Goal: Task Accomplishment & Management: Manage account settings

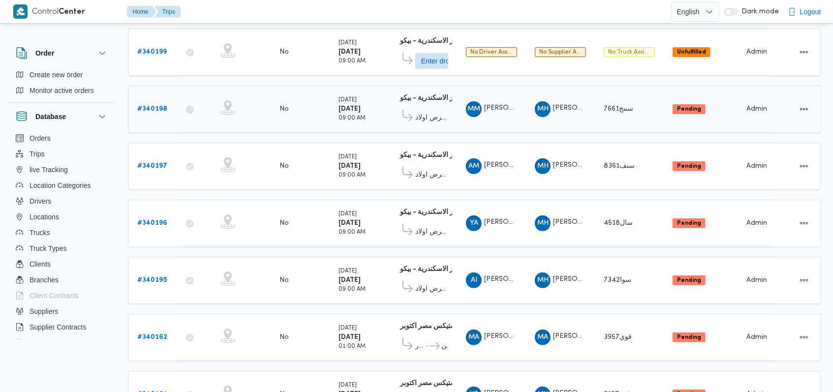
scroll to position [197, 0]
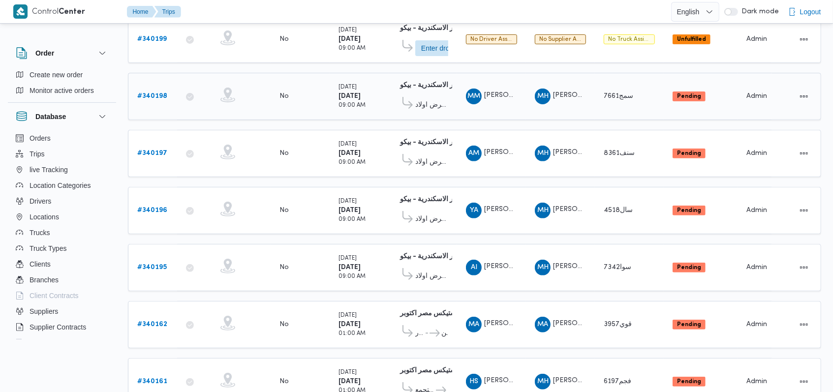
click at [153, 93] on b "# 340198" at bounding box center [152, 96] width 30 height 6
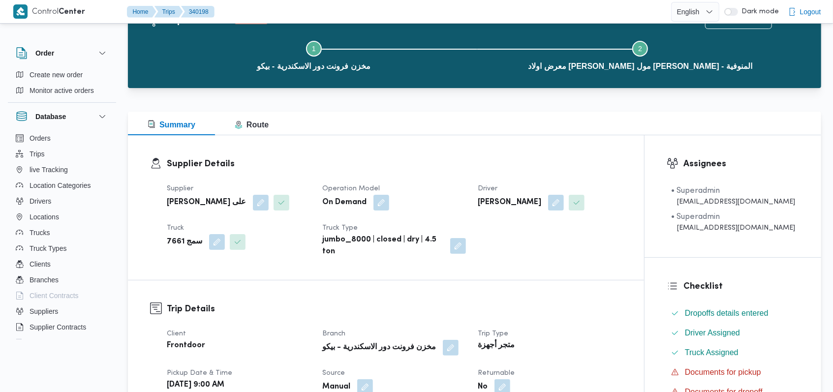
scroll to position [65, 0]
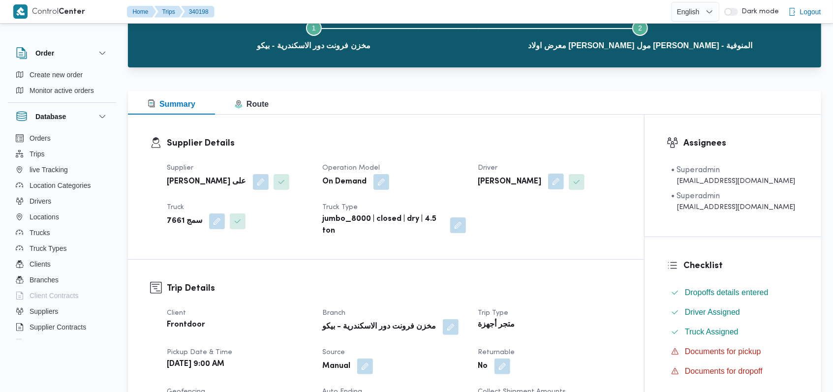
click at [558, 185] on button "button" at bounding box center [556, 182] width 16 height 16
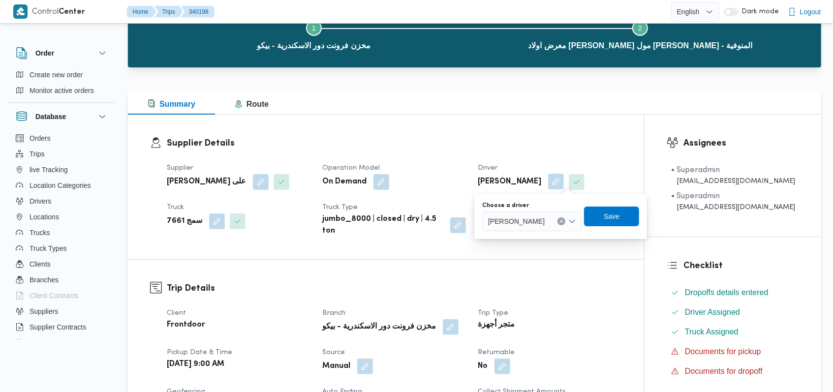
click at [544, 215] on span "محمد محمود عوض حسن" at bounding box center [516, 220] width 57 height 11
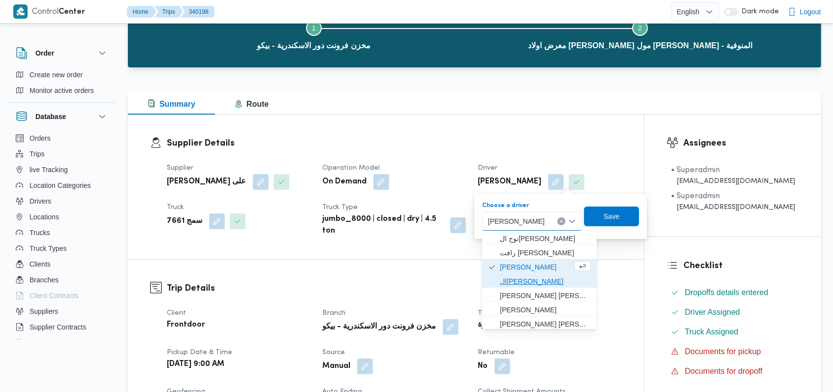
click at [539, 281] on span "السعيد عبدالعال خليل كمال" at bounding box center [545, 281] width 91 height 12
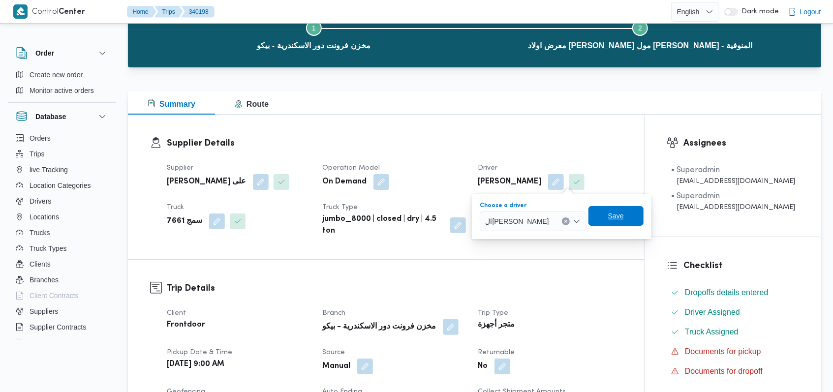
click at [636, 214] on span "Save" at bounding box center [615, 216] width 55 height 20
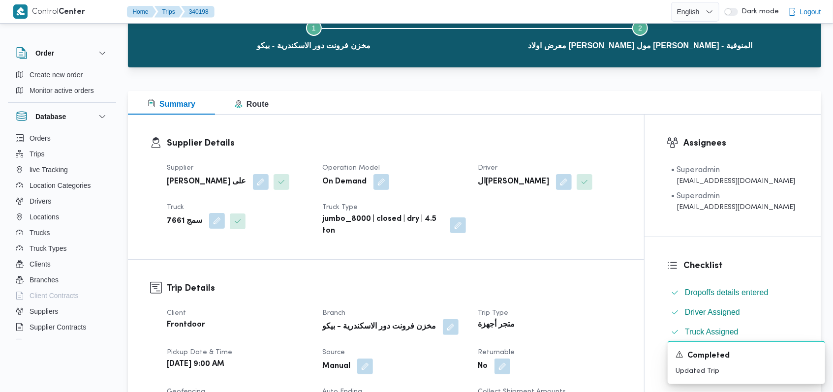
click at [213, 220] on button "button" at bounding box center [217, 221] width 16 height 16
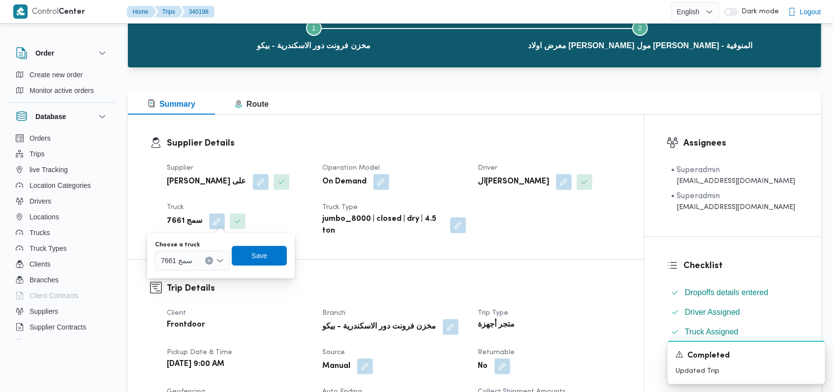
click at [201, 253] on div "سمج 7661" at bounding box center [192, 261] width 75 height 20
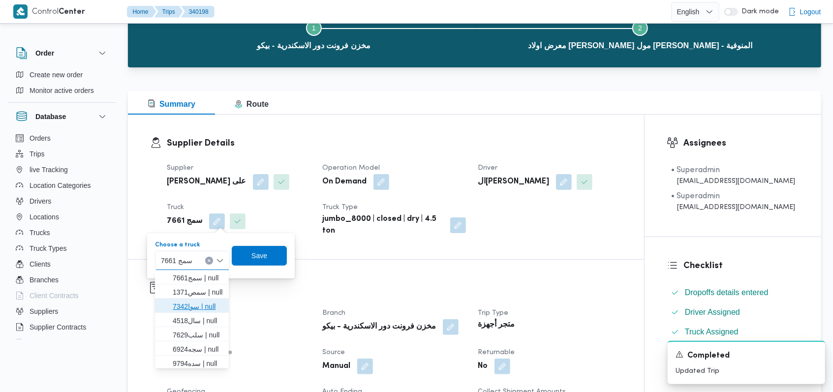
click at [202, 299] on span "سوا7342 | null" at bounding box center [192, 307] width 66 height 16
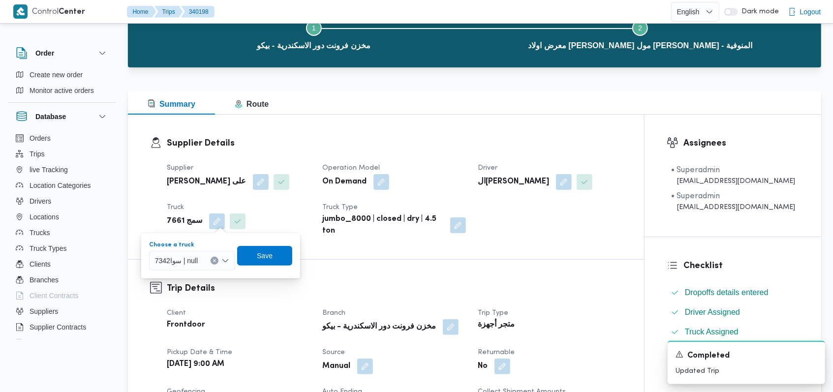
click at [198, 262] on div "سوا7342 | null Combo box. Selected. سوا7342 | null. Press Backspace to delete س…" at bounding box center [192, 261] width 86 height 20
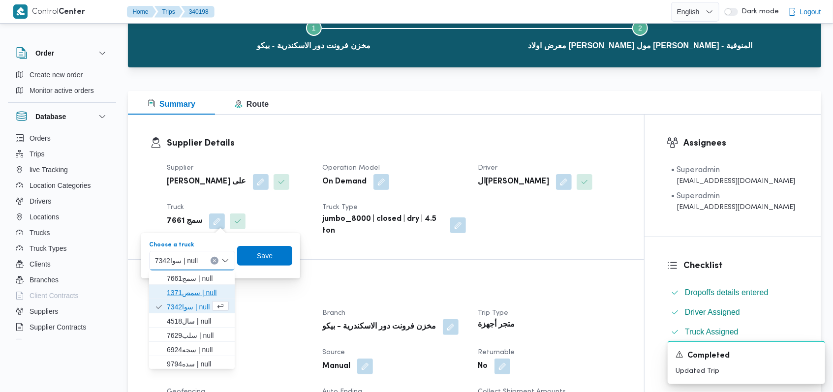
click at [195, 289] on span "سمص1371 | null" at bounding box center [198, 293] width 62 height 12
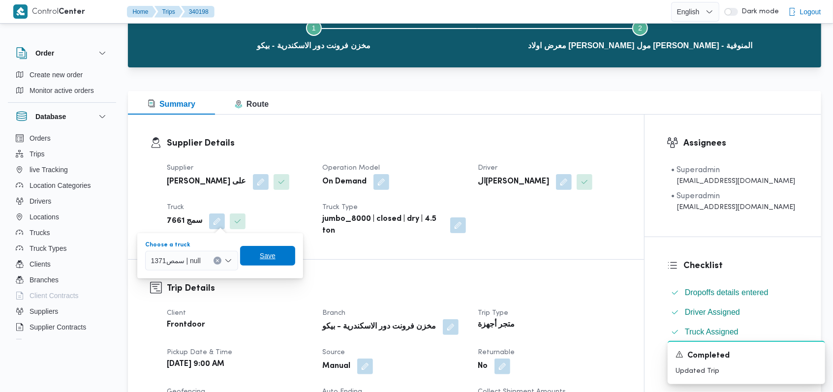
click at [277, 252] on span "Save" at bounding box center [267, 256] width 55 height 20
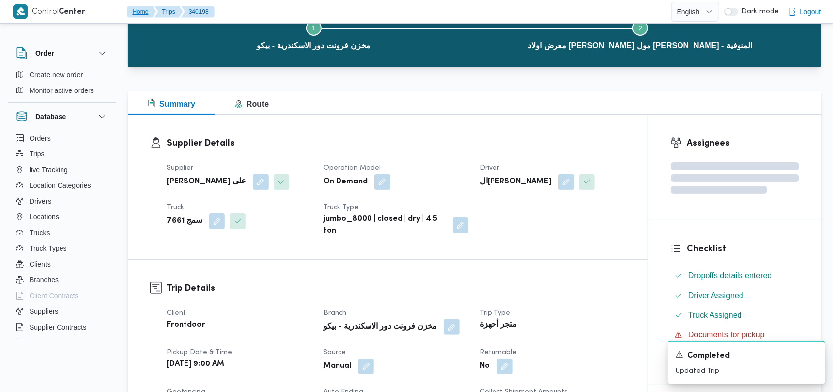
scroll to position [0, 0]
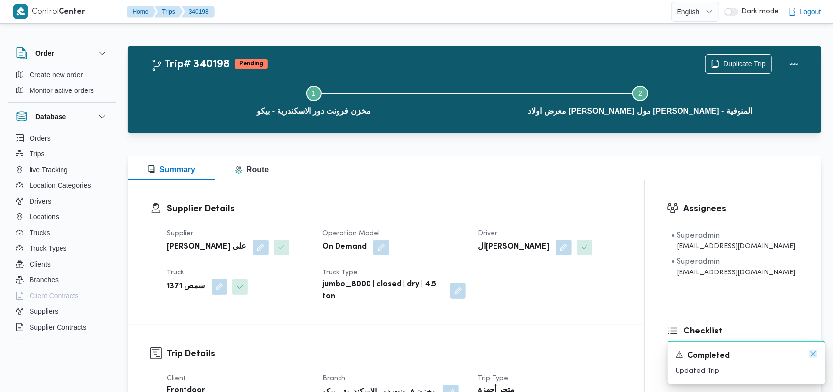
click at [815, 352] on icon "Dismiss toast" at bounding box center [813, 354] width 8 height 8
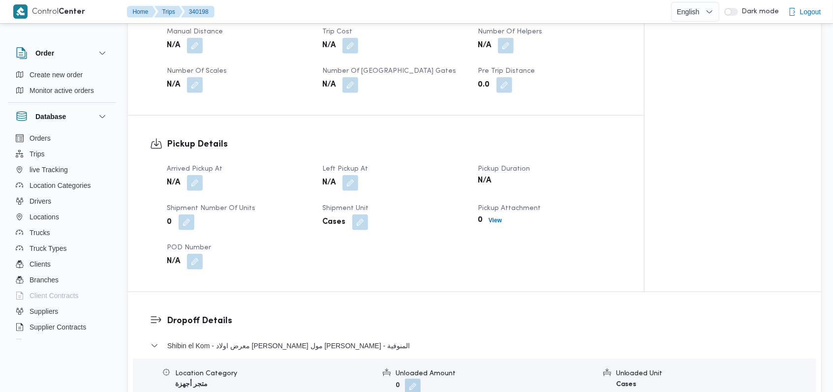
scroll to position [524, 0]
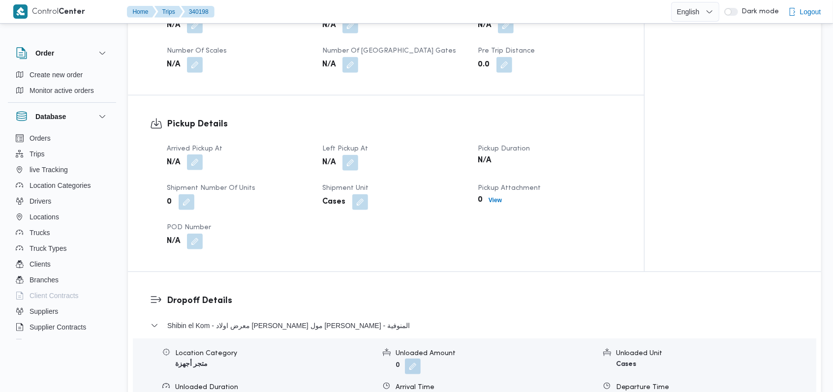
click at [196, 167] on button "button" at bounding box center [195, 162] width 16 height 16
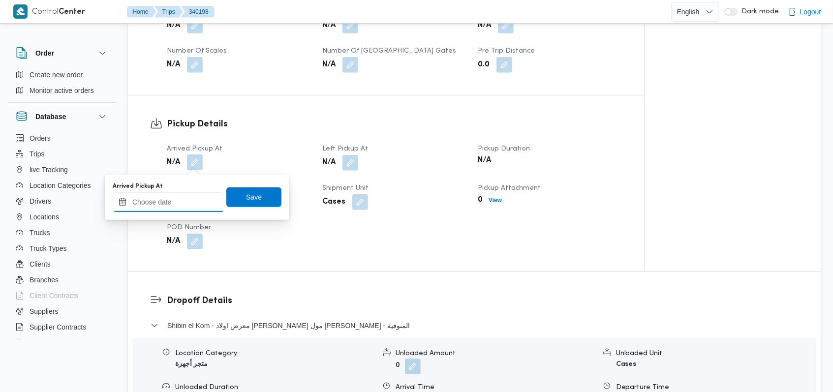
click at [183, 201] on input "Arrived Pickup At" at bounding box center [169, 202] width 112 height 20
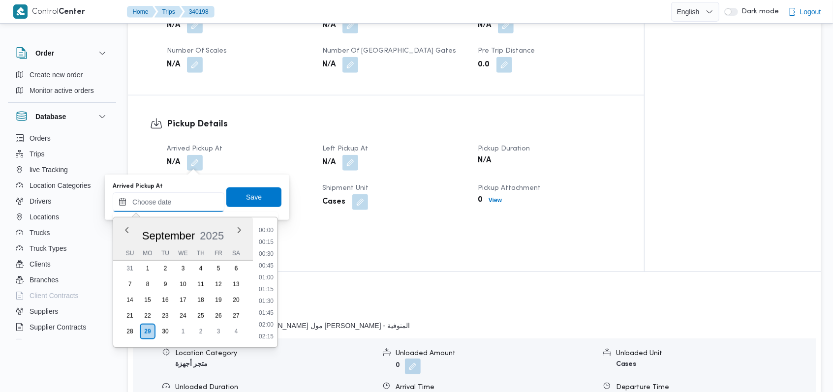
scroll to position [566, 0]
click at [271, 256] on li "12:30" at bounding box center [266, 254] width 23 height 10
type input "29/09/2025 12:30"
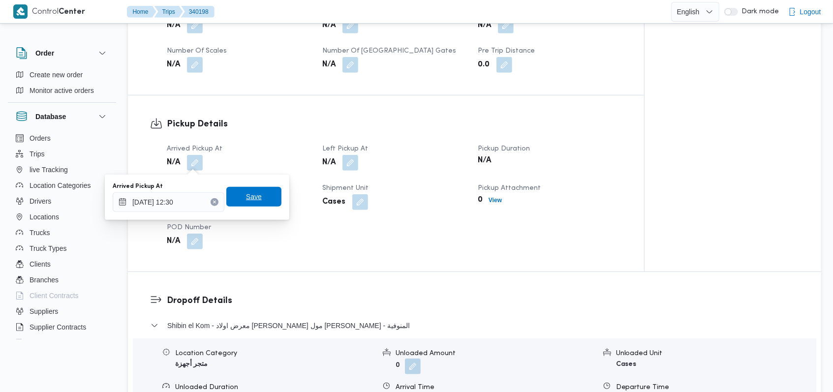
click at [263, 200] on span "Save" at bounding box center [253, 197] width 55 height 20
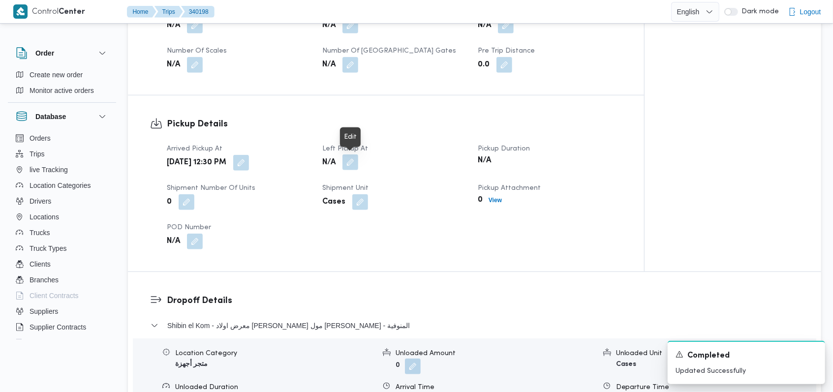
click at [355, 160] on button "button" at bounding box center [350, 162] width 16 height 16
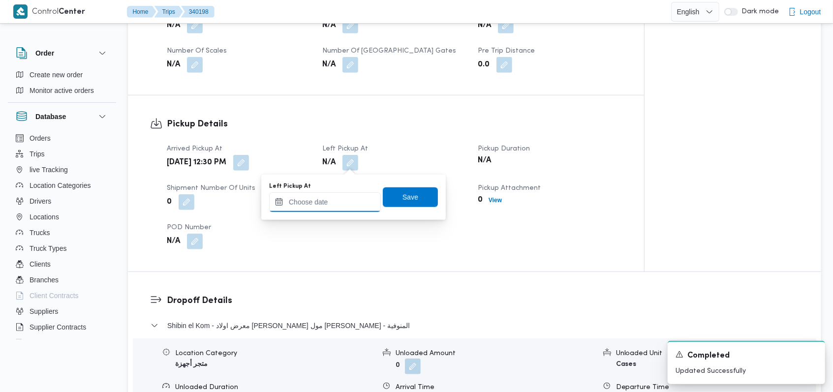
click at [340, 210] on input "Left Pickup At" at bounding box center [325, 202] width 112 height 20
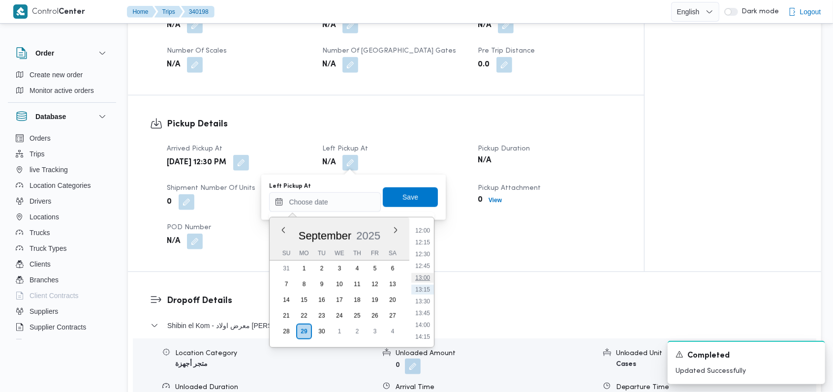
click at [422, 277] on li "13:00" at bounding box center [422, 278] width 23 height 10
type input "29/09/2025 13:00"
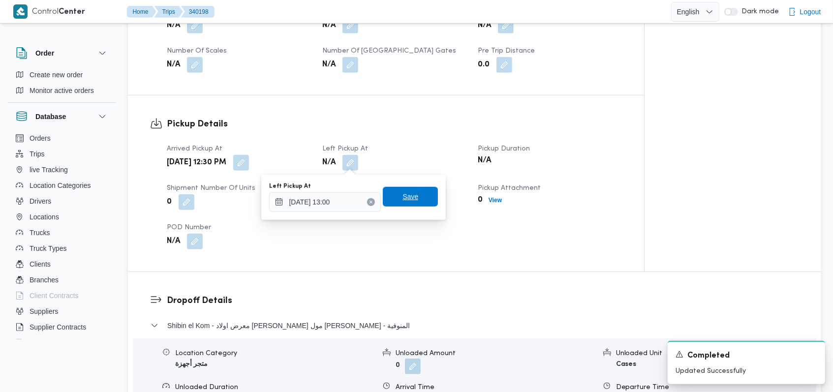
click at [421, 198] on span "Save" at bounding box center [410, 197] width 55 height 20
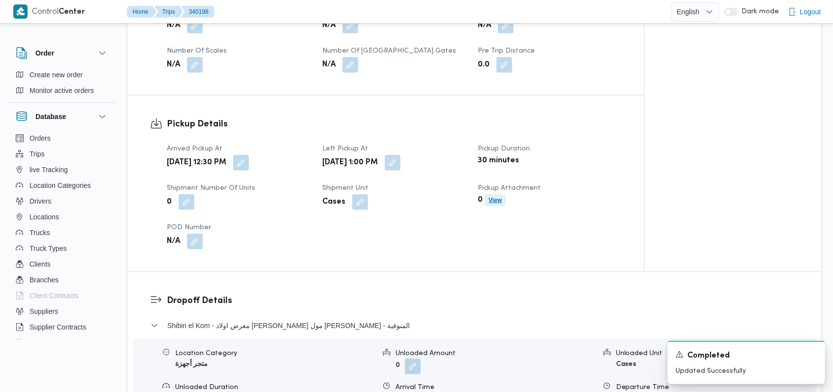
click at [495, 202] on b "View" at bounding box center [494, 200] width 13 height 7
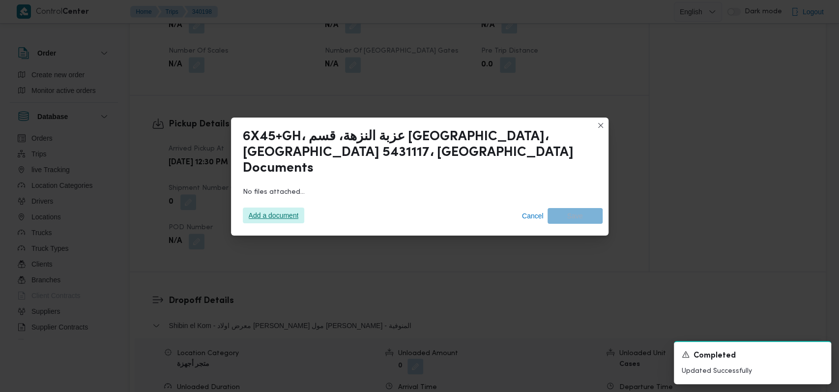
click at [260, 210] on span "Add a document" at bounding box center [274, 216] width 50 height 16
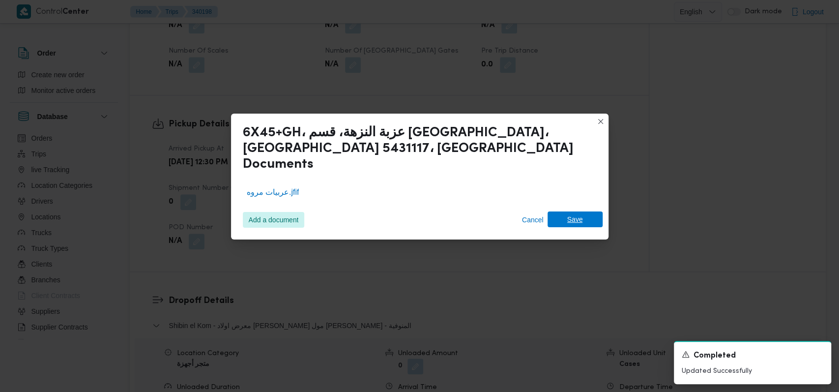
click at [574, 214] on span "Save" at bounding box center [576, 219] width 16 height 16
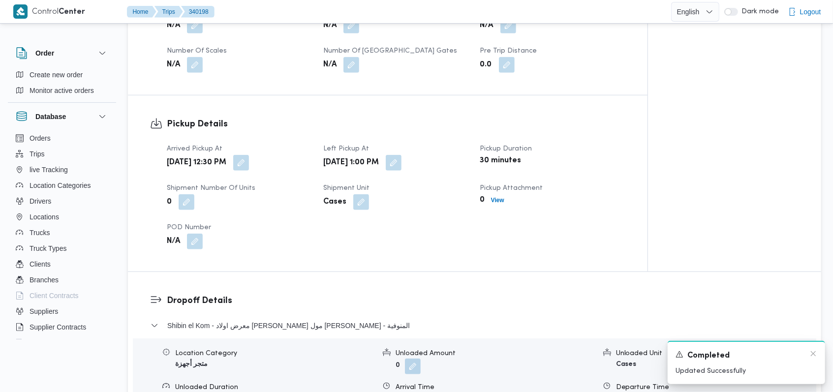
click at [818, 352] on div "A new notification appears Completed Updated Successfully" at bounding box center [745, 362] width 157 height 43
click at [812, 352] on icon "Dismiss toast" at bounding box center [813, 354] width 8 height 8
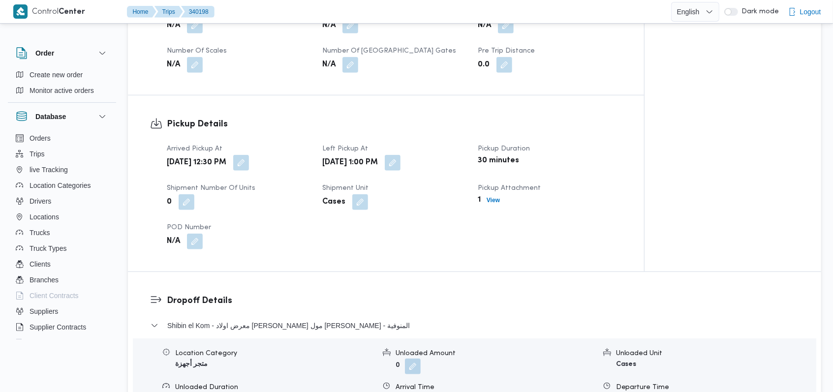
click at [602, 248] on div "Arrived Pickup At Mon, Sep 29, 2025 12:30 PM Left Pickup At Mon, Sep 29, 2025 1…" at bounding box center [394, 196] width 467 height 118
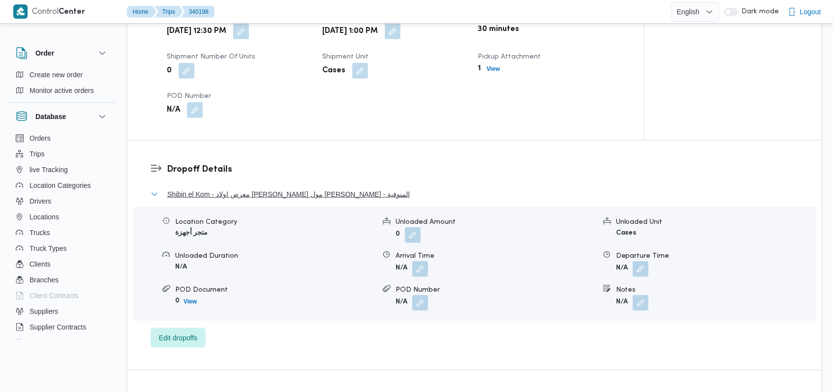
click at [344, 198] on span "Shibin el Kom - معرض اولاد عبدالغفار مول العشماوى - المنوفية" at bounding box center [288, 194] width 242 height 12
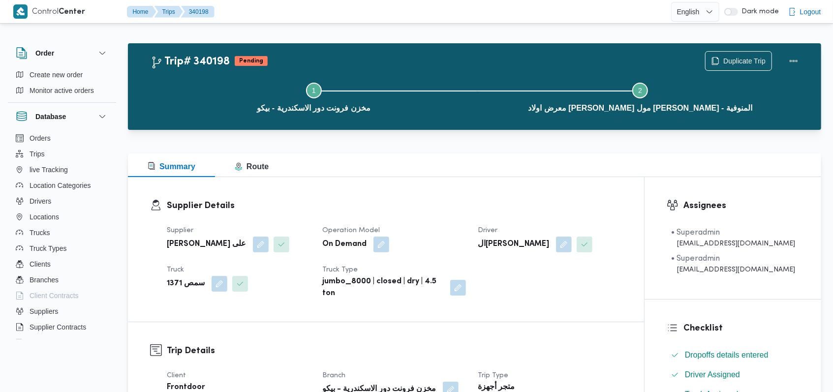
scroll to position [0, 0]
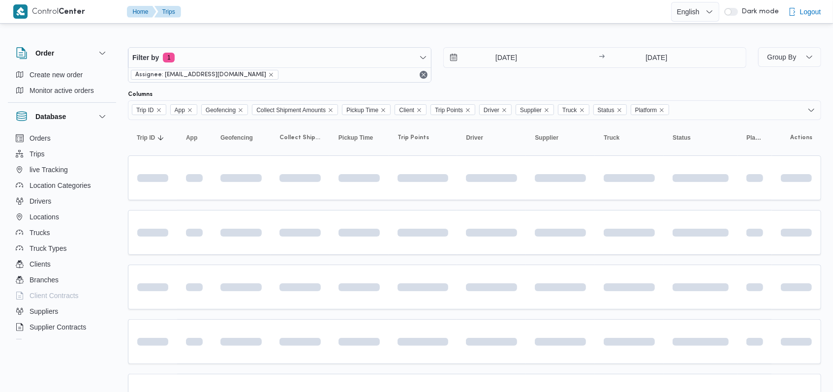
scroll to position [197, 0]
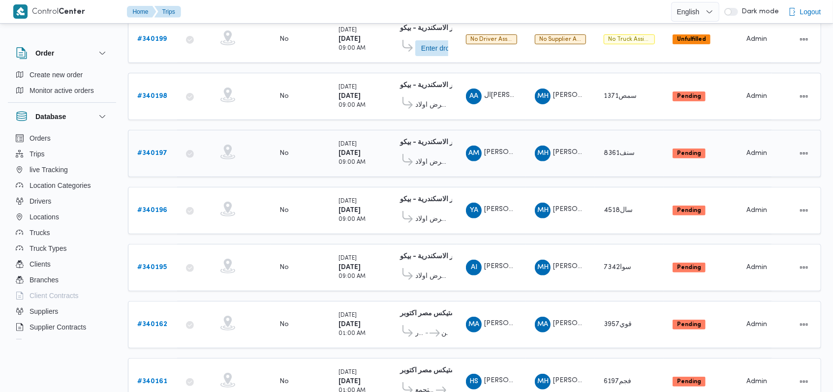
click at [150, 150] on b "# 340197" at bounding box center [152, 153] width 30 height 6
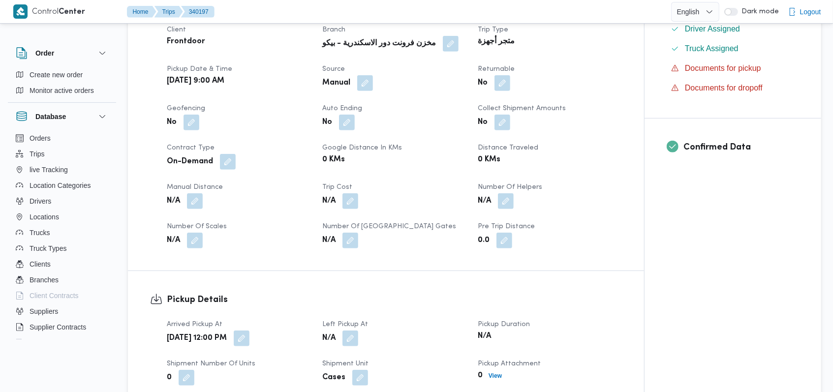
scroll to position [459, 0]
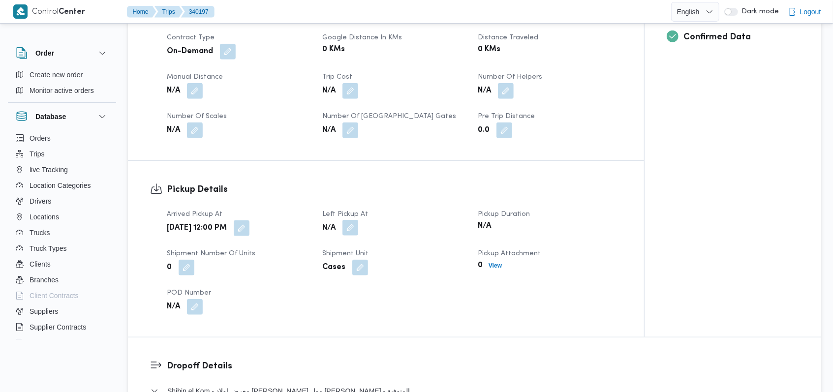
click at [358, 222] on button "button" at bounding box center [350, 228] width 16 height 16
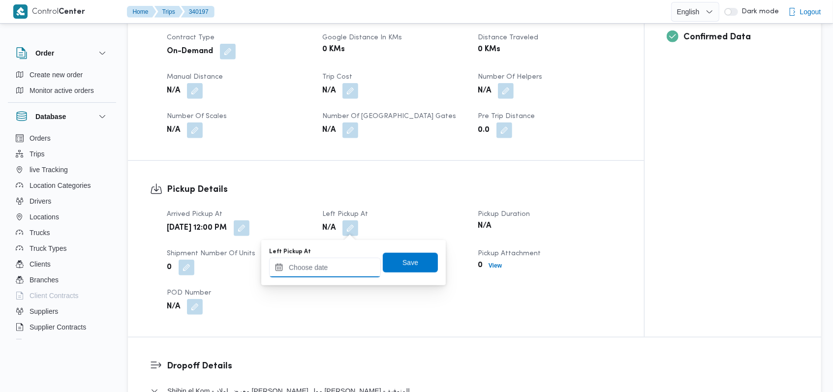
click at [335, 276] on input "Left Pickup At" at bounding box center [325, 268] width 112 height 20
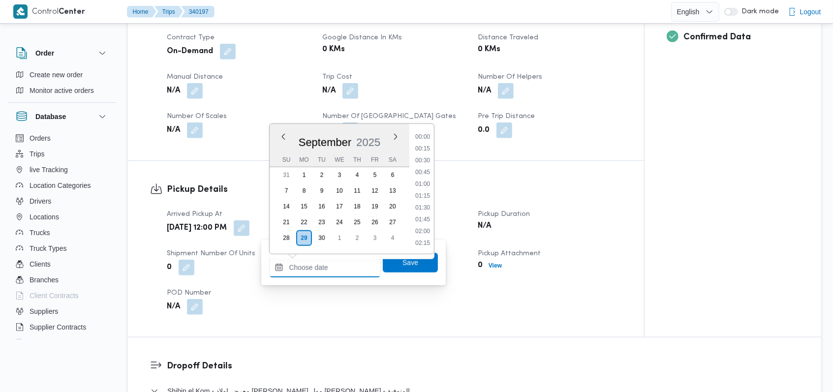
scroll to position [566, 0]
click at [425, 182] on li "13:00" at bounding box center [422, 185] width 23 height 10
type input "29/09/2025 13:00"
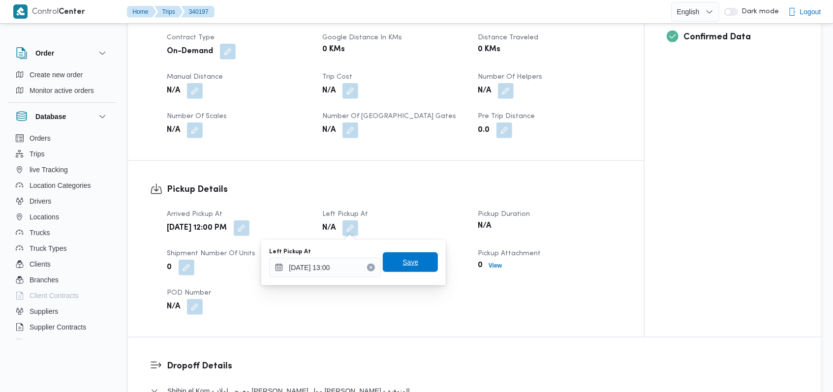
click at [405, 262] on span "Save" at bounding box center [410, 262] width 16 height 12
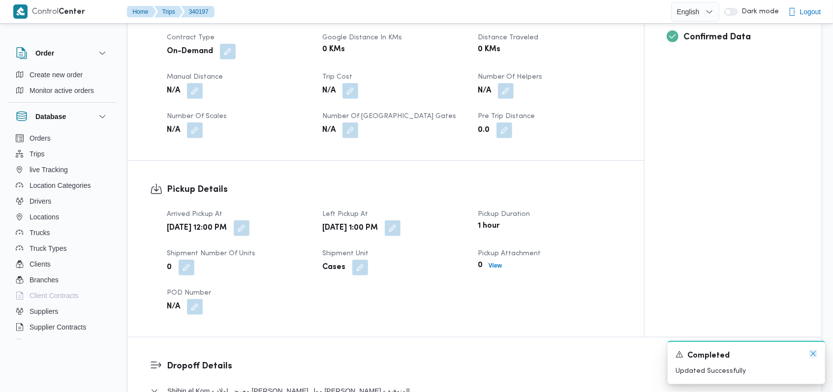
click at [813, 353] on icon "Dismiss toast" at bounding box center [813, 354] width 8 height 8
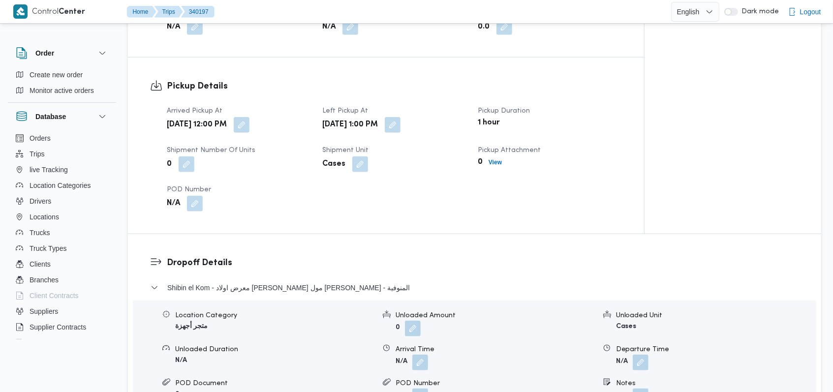
scroll to position [590, 0]
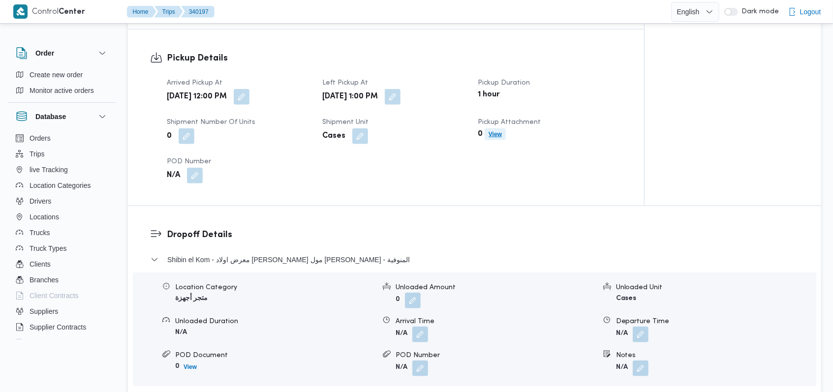
click at [491, 139] on span "View" at bounding box center [494, 134] width 13 height 12
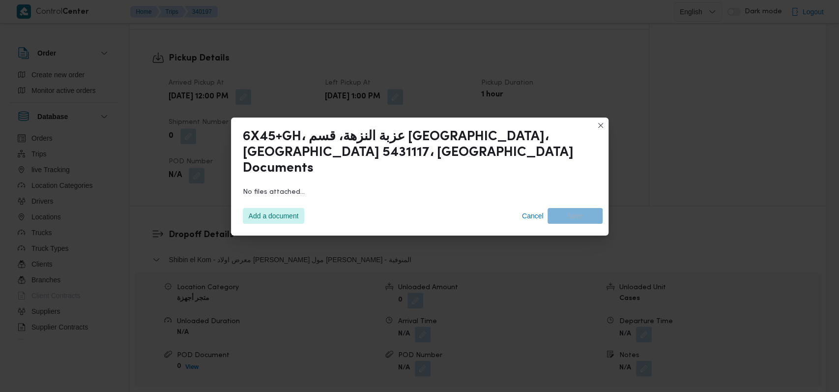
click at [298, 217] on div "Add a document Cancel Save" at bounding box center [420, 216] width 366 height 28
click at [290, 208] on span "Add a document" at bounding box center [274, 216] width 50 height 16
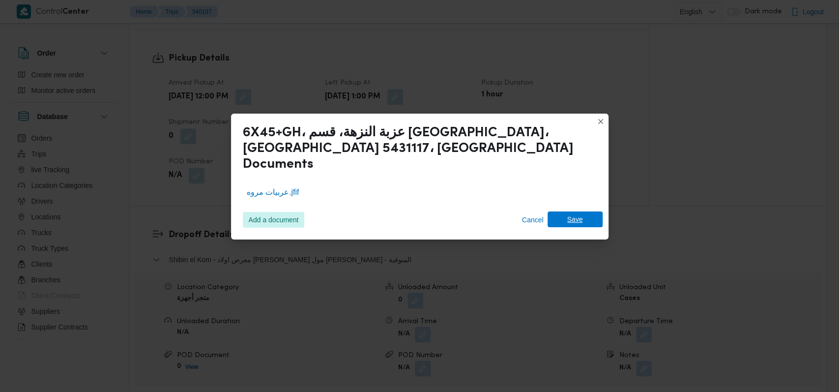
click at [575, 216] on span "Save" at bounding box center [576, 219] width 16 height 16
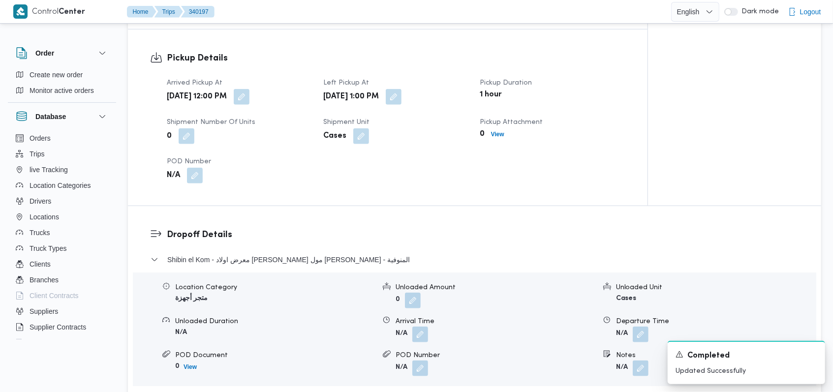
click at [569, 203] on div "Pickup Details Arrived Pickup At Mon, Sep 29, 2025 12:00 PM Left Pickup At Mon,…" at bounding box center [387, 118] width 519 height 176
click at [812, 354] on icon "Dismiss toast" at bounding box center [813, 354] width 8 height 8
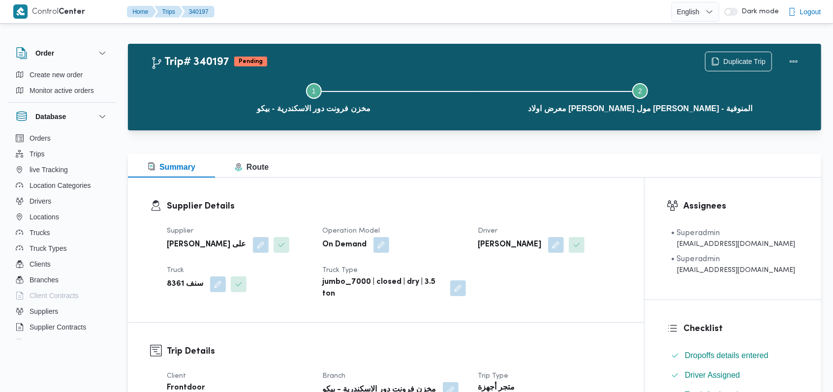
scroll to position [0, 0]
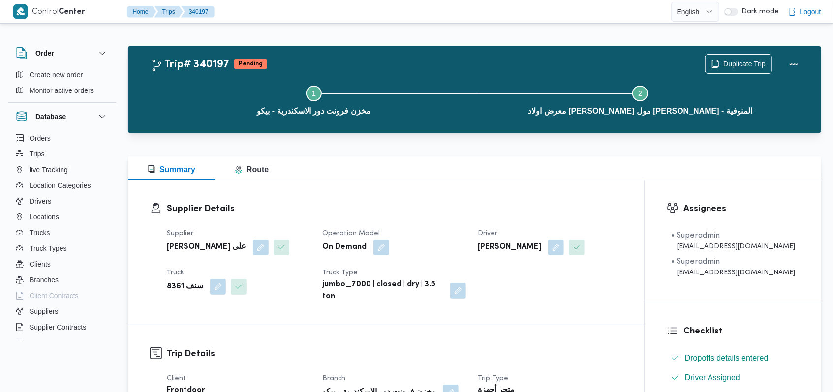
click at [446, 218] on dl "Supplier Details Supplier مروه حسام الدين سعد على Operation Model On Demand Dri…" at bounding box center [394, 252] width 455 height 100
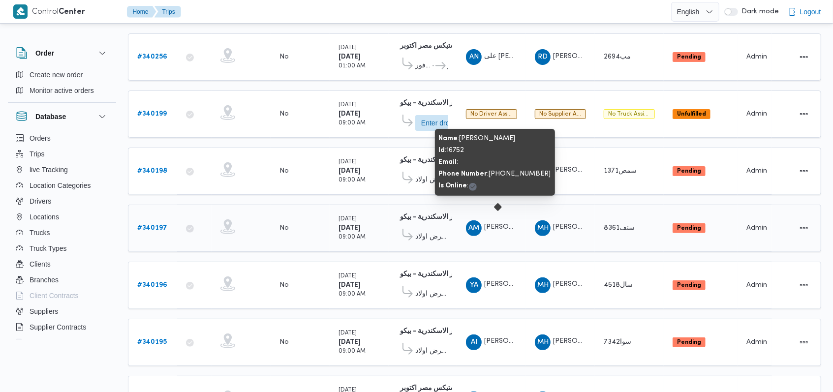
scroll to position [134, 0]
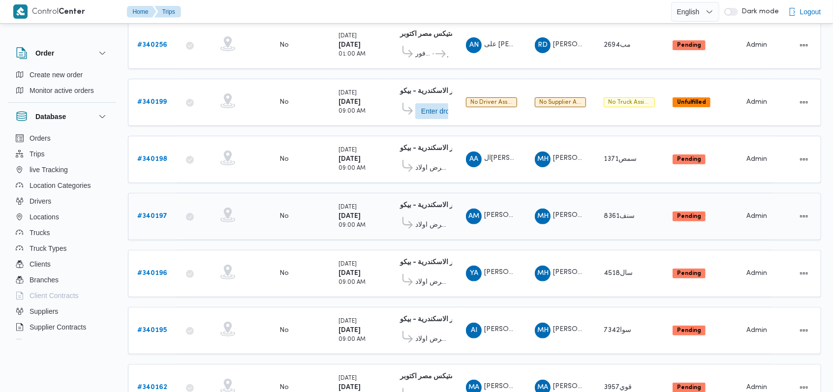
click at [158, 213] on b "# 340197" at bounding box center [152, 216] width 30 height 6
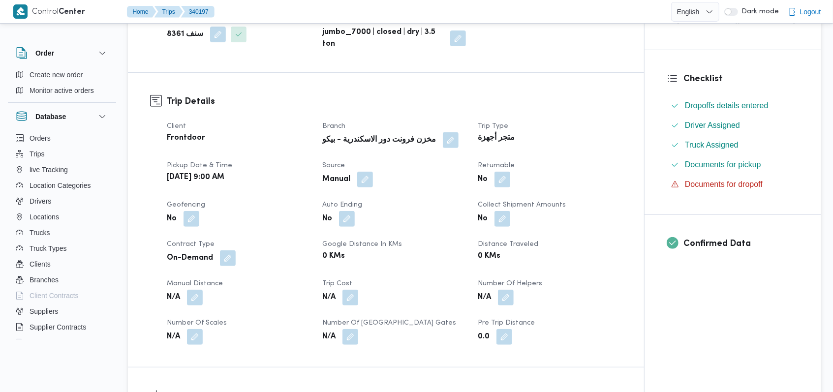
scroll to position [461, 0]
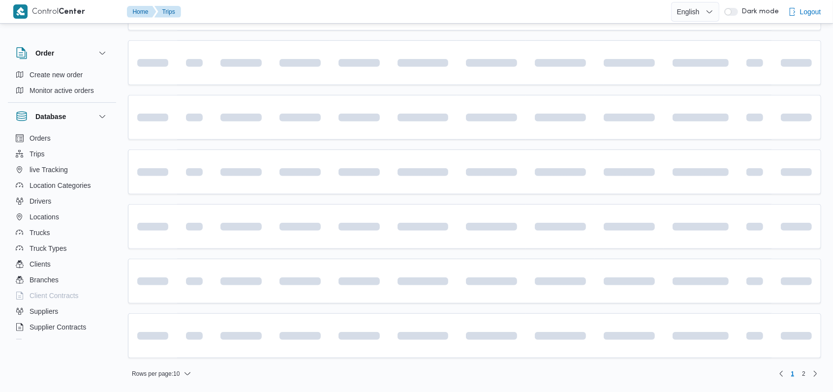
scroll to position [134, 0]
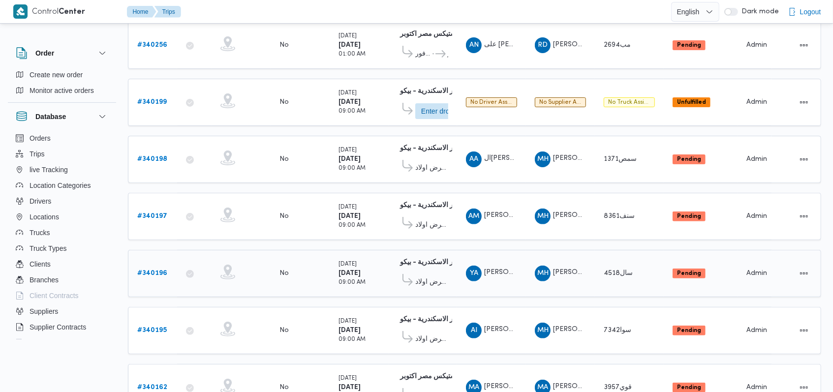
click at [154, 270] on b "# 340196" at bounding box center [152, 273] width 30 height 6
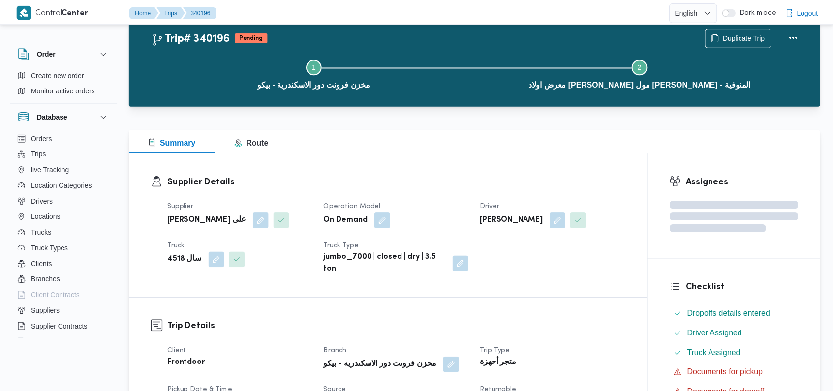
scroll to position [134, 0]
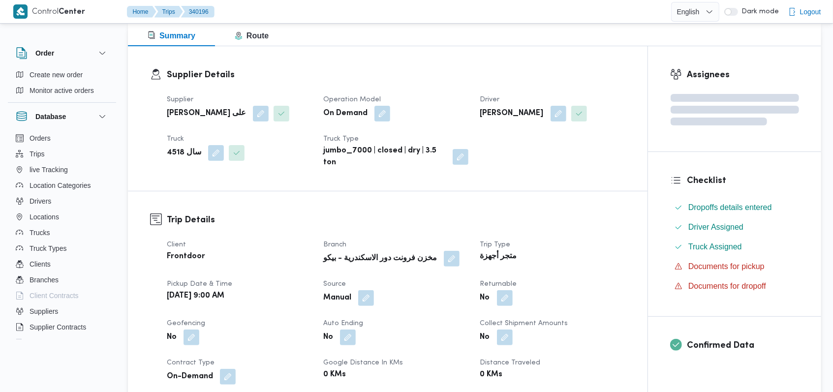
click at [549, 262] on div "متجر أجهزة" at bounding box center [552, 257] width 147 height 14
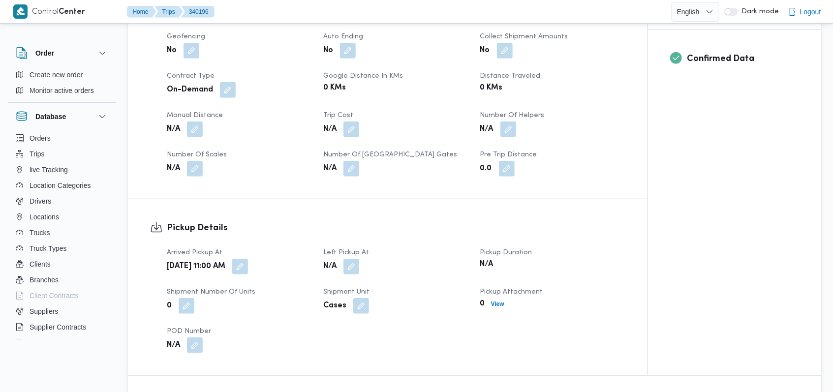
scroll to position [527, 0]
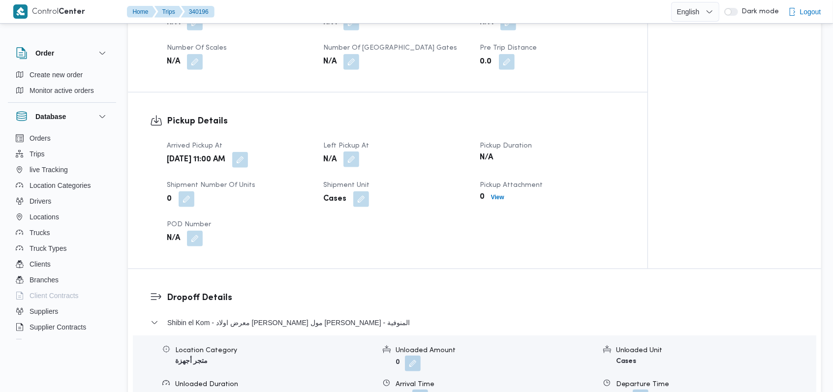
click at [354, 161] on button "button" at bounding box center [351, 159] width 16 height 16
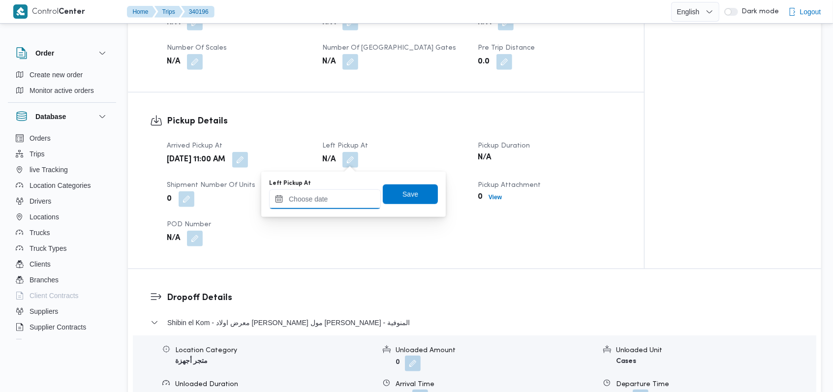
click at [332, 201] on input "Left Pickup At" at bounding box center [325, 199] width 112 height 20
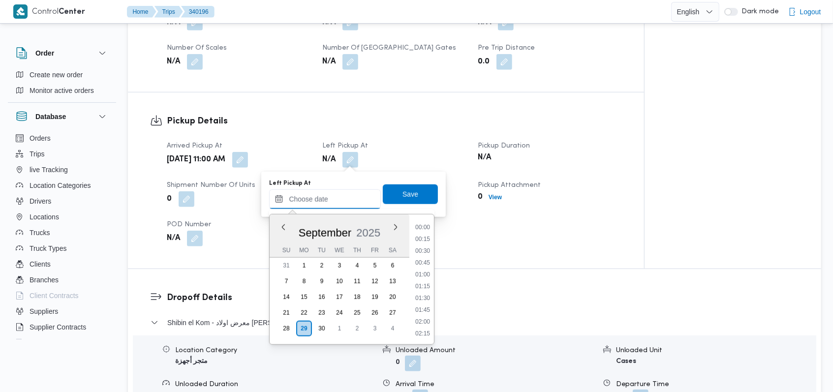
scroll to position [566, 0]
click at [422, 279] on li "13:00" at bounding box center [422, 275] width 23 height 10
type input "29/09/2025 13:00"
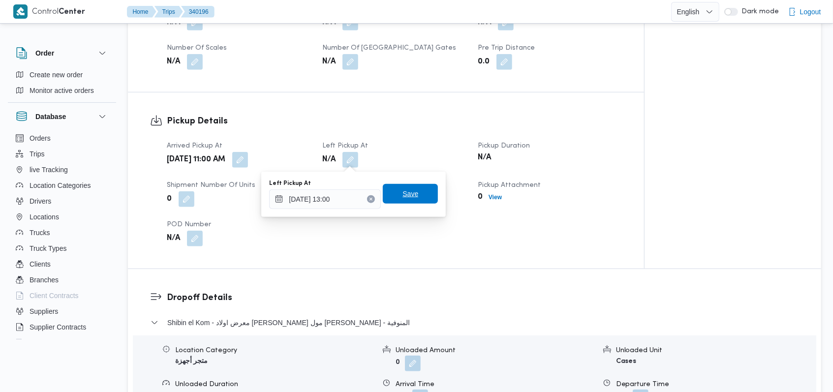
click at [402, 192] on span "Save" at bounding box center [410, 194] width 16 height 12
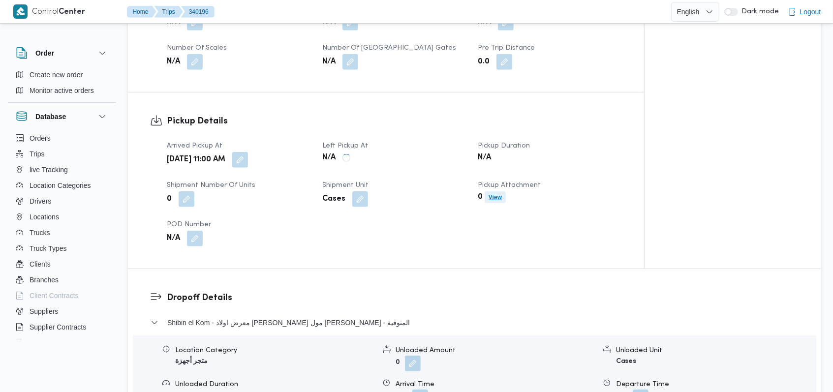
click at [501, 199] on b "View" at bounding box center [494, 197] width 13 height 7
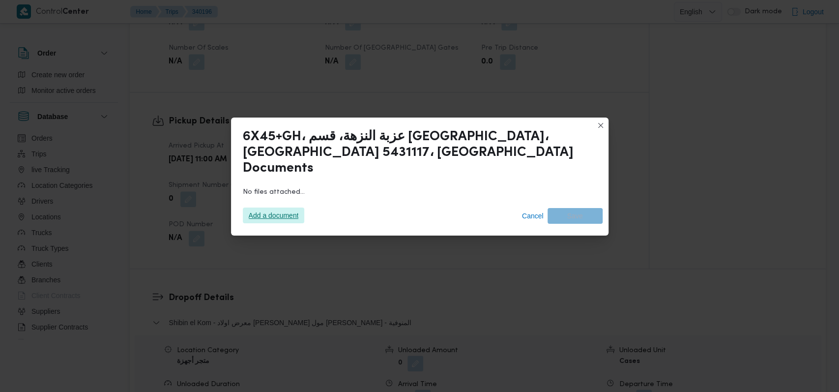
click at [275, 212] on span "Add a document" at bounding box center [274, 216] width 50 height 16
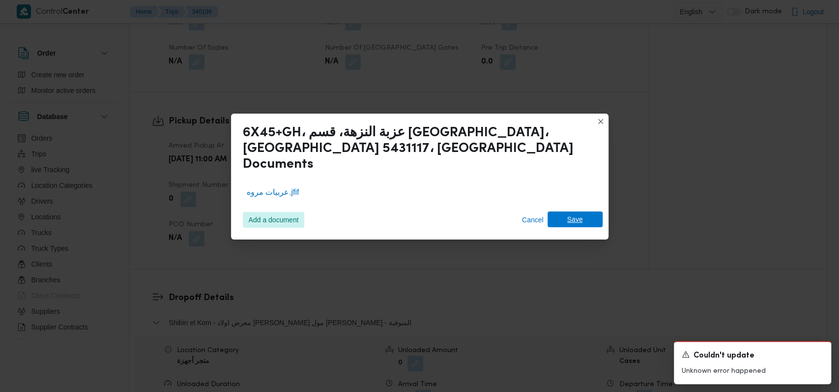
click at [565, 214] on span "Save" at bounding box center [575, 219] width 55 height 16
click at [818, 355] on icon "Dismiss toast" at bounding box center [819, 353] width 5 height 5
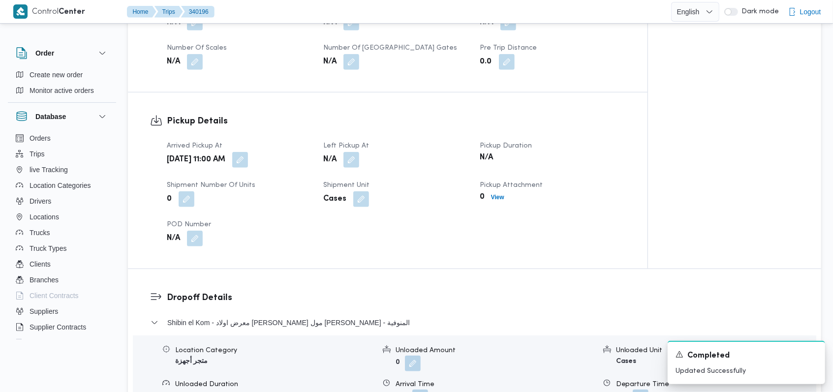
click at [535, 251] on div "Arrived Pickup At Mon, Sep 29, 2025 11:00 AM Left Pickup At N/A Pickup Duration…" at bounding box center [396, 193] width 470 height 118
click at [810, 354] on icon "Dismiss toast" at bounding box center [813, 354] width 8 height 8
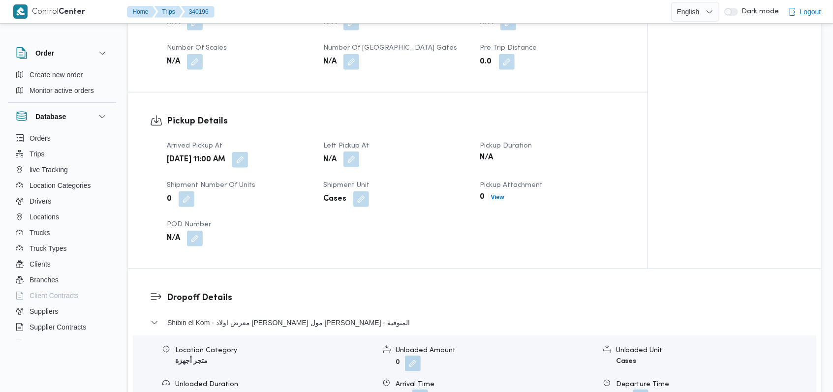
drag, startPoint x: 343, startPoint y: 155, endPoint x: 352, endPoint y: 160, distance: 9.7
click at [352, 159] on span at bounding box center [348, 160] width 21 height 16
click at [352, 160] on button "button" at bounding box center [351, 159] width 16 height 16
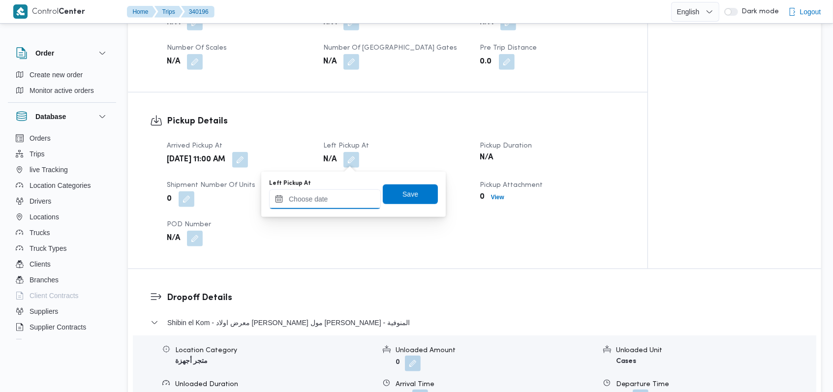
click at [337, 199] on input "Left Pickup At" at bounding box center [325, 199] width 112 height 20
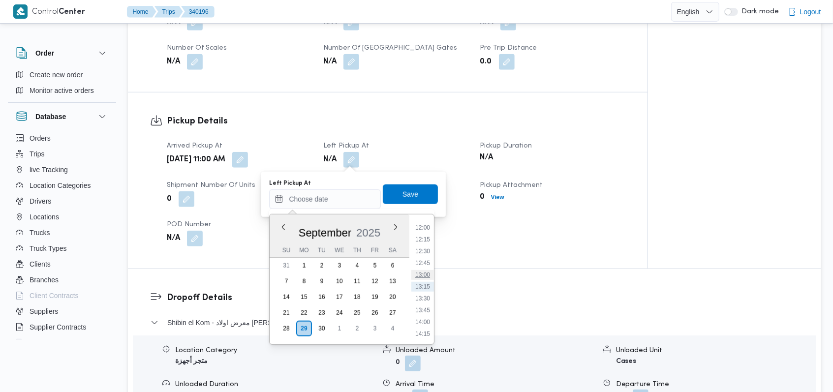
click at [427, 274] on li "13:00" at bounding box center [422, 275] width 23 height 10
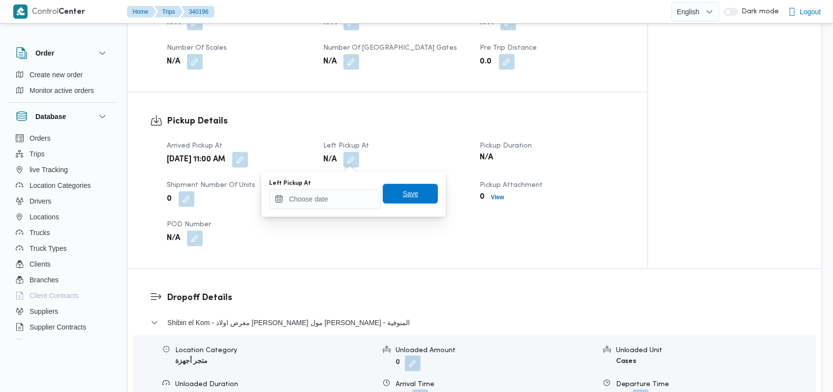
click at [413, 201] on span "Save" at bounding box center [410, 194] width 55 height 20
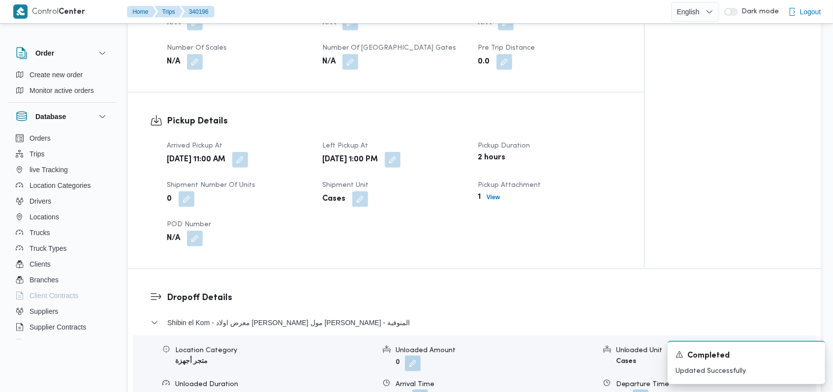
click at [485, 230] on div "Arrived Pickup At Mon, Sep 29, 2025 11:00 AM Left Pickup At Mon, Sep 29, 2025 1…" at bounding box center [394, 193] width 467 height 118
click at [810, 357] on icon "Dismiss toast" at bounding box center [813, 354] width 8 height 8
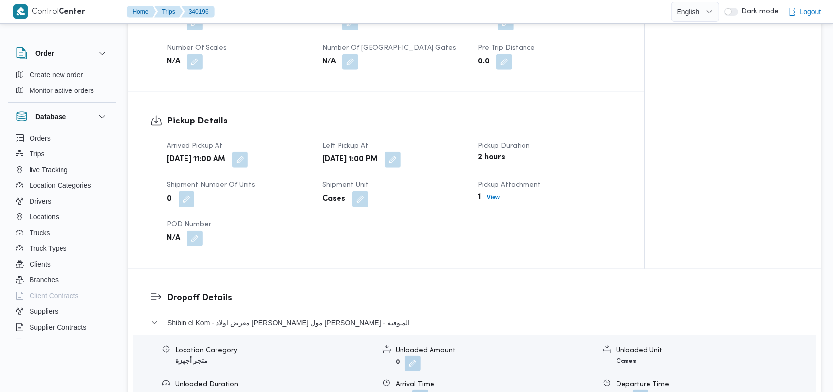
scroll to position [593, 0]
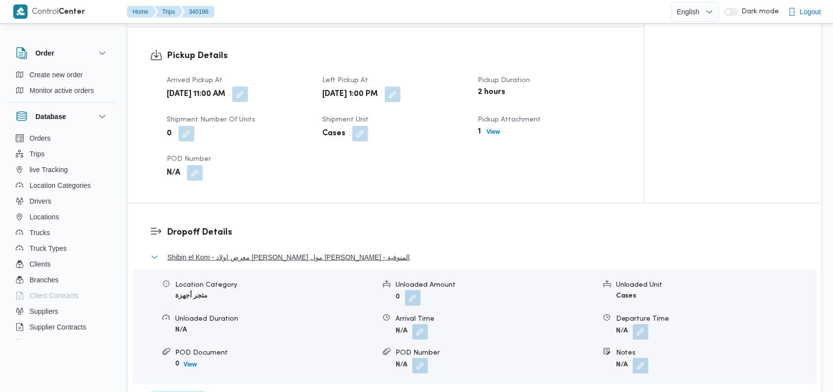
click at [323, 258] on span "Shibin el Kom - معرض اولاد عبدالغفار مول العشماوى - المنوفية" at bounding box center [288, 257] width 242 height 12
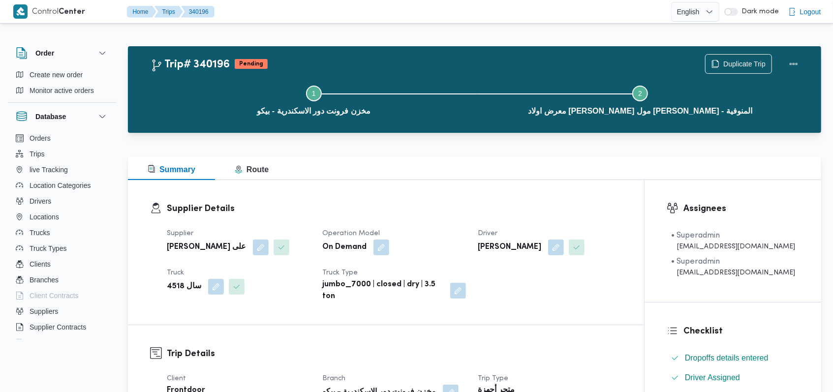
scroll to position [459, 0]
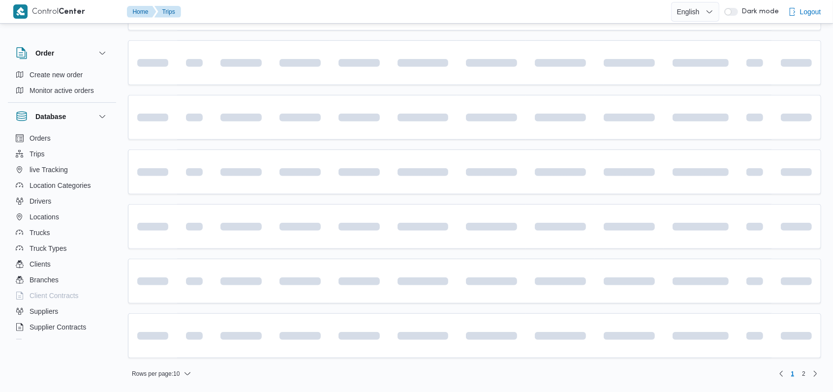
scroll to position [134, 0]
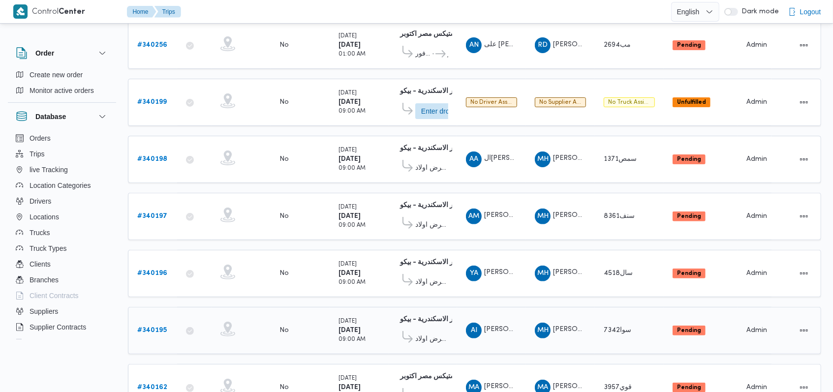
click at [157, 327] on b "# 340195" at bounding box center [152, 330] width 30 height 6
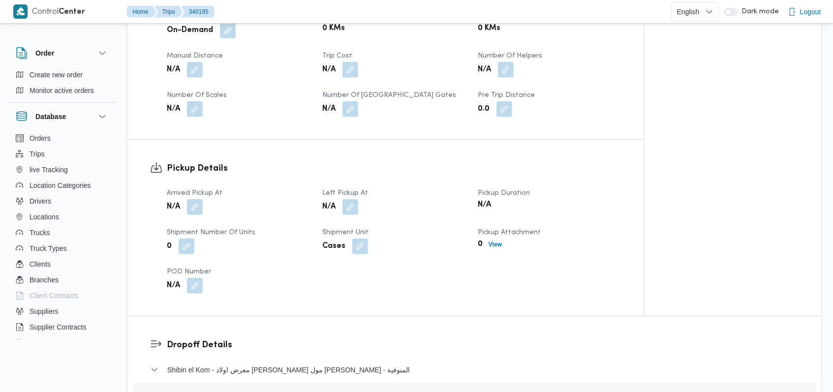
scroll to position [527, 0]
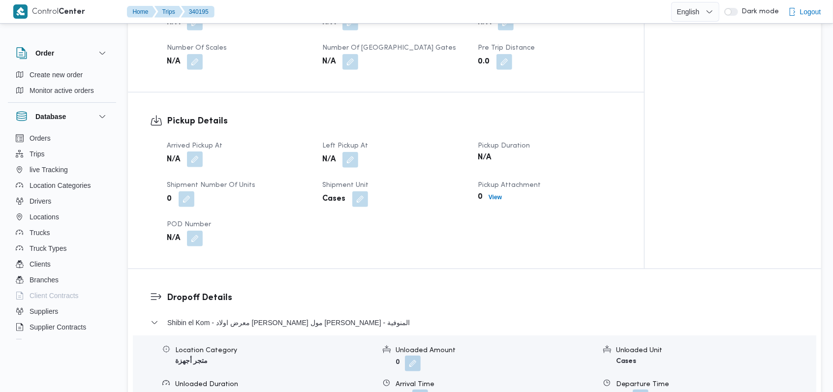
click at [201, 163] on button "button" at bounding box center [195, 159] width 16 height 16
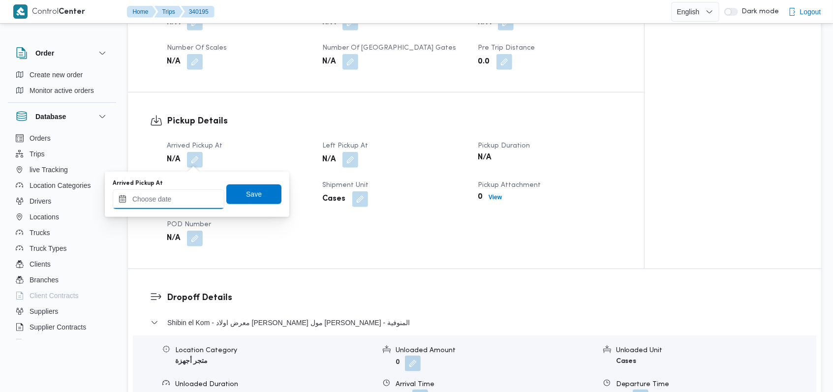
click at [191, 198] on input "Arrived Pickup At" at bounding box center [169, 199] width 112 height 20
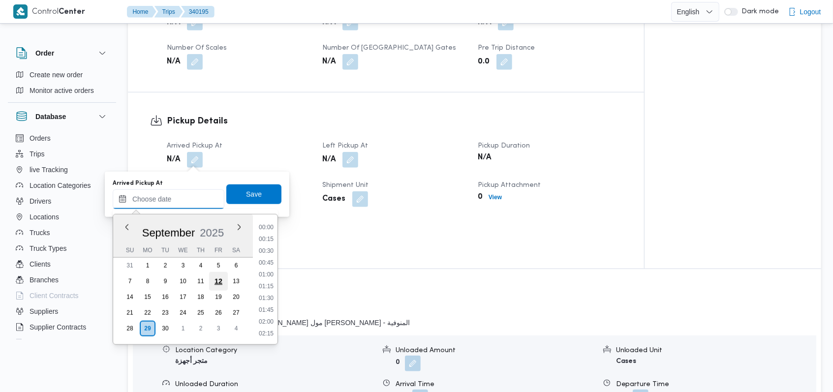
scroll to position [566, 0]
click at [268, 272] on li "13:00" at bounding box center [266, 275] width 23 height 10
type input "29/09/2025 13:00"
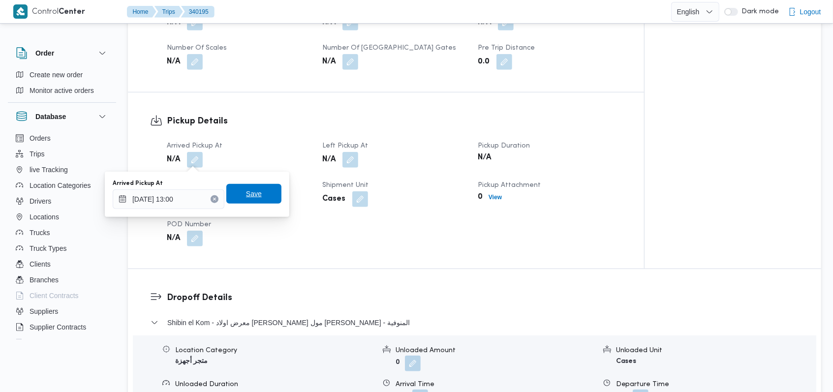
click at [254, 197] on span "Save" at bounding box center [253, 194] width 55 height 20
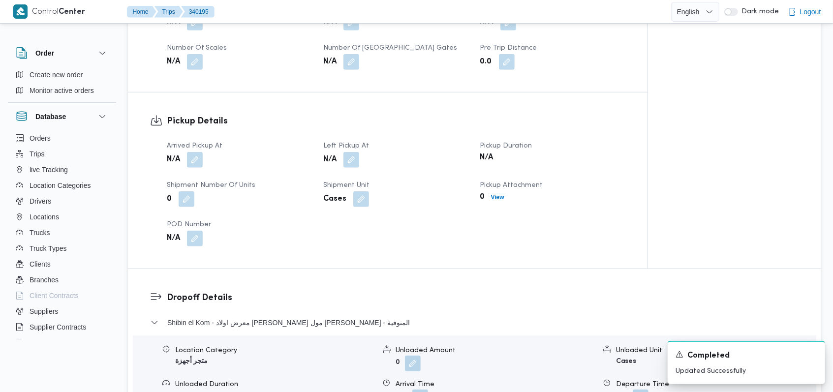
click at [496, 203] on div "0 View" at bounding box center [552, 197] width 147 height 14
click at [497, 199] on b "View" at bounding box center [497, 197] width 13 height 7
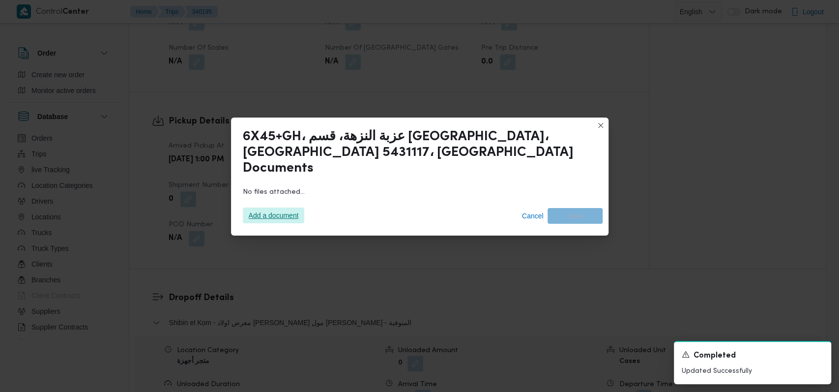
click at [283, 210] on span "Add a document" at bounding box center [274, 216] width 50 height 16
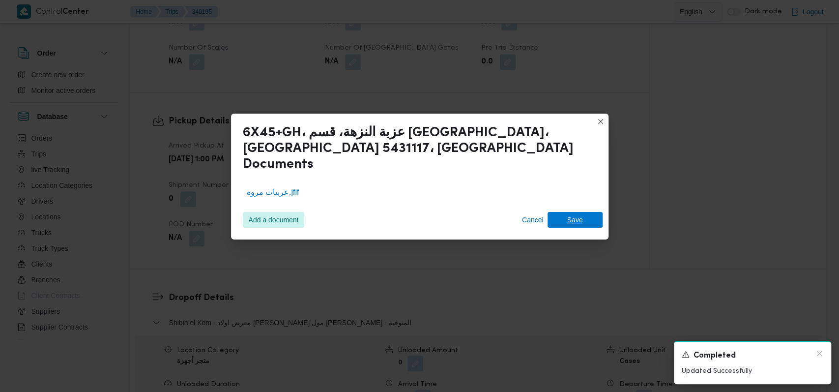
click at [573, 216] on span "Save" at bounding box center [576, 220] width 16 height 16
click at [825, 354] on div "A new notification appears Completed Updated Successfully" at bounding box center [752, 362] width 157 height 43
click at [823, 354] on div "A new notification appears Completed Updated Successfully" at bounding box center [752, 362] width 157 height 43
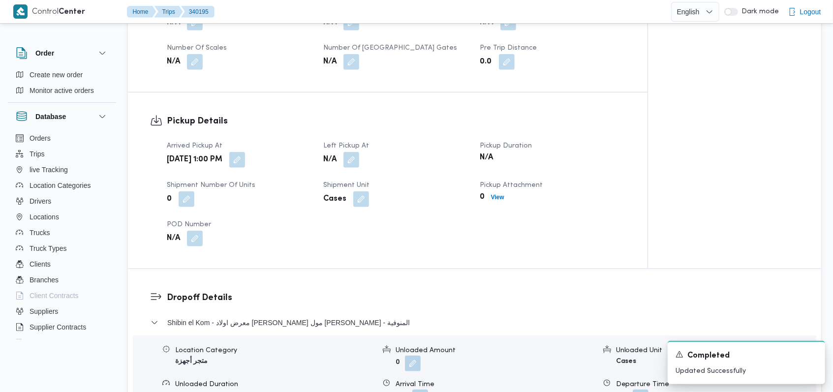
click at [550, 255] on div "Pickup Details Arrived Pickup At Mon, Sep 29, 2025 1:00 PM Left Pickup At N/A P…" at bounding box center [387, 180] width 519 height 176
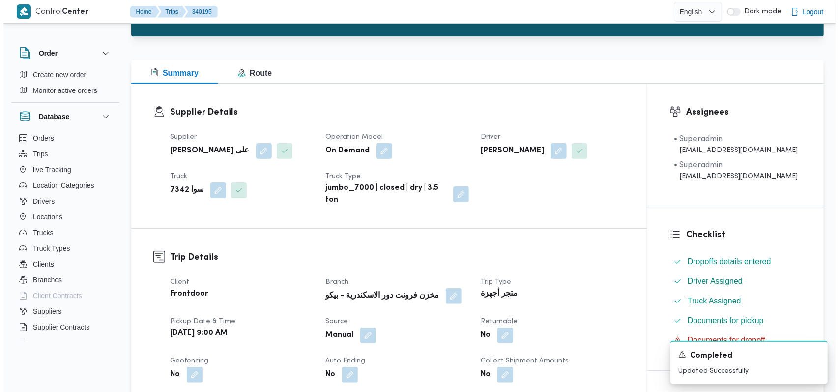
scroll to position [0, 0]
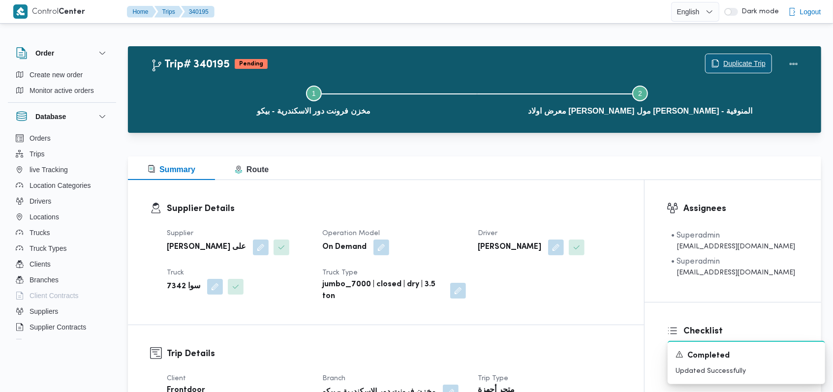
click at [750, 63] on span "Duplicate Trip" at bounding box center [744, 64] width 42 height 12
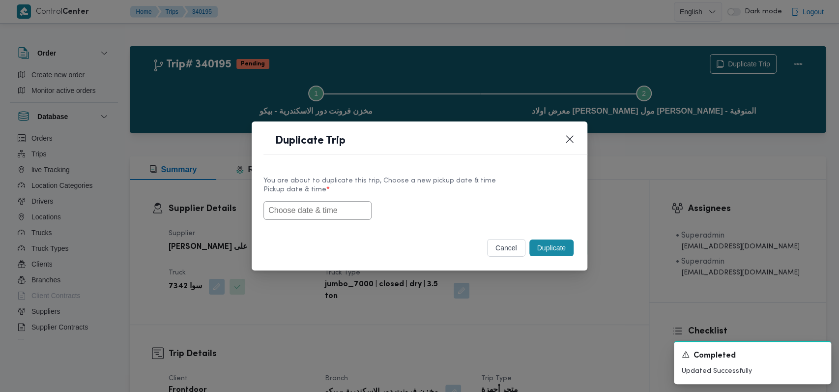
click at [346, 209] on input "text" at bounding box center [318, 210] width 108 height 19
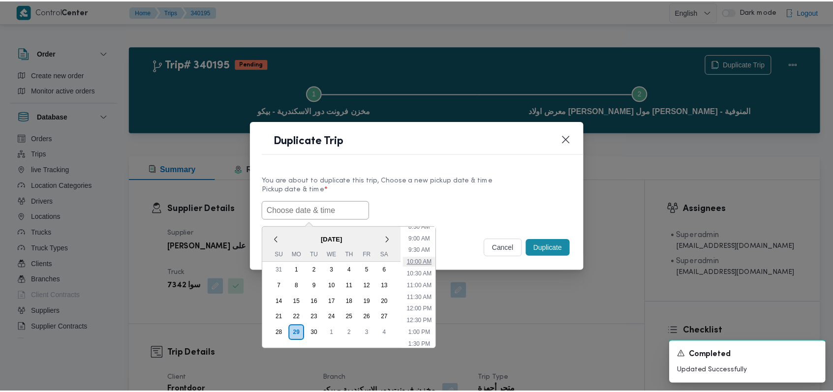
scroll to position [185, 0]
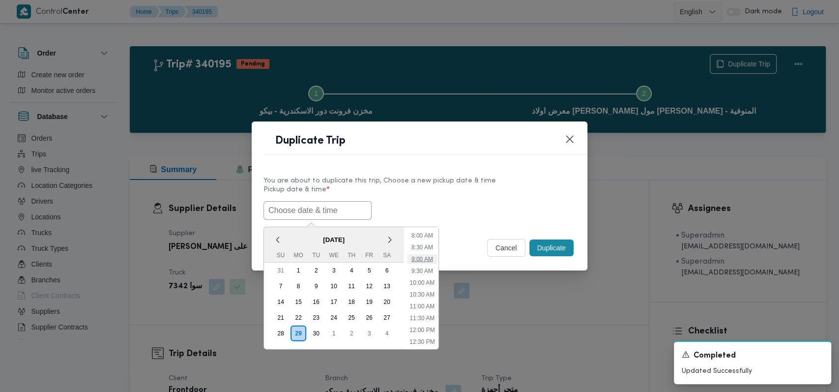
click at [418, 259] on li "9:00 AM" at bounding box center [423, 259] width 30 height 10
type input "29/09/2025 9:00AM"
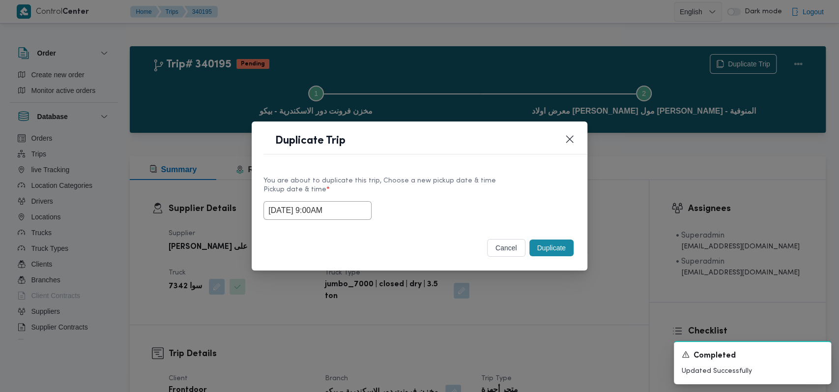
click at [548, 245] on button "Duplicate" at bounding box center [552, 247] width 44 height 17
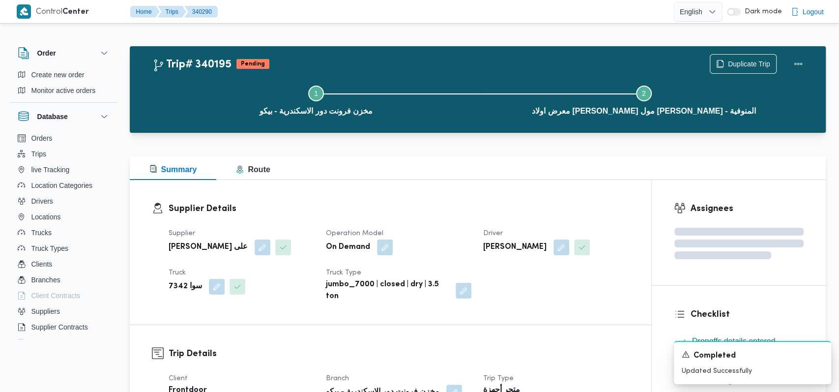
click at [818, 357] on div "A new notification appears Completed Updated Successfully" at bounding box center [752, 362] width 157 height 43
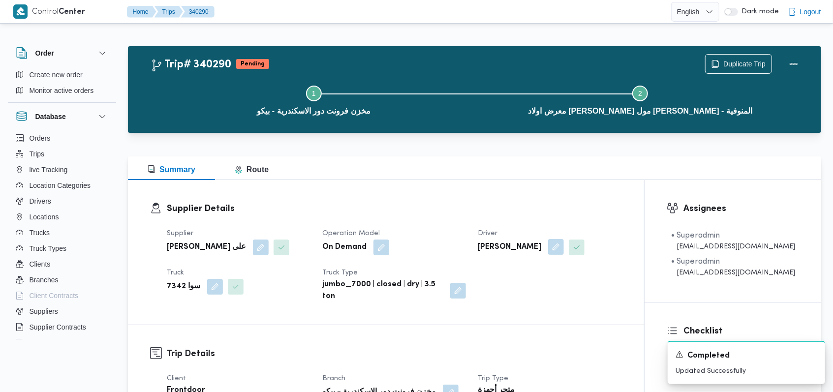
click at [555, 251] on button "button" at bounding box center [556, 247] width 16 height 16
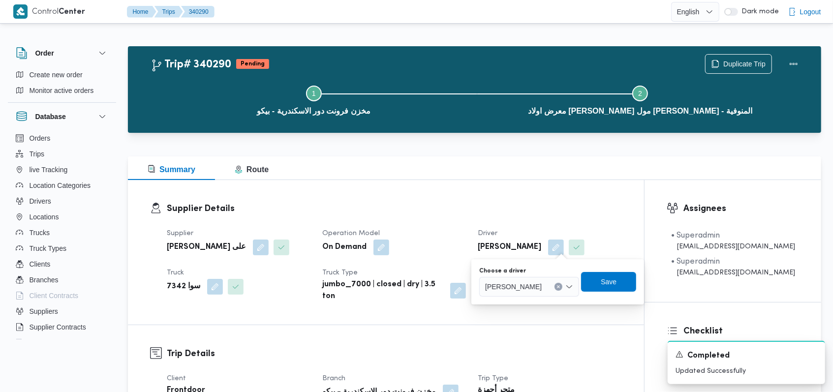
click at [541, 284] on span "احمد ابراهيم حسن علي" at bounding box center [513, 286] width 57 height 11
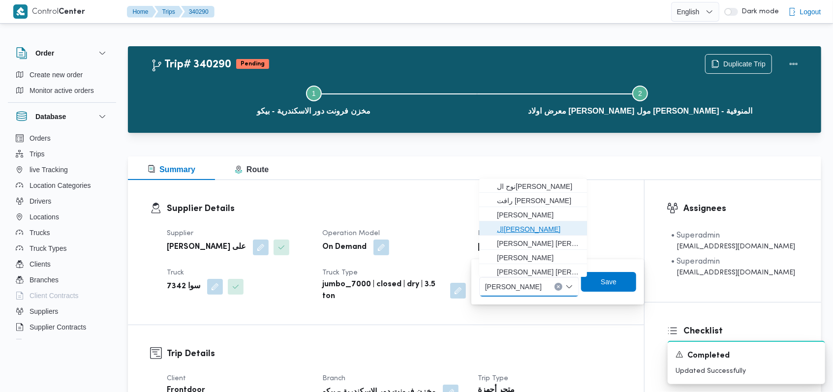
click at [534, 229] on span "السعيد عبدالعال خليل كمال" at bounding box center [539, 229] width 84 height 12
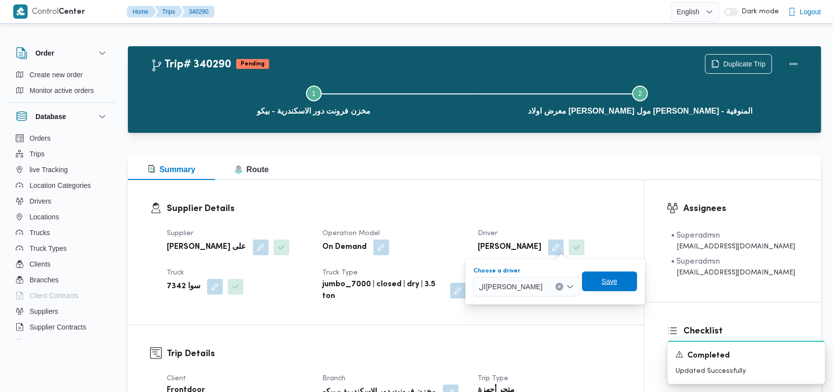
click at [629, 286] on span "Save" at bounding box center [609, 281] width 55 height 20
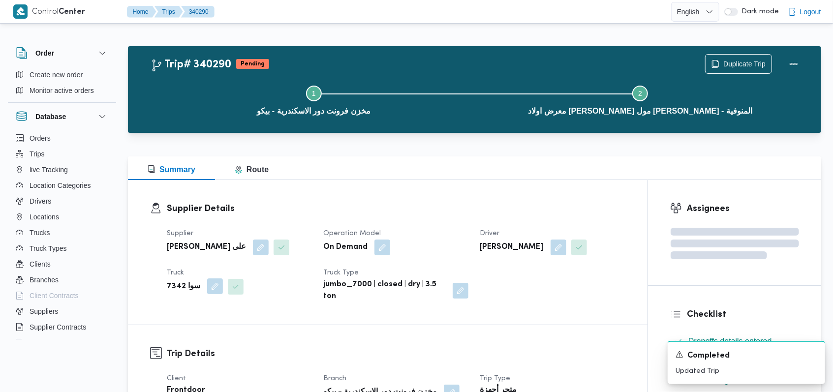
click at [209, 287] on button "button" at bounding box center [215, 286] width 16 height 16
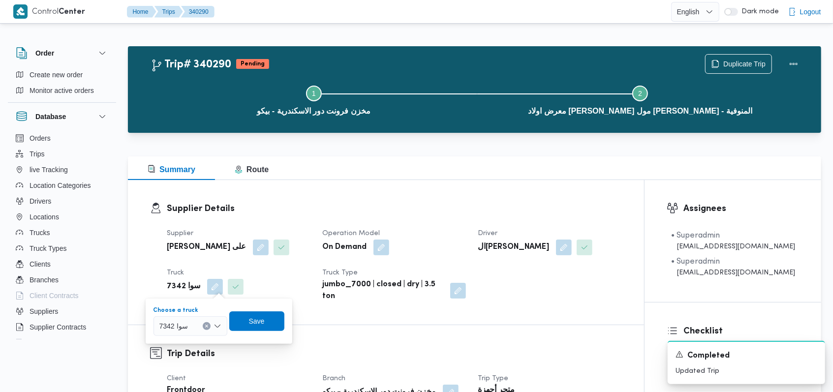
click at [198, 321] on div "سوا 7342" at bounding box center [190, 326] width 74 height 20
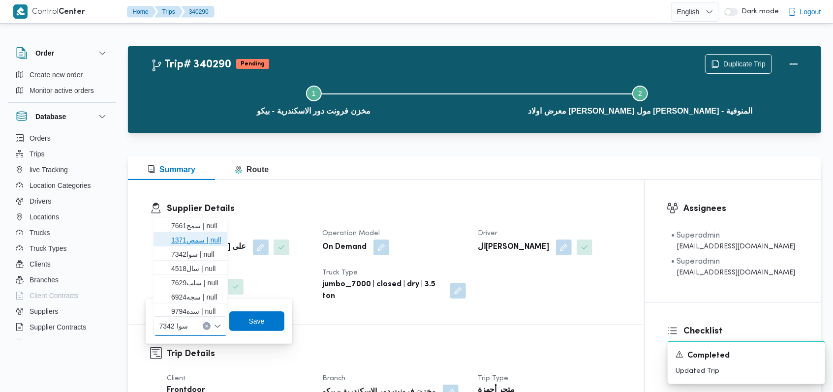
click at [207, 238] on span "سمص1371 | null" at bounding box center [196, 240] width 50 height 12
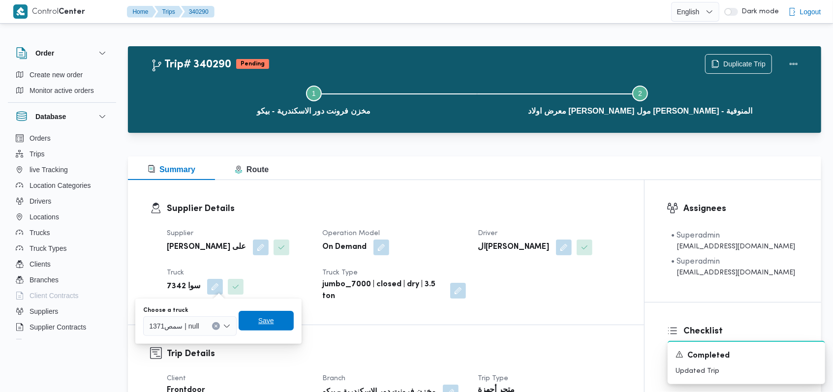
click at [256, 320] on span "Save" at bounding box center [266, 321] width 55 height 20
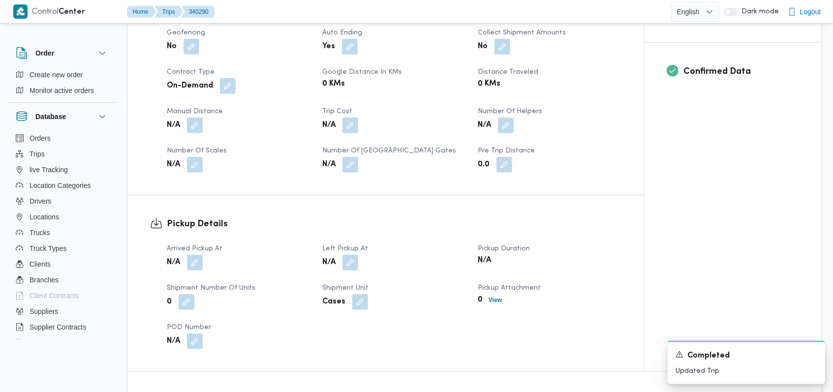
scroll to position [524, 0]
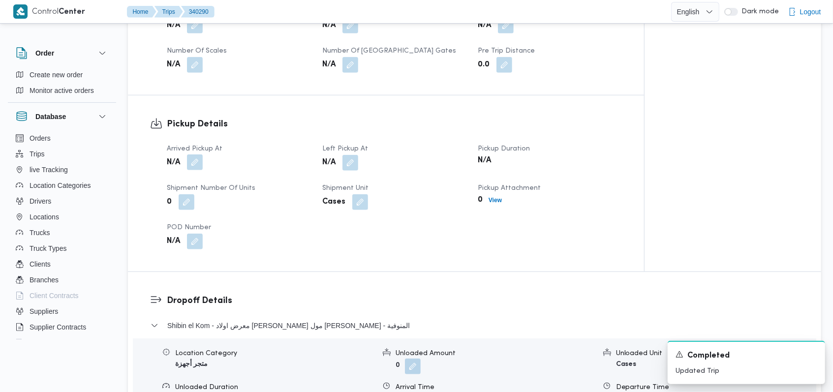
click at [193, 163] on button "button" at bounding box center [195, 162] width 16 height 16
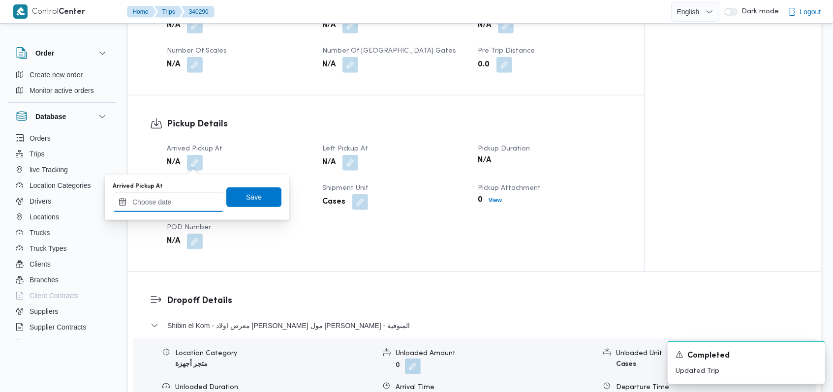
click at [174, 210] on input "Arrived Pickup At" at bounding box center [169, 202] width 112 height 20
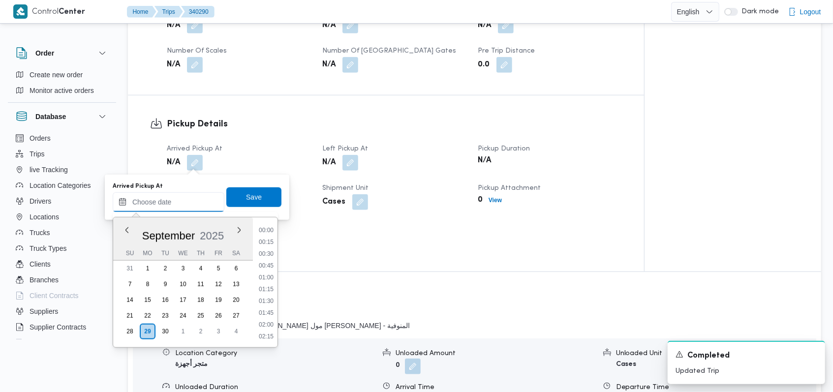
scroll to position [566, 0]
click at [263, 255] on li "12:30" at bounding box center [266, 254] width 23 height 10
type input "29/09/2025 12:30"
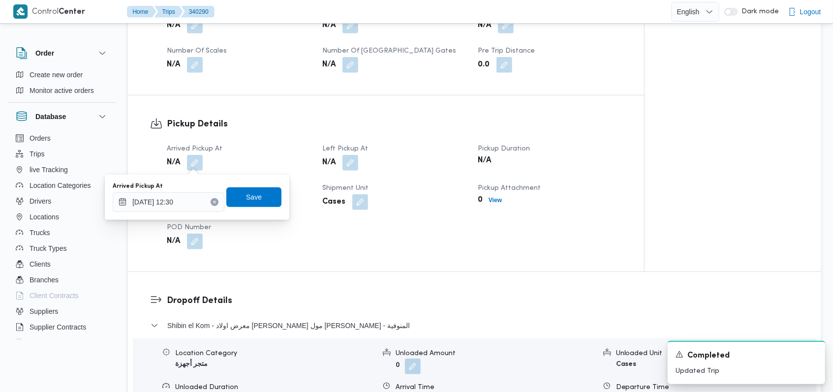
click at [262, 209] on div "Arrived Pickup At 29/09/2025 12:30 Save" at bounding box center [197, 196] width 171 height 31
click at [263, 202] on span "Save" at bounding box center [253, 197] width 55 height 20
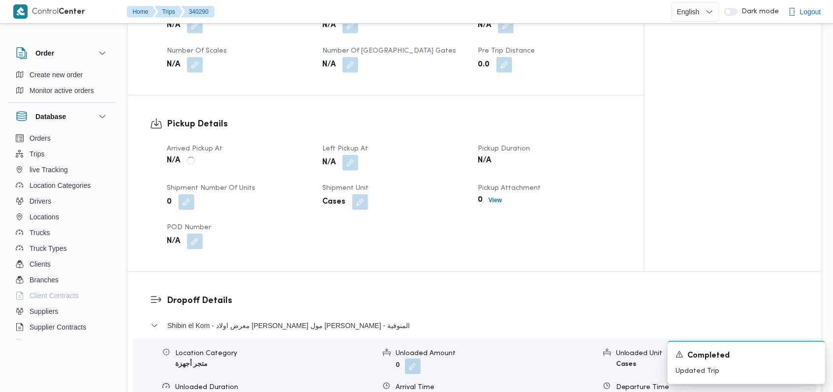
click at [362, 164] on div "N/A" at bounding box center [394, 163] width 146 height 18
click at [358, 163] on button "button" at bounding box center [350, 162] width 16 height 16
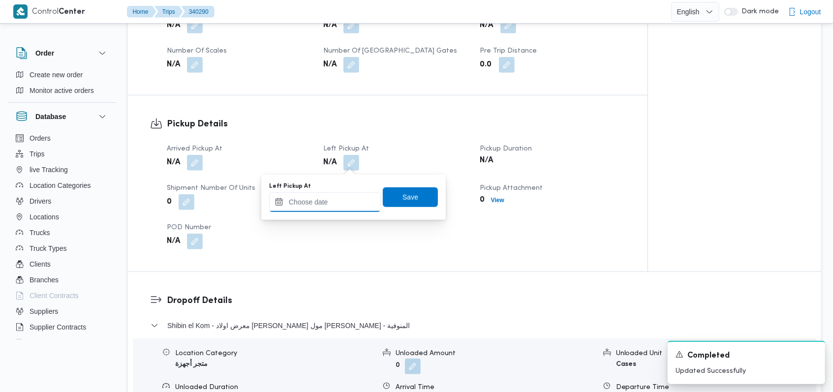
click at [344, 203] on input "Left Pickup At" at bounding box center [325, 202] width 112 height 20
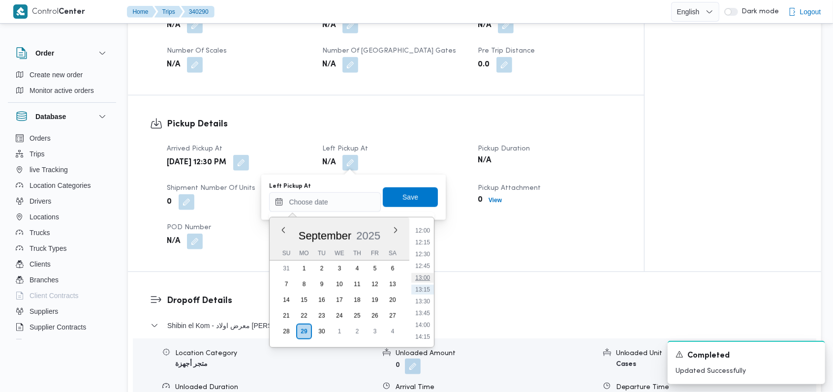
click at [423, 276] on li "13:00" at bounding box center [422, 278] width 23 height 10
type input "29/09/2025 13:00"
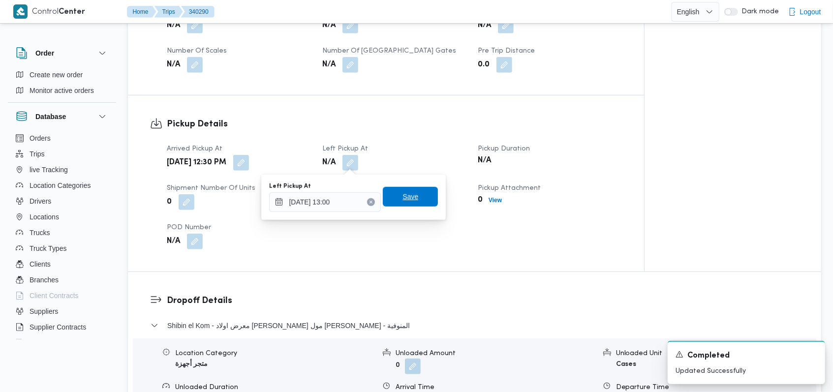
click at [417, 205] on span "Save" at bounding box center [410, 197] width 55 height 20
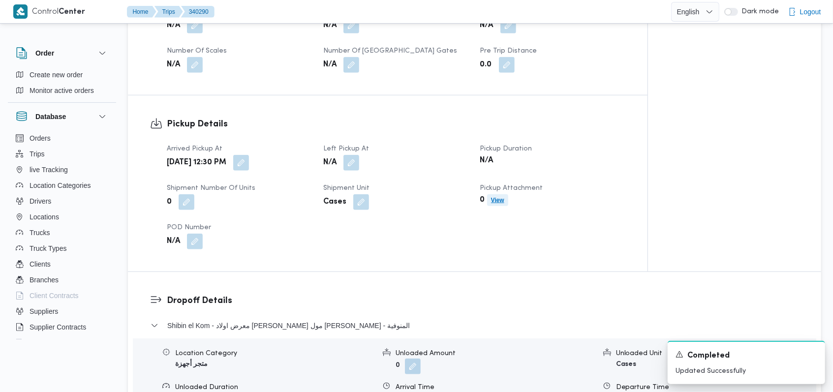
click at [505, 199] on span "View" at bounding box center [497, 200] width 21 height 12
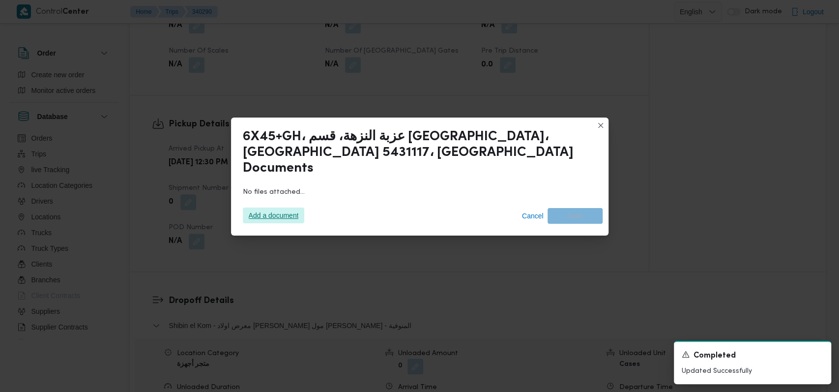
click at [270, 211] on span "Add a document" at bounding box center [274, 216] width 50 height 16
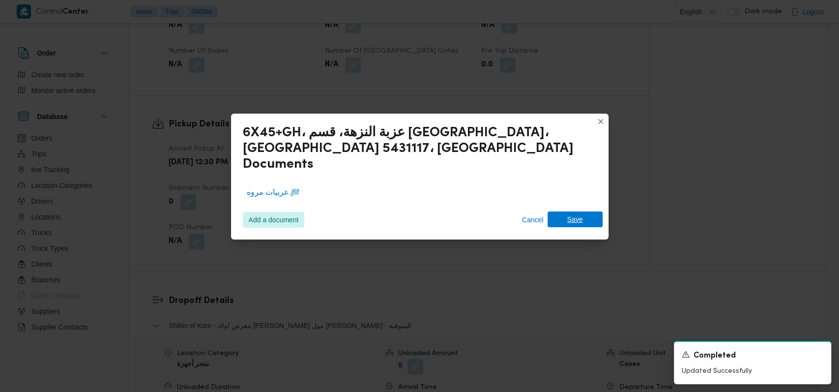
click at [589, 212] on span "Save" at bounding box center [575, 219] width 55 height 16
click at [818, 355] on icon "Dismiss toast" at bounding box center [820, 354] width 8 height 8
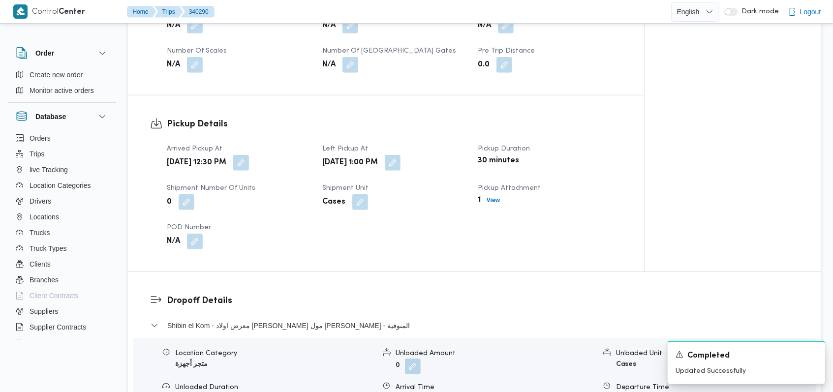
click at [481, 240] on div "Arrived Pickup At Mon, Sep 29, 2025 12:30 PM Left Pickup At Mon, Sep 29, 2025 1…" at bounding box center [394, 196] width 467 height 118
click at [813, 356] on icon "Dismiss toast" at bounding box center [813, 354] width 8 height 8
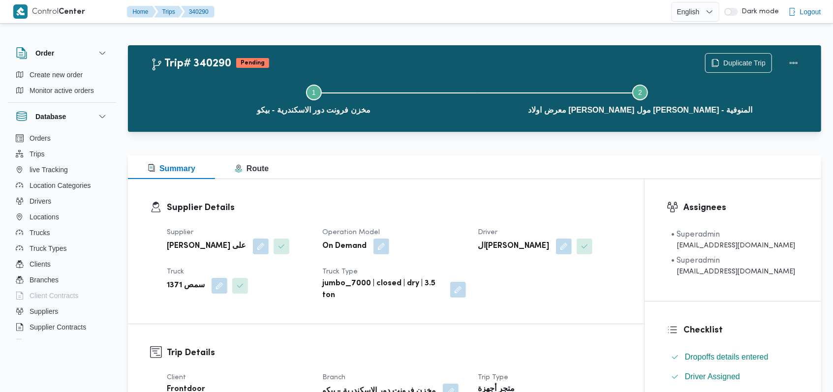
scroll to position [0, 0]
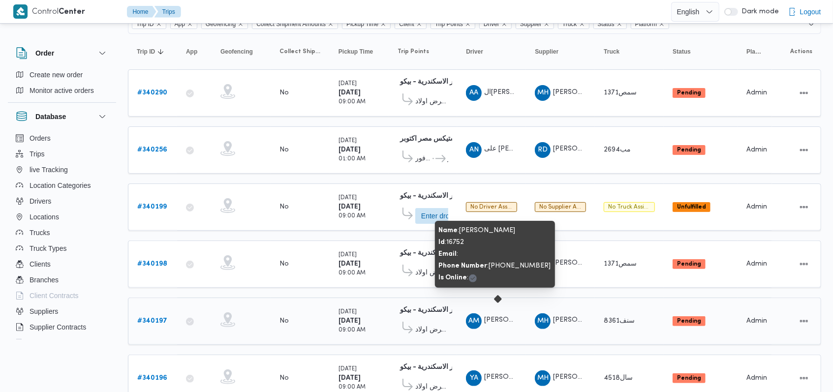
scroll to position [68, 0]
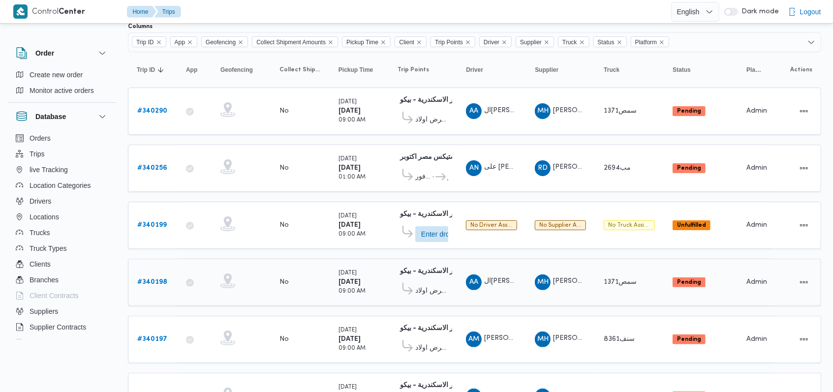
click at [157, 279] on b "# 340198" at bounding box center [152, 282] width 30 height 6
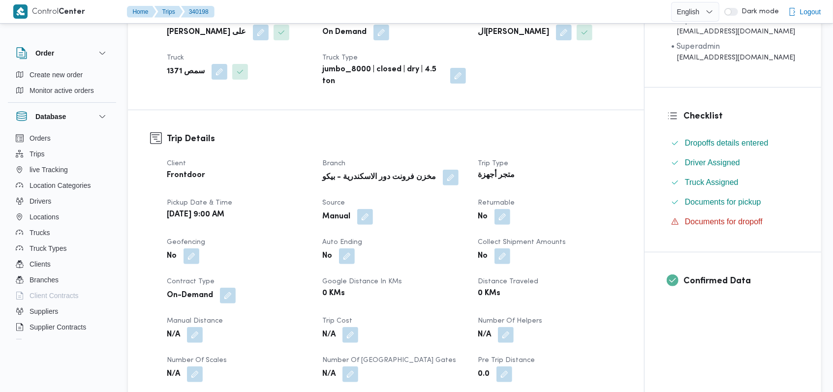
scroll to position [134, 0]
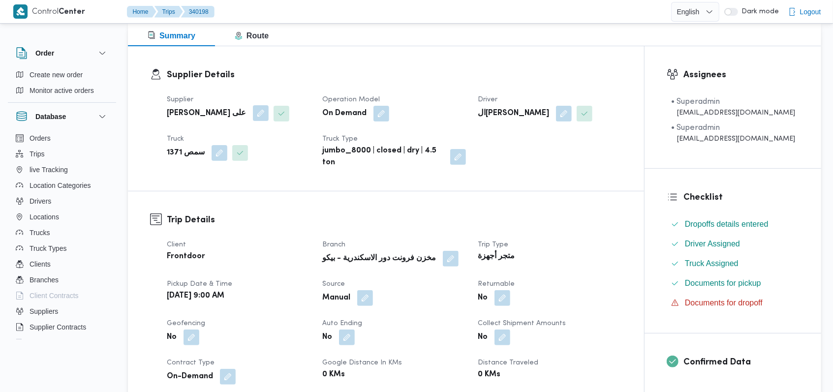
click at [253, 114] on button "button" at bounding box center [261, 113] width 16 height 16
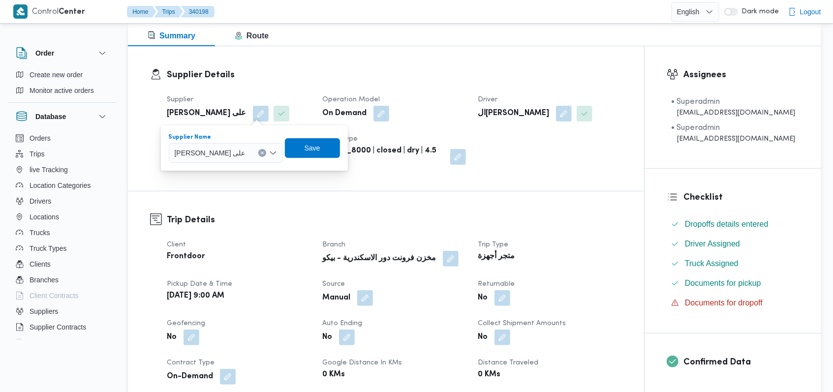
click at [264, 151] on icon "Clear input" at bounding box center [262, 153] width 4 height 4
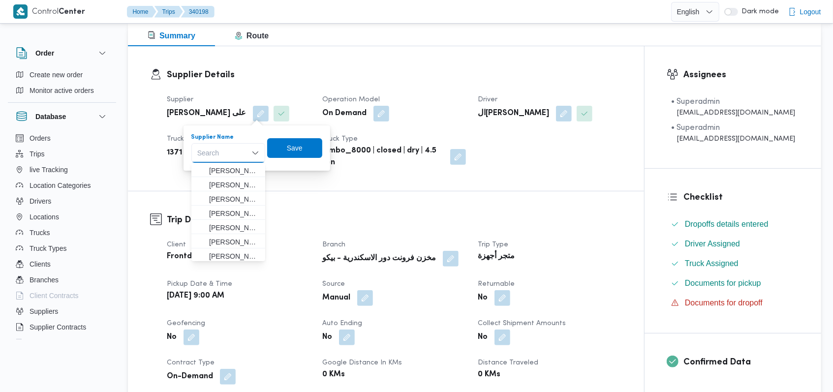
click at [326, 150] on div "You are in a dialog. To close this dialog, hit escape. Supplier Name Search Com…" at bounding box center [256, 147] width 147 height 45
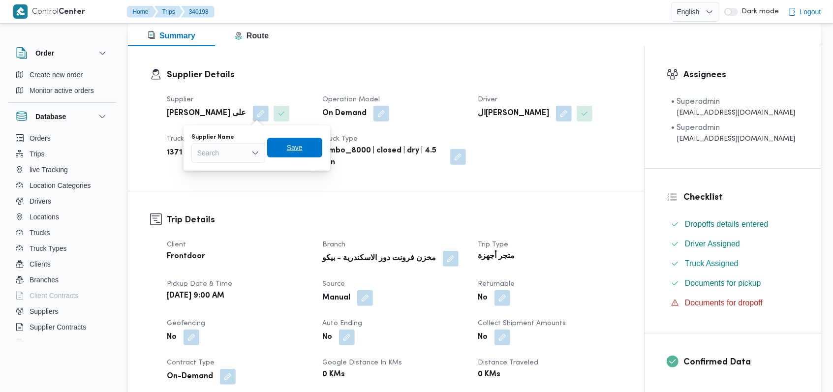
click at [303, 148] on span "Save" at bounding box center [294, 148] width 55 height 20
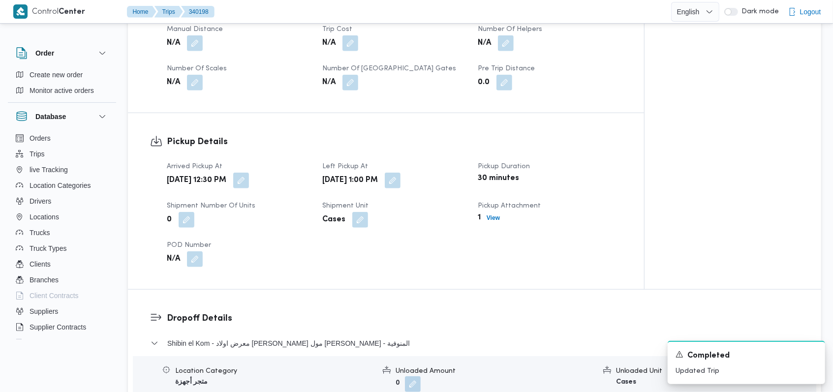
scroll to position [527, 0]
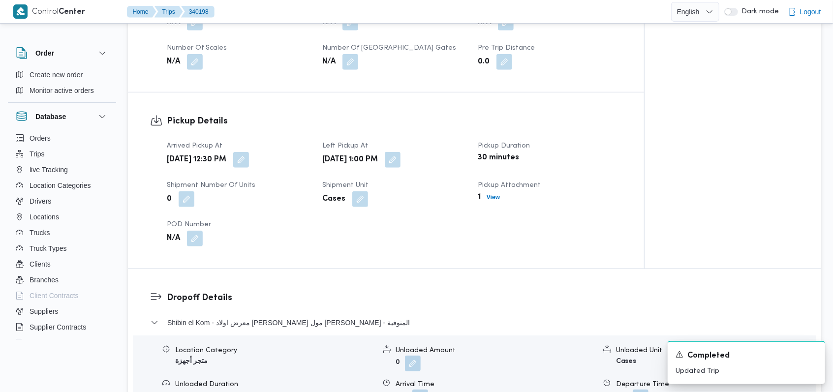
click at [480, 196] on b "1" at bounding box center [479, 197] width 3 height 12
click at [495, 197] on b "View" at bounding box center [492, 197] width 13 height 7
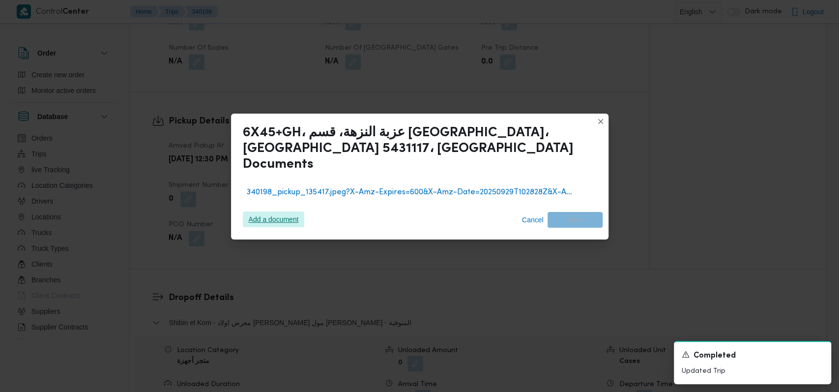
click at [290, 211] on span "Add a document" at bounding box center [274, 219] width 50 height 16
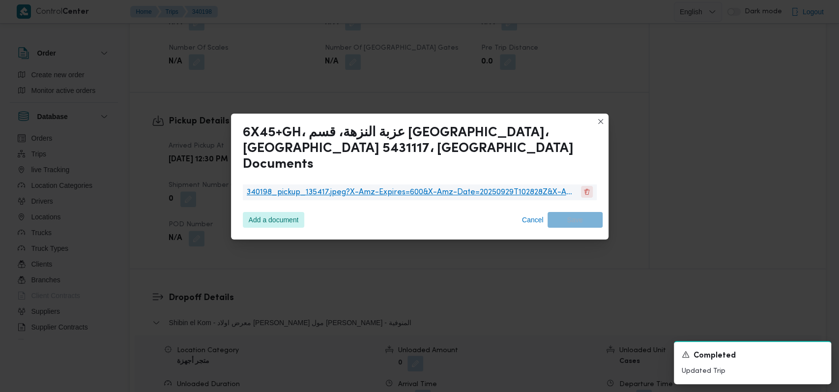
click at [589, 186] on button "340198_pickup_135417.jpeg?X-Amz-Expires=600&X-Amz-Date=20250929T102828Z&X-Amz-A…" at bounding box center [587, 192] width 12 height 12
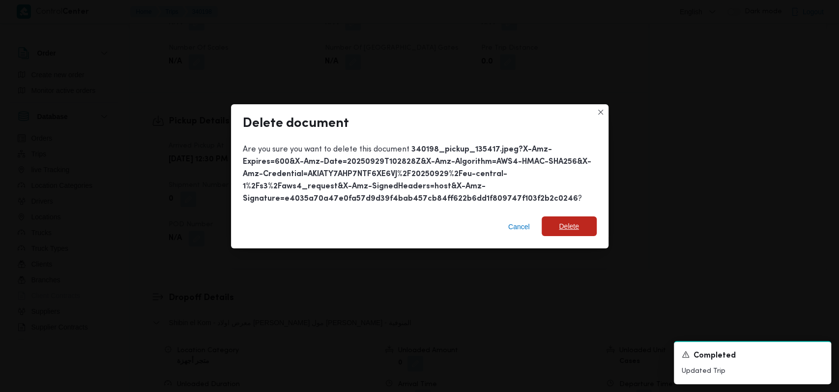
click at [581, 220] on span "Delete" at bounding box center [569, 226] width 55 height 20
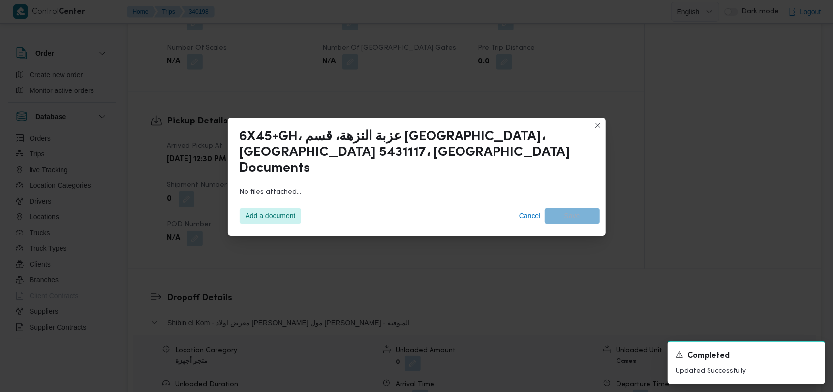
click at [455, 237] on div "6X45+GH، عزبة النزهة، قسم سيدى جابر، محافظة الإسكندرية 5431117، مصر Documents N…" at bounding box center [416, 196] width 833 height 392
click at [527, 216] on div "Add a document Cancel Save" at bounding box center [417, 216] width 366 height 28
click at [527, 215] on span "Cancel" at bounding box center [530, 216] width 30 height 16
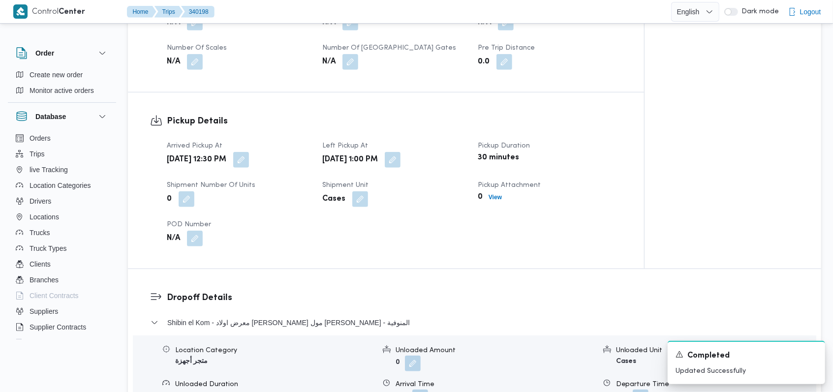
click at [531, 211] on div "Arrived Pickup At Mon, Sep 29, 2025 12:30 PM Left Pickup At Mon, Sep 29, 2025 1…" at bounding box center [394, 193] width 467 height 118
click at [249, 157] on button "button" at bounding box center [241, 159] width 16 height 16
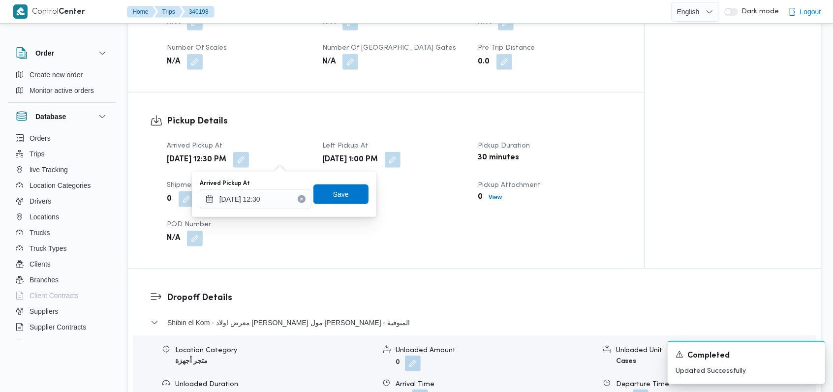
click at [299, 197] on icon "Clear input" at bounding box center [301, 199] width 4 height 4
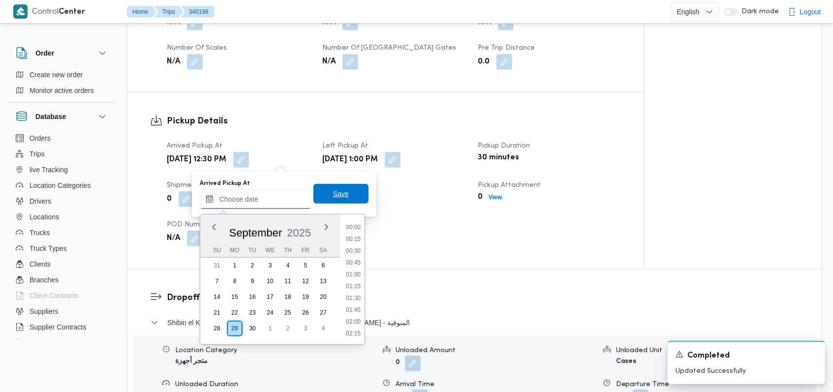
scroll to position [566, 0]
click at [333, 196] on span "Save" at bounding box center [341, 194] width 16 height 12
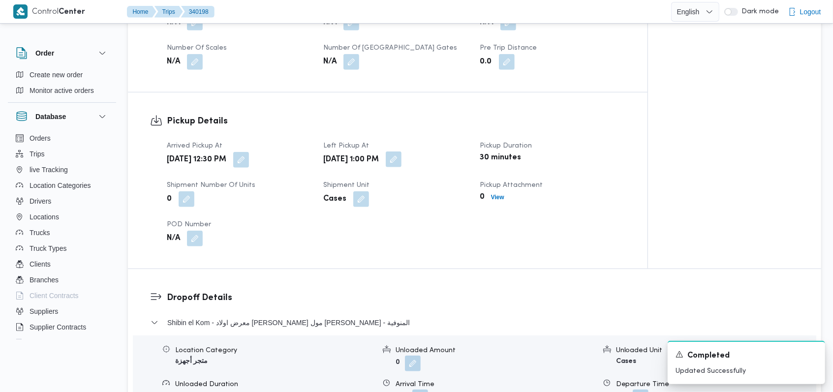
click at [401, 159] on button "button" at bounding box center [394, 159] width 16 height 16
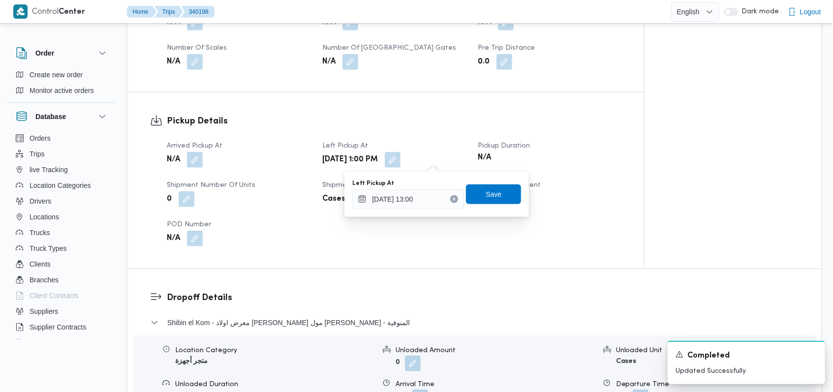
click at [452, 201] on icon "Clear input" at bounding box center [454, 199] width 4 height 4
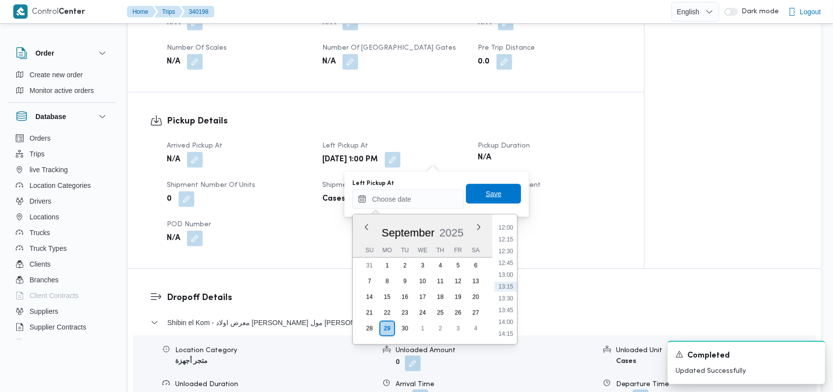
click at [474, 200] on span "Save" at bounding box center [493, 194] width 55 height 20
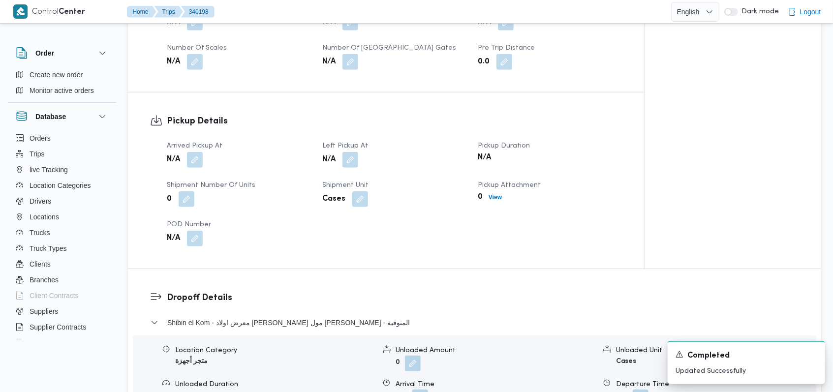
scroll to position [724, 0]
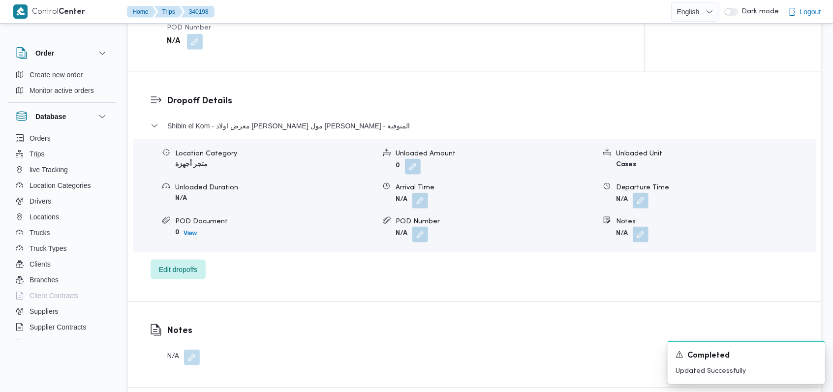
click at [314, 132] on div "Shibin el Kom - معرض اولاد عبدالغفار مول العشماوى - المنوفية" at bounding box center [474, 129] width 648 height 19
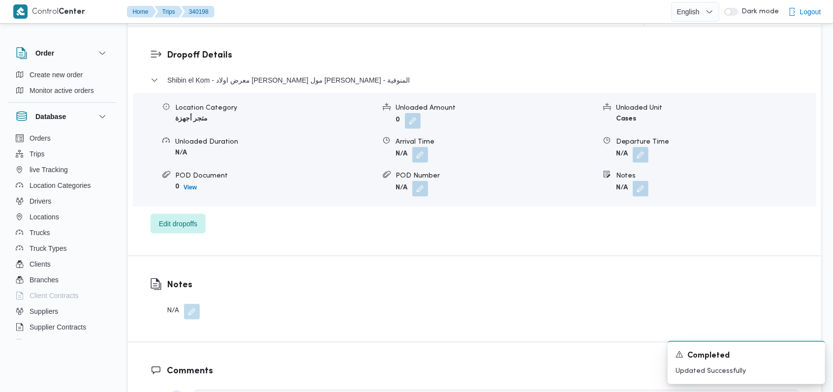
scroll to position [789, 0]
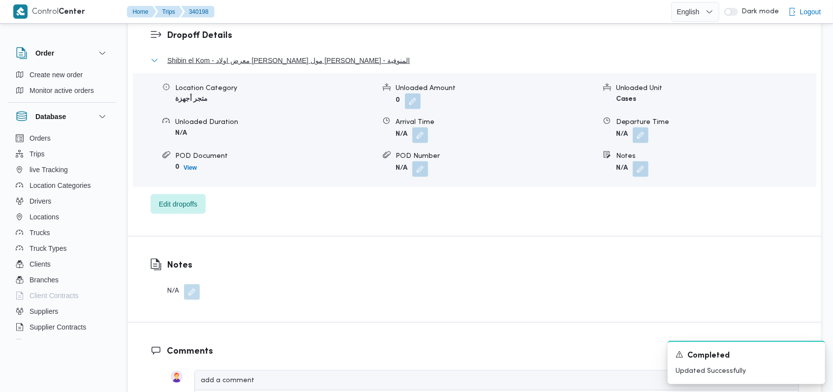
click at [334, 60] on span "Shibin el Kom - معرض اولاد عبدالغفار مول العشماوى - المنوفية" at bounding box center [288, 61] width 242 height 12
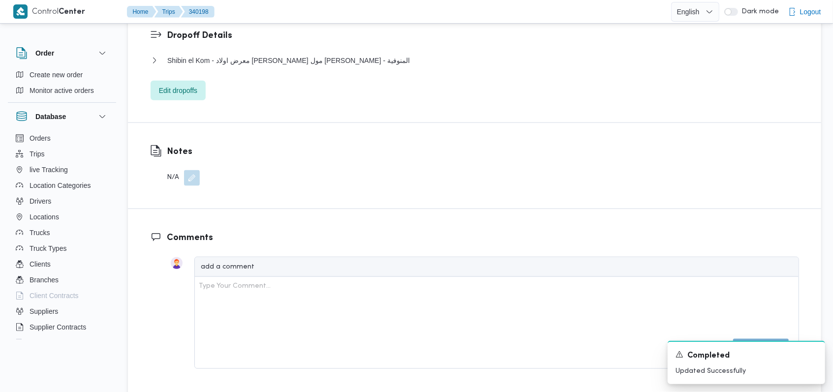
click at [192, 178] on button "button" at bounding box center [192, 178] width 16 height 16
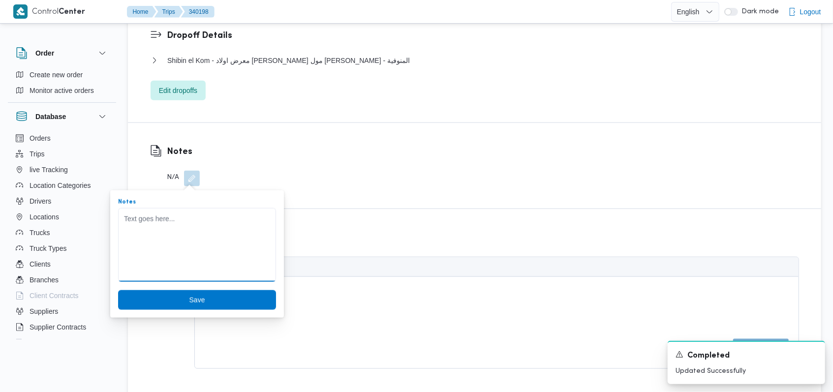
click at [197, 220] on textarea "Notes" at bounding box center [197, 245] width 158 height 74
type textarea "تم الغاء الرحلة من العميل"
click at [197, 220] on textarea "تم الغاء الرحلة من العميل" at bounding box center [197, 245] width 158 height 74
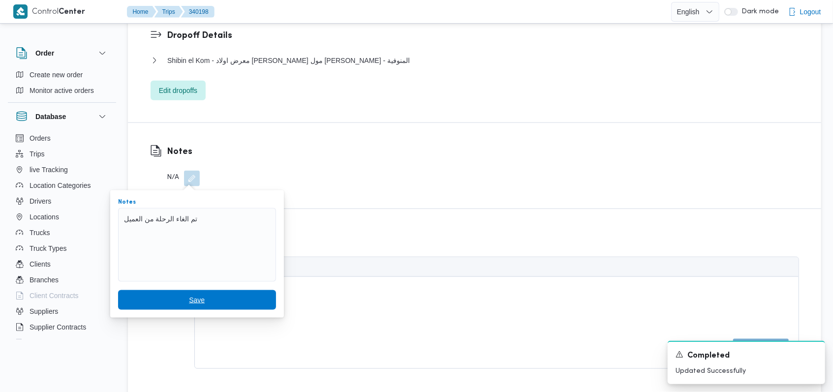
click at [215, 290] on span "Save" at bounding box center [197, 300] width 158 height 20
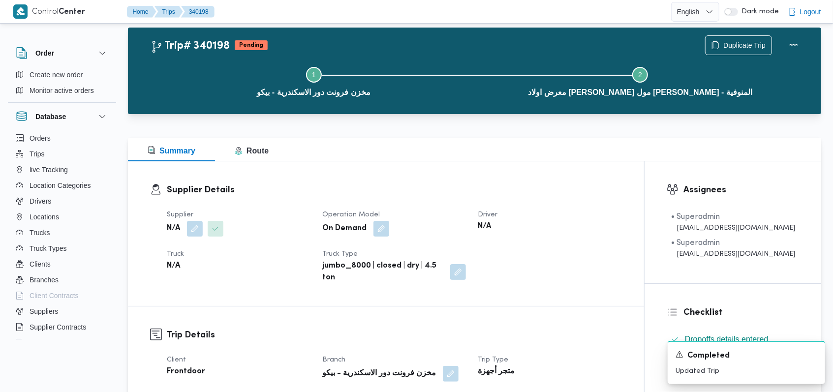
scroll to position [0, 0]
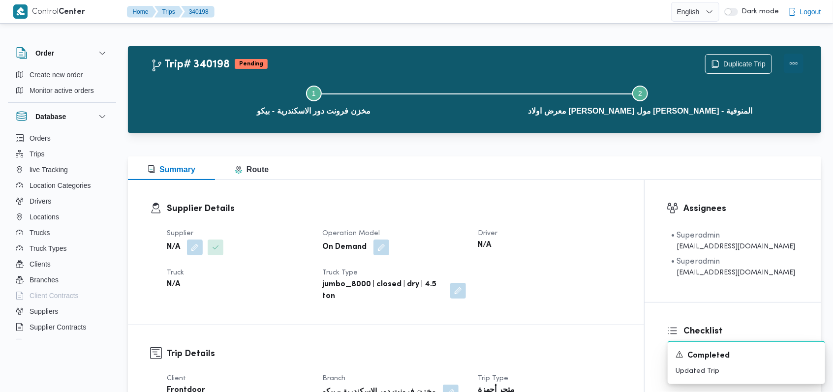
click at [797, 60] on button "Actions" at bounding box center [793, 64] width 20 height 20
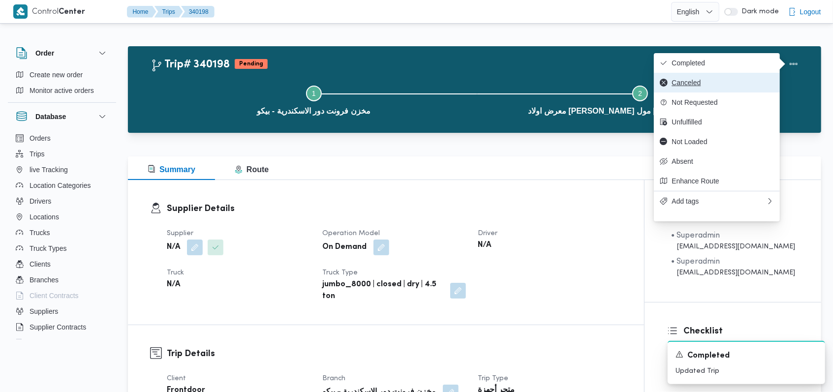
click at [688, 84] on span "Canceled" at bounding box center [722, 83] width 102 height 8
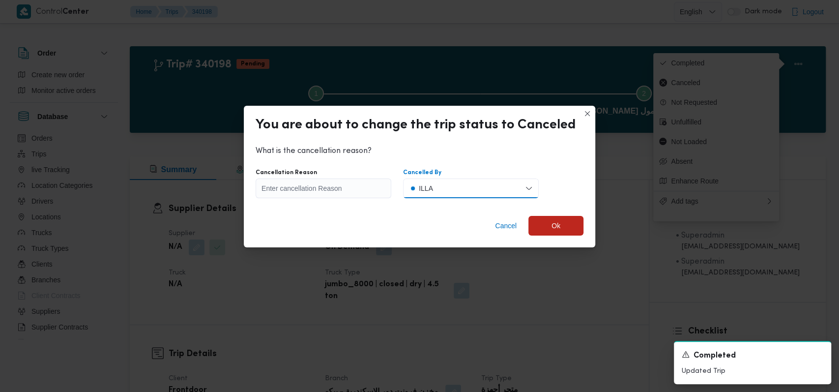
click at [445, 189] on button "ILLA" at bounding box center [471, 189] width 136 height 20
click at [435, 229] on div "Client" at bounding box center [439, 229] width 18 height 12
click at [340, 190] on input "Cancellation Reason" at bounding box center [324, 189] width 136 height 20
paste input "تم الغاء الرحلة من العميل"
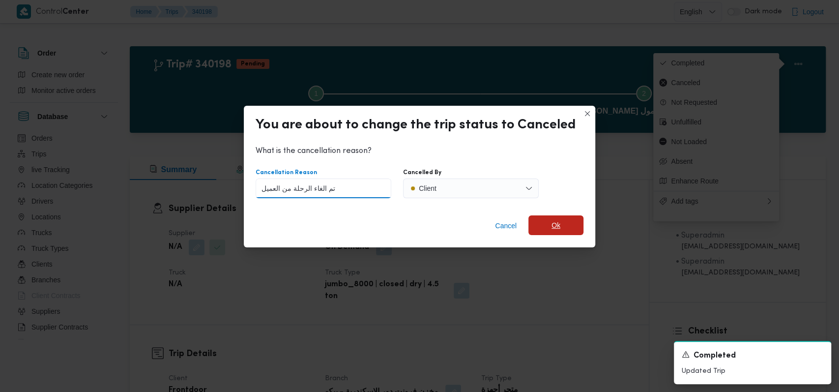
type input "تم الغاء الرحلة من العميل"
click at [540, 223] on span "Ok" at bounding box center [556, 225] width 55 height 20
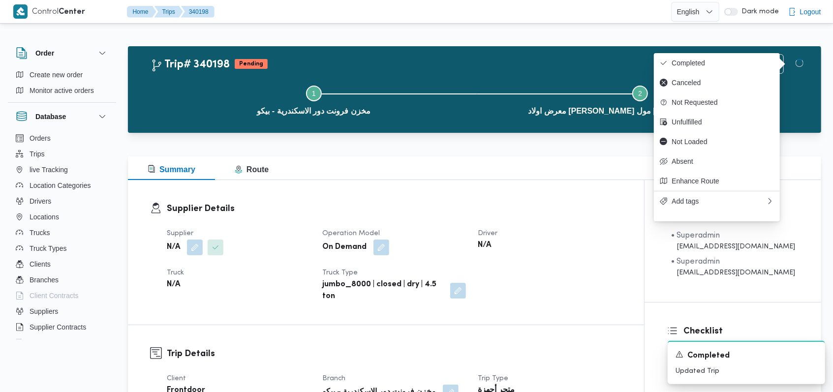
click at [574, 282] on div "Supplier N/A Operation Model On Demand Driver N/A Truck N/A Truck Type jumbo_80…" at bounding box center [394, 265] width 467 height 87
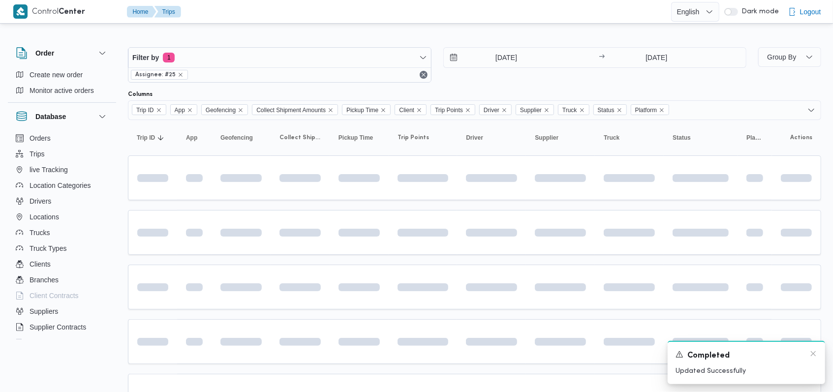
scroll to position [68, 0]
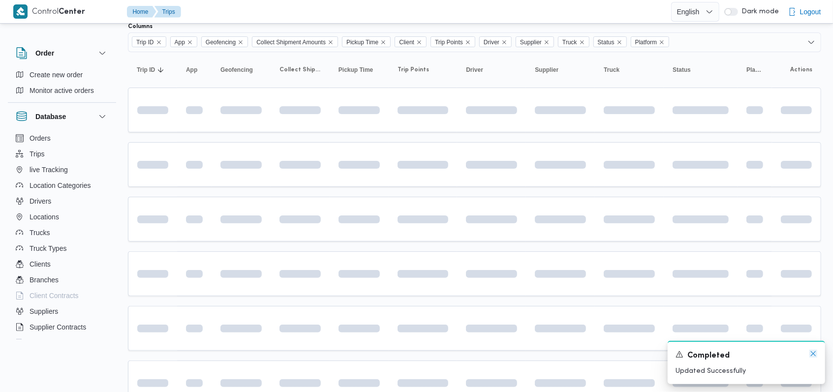
click at [810, 357] on icon "Dismiss toast" at bounding box center [813, 354] width 8 height 8
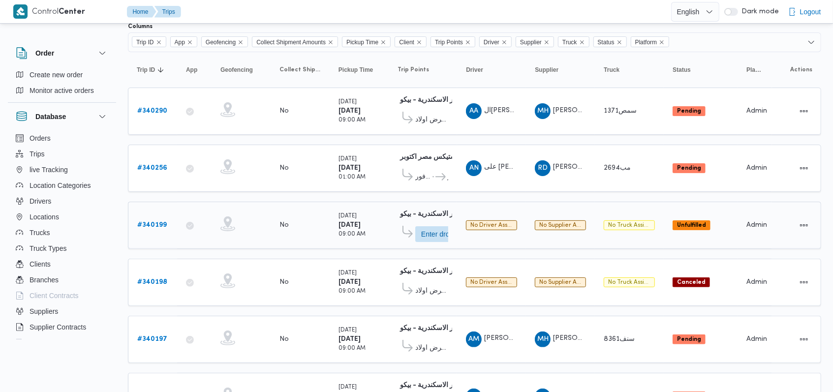
click at [156, 222] on b "# 340199" at bounding box center [152, 225] width 30 height 6
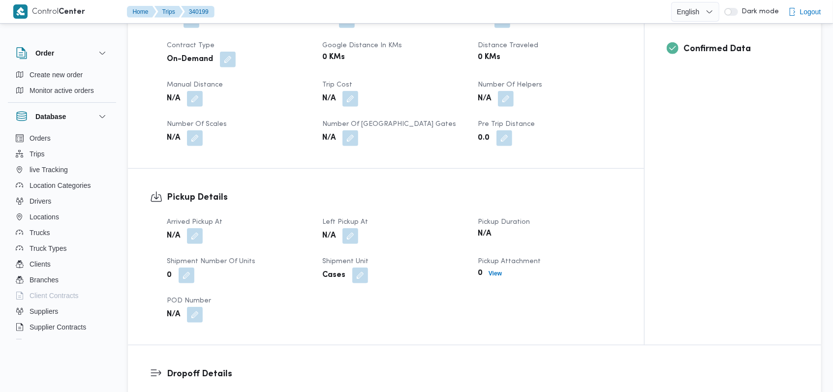
scroll to position [593, 0]
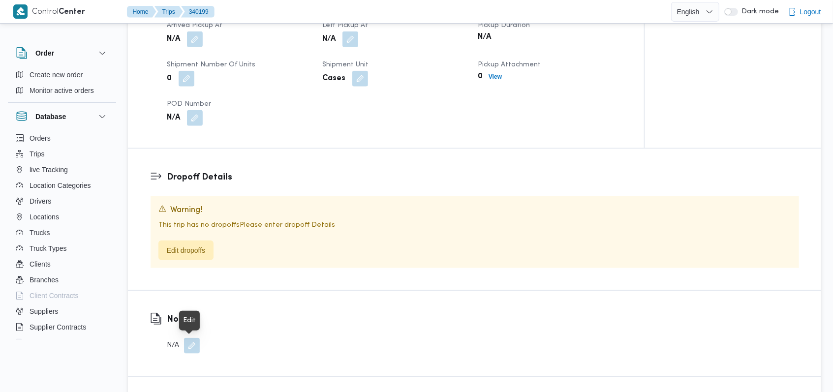
click at [187, 351] on button "button" at bounding box center [192, 346] width 16 height 16
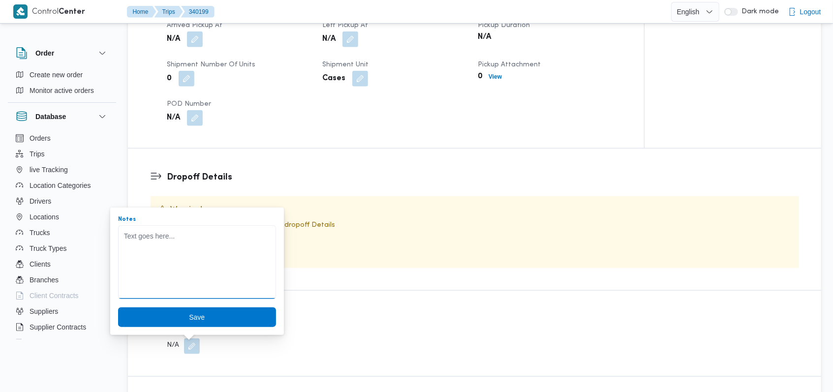
click at [194, 286] on textarea "Notes" at bounding box center [197, 262] width 158 height 74
paste textarea "تم الغاء الرحلة من العميل"
type textarea "تم الغاء الرحلة من العميل"
click at [203, 322] on span "Save" at bounding box center [197, 317] width 158 height 20
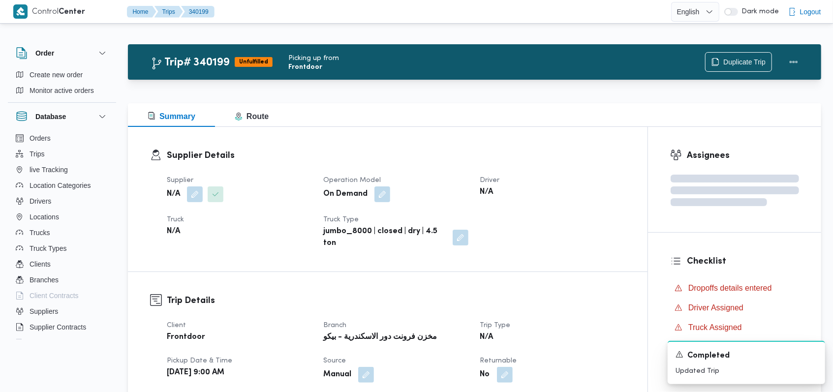
scroll to position [0, 0]
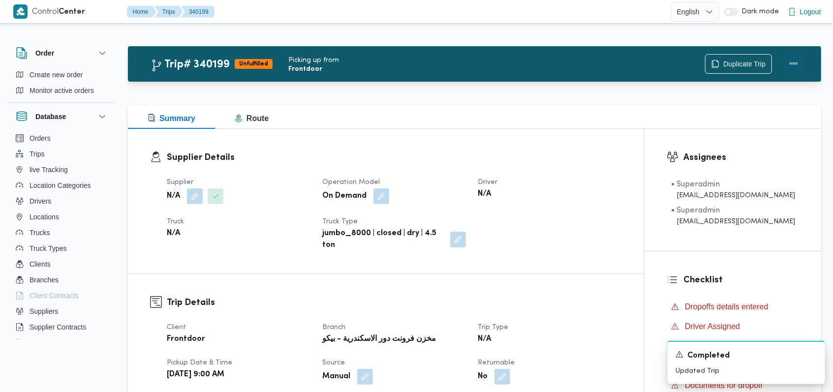
click at [795, 60] on button "Actions" at bounding box center [793, 64] width 20 height 20
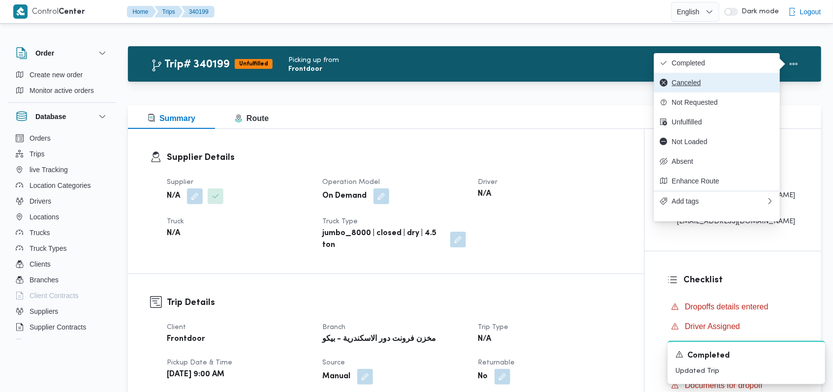
click at [698, 89] on button "Canceled" at bounding box center [717, 83] width 126 height 20
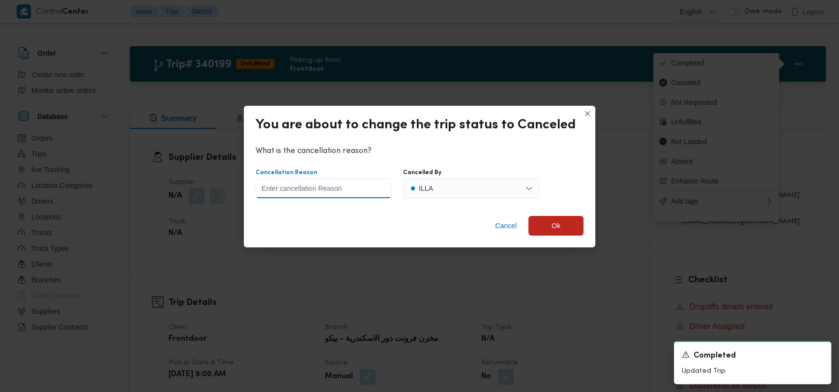
click at [335, 184] on input "Cancellation Reason" at bounding box center [324, 189] width 136 height 20
paste input "تم الغاء الرحلة من العميل"
type input "تم الغاء الرحلة من العميل"
click at [433, 190] on div "ILLA" at bounding box center [421, 189] width 26 height 22
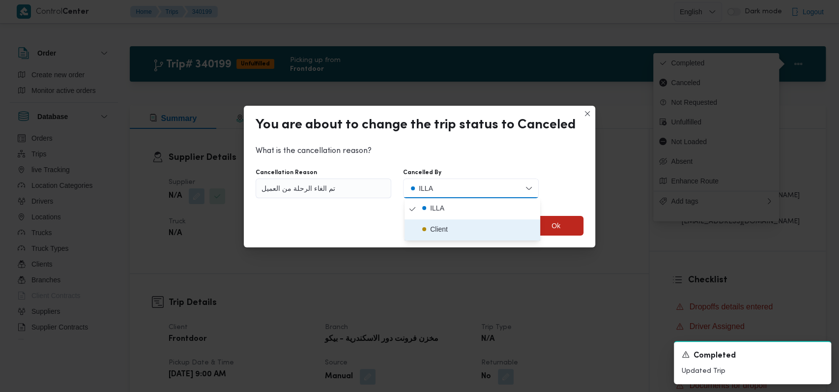
click at [441, 223] on div "Client" at bounding box center [439, 229] width 18 height 12
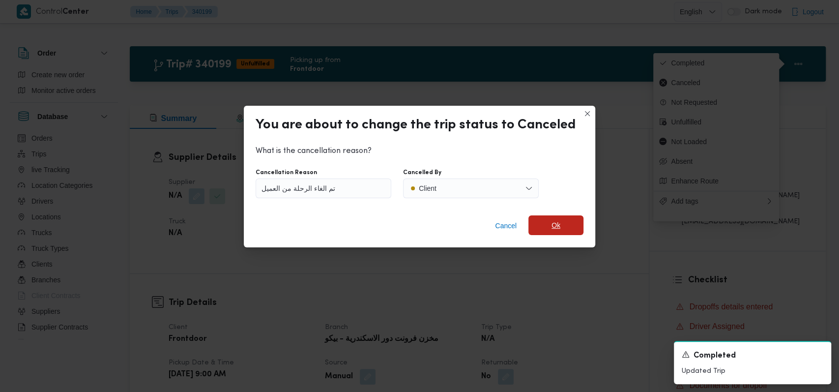
click at [549, 220] on span "Ok" at bounding box center [556, 225] width 55 height 20
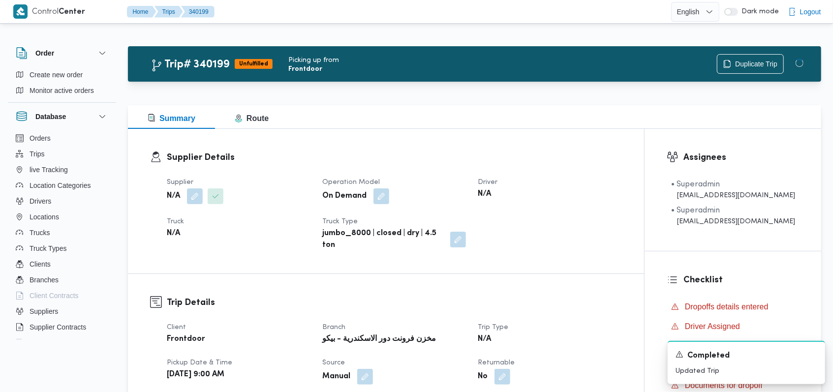
click at [590, 269] on div "Supplier Details Supplier N/A Operation Model On Demand Driver N/A Truck N/A Tr…" at bounding box center [386, 201] width 516 height 145
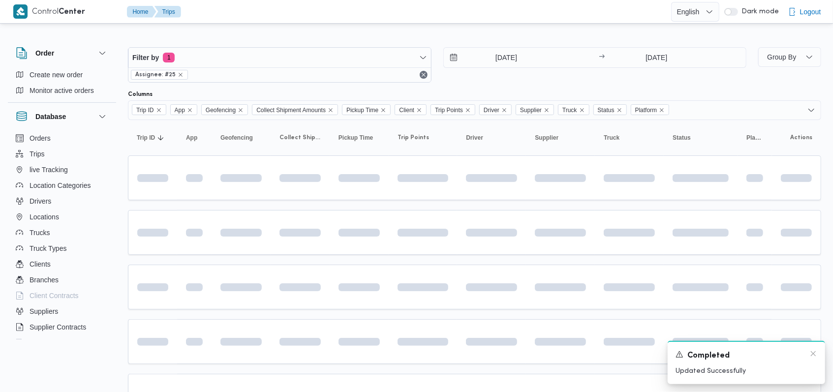
scroll to position [68, 0]
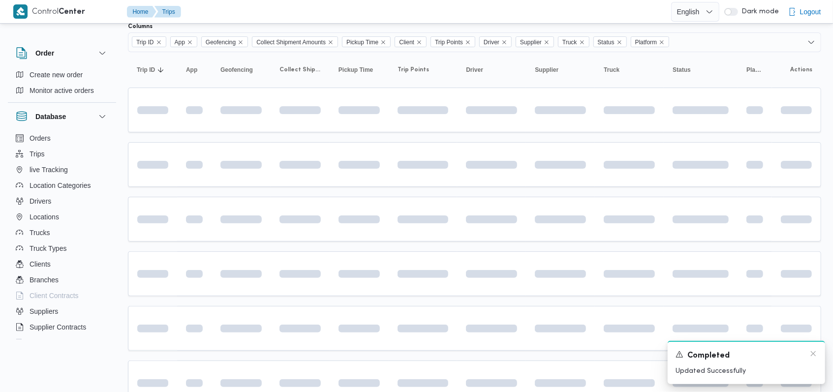
click at [818, 353] on div "A new notification appears Completed Updated Successfully" at bounding box center [745, 362] width 157 height 43
click at [814, 354] on icon "Dismiss toast" at bounding box center [813, 354] width 8 height 8
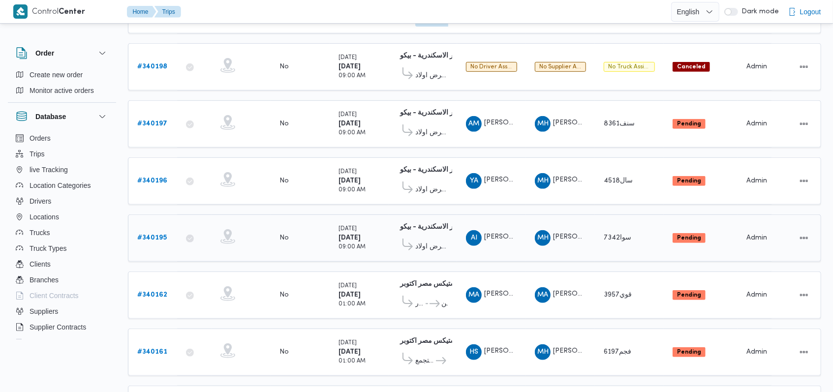
scroll to position [344, 0]
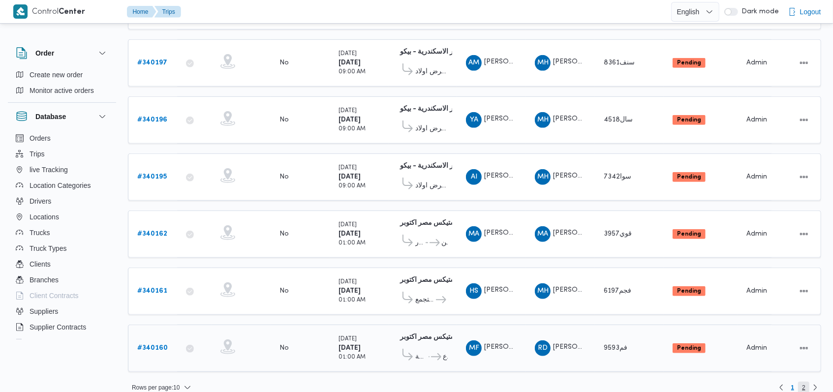
click at [807, 382] on span "2" at bounding box center [803, 388] width 11 height 12
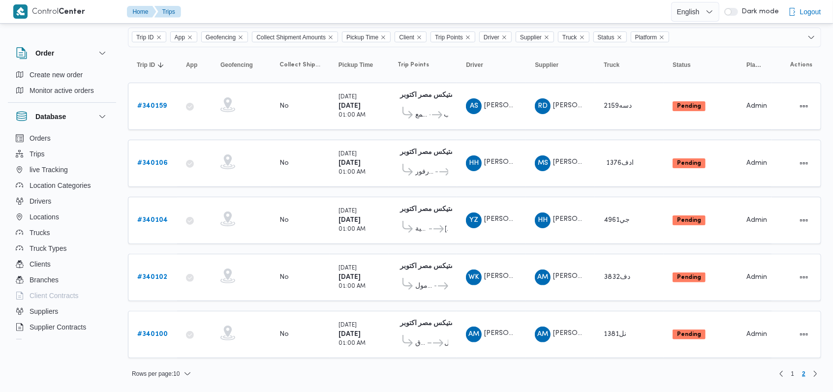
scroll to position [65, 0]
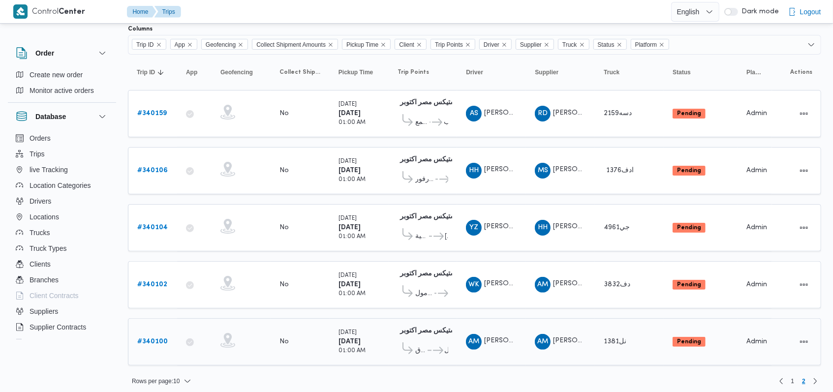
click at [156, 338] on b "# 340100" at bounding box center [152, 341] width 30 height 6
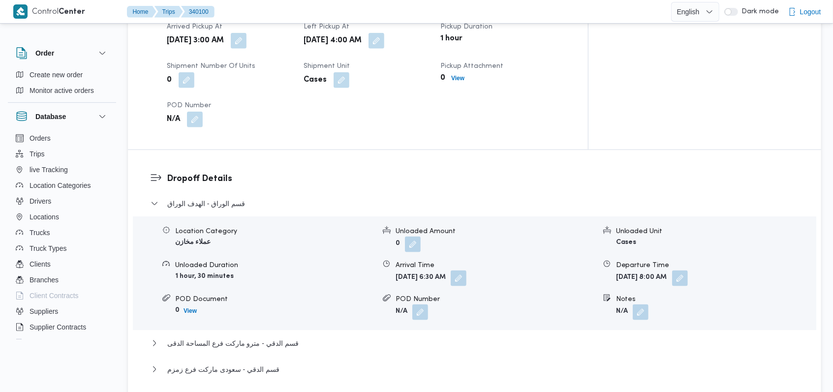
scroll to position [787, 0]
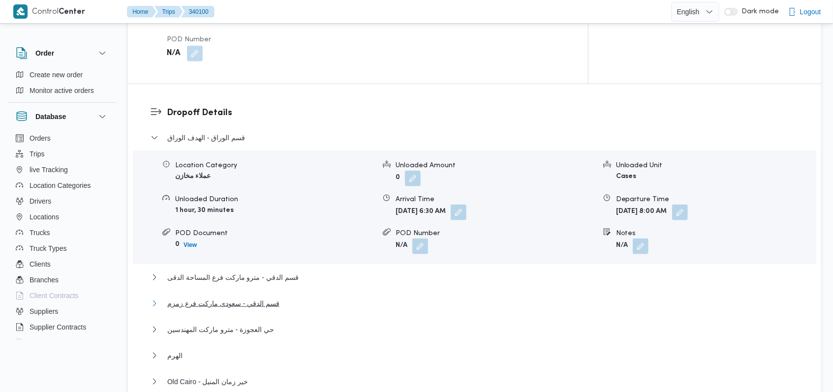
click at [252, 298] on span "قسم الدقي - سعودى ماركت فرع زمزم" at bounding box center [223, 304] width 112 height 12
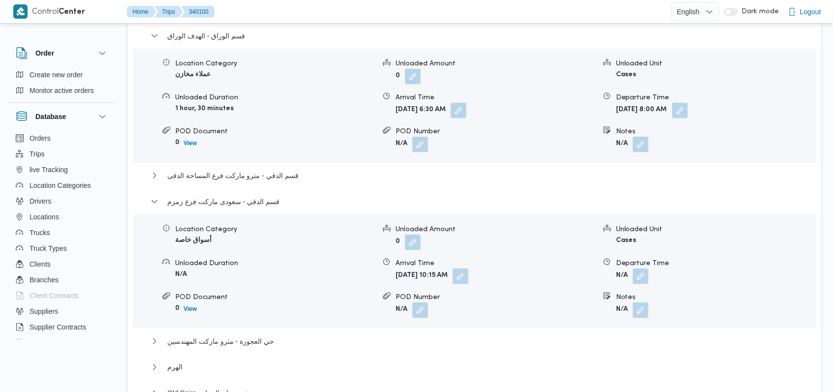
scroll to position [918, 0]
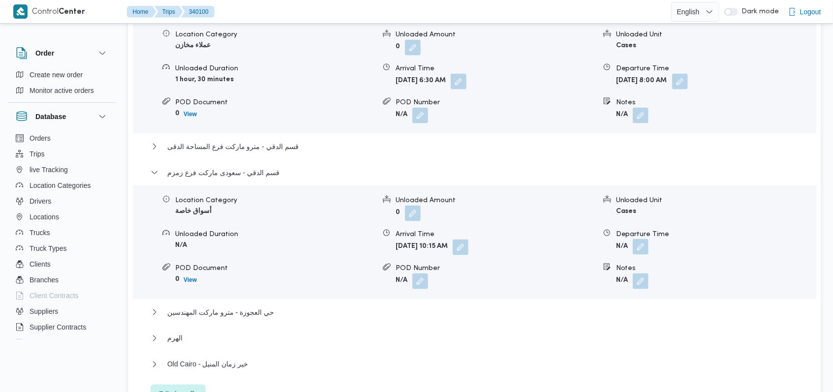
click at [638, 239] on button "button" at bounding box center [640, 247] width 16 height 16
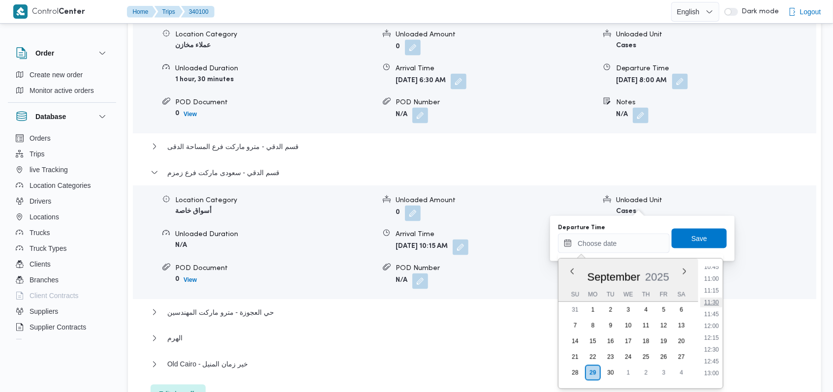
scroll to position [447, 0]
click at [716, 316] on li "10:30" at bounding box center [711, 321] width 23 height 10
type input "29/09/2025 10:30"
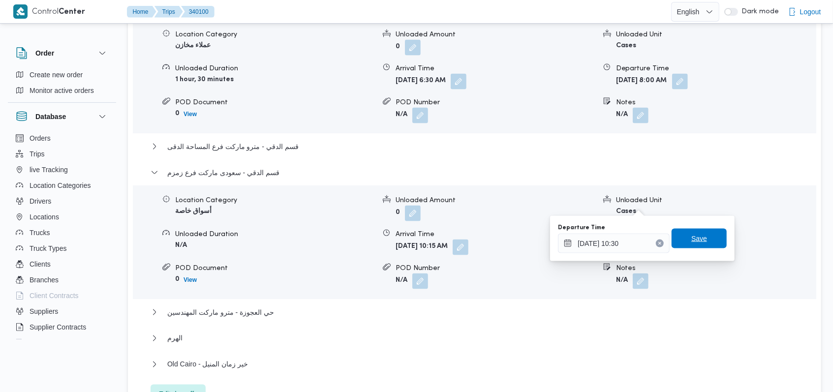
click at [706, 245] on span "Save" at bounding box center [698, 239] width 55 height 20
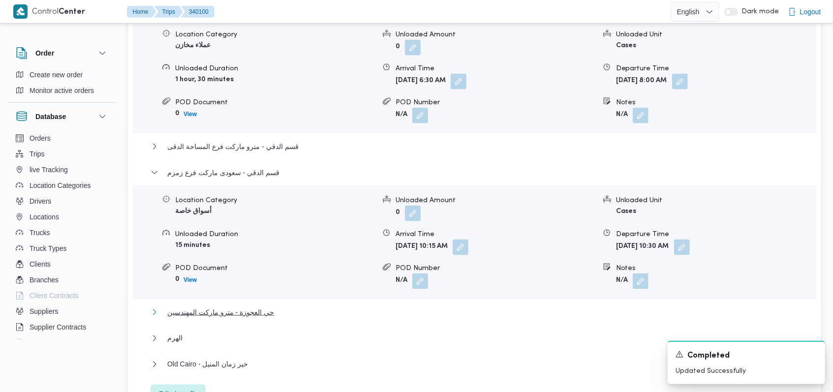
click at [221, 306] on span "حي العجوزة - مترو ماركت المهندسين" at bounding box center [220, 312] width 107 height 12
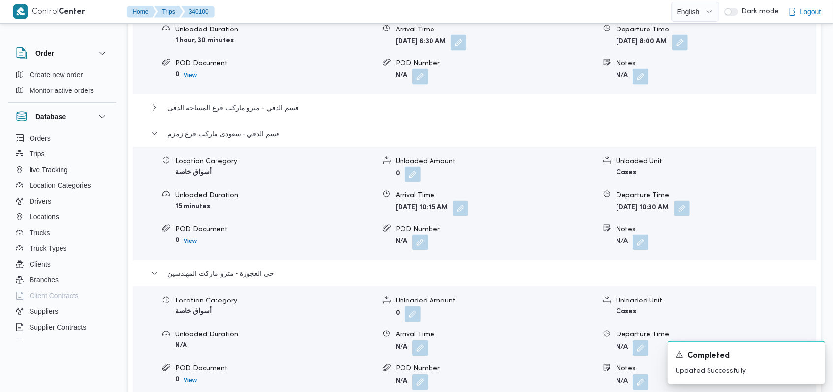
scroll to position [984, 0]
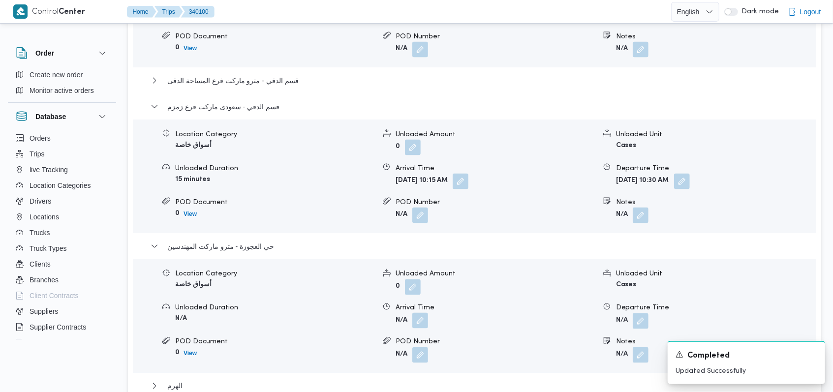
click at [425, 313] on button "button" at bounding box center [420, 321] width 16 height 16
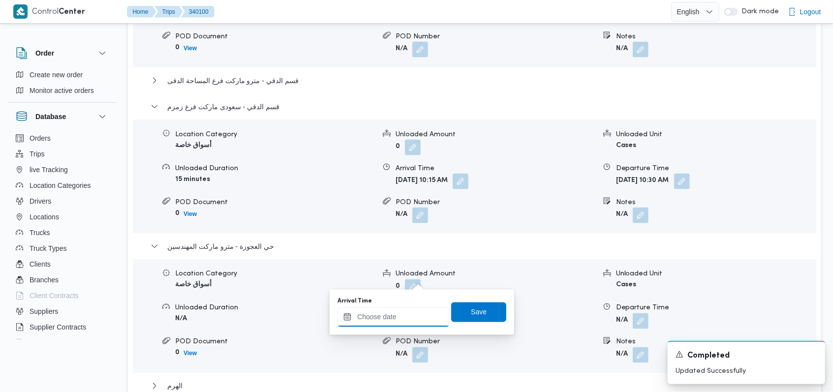
click at [401, 314] on input "Arrival Time" at bounding box center [393, 317] width 112 height 20
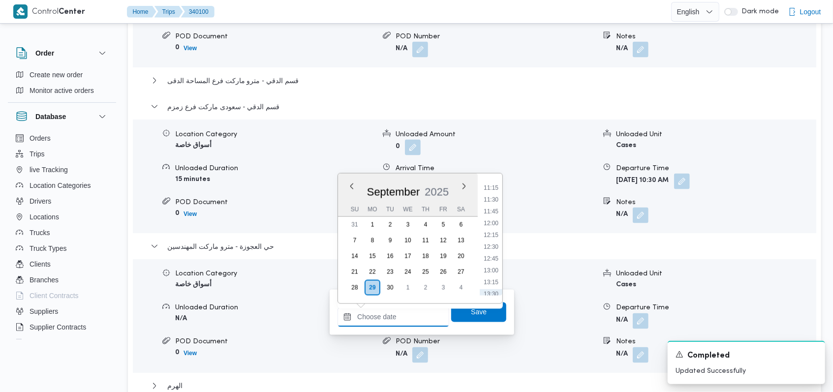
scroll to position [512, 0]
click at [494, 195] on li "11:00" at bounding box center [490, 194] width 23 height 10
type input "29/09/2025 11:00"
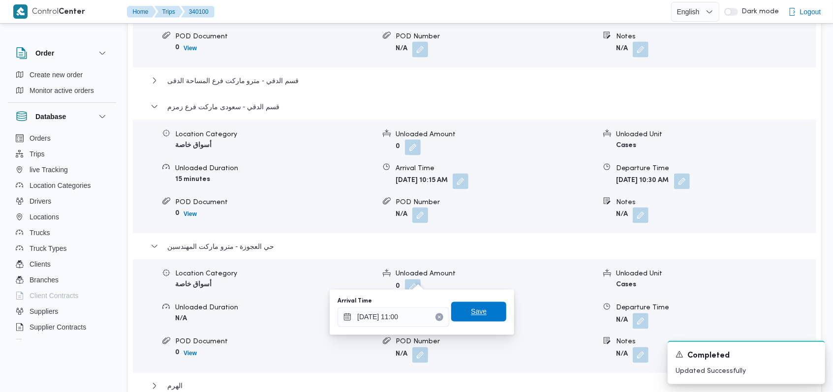
click at [484, 308] on span "Save" at bounding box center [478, 312] width 55 height 20
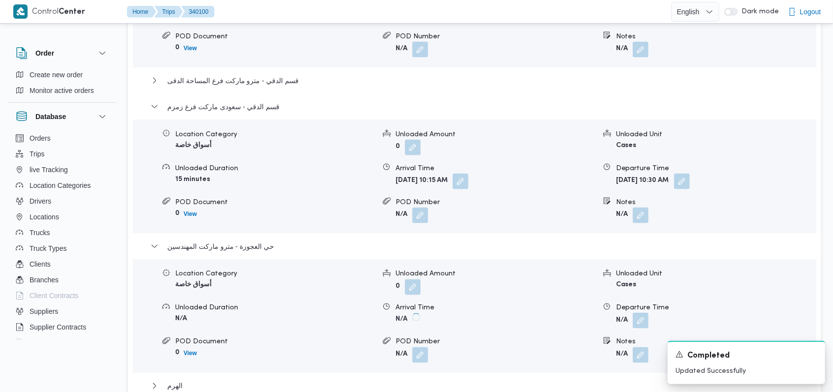
click at [639, 313] on button "button" at bounding box center [640, 321] width 16 height 16
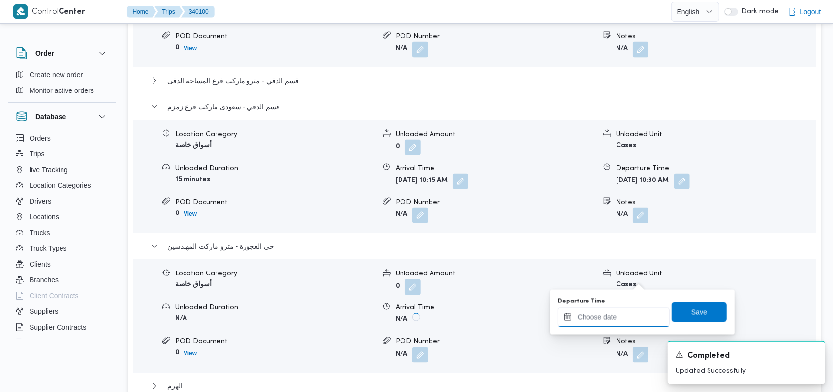
click at [627, 314] on input "Departure Time" at bounding box center [614, 317] width 112 height 20
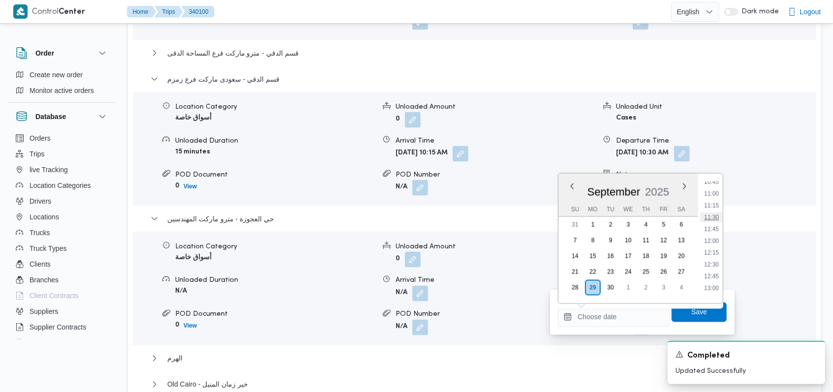
click at [717, 219] on li "11:30" at bounding box center [711, 217] width 23 height 10
type input "29/09/2025 11:30"
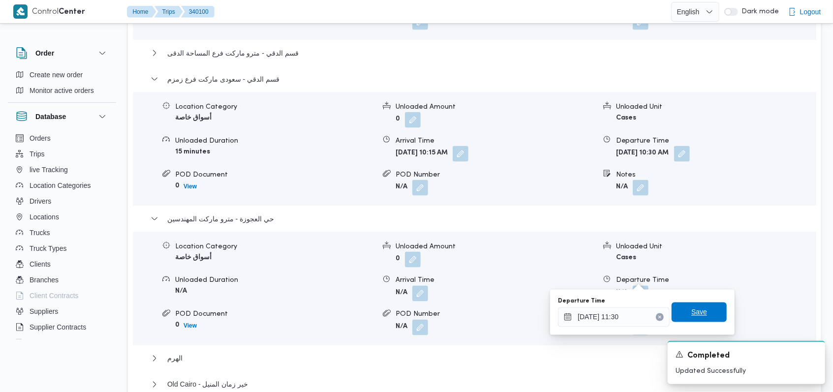
click at [705, 307] on span "Save" at bounding box center [698, 312] width 55 height 20
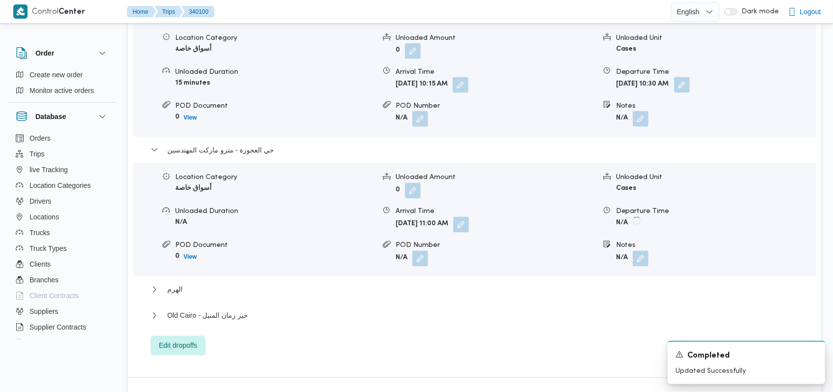
scroll to position [1114, 0]
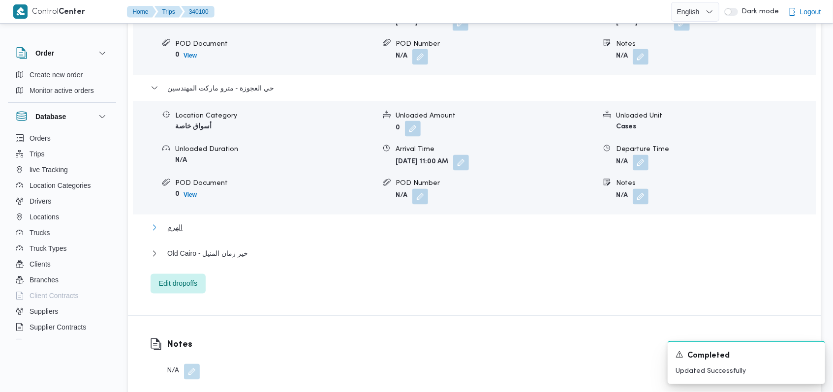
click at [177, 222] on span "الهرم" at bounding box center [174, 228] width 15 height 12
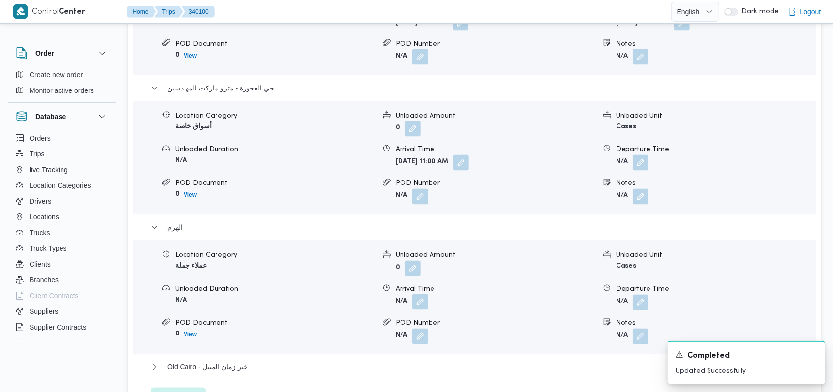
click at [425, 294] on button "button" at bounding box center [420, 302] width 16 height 16
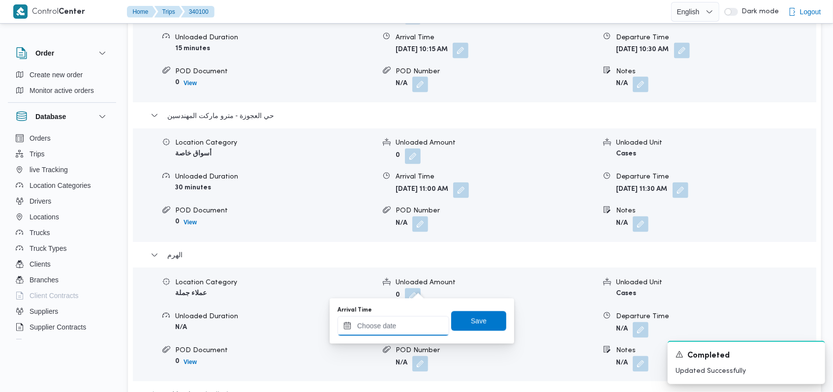
click at [407, 322] on input "Arrival Time" at bounding box center [393, 326] width 112 height 20
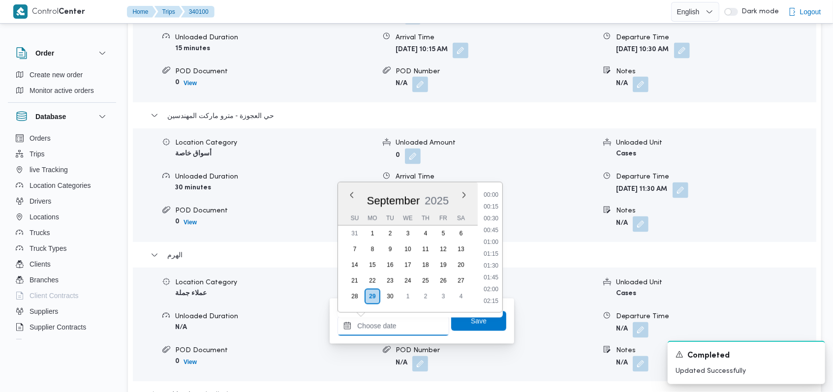
scroll to position [578, 0]
click at [493, 197] on li "12:15" at bounding box center [490, 196] width 23 height 10
type input "29/09/2025 12:15"
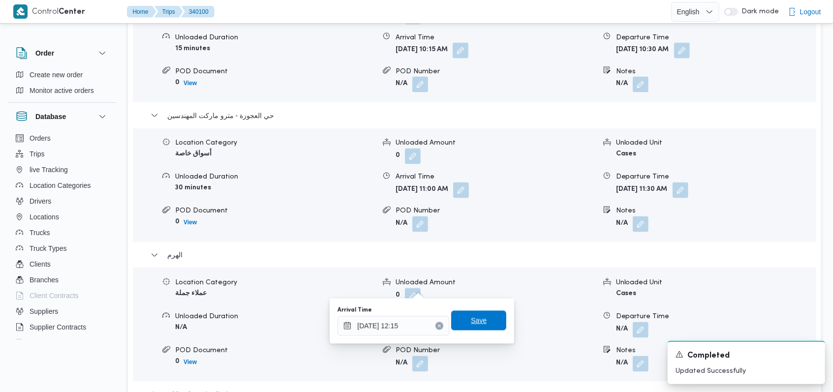
click at [476, 325] on span "Save" at bounding box center [479, 321] width 16 height 12
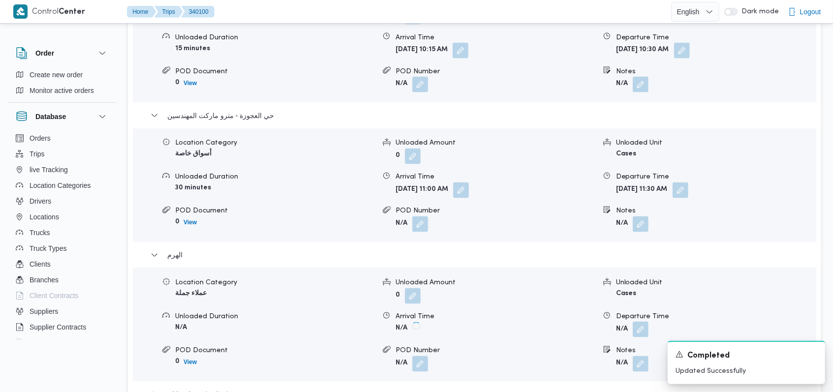
click at [643, 322] on button "button" at bounding box center [640, 330] width 16 height 16
click at [626, 356] on form "N/A" at bounding box center [716, 364] width 200 height 16
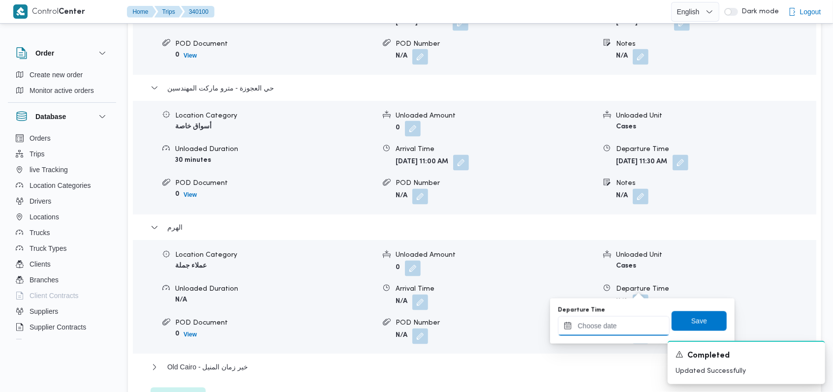
click at [626, 325] on input "Departure Time" at bounding box center [614, 326] width 112 height 20
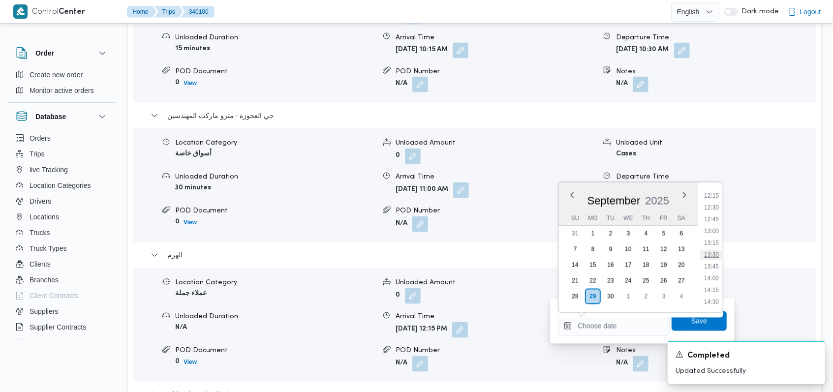
click at [715, 254] on li "13:30" at bounding box center [711, 255] width 23 height 10
type input "29/09/2025 13:30"
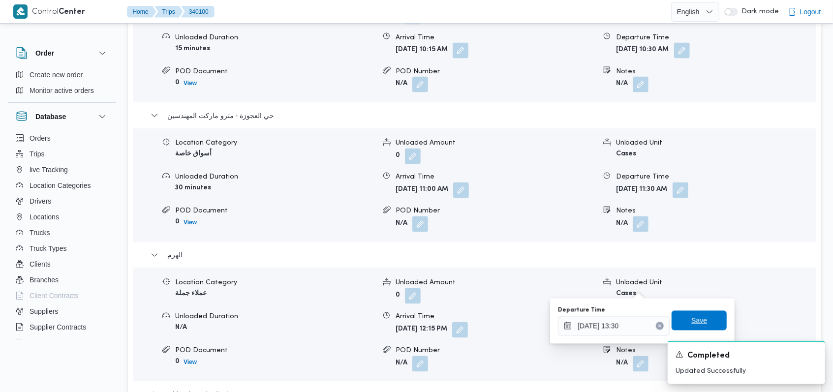
click at [704, 323] on span "Save" at bounding box center [698, 321] width 55 height 20
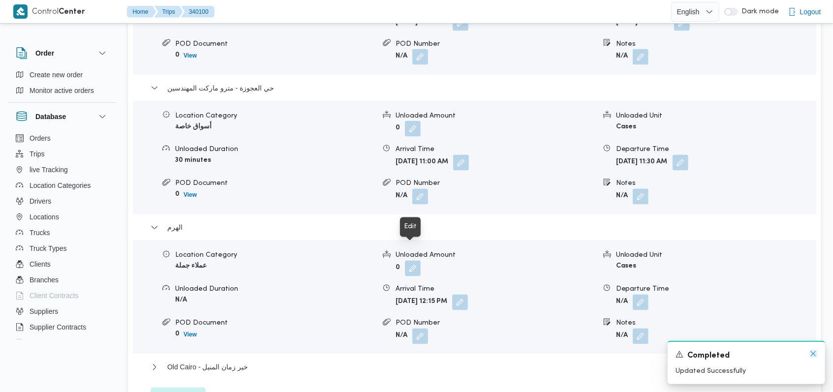
click at [815, 354] on icon "Dismiss toast" at bounding box center [813, 354] width 8 height 8
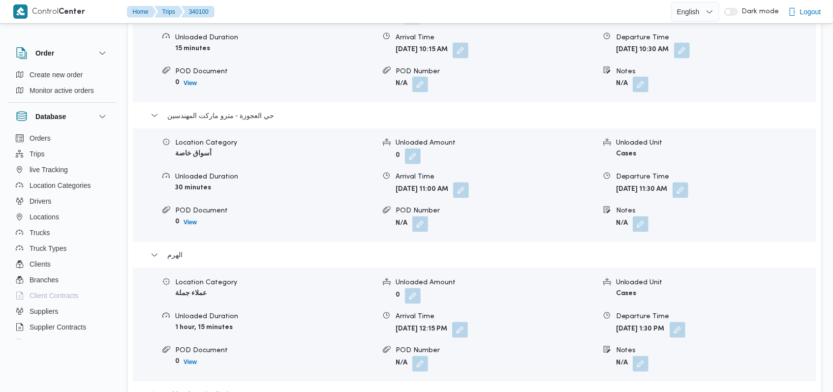
click at [241, 389] on span "Old Cairo - خير زمان المنيل" at bounding box center [207, 395] width 81 height 12
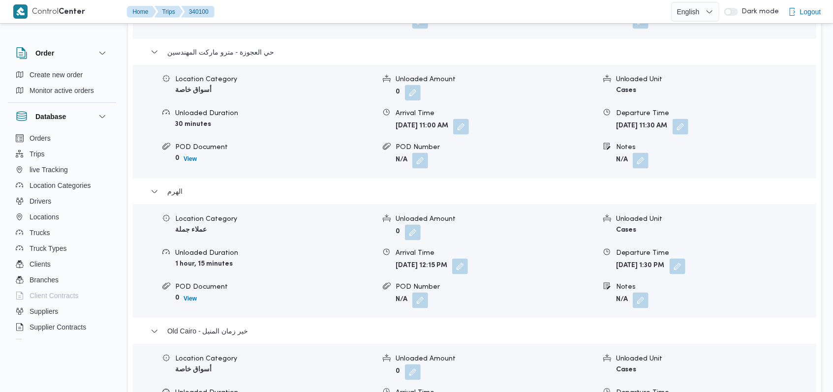
scroll to position [1114, 0]
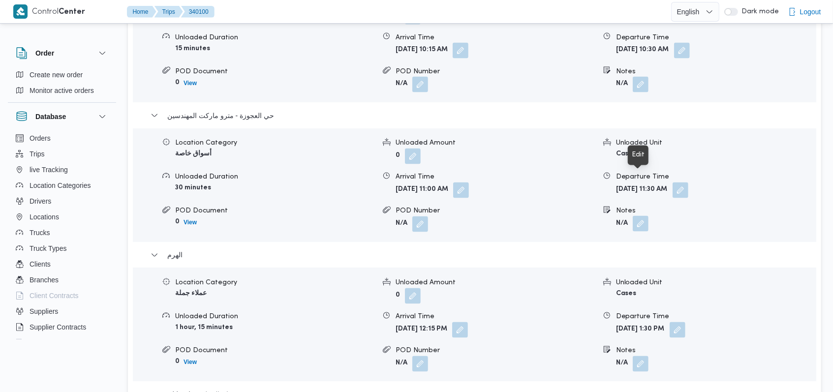
click at [644, 216] on button "button" at bounding box center [640, 224] width 16 height 16
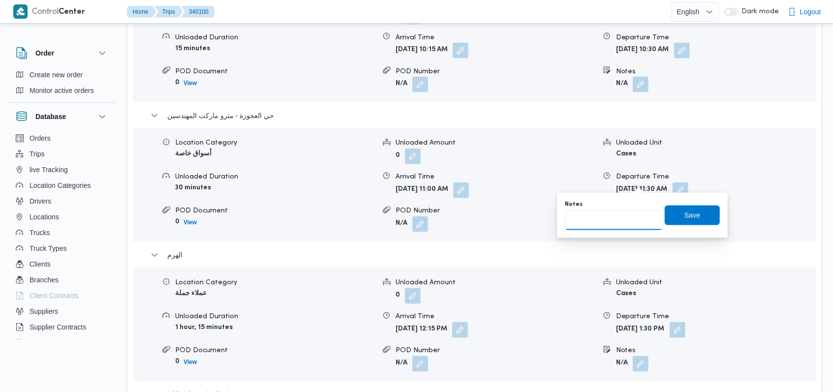
click at [616, 221] on input "Notes" at bounding box center [614, 220] width 98 height 20
type input "الفرع لم يسلم"
click at [684, 220] on span "Save" at bounding box center [692, 215] width 16 height 12
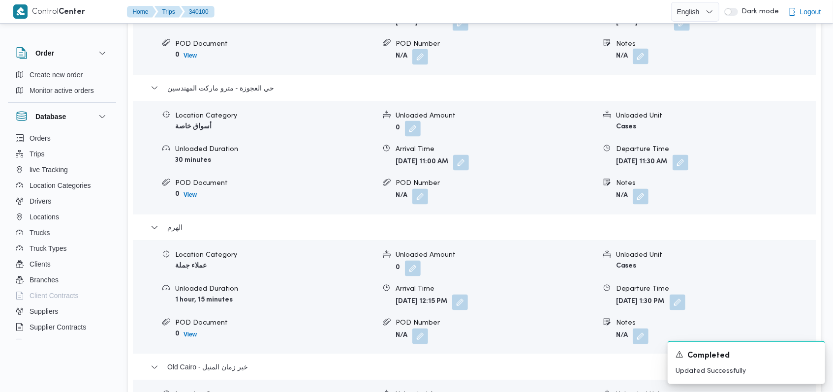
scroll to position [984, 0]
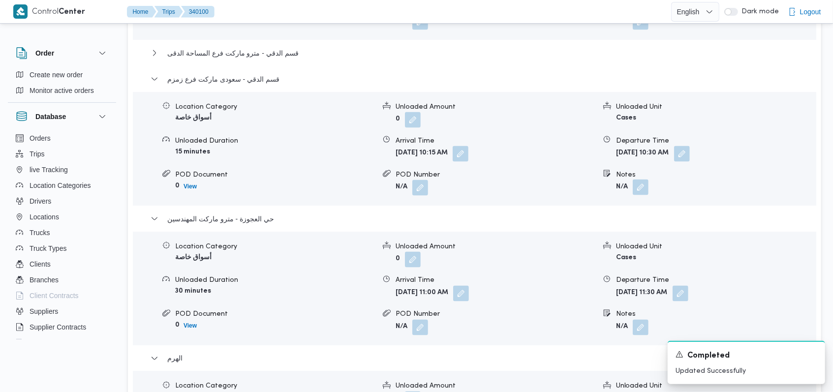
click at [642, 180] on button "button" at bounding box center [640, 188] width 16 height 16
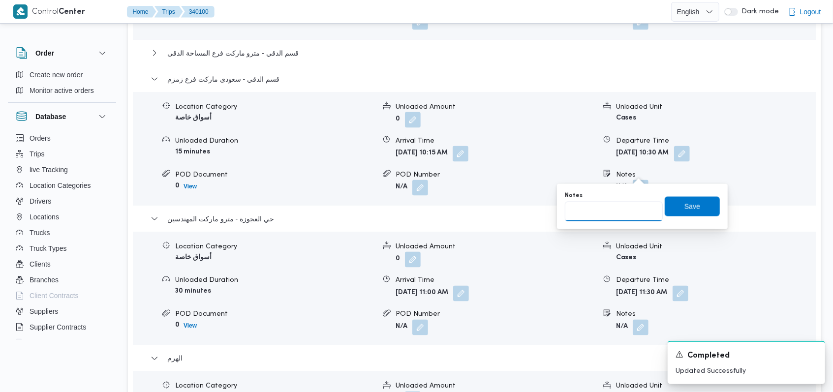
click at [612, 211] on input "Notes" at bounding box center [614, 212] width 98 height 20
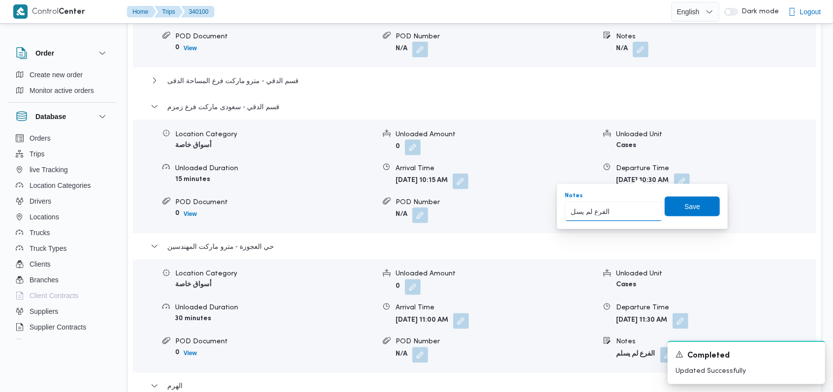
type input "الفرع لم يسلم"
click at [684, 207] on span "Save" at bounding box center [692, 206] width 16 height 12
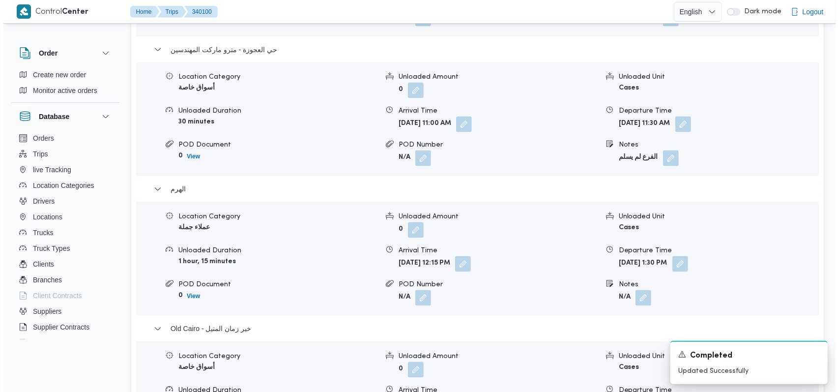
scroll to position [1246, 0]
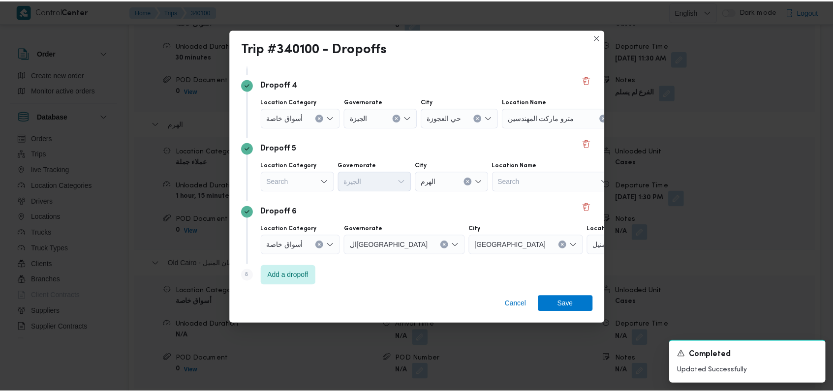
scroll to position [254, 0]
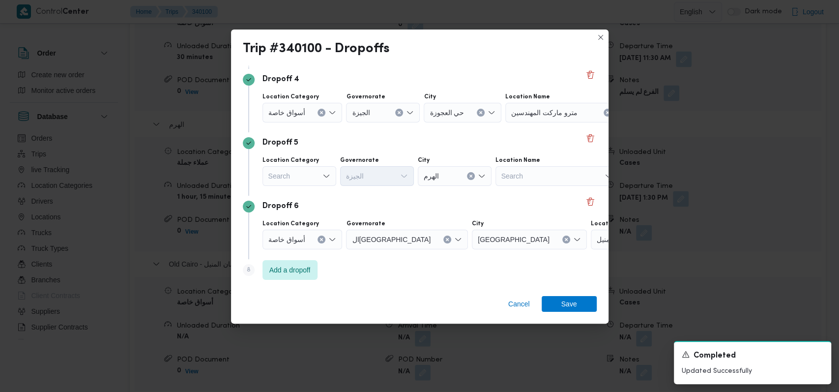
click at [315, 179] on div "Search" at bounding box center [300, 176] width 74 height 20
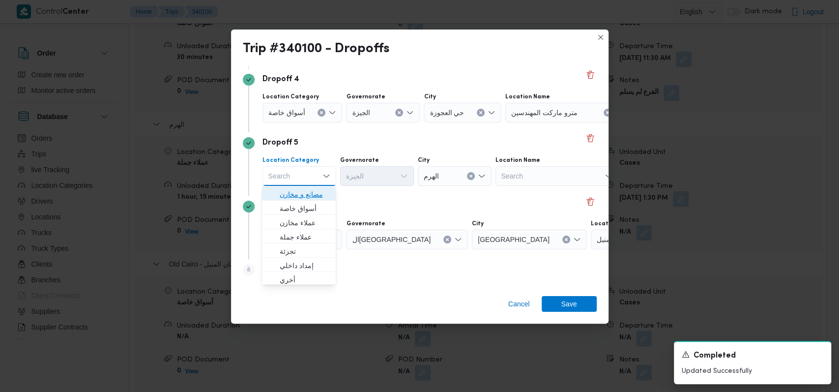
click at [314, 199] on span "مصانع و مخازن" at bounding box center [305, 194] width 50 height 12
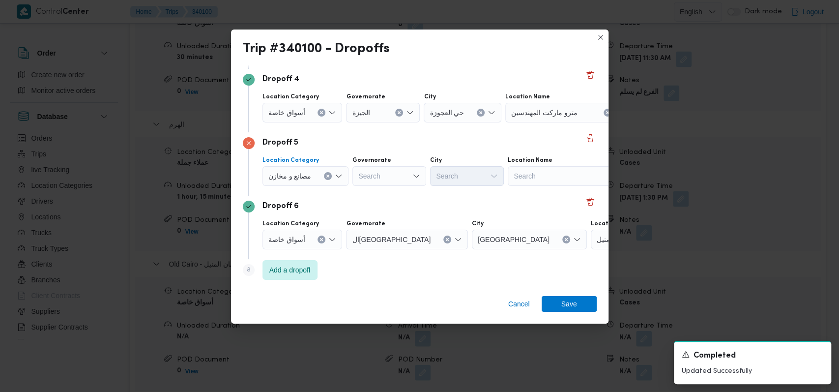
click at [312, 177] on div "مصانع و مخازن Combo box. Selected. مصانع و مخازن. Press Backspace to delete مصا…" at bounding box center [306, 176] width 87 height 20
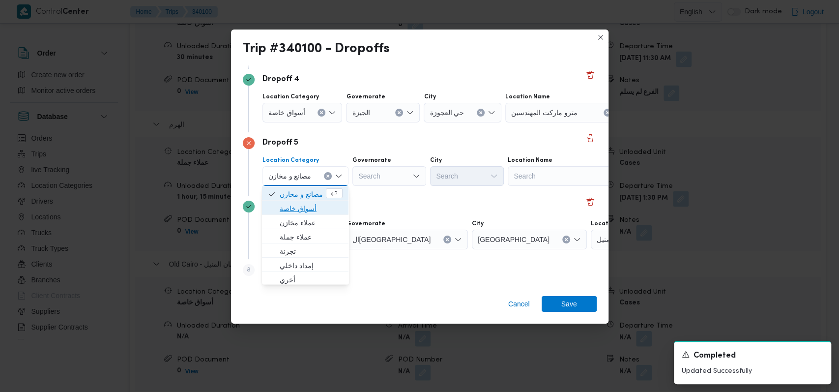
click at [311, 204] on span "أسواق خاصة" at bounding box center [311, 208] width 63 height 12
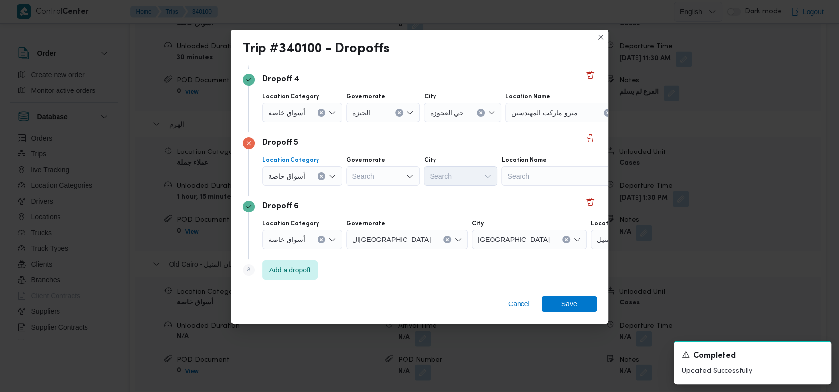
click at [538, 179] on div "Search" at bounding box center [563, 176] width 123 height 20
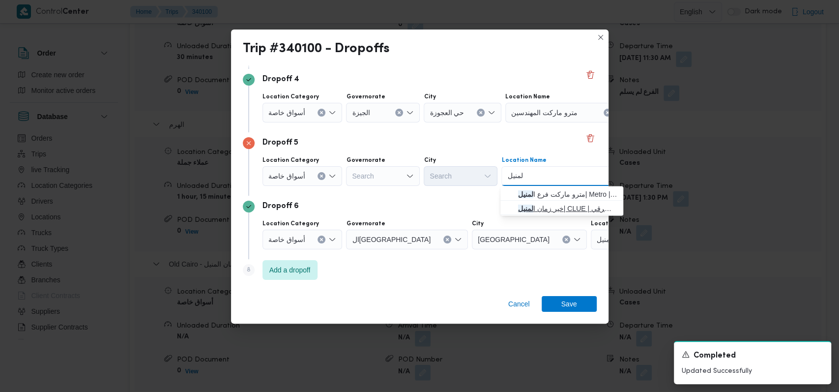
type input "لمنيل"
click at [534, 208] on span "خير زمان ا لمنيل | CLUE | المنيل الشرقي" at bounding box center [567, 208] width 99 height 12
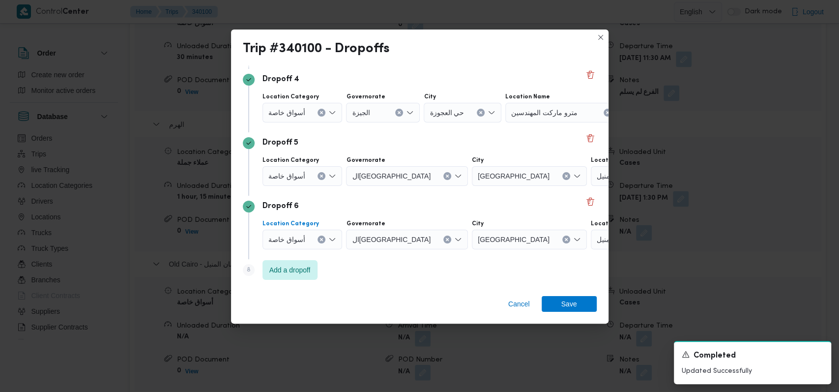
click at [320, 238] on icon "Clear input" at bounding box center [322, 240] width 4 height 4
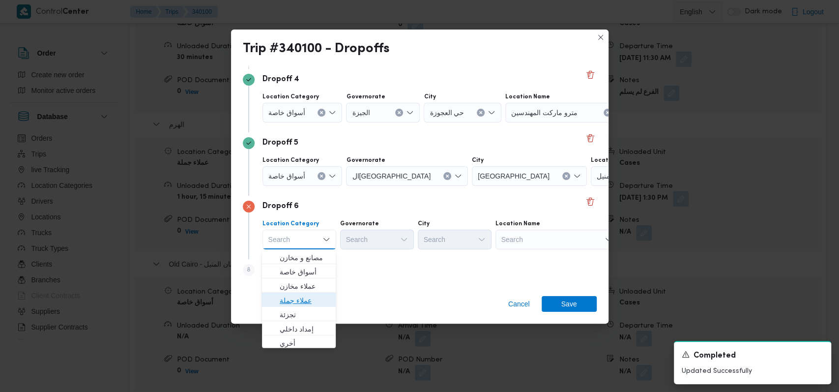
click at [314, 296] on span "عملاء جملة" at bounding box center [305, 300] width 50 height 12
click at [370, 238] on div "Search" at bounding box center [377, 240] width 74 height 20
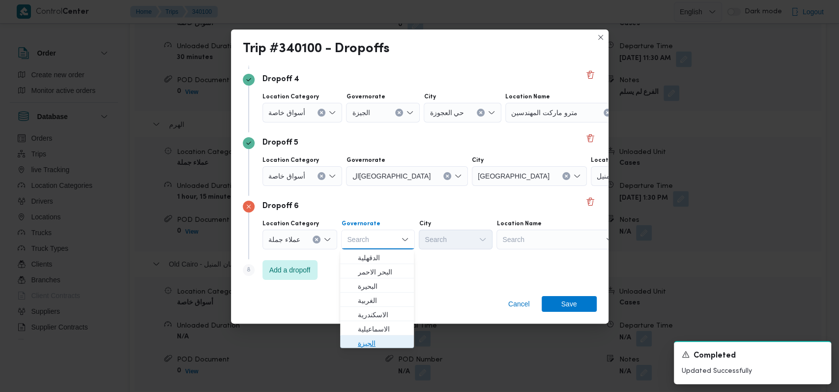
click at [372, 344] on span "الجيزة" at bounding box center [383, 343] width 50 height 12
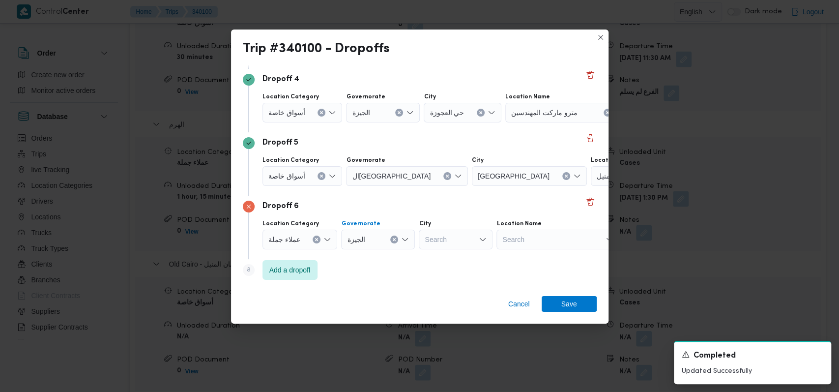
click at [449, 245] on div "Search" at bounding box center [456, 240] width 74 height 20
type input "الهرم"
click at [464, 257] on span "الهرم" at bounding box center [461, 257] width 50 height 12
click at [578, 303] on span "Save" at bounding box center [569, 304] width 55 height 16
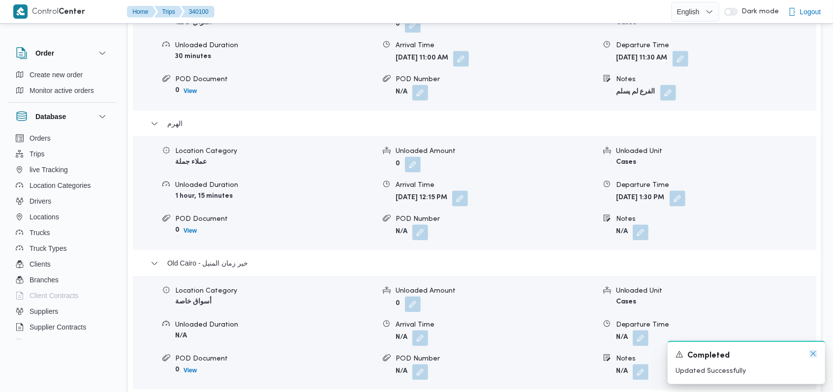
drag, startPoint x: 813, startPoint y: 354, endPoint x: 507, endPoint y: 373, distance: 307.0
click at [813, 354] on icon "Dismiss toast" at bounding box center [813, 354] width 8 height 8
click at [181, 258] on button "الهرم" at bounding box center [474, 264] width 648 height 12
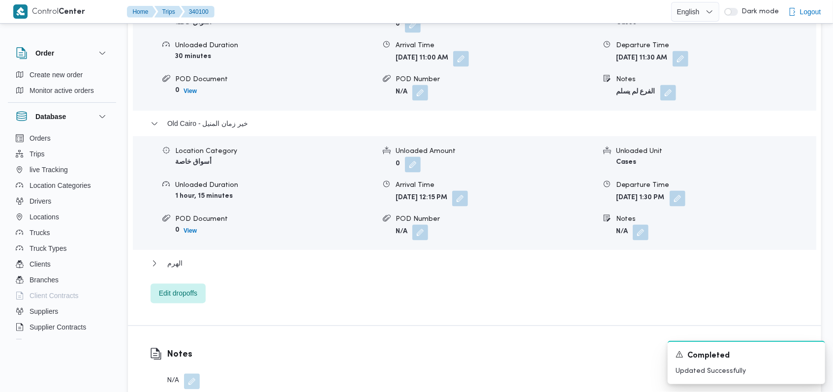
click at [223, 118] on span "Old Cairo - خير زمان المنيل" at bounding box center [207, 124] width 81 height 12
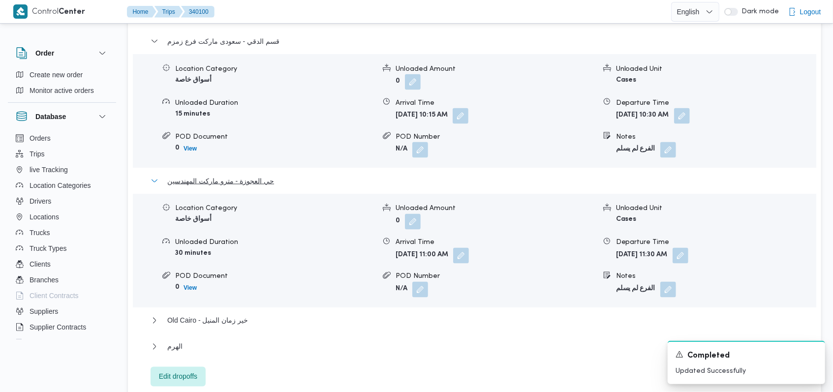
click at [247, 175] on span "حي العجوزة - مترو ماركت المهندسين" at bounding box center [220, 181] width 107 height 12
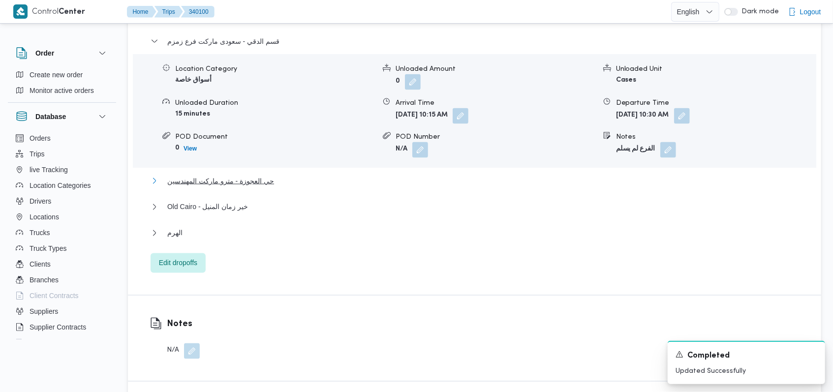
scroll to position [984, 0]
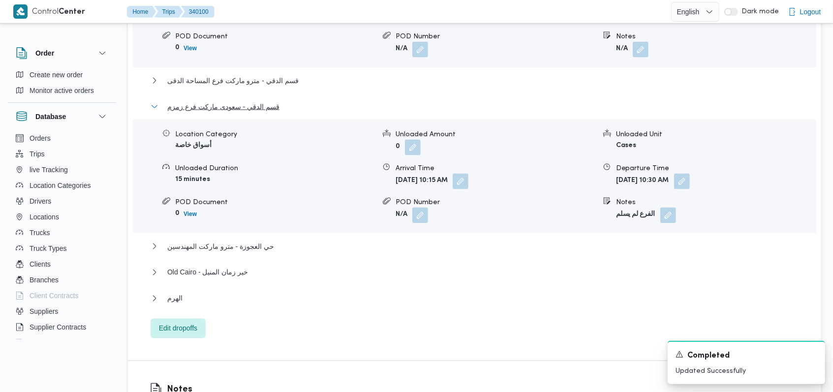
click at [246, 101] on span "قسم الدقي - سعودى ماركت فرع زمزم" at bounding box center [223, 107] width 112 height 12
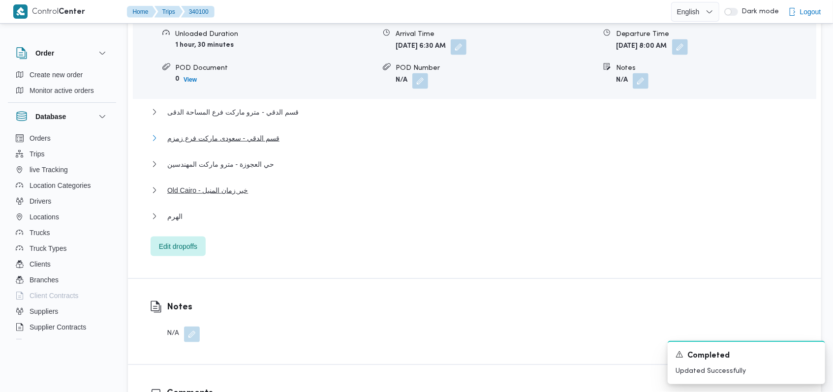
scroll to position [721, 0]
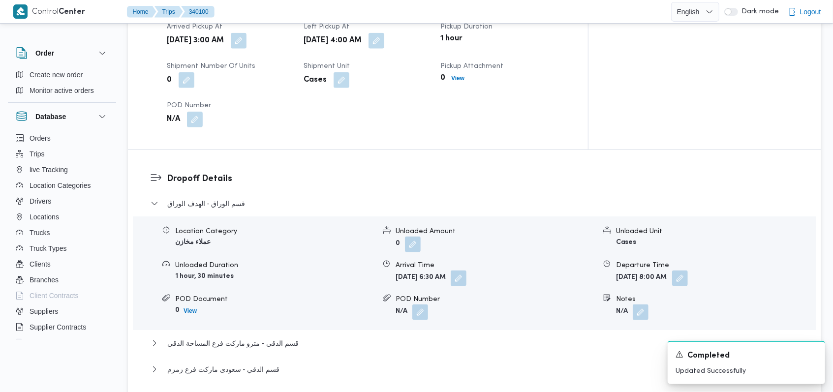
click at [214, 198] on div "قسم الوراق - الهدف الوراق" at bounding box center [474, 207] width 648 height 19
click at [222, 198] on span "قسم الوراق - الهدف الوراق" at bounding box center [206, 204] width 78 height 12
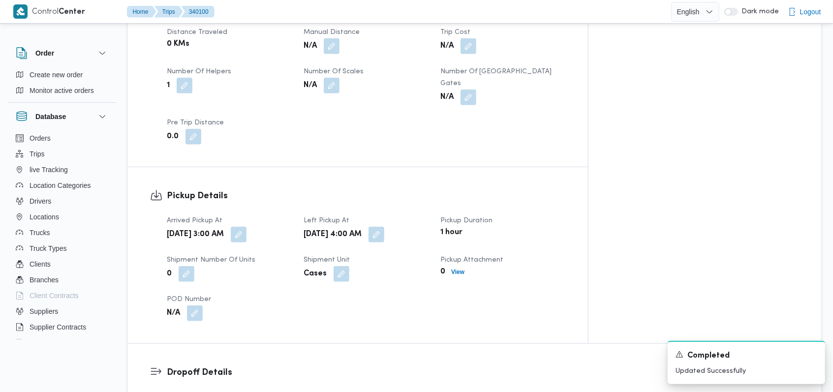
scroll to position [524, 0]
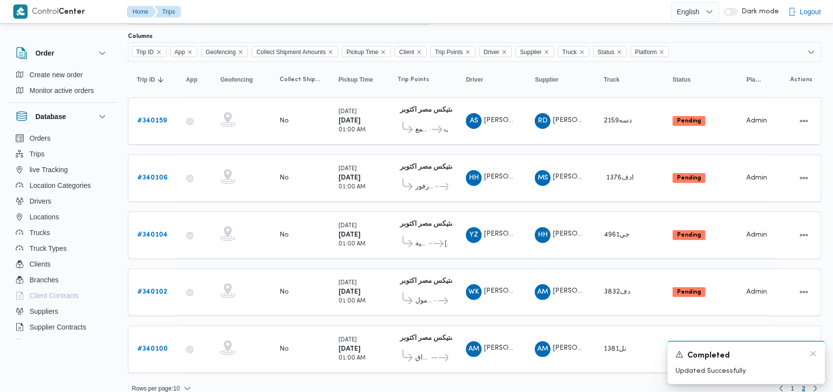
scroll to position [65, 0]
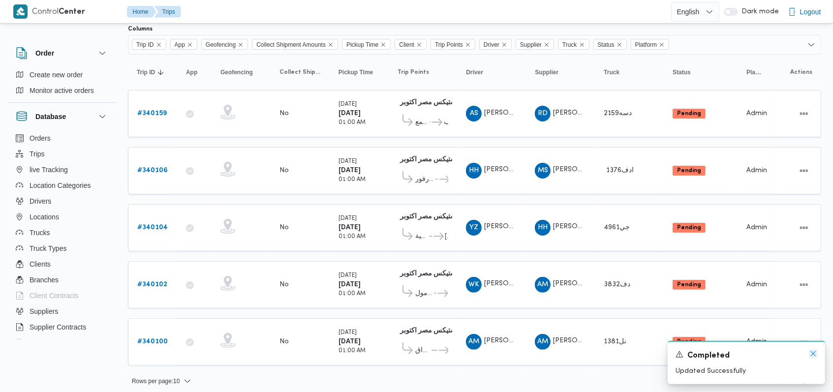
click at [813, 356] on icon "Dismiss toast" at bounding box center [813, 354] width 8 height 8
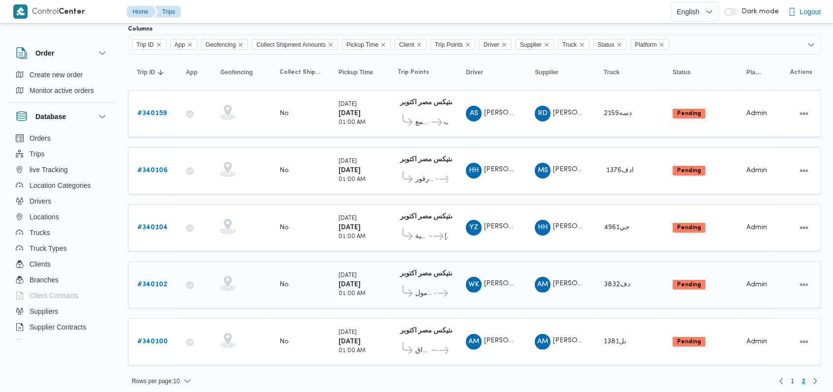
click at [161, 282] on b "# 340102" at bounding box center [152, 284] width 30 height 6
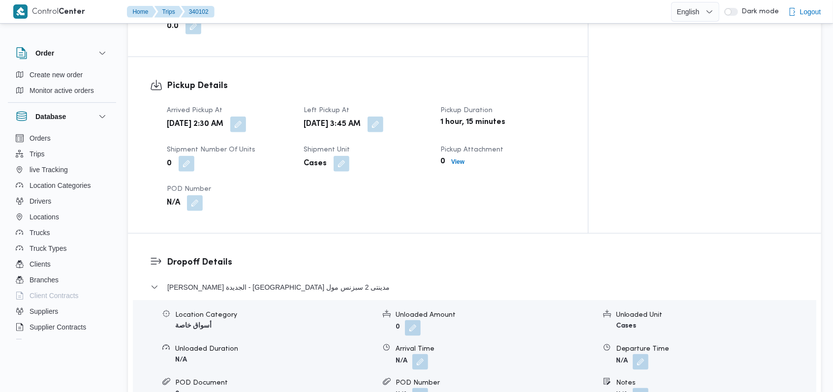
scroll to position [656, 0]
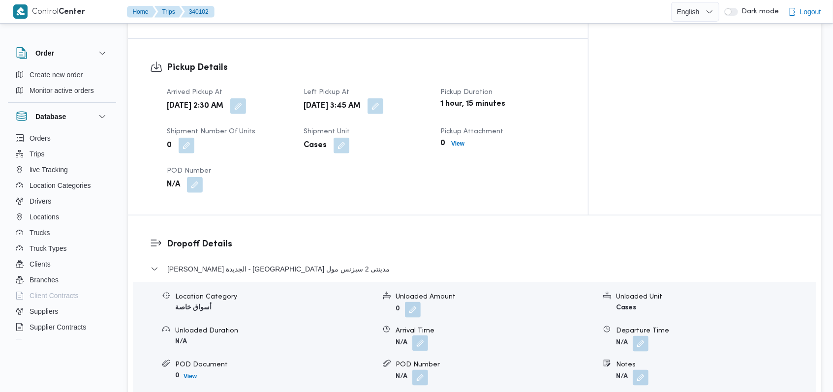
click at [424, 335] on button "button" at bounding box center [420, 343] width 16 height 16
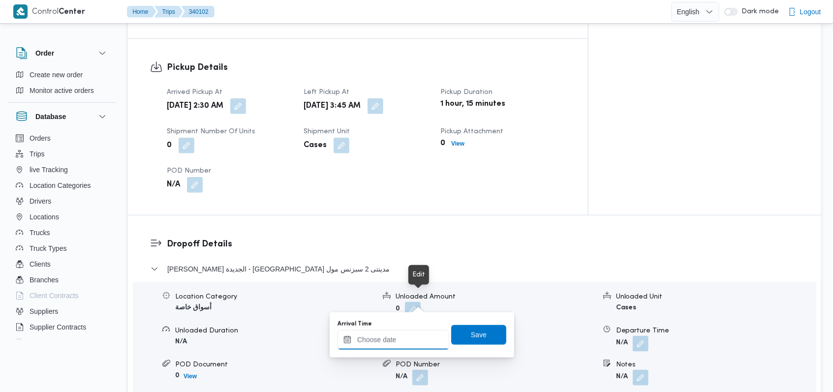
click at [399, 345] on input "Arrival Time" at bounding box center [393, 340] width 112 height 20
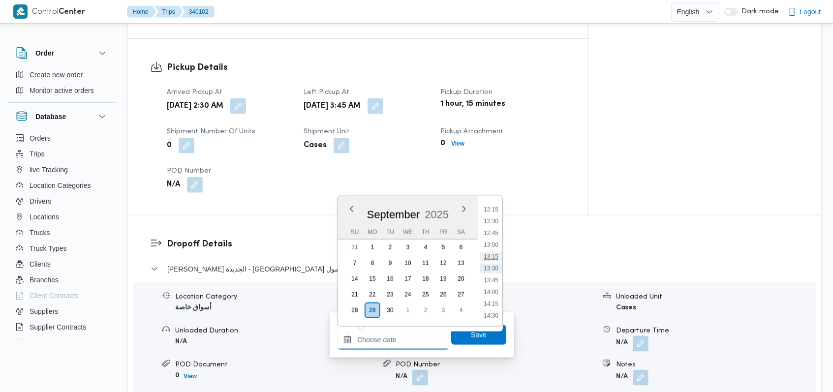
scroll to position [315, 0]
click at [496, 225] on li "07:00" at bounding box center [490, 224] width 23 height 10
type input "29/09/2025 07:00"
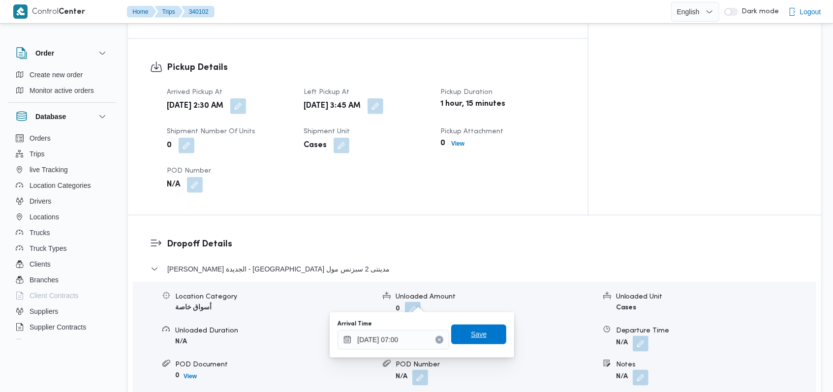
click at [485, 332] on span "Save" at bounding box center [478, 335] width 55 height 20
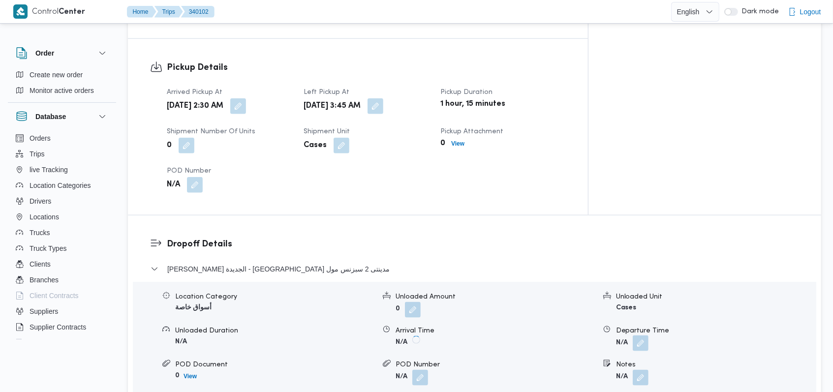
click at [637, 335] on button "button" at bounding box center [640, 343] width 16 height 16
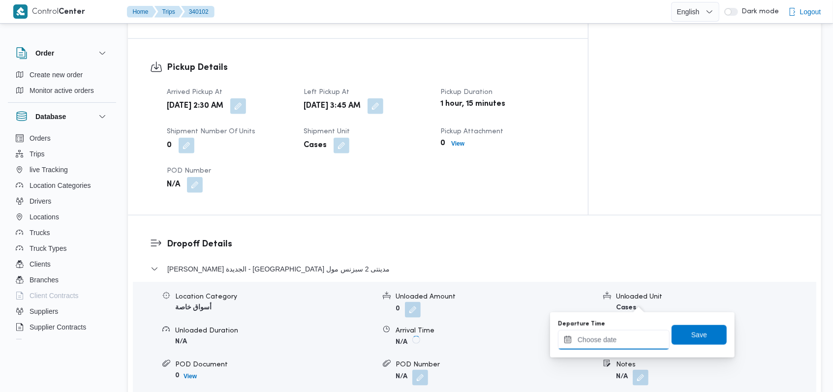
click at [619, 337] on input "Departure Time" at bounding box center [614, 340] width 112 height 20
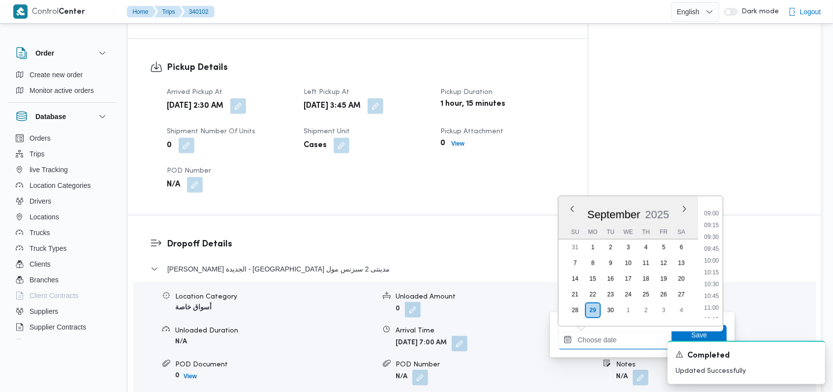
scroll to position [447, 0]
click at [716, 257] on li "10:30" at bounding box center [711, 258] width 23 height 10
type input "29/09/2025 10:30"
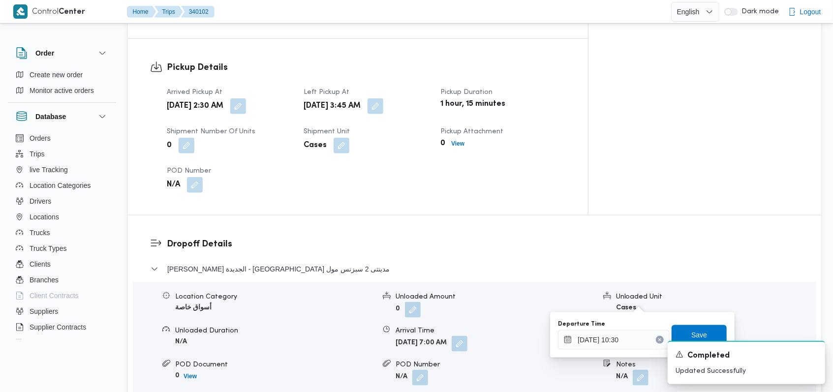
click at [704, 334] on div "A new notification appears Completed Updated Successfully" at bounding box center [734, 362] width 197 height 59
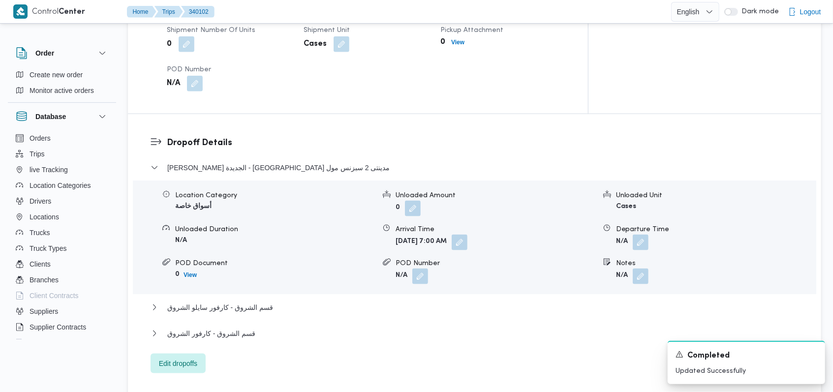
scroll to position [852, 0]
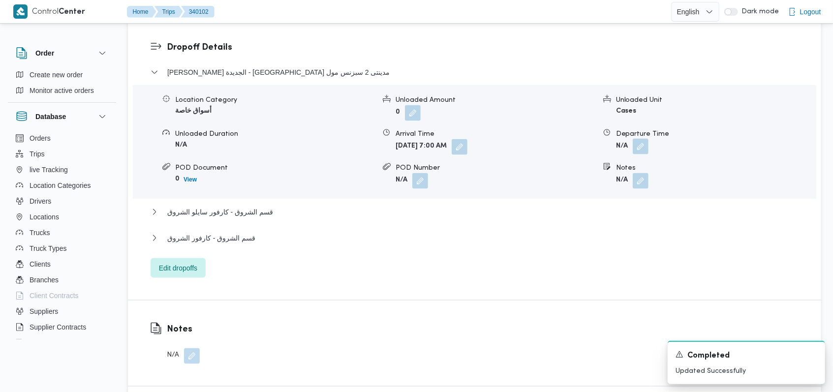
click at [633, 139] on button "button" at bounding box center [640, 147] width 16 height 16
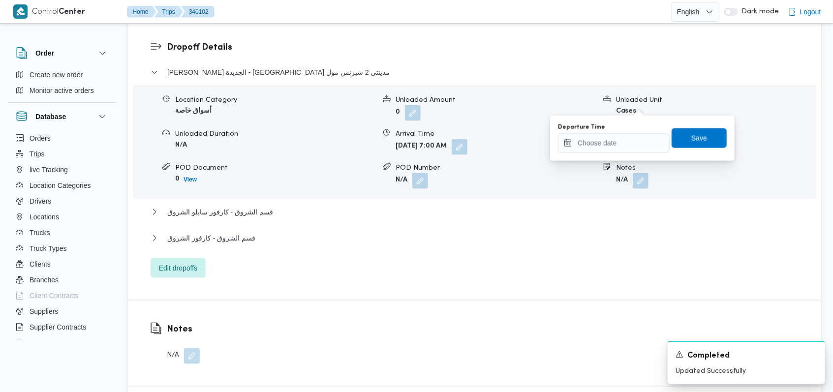
click at [620, 130] on div "Departure Time" at bounding box center [614, 127] width 112 height 8
click at [624, 145] on input "Departure Time" at bounding box center [614, 143] width 112 height 20
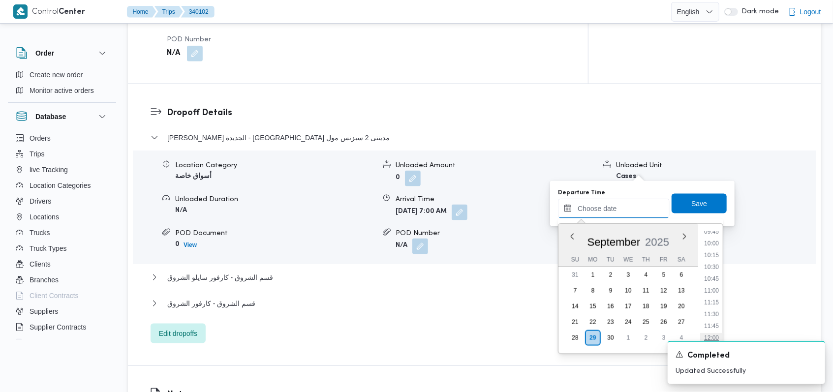
scroll to position [447, 0]
click at [718, 287] on li "10:30" at bounding box center [711, 286] width 23 height 10
type input "29/09/2025 10:30"
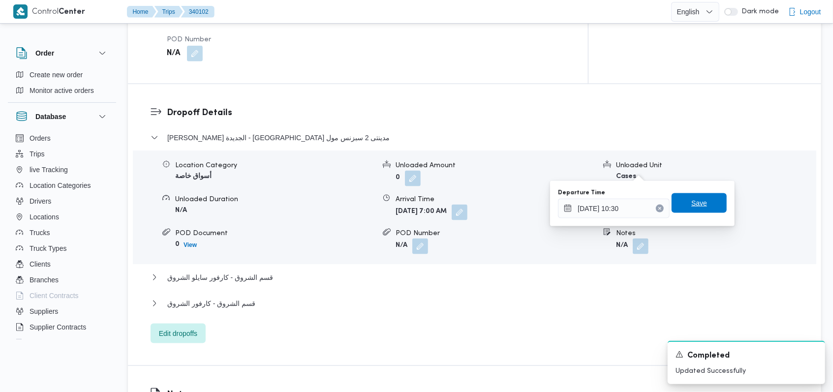
click at [700, 203] on span "Save" at bounding box center [698, 203] width 55 height 20
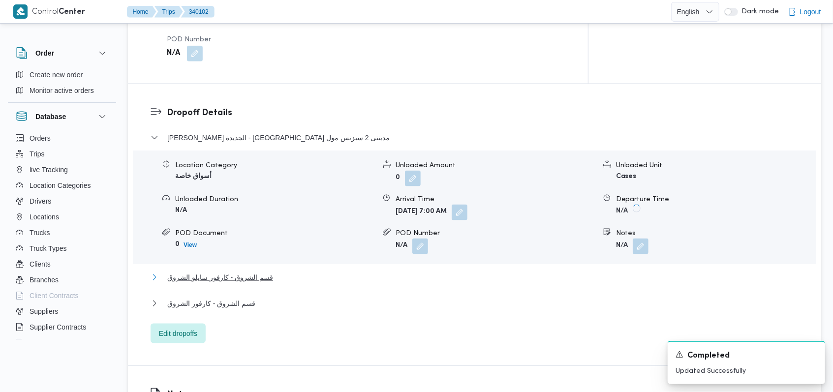
click at [228, 271] on span "قسم الشروق - كارفور سايلو الشروق" at bounding box center [220, 277] width 106 height 12
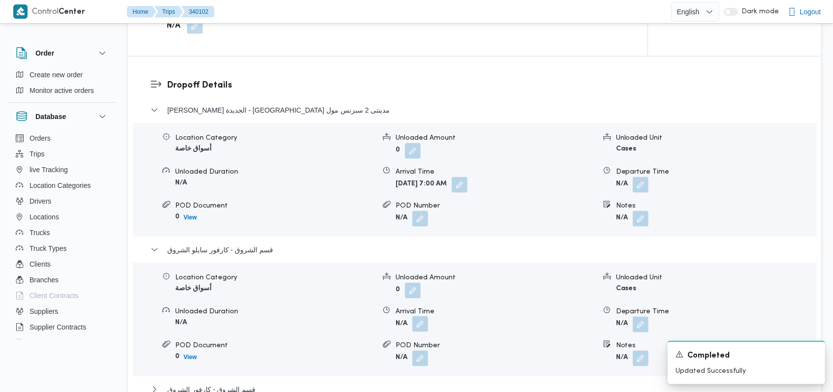
click at [421, 316] on button "button" at bounding box center [420, 324] width 16 height 16
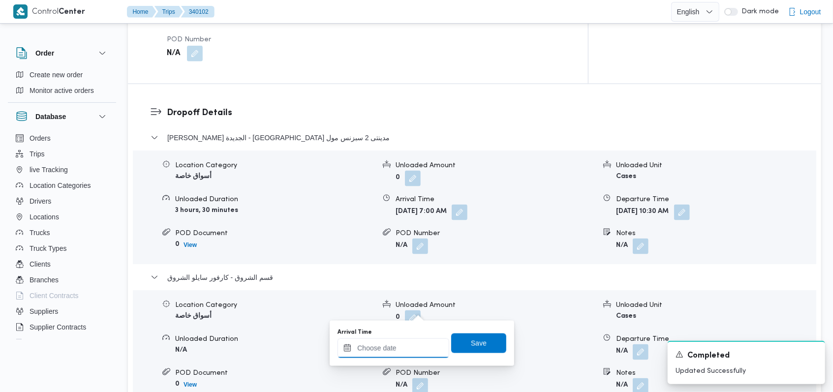
click at [396, 343] on div at bounding box center [393, 348] width 112 height 20
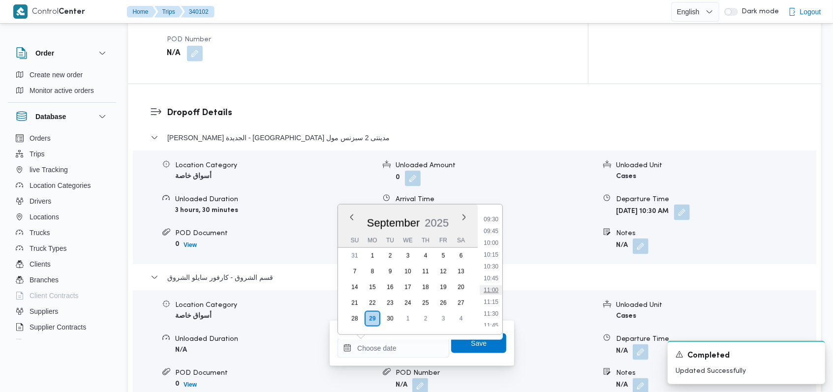
click at [494, 293] on li "11:00" at bounding box center [490, 290] width 23 height 10
type input "29/09/2025 11:00"
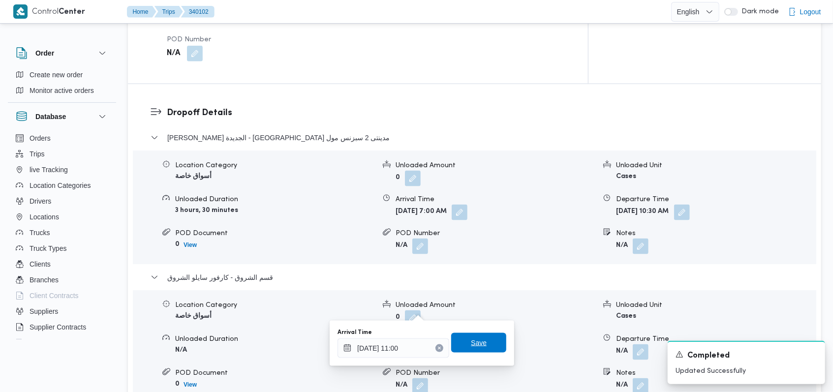
click at [486, 346] on span "Save" at bounding box center [478, 343] width 55 height 20
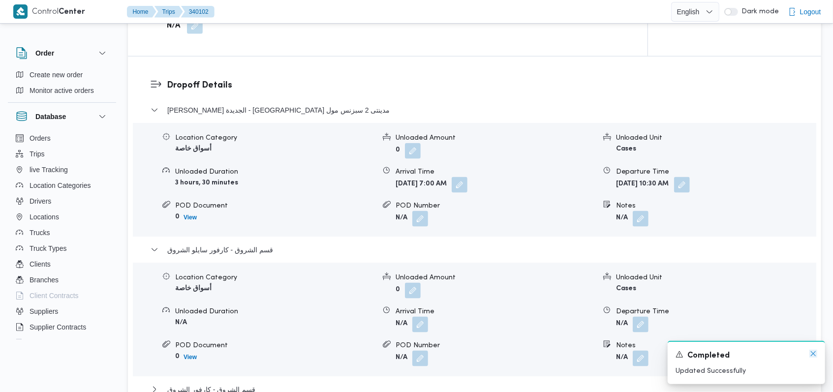
click at [811, 354] on icon "Dismiss toast" at bounding box center [813, 354] width 8 height 8
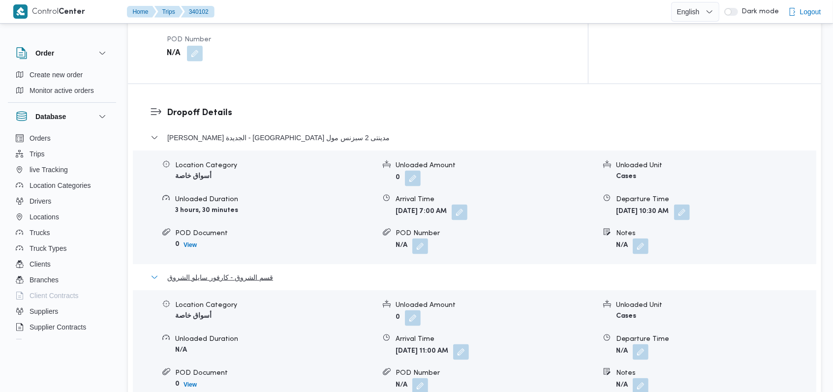
click at [263, 271] on span "قسم الشروق - كارفور سايلو الشروق" at bounding box center [220, 277] width 106 height 12
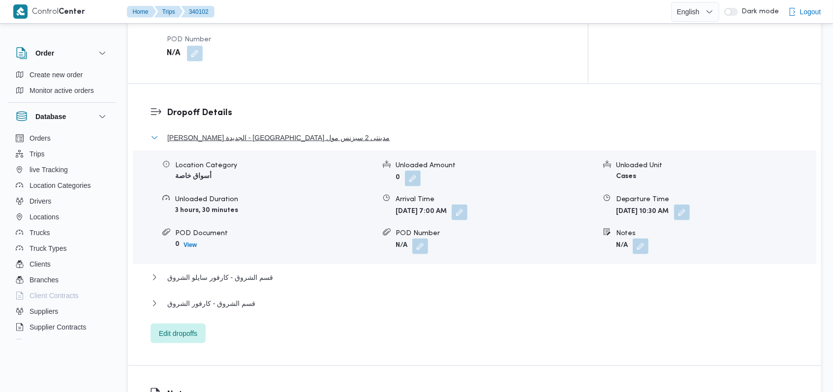
click at [280, 132] on span "ثانى القاهرة الجديدة - كارفور مدينتى 2 سبزنس مول" at bounding box center [278, 138] width 223 height 12
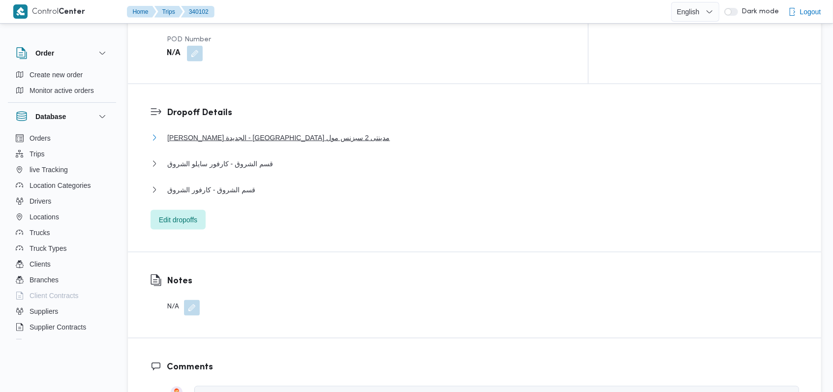
scroll to position [393, 0]
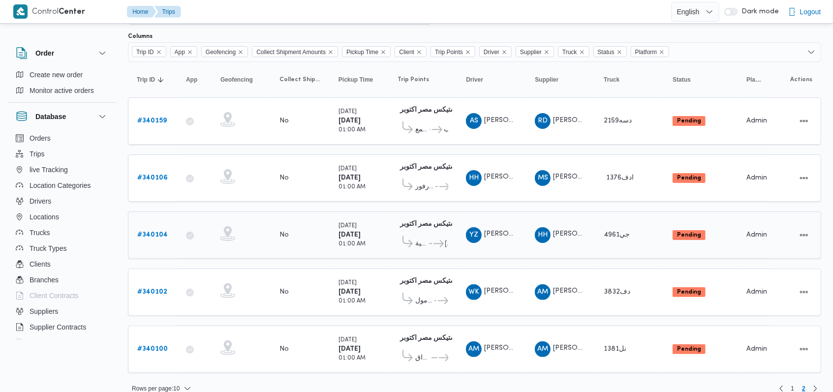
scroll to position [65, 0]
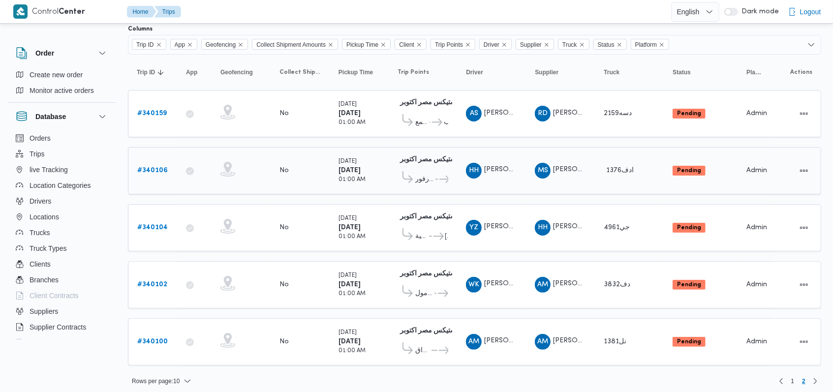
click at [155, 169] on b "# 340106" at bounding box center [152, 170] width 30 height 6
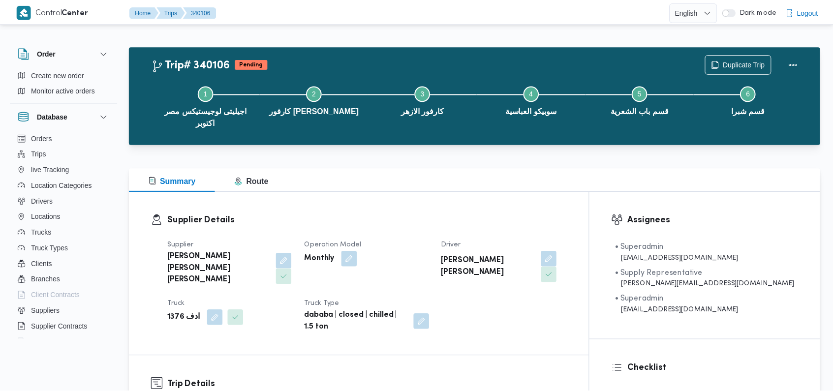
scroll to position [656, 0]
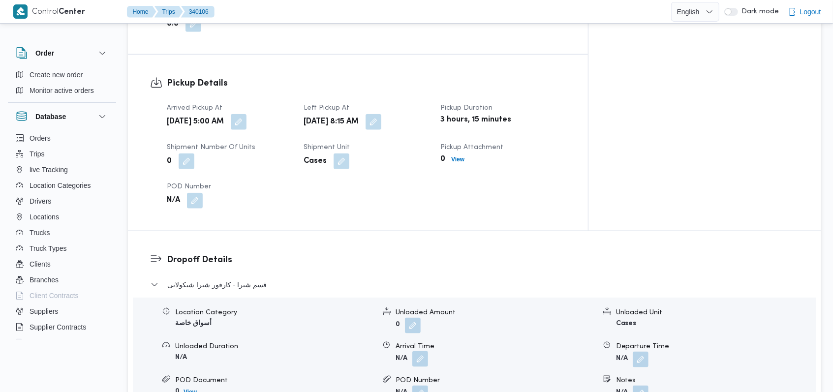
click at [424, 351] on button "button" at bounding box center [420, 359] width 16 height 16
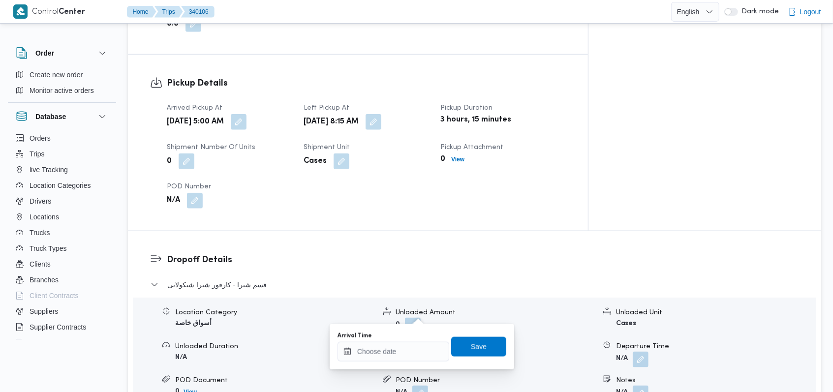
click at [410, 340] on div "Arrival Time" at bounding box center [393, 347] width 112 height 30
click at [413, 354] on input "Arrival Time" at bounding box center [393, 352] width 112 height 20
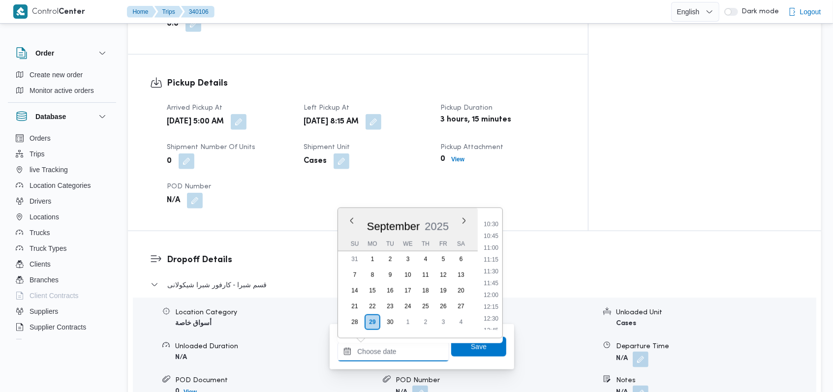
scroll to position [447, 0]
click at [495, 225] on li "09:30" at bounding box center [490, 223] width 23 height 10
type input "29/09/2025 09:30"
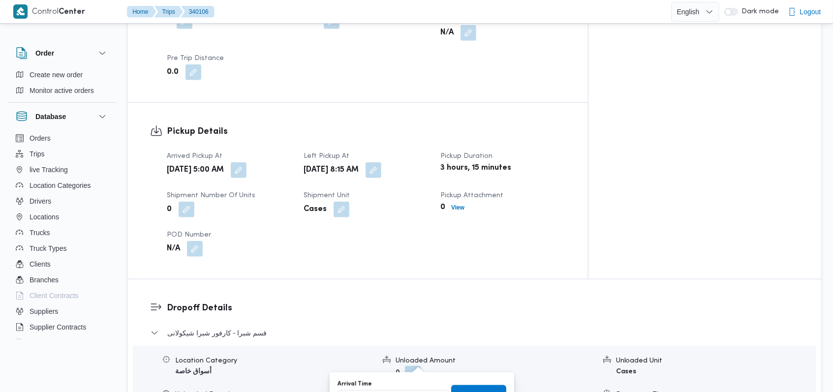
click at [479, 366] on form "0" at bounding box center [495, 374] width 200 height 16
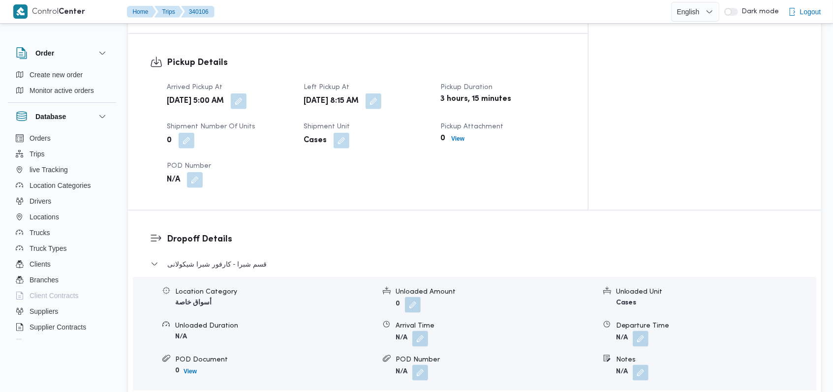
scroll to position [721, 0]
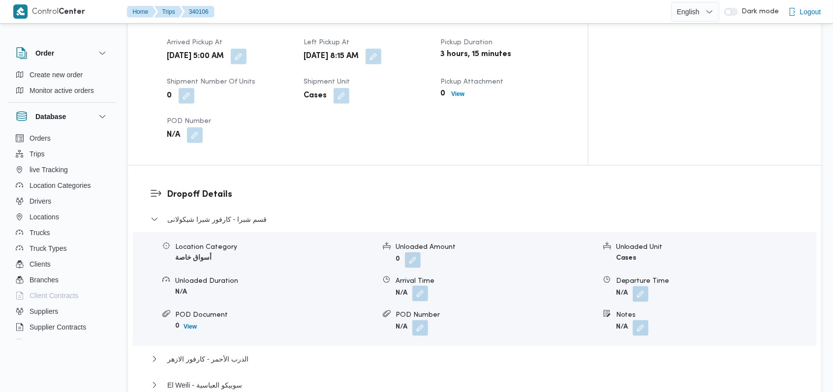
click at [424, 286] on button "button" at bounding box center [420, 294] width 16 height 16
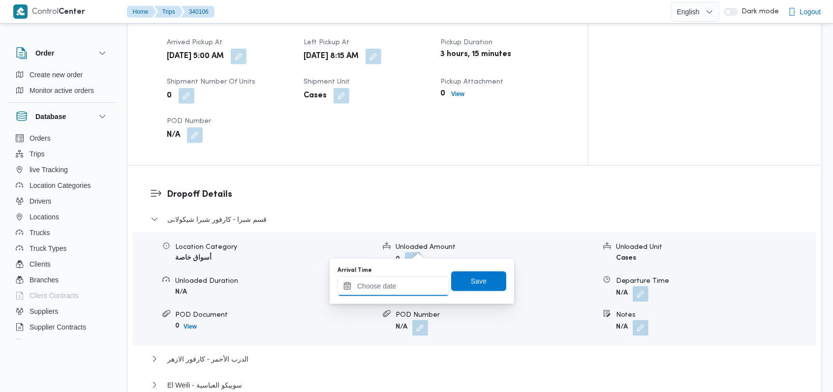
click at [401, 291] on input "Arrival Time" at bounding box center [393, 286] width 112 height 20
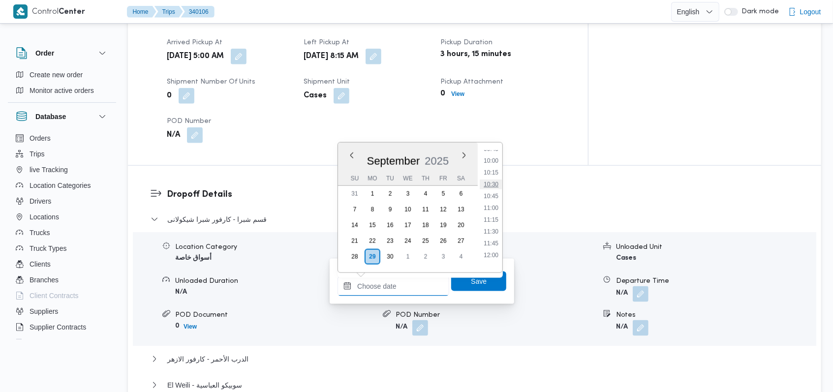
scroll to position [447, 0]
click at [492, 159] on li "09:30" at bounding box center [490, 157] width 23 height 10
type input "29/09/2025 09:30"
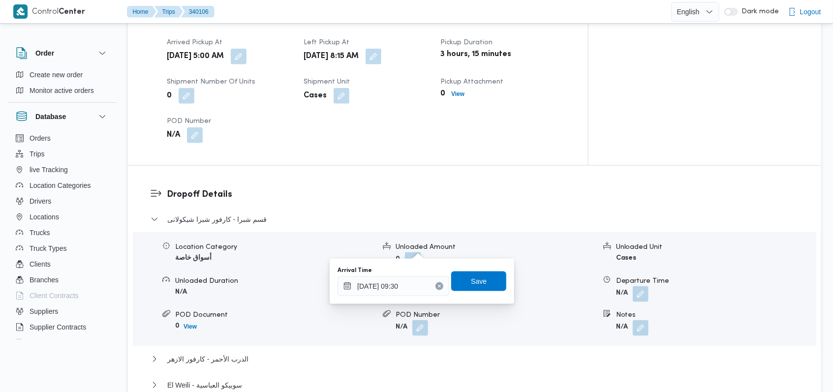
click at [476, 293] on div "Arrival Time 29/09/2025 09:30 Save" at bounding box center [421, 281] width 171 height 31
click at [476, 281] on span "Save" at bounding box center [479, 281] width 16 height 12
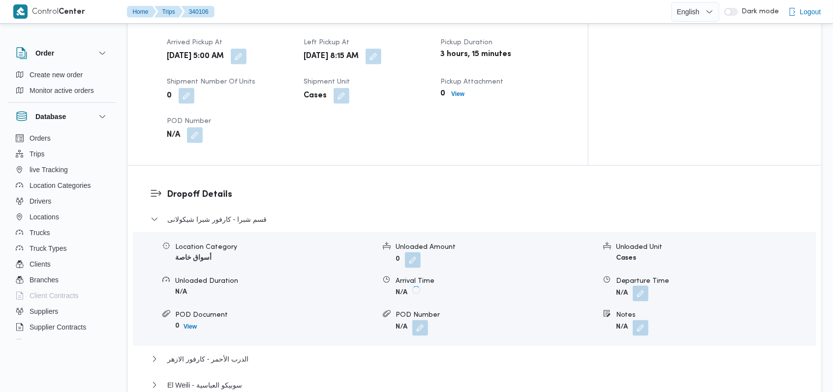
click at [637, 286] on button "button" at bounding box center [640, 294] width 16 height 16
click at [613, 294] on body "Control Center Home Trips 340106 English عربي Dark mode Logout Order Create new…" at bounding box center [416, 220] width 833 height 1883
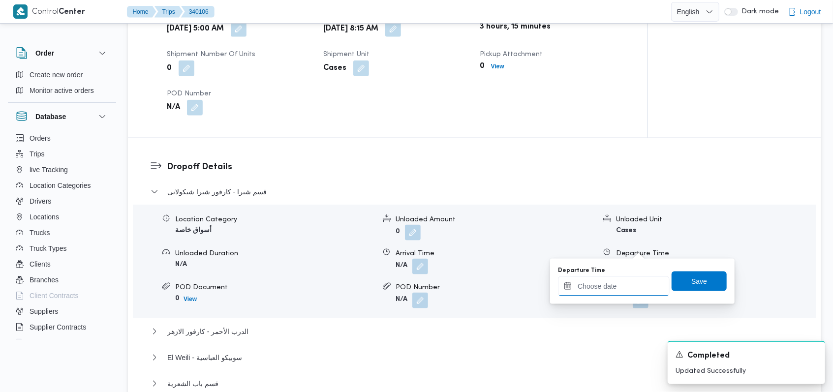
click at [619, 287] on input "Departure Time" at bounding box center [614, 286] width 112 height 20
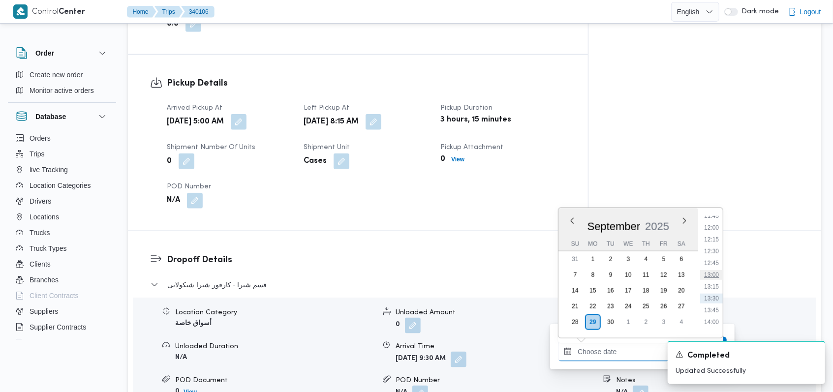
scroll to position [512, 0]
click at [714, 225] on li "11:00" at bounding box center [711, 228] width 23 height 10
type input "29/09/2025 11:00"
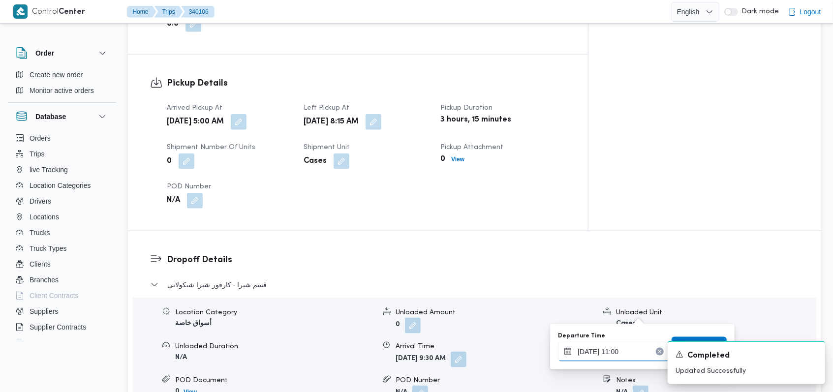
scroll to position [721, 0]
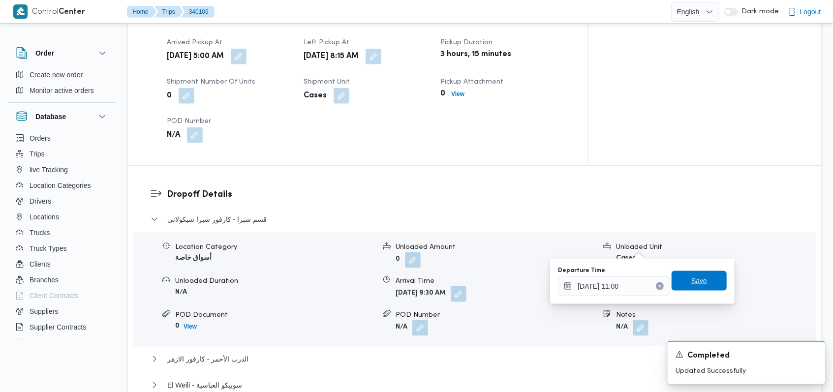
click at [701, 278] on span "Save" at bounding box center [698, 281] width 55 height 20
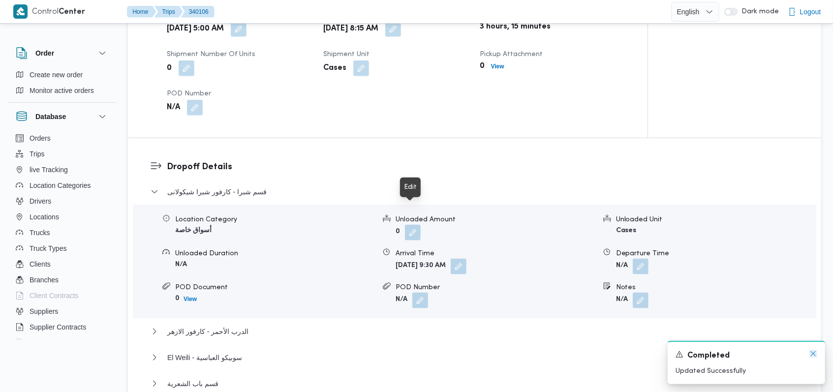
click at [813, 355] on icon "Dismiss toast" at bounding box center [812, 353] width 5 height 5
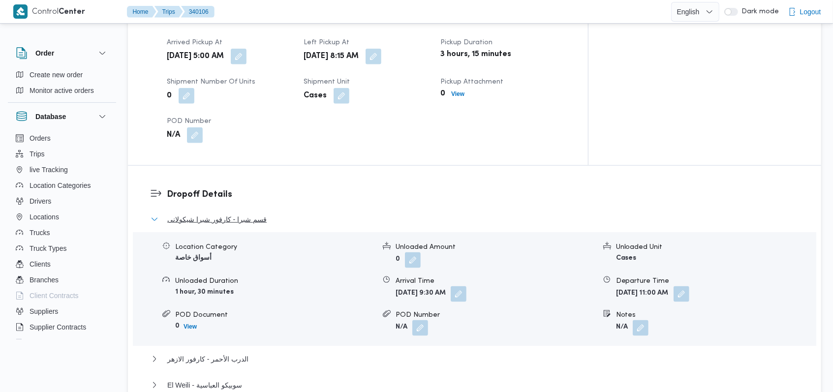
click at [244, 213] on span "قسم شبرا - كارفور شبرا شيكولانى" at bounding box center [216, 219] width 99 height 12
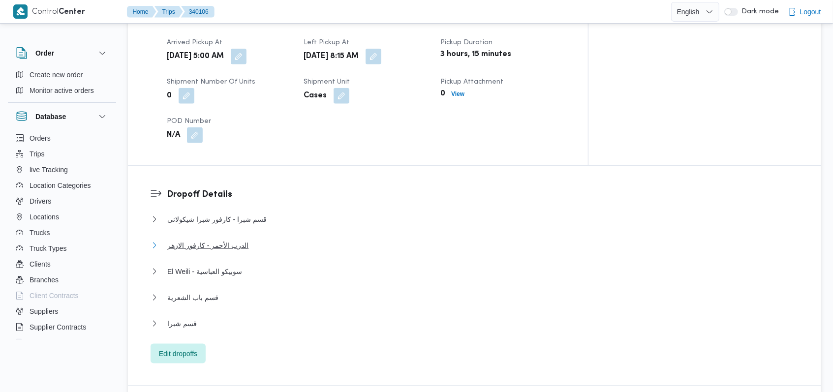
click at [222, 239] on span "الدرب الأحمر - كارفور الازهر" at bounding box center [207, 245] width 81 height 12
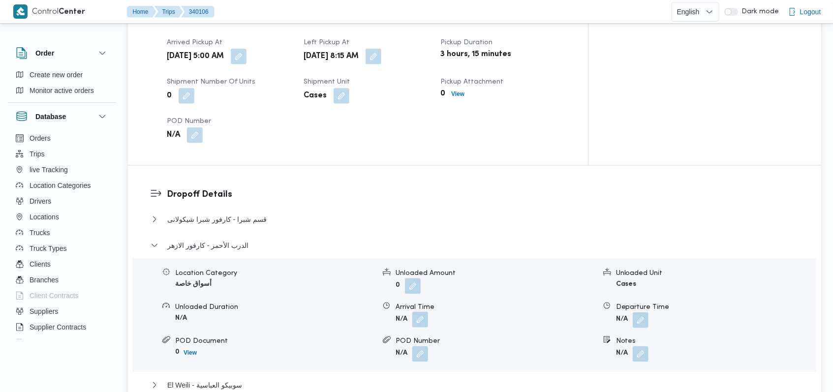
click at [423, 312] on button "button" at bounding box center [420, 320] width 16 height 16
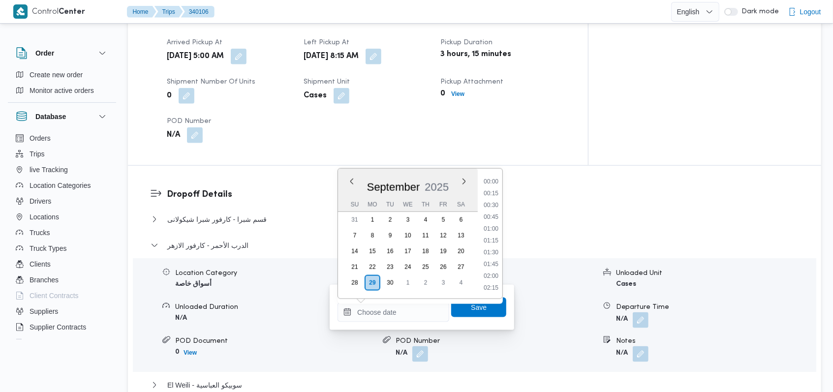
scroll to position [578, 0]
click at [235, 213] on span "قسم شبرا - كارفور شبرا شيكولانى" at bounding box center [216, 219] width 99 height 12
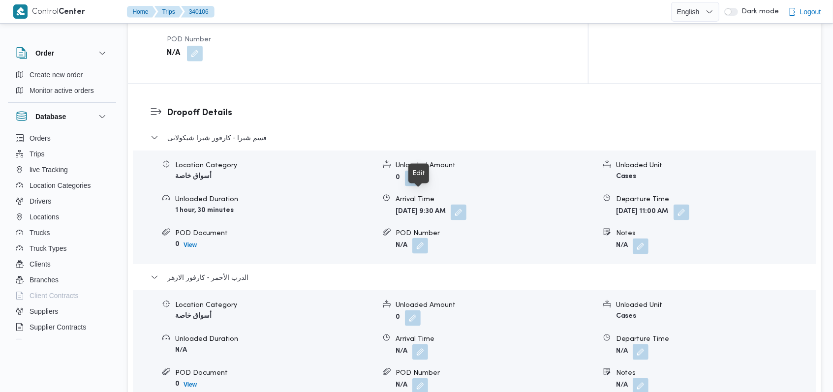
scroll to position [852, 0]
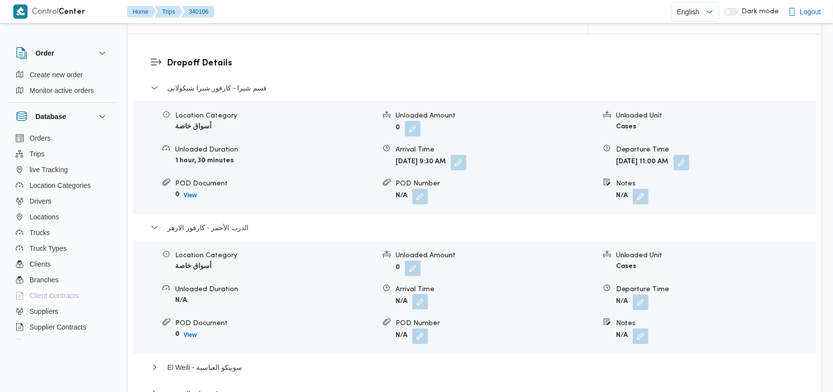
click at [419, 294] on button "button" at bounding box center [420, 302] width 16 height 16
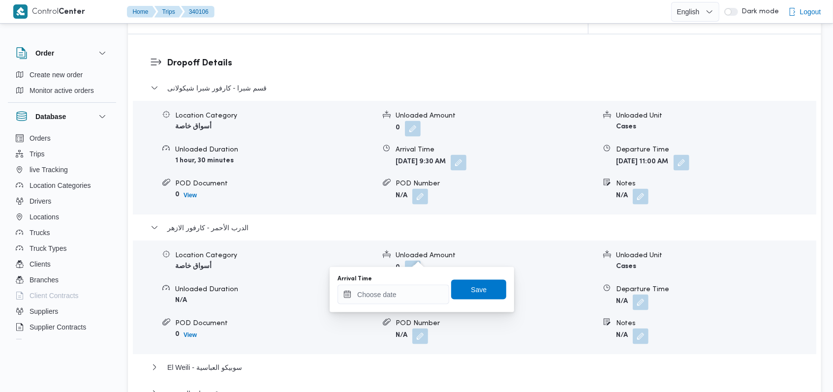
click at [404, 281] on div "Arrival Time" at bounding box center [393, 279] width 112 height 8
click at [404, 294] on input "Arrival Time" at bounding box center [393, 295] width 112 height 20
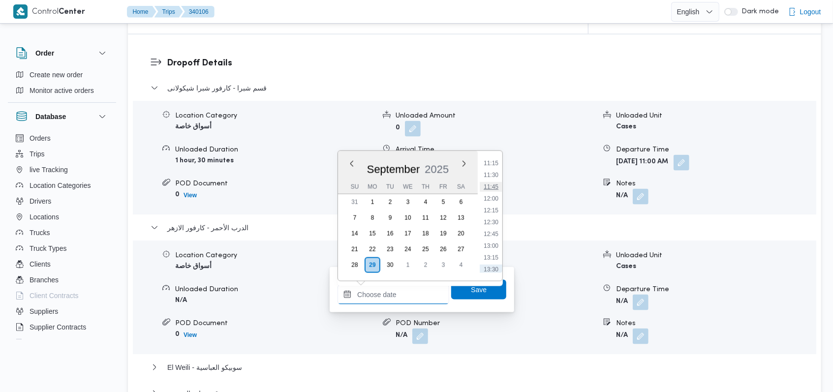
scroll to position [512, 0]
click at [497, 204] on li "11:45" at bounding box center [490, 207] width 23 height 10
type input "29/09/2025 11:45"
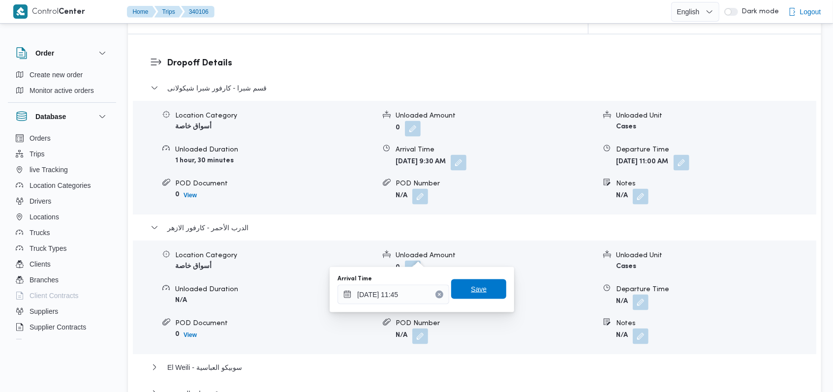
click at [484, 282] on span "Save" at bounding box center [478, 289] width 55 height 20
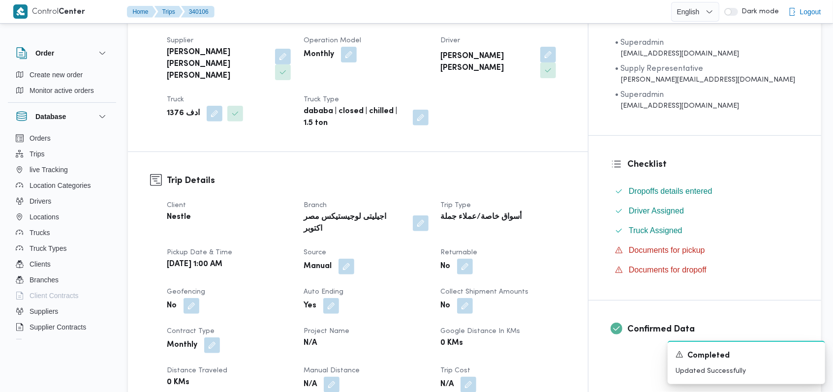
scroll to position [0, 0]
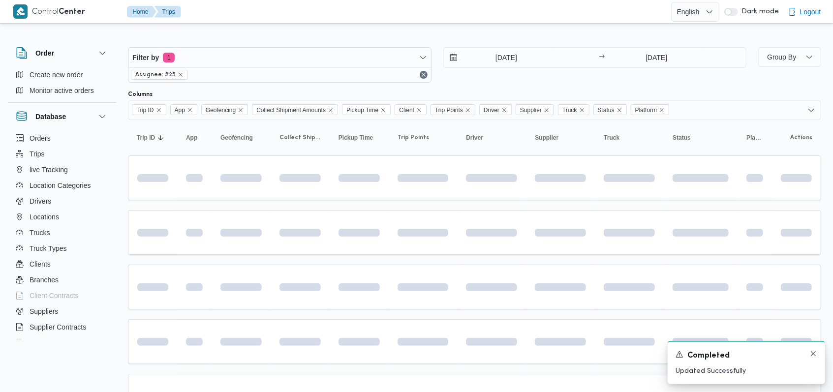
scroll to position [58, 0]
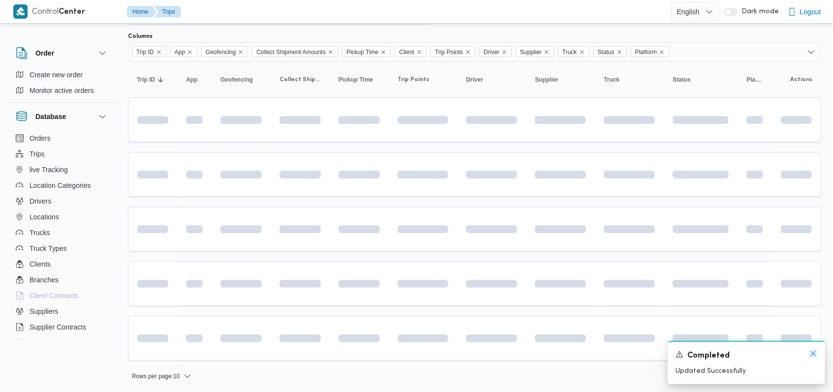
click at [813, 352] on icon "Dismiss toast" at bounding box center [813, 354] width 8 height 8
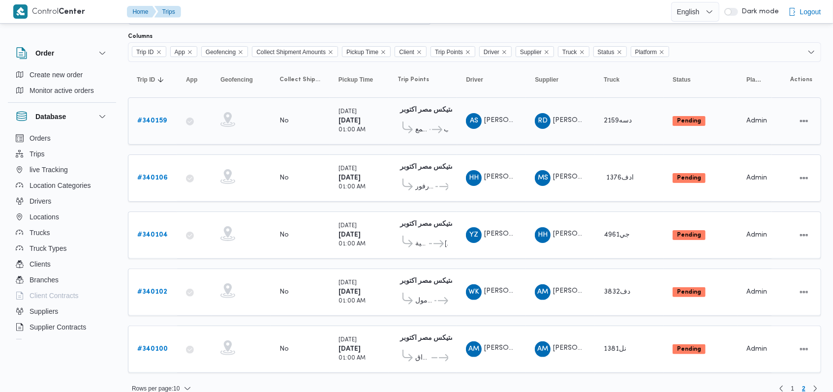
click at [160, 115] on link "# 340159" at bounding box center [152, 121] width 30 height 12
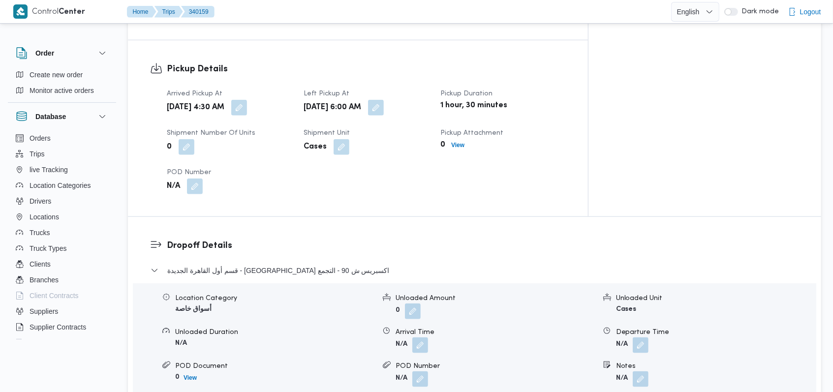
scroll to position [648, 0]
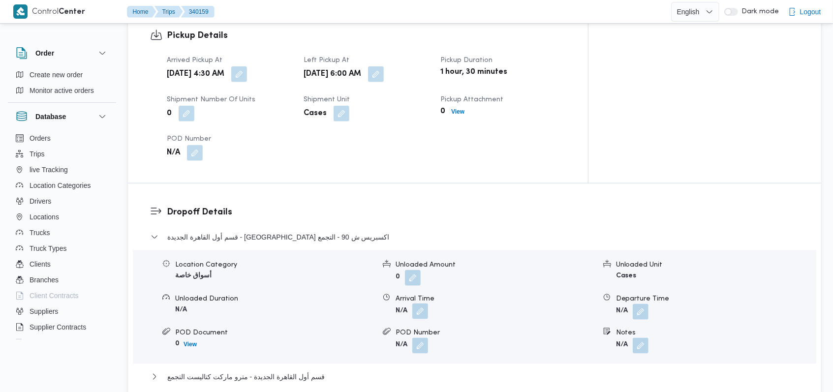
click at [424, 303] on button "button" at bounding box center [420, 311] width 16 height 16
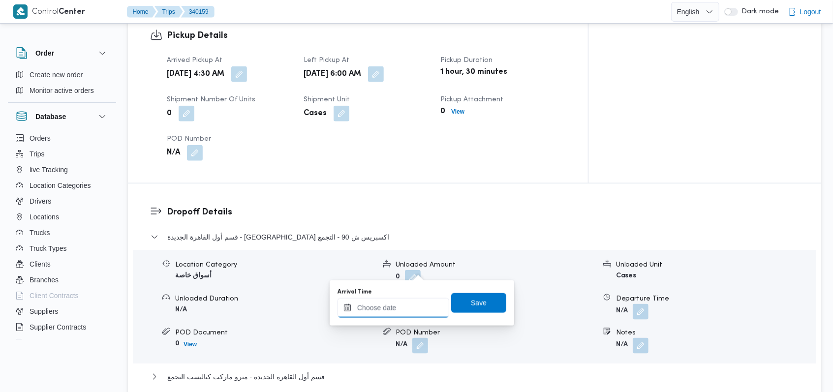
click at [405, 308] on input "Arrival Time" at bounding box center [393, 308] width 112 height 20
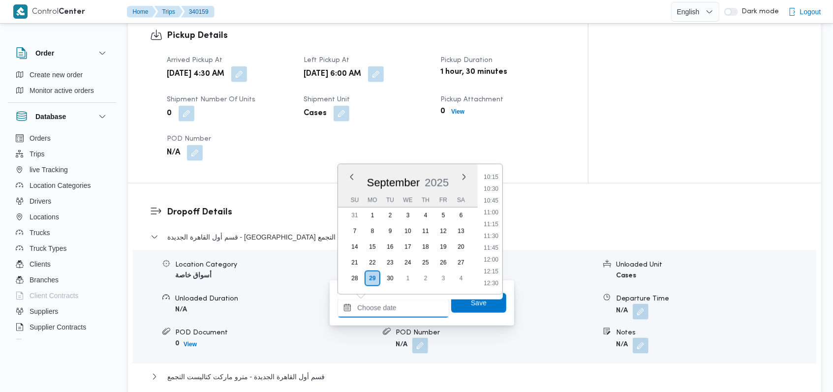
scroll to position [315, 0]
click at [496, 225] on li "07:45" at bounding box center [490, 228] width 23 height 10
type input "29/09/2025 07:45"
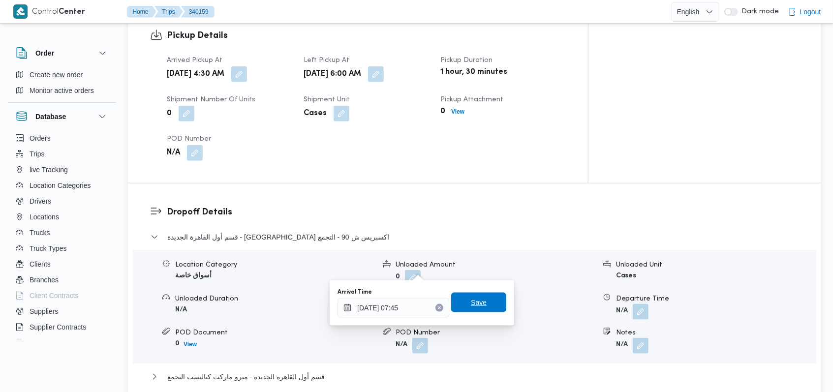
click at [486, 304] on span "Save" at bounding box center [478, 303] width 55 height 20
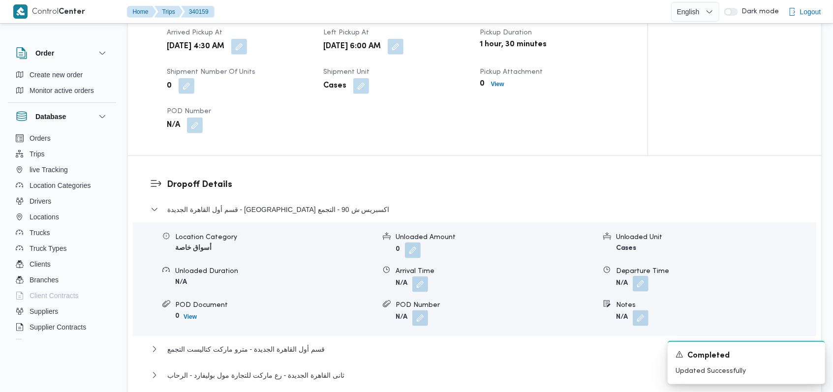
click at [642, 276] on button "button" at bounding box center [640, 284] width 16 height 16
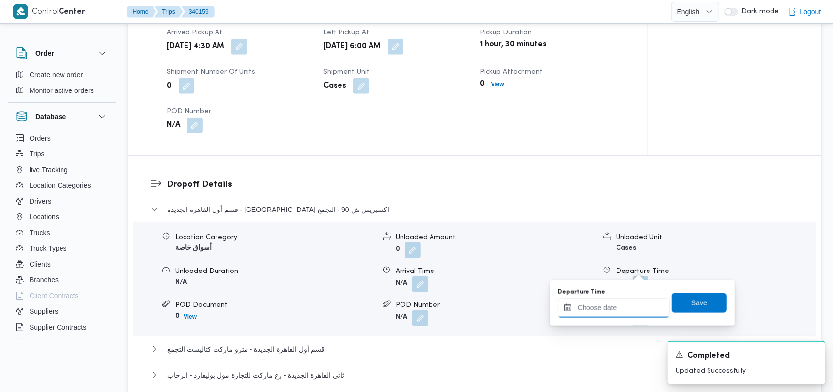
click at [622, 305] on input "Departure Time" at bounding box center [614, 308] width 112 height 20
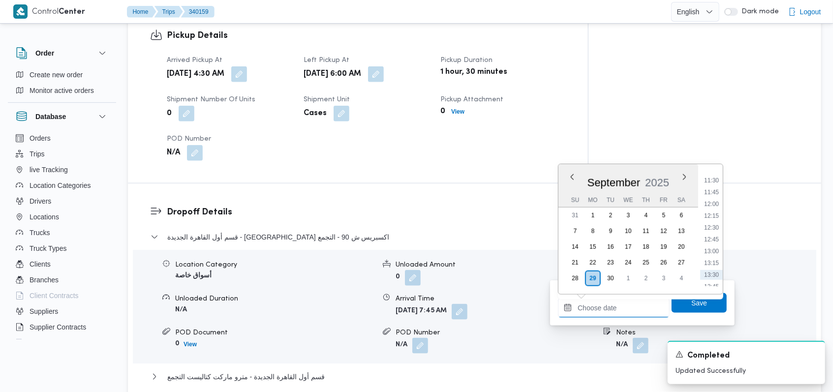
scroll to position [512, 0]
click at [715, 227] on li "12:00" at bounding box center [711, 232] width 23 height 10
type input "29/09/2025 12:00"
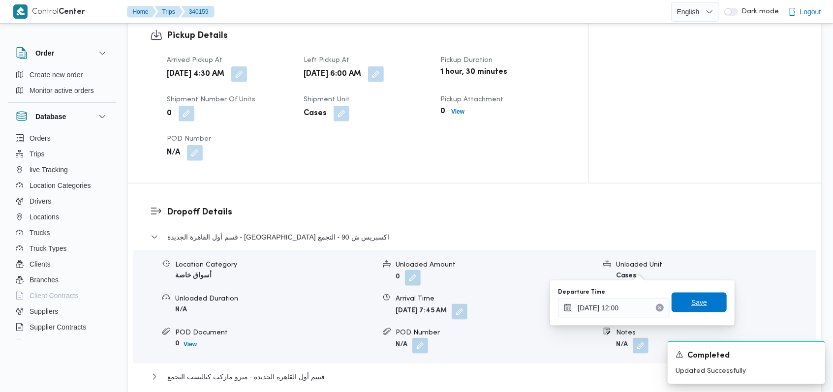
click at [697, 304] on span "Save" at bounding box center [699, 303] width 16 height 12
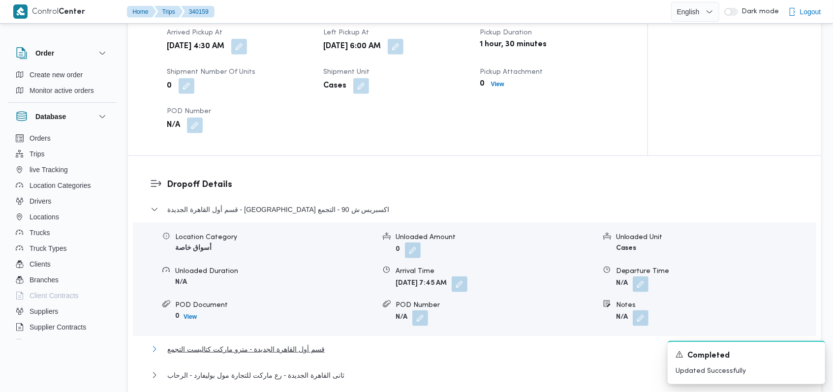
click at [301, 343] on span "قسم أول القاهرة الجديدة - مترو ماركت كتاليست التجمع" at bounding box center [245, 349] width 157 height 12
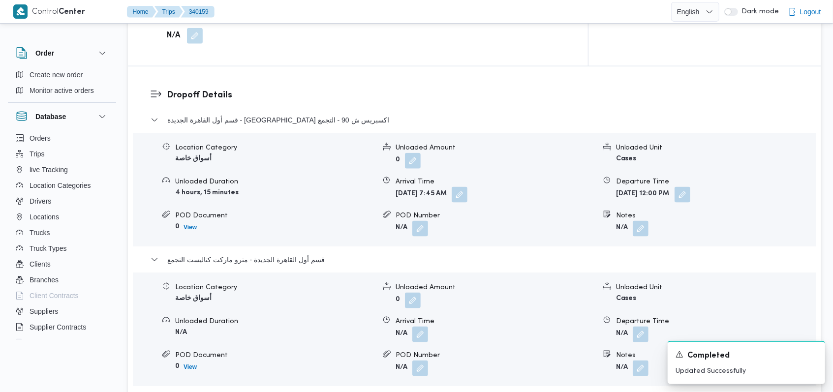
scroll to position [845, 0]
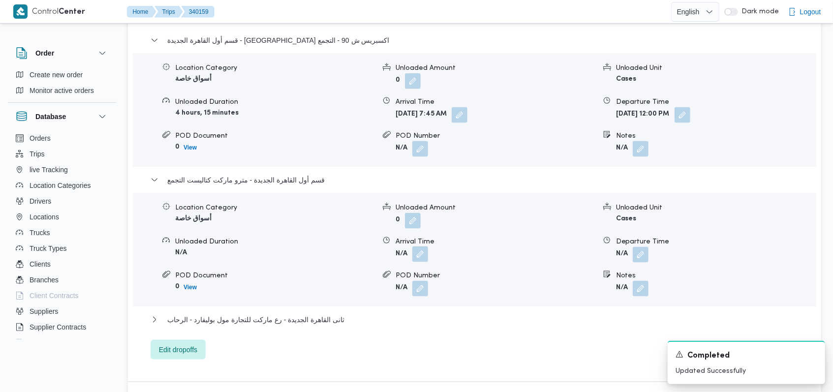
click at [426, 246] on button "button" at bounding box center [420, 254] width 16 height 16
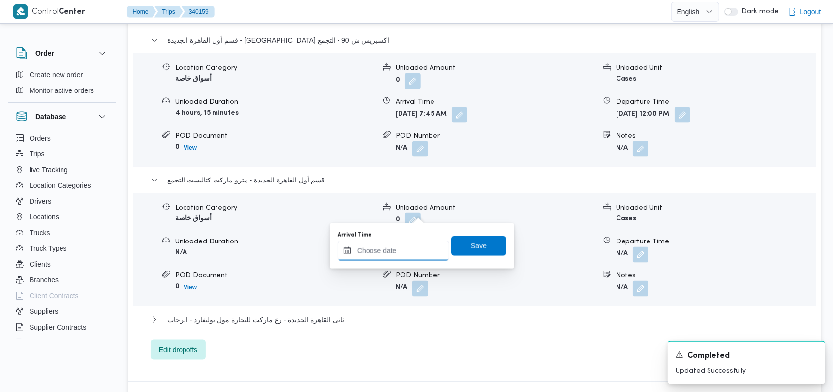
click at [402, 250] on input "Arrival Time" at bounding box center [393, 251] width 112 height 20
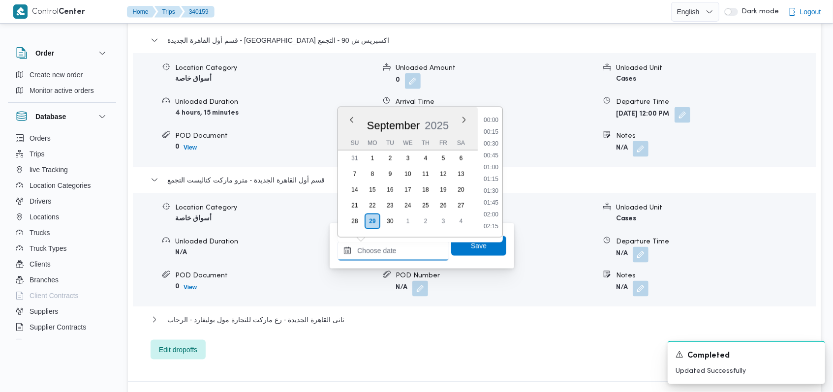
scroll to position [578, 0]
click at [500, 135] on li "12:30" at bounding box center [490, 132] width 23 height 10
type input "29/09/2025 12:30"
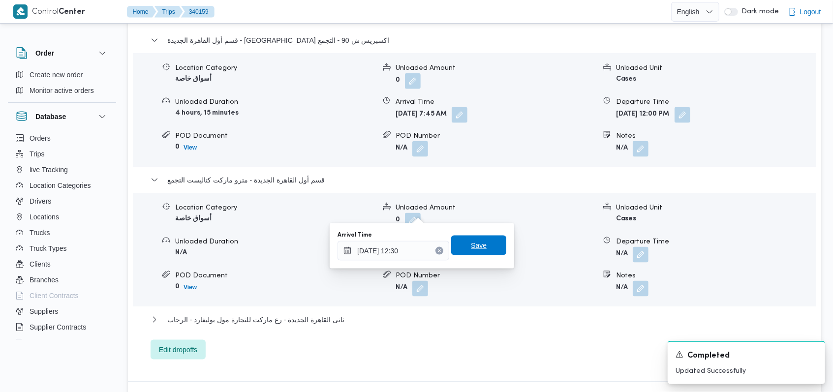
click at [484, 243] on span "Save" at bounding box center [478, 246] width 55 height 20
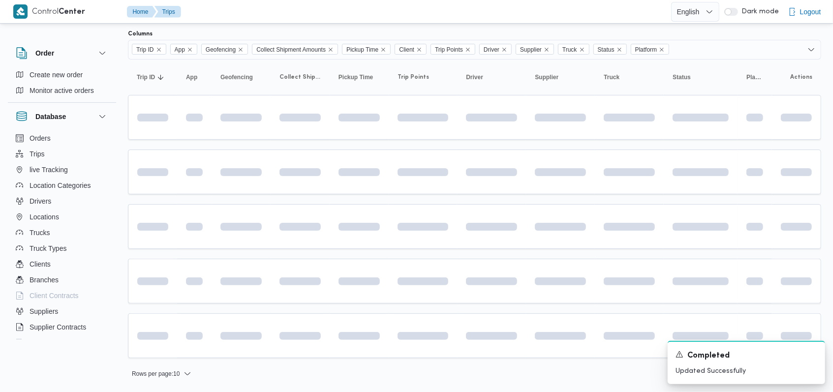
scroll to position [58, 0]
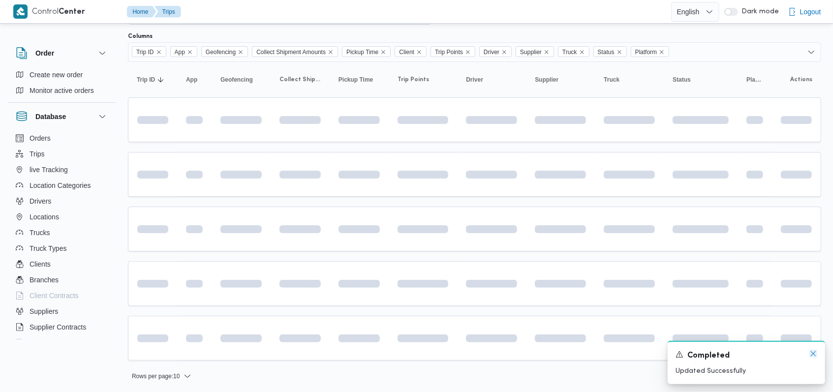
click at [812, 352] on icon "Dismiss toast" at bounding box center [813, 354] width 8 height 8
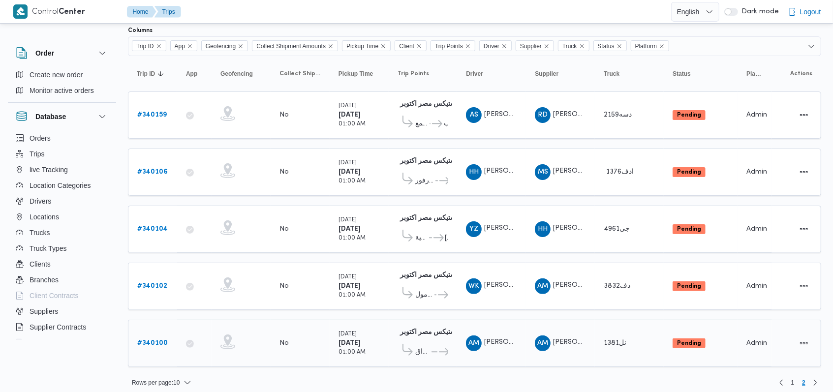
scroll to position [65, 0]
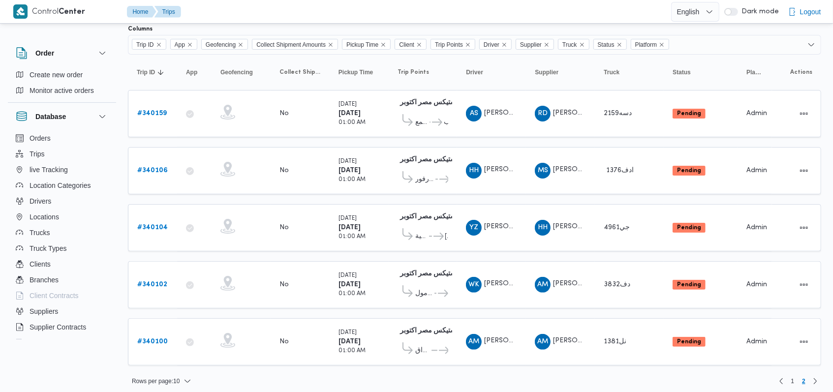
click at [775, 375] on nav "1 2" at bounding box center [798, 381] width 46 height 12
click at [781, 375] on link "Previous page, 1" at bounding box center [781, 381] width 12 height 12
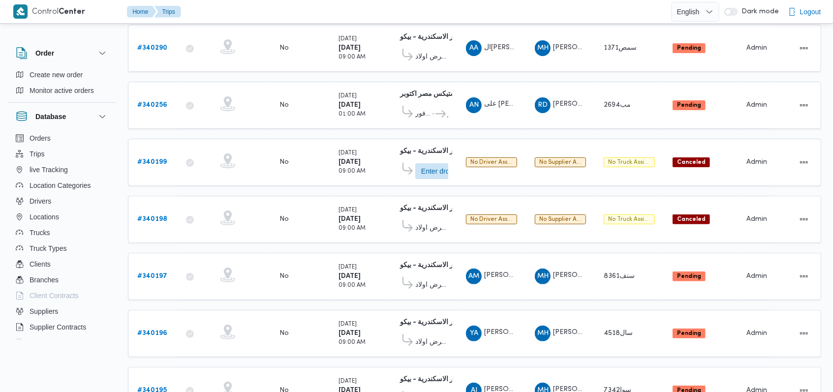
scroll to position [344, 0]
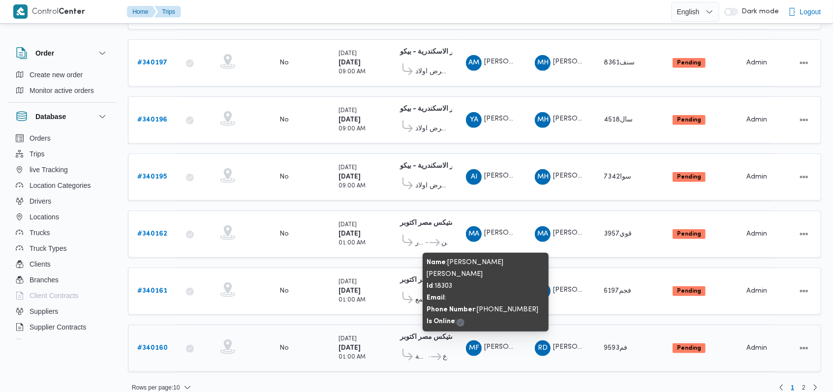
click at [150, 345] on b "# 340160" at bounding box center [152, 348] width 30 height 6
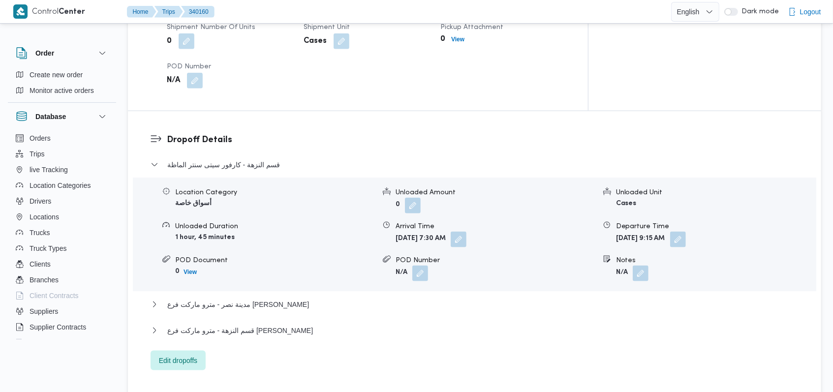
scroll to position [721, 0]
click at [275, 298] on span "مدينة نصر - مترو ماركت فرع حسن المامون" at bounding box center [238, 304] width 142 height 12
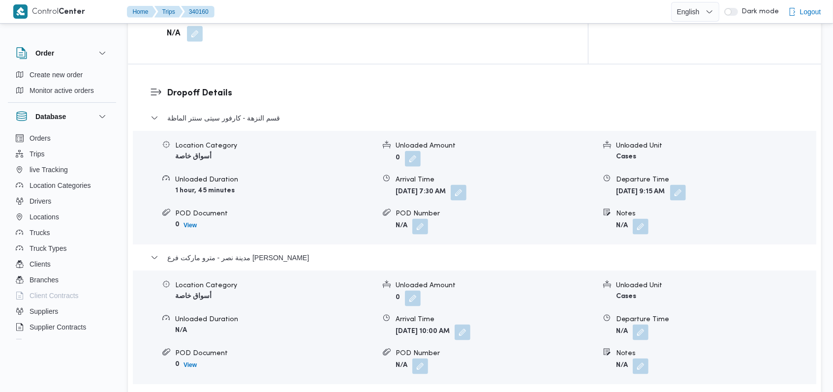
scroll to position [787, 0]
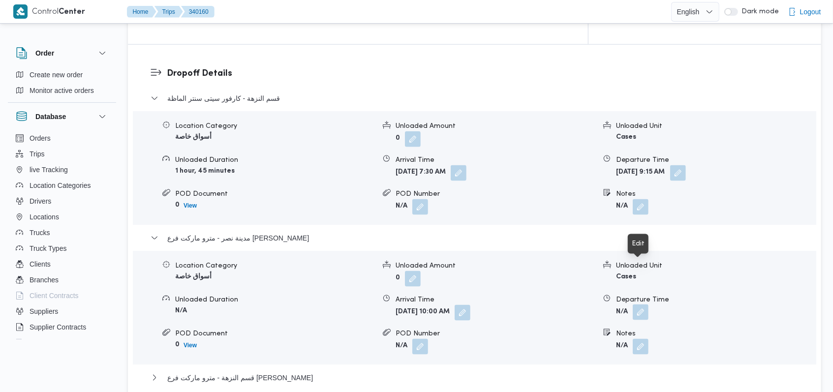
click at [645, 304] on button "button" at bounding box center [640, 312] width 16 height 16
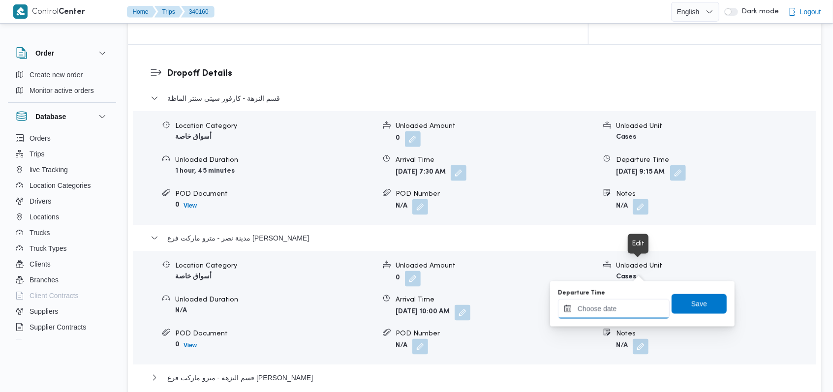
click at [629, 303] on div at bounding box center [614, 309] width 112 height 20
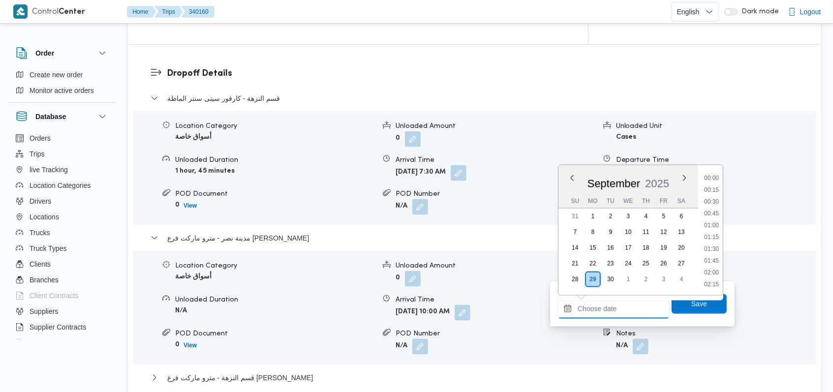
scroll to position [578, 0]
click at [715, 189] on li "12:30" at bounding box center [711, 190] width 23 height 10
type input "29/09/2025 12:30"
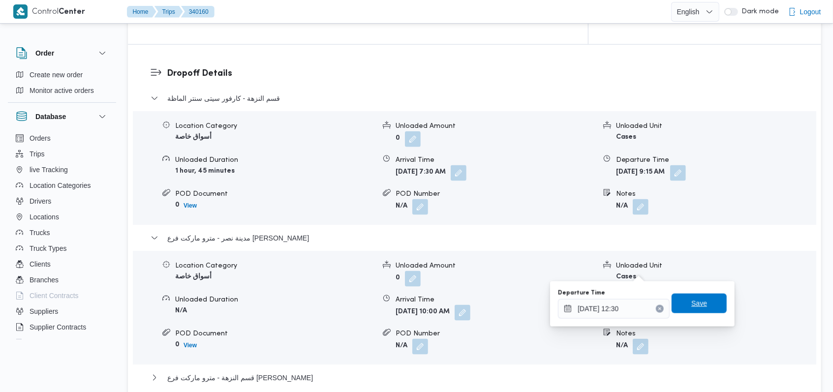
click at [696, 299] on span "Save" at bounding box center [699, 304] width 16 height 12
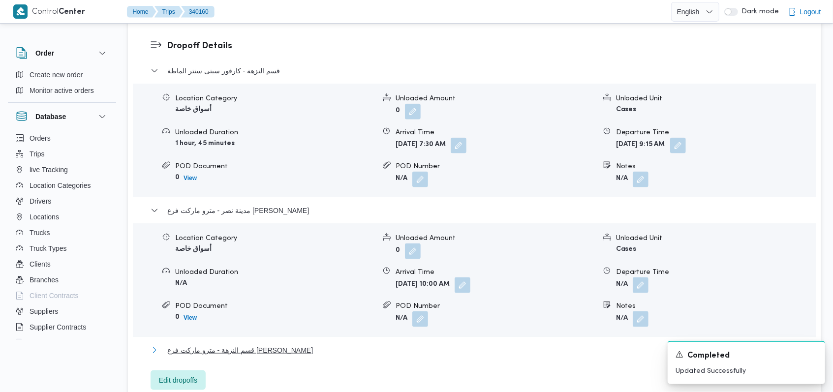
click at [291, 344] on button "قسم النزهة - مترو ماركت فرع عمار بن ياسر" at bounding box center [474, 350] width 648 height 12
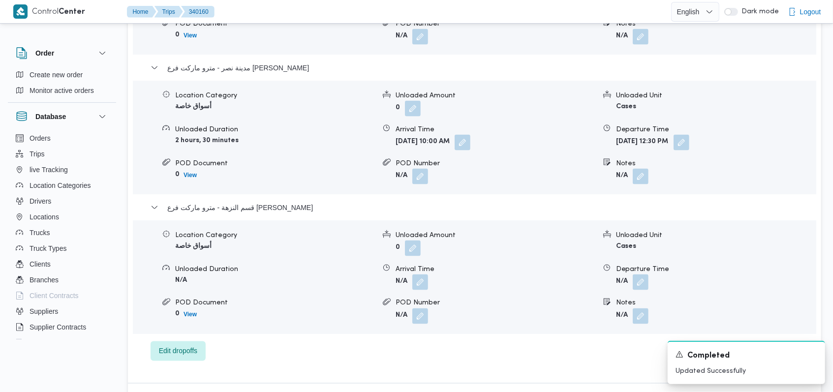
scroll to position [984, 0]
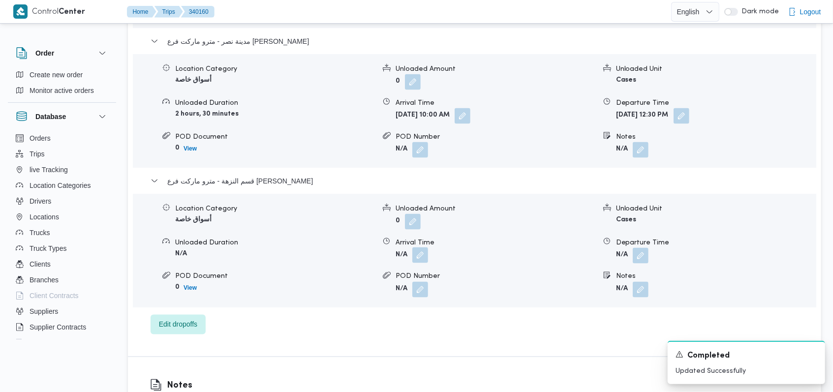
click at [424, 247] on button "button" at bounding box center [420, 255] width 16 height 16
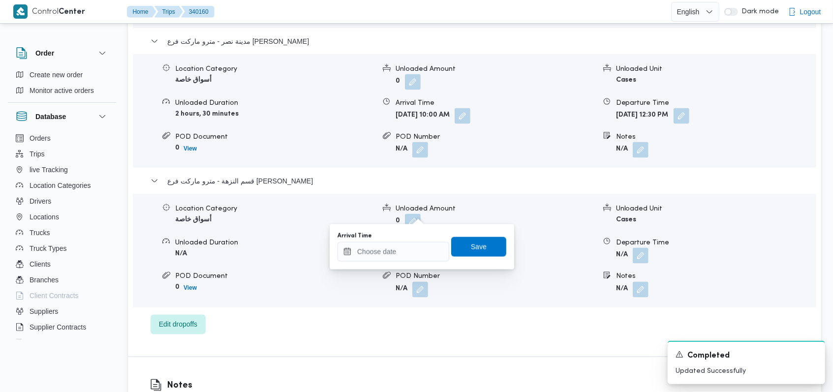
click at [405, 262] on div "You are in a dialog. To close this dialog, hit escape. Arrival Time Save" at bounding box center [421, 246] width 184 height 45
click at [421, 251] on input "Arrival Time" at bounding box center [393, 252] width 112 height 20
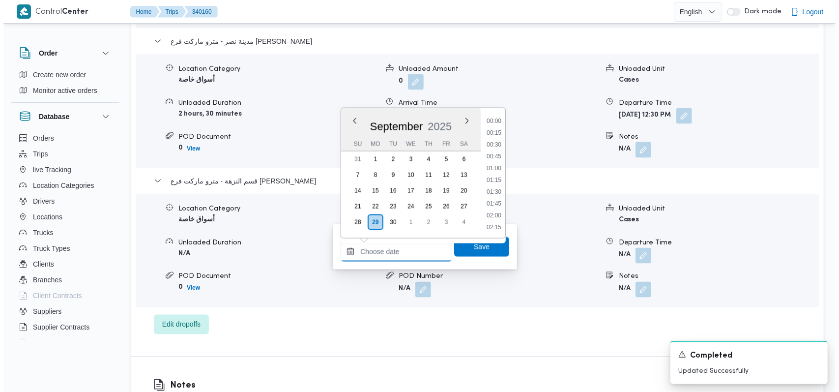
scroll to position [578, 0]
click at [490, 154] on li "13:00" at bounding box center [490, 157] width 23 height 10
type input "29/09/2025 13:00"
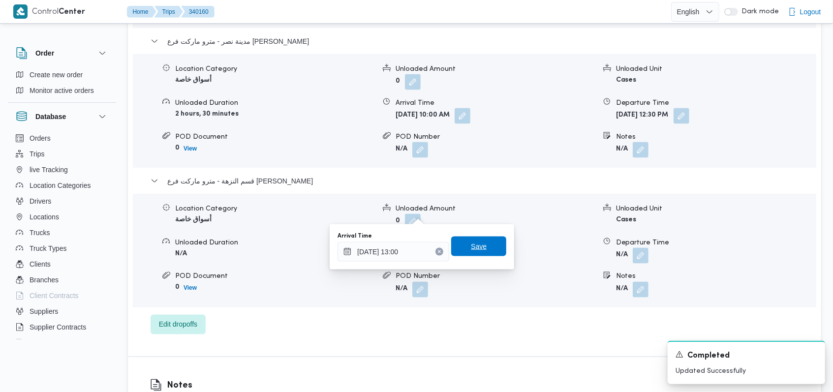
click at [472, 255] on span "Save" at bounding box center [478, 247] width 55 height 20
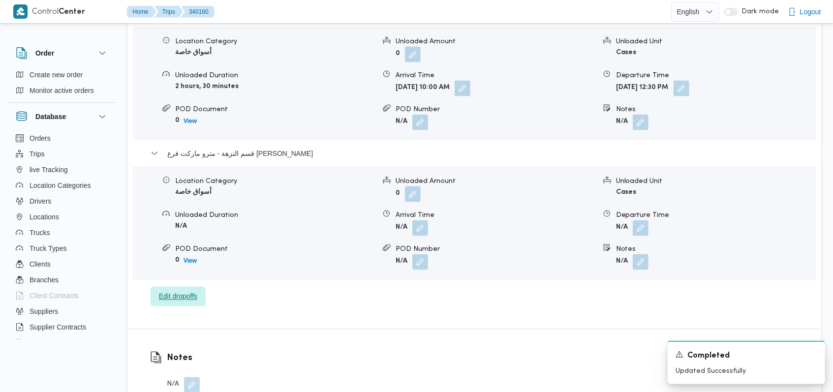
click at [175, 291] on span "Edit dropoffs" at bounding box center [178, 297] width 38 height 12
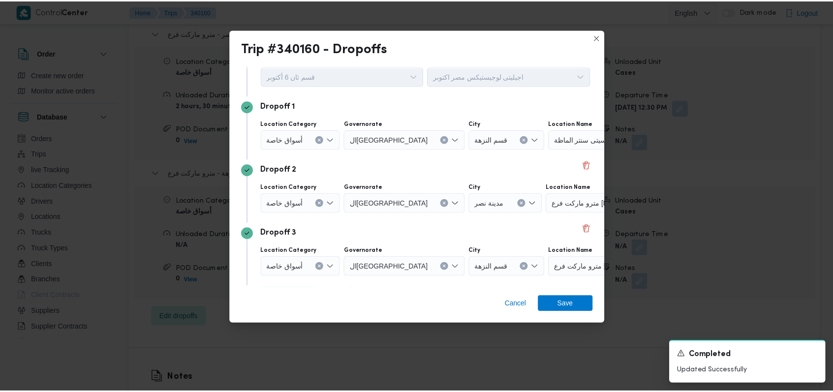
scroll to position [63, 0]
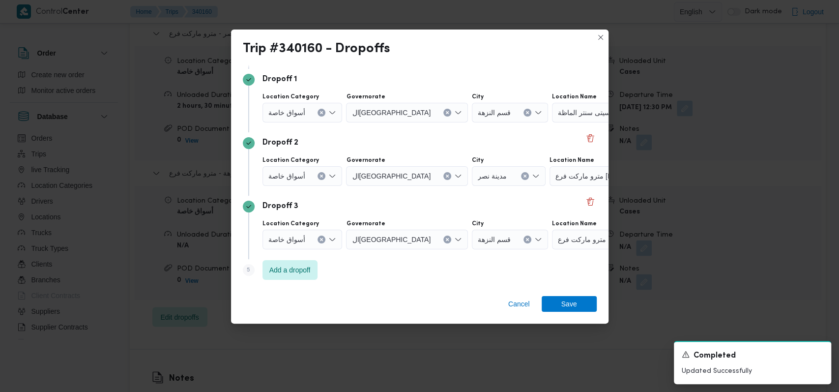
click at [524, 177] on icon "Clear input" at bounding box center [525, 176] width 2 height 2
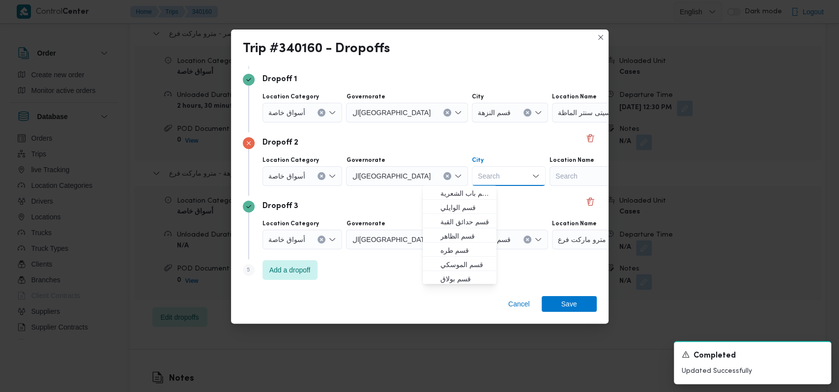
click at [550, 172] on div "Search" at bounding box center [611, 176] width 123 height 20
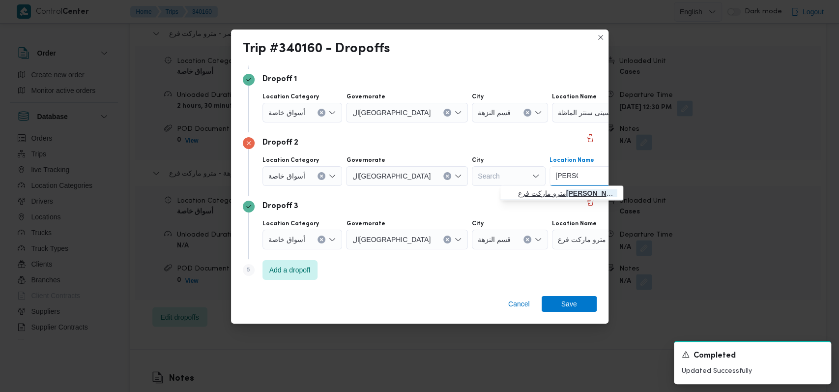
type input "عمار بن"
click at [544, 186] on span "مترو ماركت فرع عمار بن ياسر | مترو ماركت - فرع عمار بن ياسر | المطار" at bounding box center [562, 193] width 115 height 16
click at [526, 239] on icon "Clear input" at bounding box center [528, 240] width 4 height 4
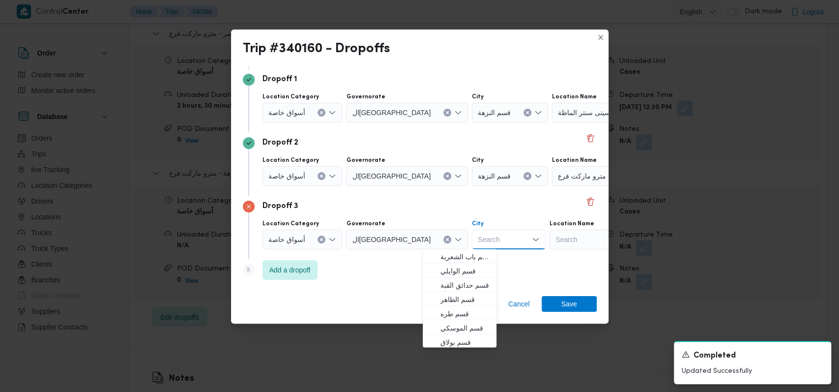
click at [550, 246] on div "Search" at bounding box center [611, 240] width 123 height 20
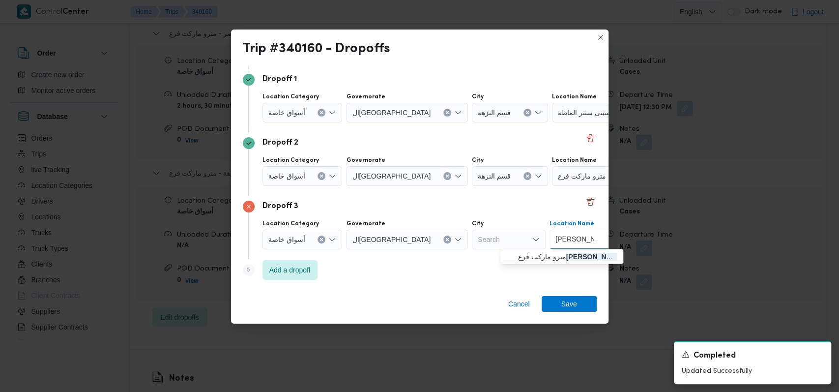
type input "حسن المامون"
click at [547, 258] on span "مترو ماركت فرع حسن المامون | مترو ماركت | المنطقة السادسة" at bounding box center [567, 257] width 99 height 12
click at [572, 302] on span "Save" at bounding box center [570, 304] width 16 height 16
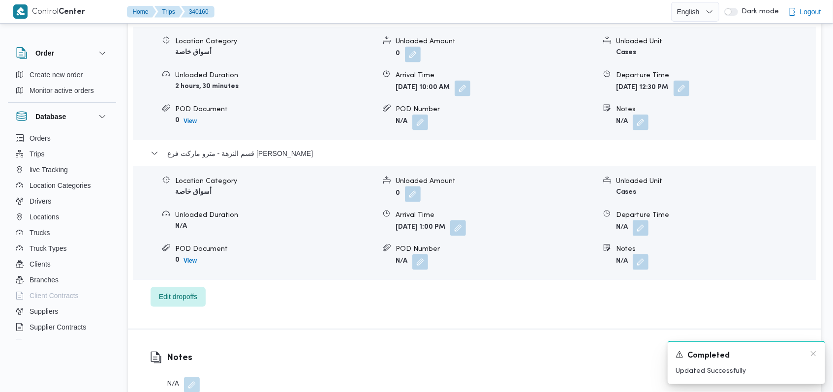
click at [817, 357] on div "A new notification appears Completed Updated Successfully" at bounding box center [745, 362] width 157 height 43
click at [811, 354] on icon "Dismiss toast" at bounding box center [813, 354] width 8 height 8
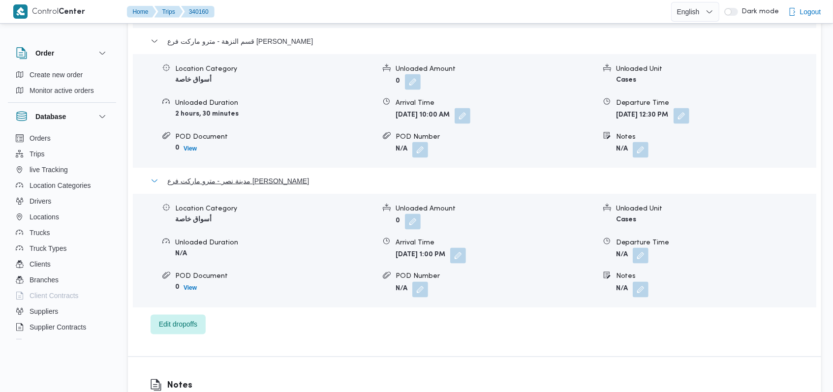
click at [255, 175] on span "مدينة نصر - مترو ماركت فرع حسن المامون" at bounding box center [238, 181] width 142 height 12
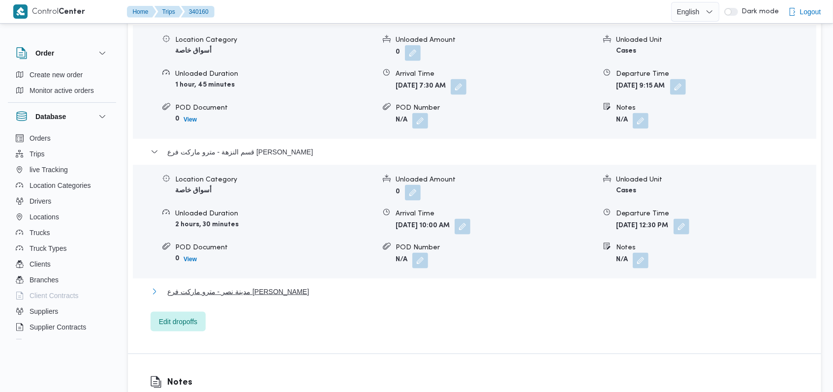
scroll to position [787, 0]
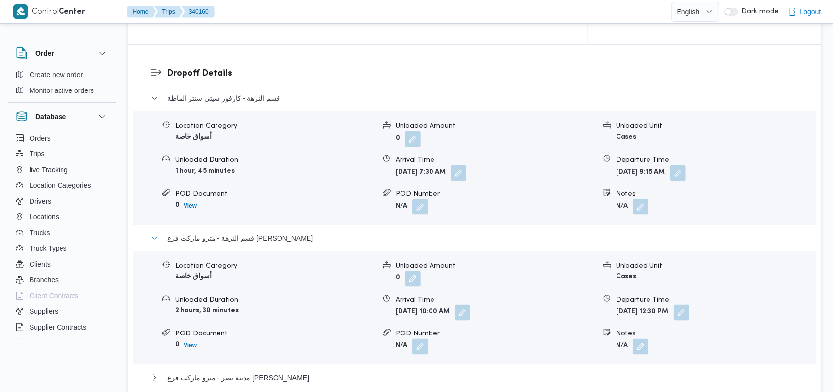
click at [264, 232] on span "قسم النزهة - مترو ماركت فرع عمار بن ياسر" at bounding box center [240, 238] width 146 height 12
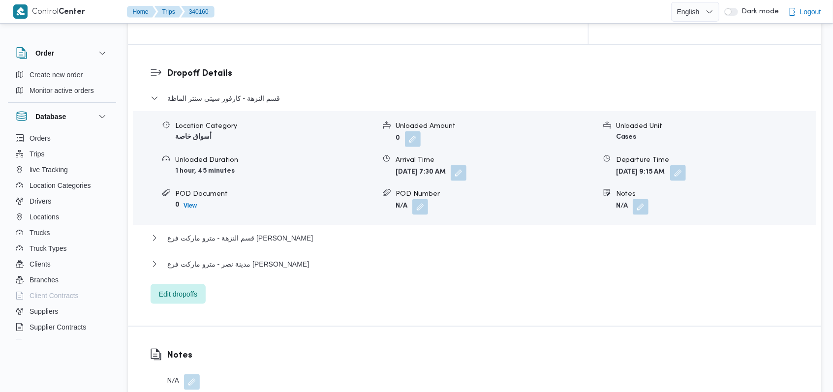
click at [261, 92] on div "قسم النزهة - كارفور سيتى سنتر الماظة" at bounding box center [474, 101] width 648 height 19
click at [248, 92] on span "قسم النزهة - كارفور سيتى سنتر الماظة" at bounding box center [223, 98] width 113 height 12
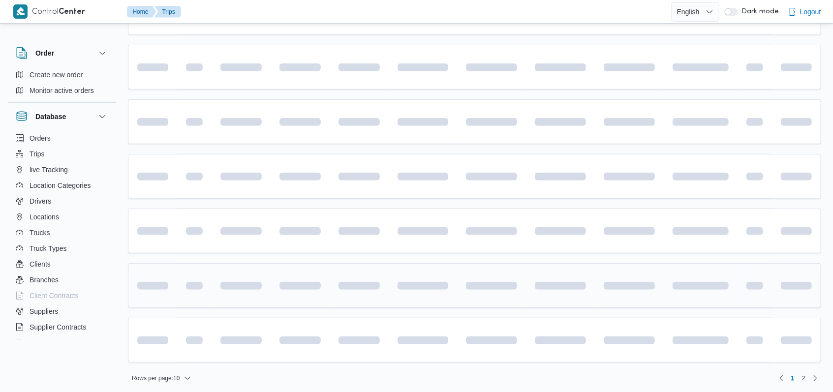
scroll to position [344, 0]
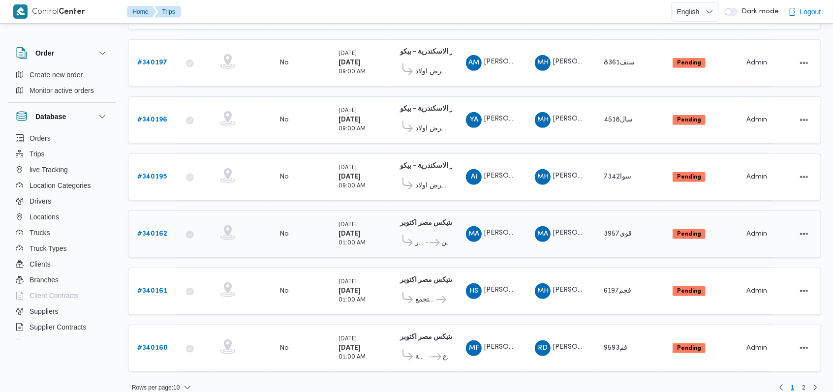
click at [155, 231] on b "# 340162" at bounding box center [152, 234] width 30 height 6
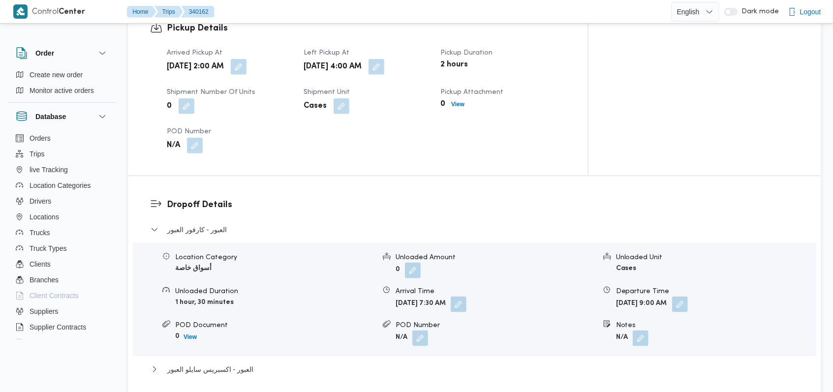
scroll to position [721, 0]
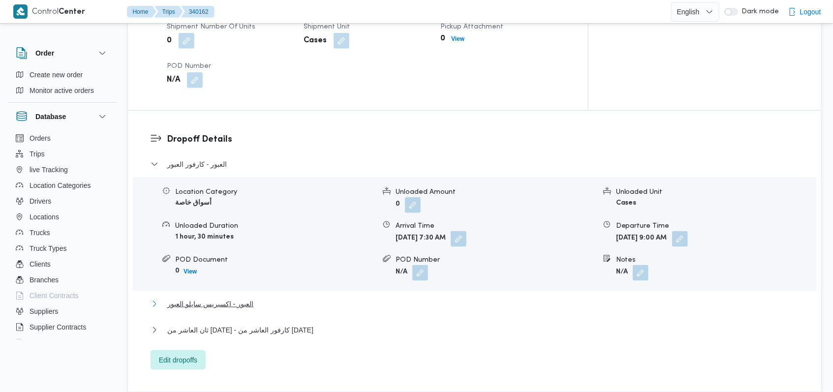
click at [217, 298] on span "العبور - اكسبريس سايلو العبور" at bounding box center [210, 304] width 86 height 12
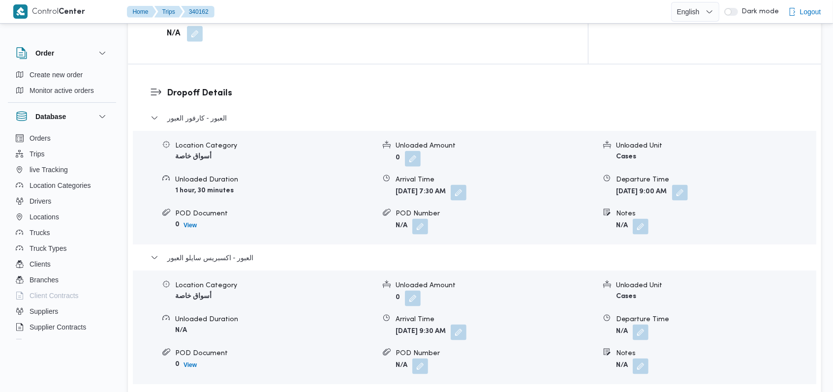
scroll to position [787, 0]
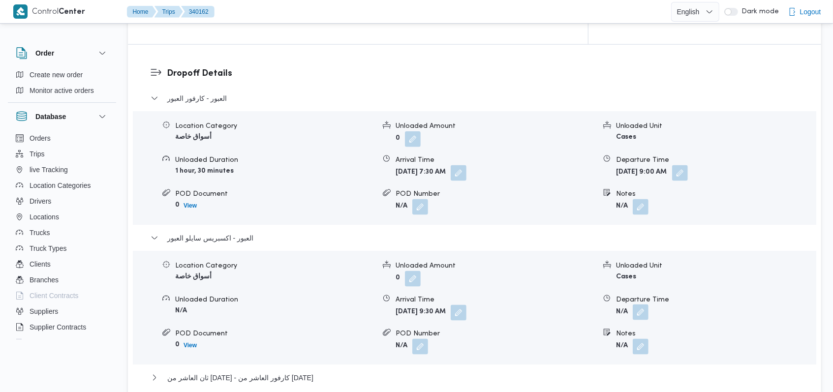
click at [640, 304] on button "button" at bounding box center [640, 312] width 16 height 16
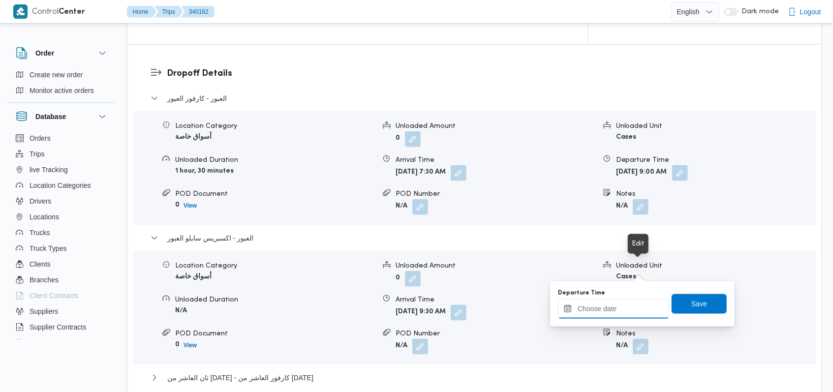
click at [626, 304] on input "Departure Time" at bounding box center [614, 309] width 112 height 20
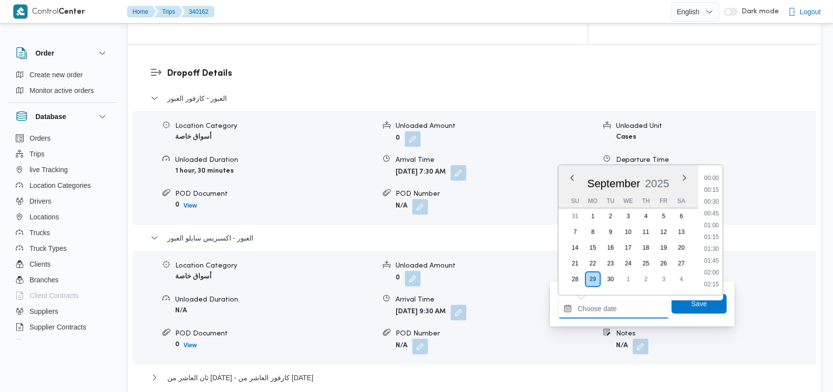
scroll to position [578, 0]
click at [715, 197] on li "12:45" at bounding box center [711, 202] width 23 height 10
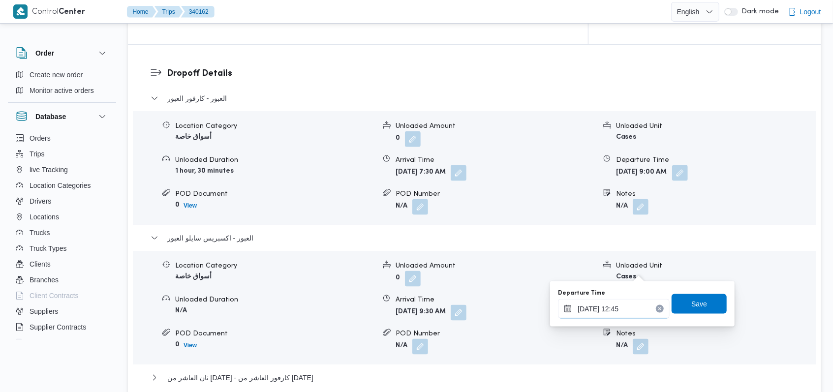
click at [609, 307] on input "29/09/2025 12:45" at bounding box center [614, 309] width 112 height 20
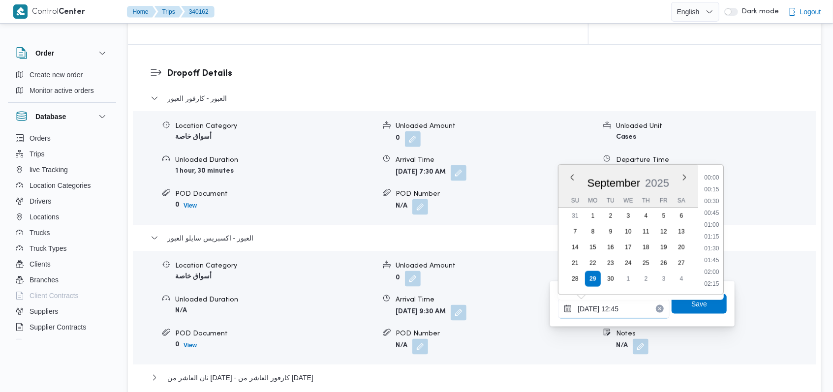
scroll to position [542, 0]
click at [713, 205] on li "12:00" at bounding box center [711, 202] width 23 height 10
type input "29/09/2025 12:00"
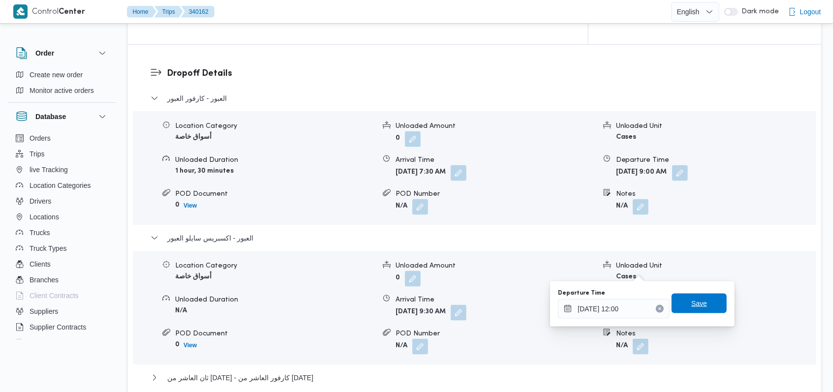
click at [693, 302] on span "Save" at bounding box center [699, 304] width 16 height 12
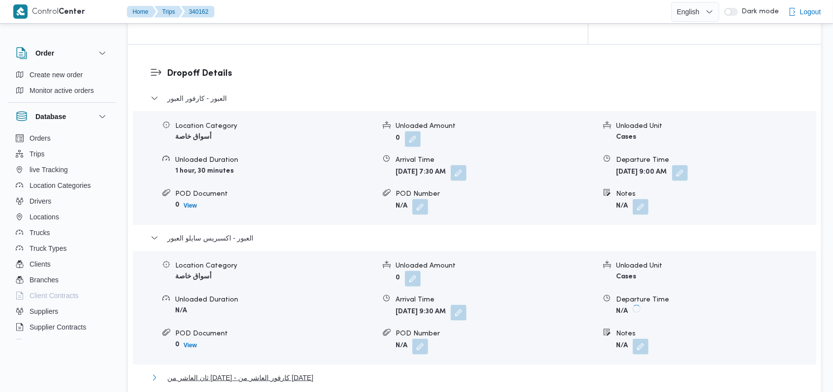
click at [302, 372] on span "ثان العاشر من رمضان - كارفور العاشر من رمضان" at bounding box center [240, 378] width 146 height 12
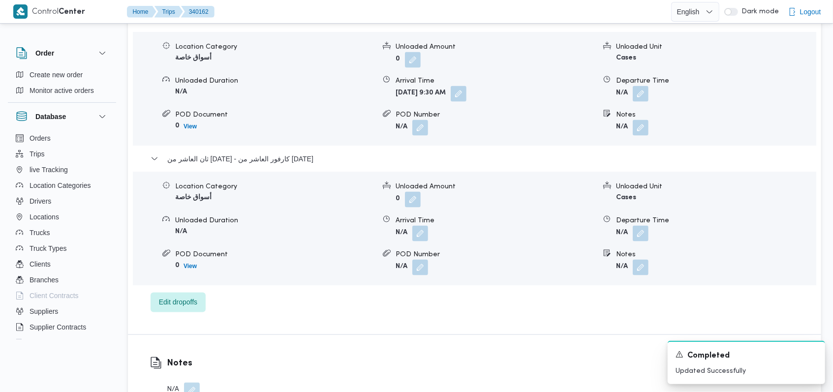
scroll to position [984, 0]
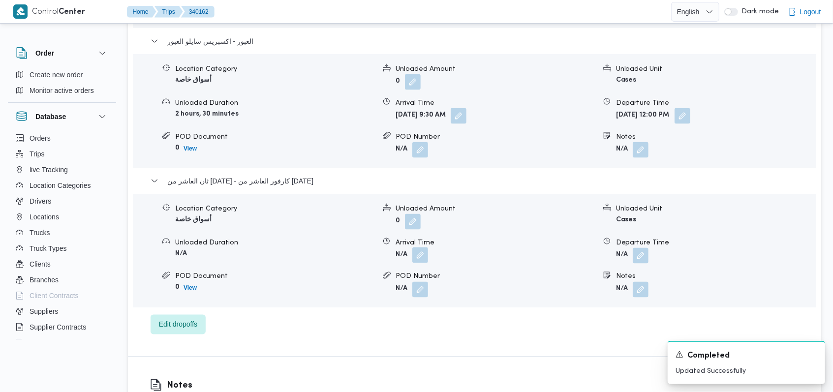
click at [422, 247] on button "button" at bounding box center [420, 255] width 16 height 16
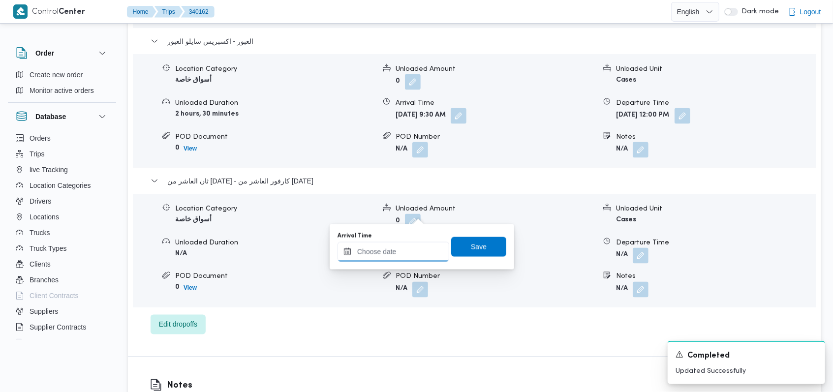
click at [402, 255] on input "Arrival Time" at bounding box center [393, 252] width 112 height 20
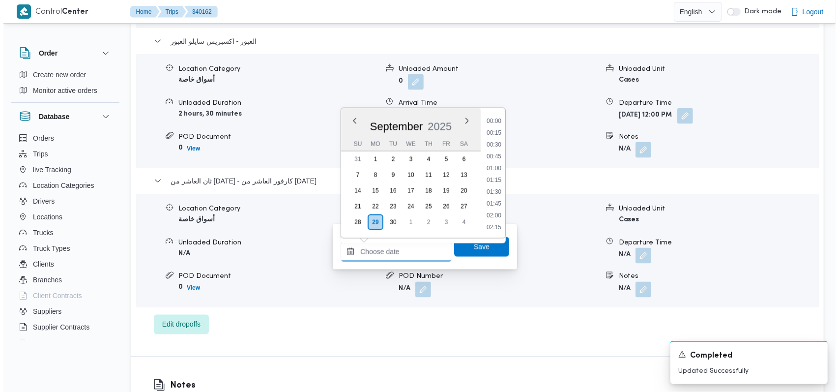
scroll to position [578, 0]
click at [499, 149] on li "12:45" at bounding box center [490, 145] width 23 height 10
type input "29/09/2025 12:45"
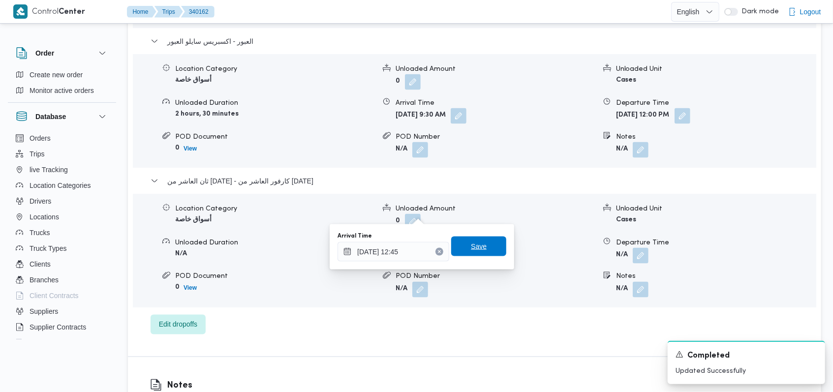
click at [482, 240] on span "Save" at bounding box center [478, 247] width 55 height 20
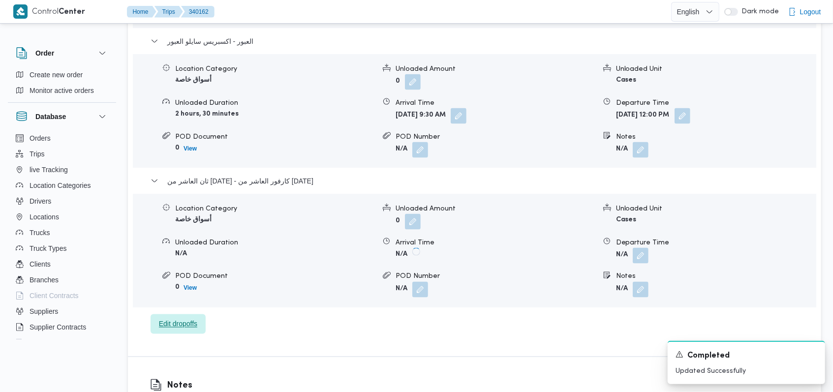
click at [191, 314] on span "Edit dropoffs" at bounding box center [177, 324] width 55 height 20
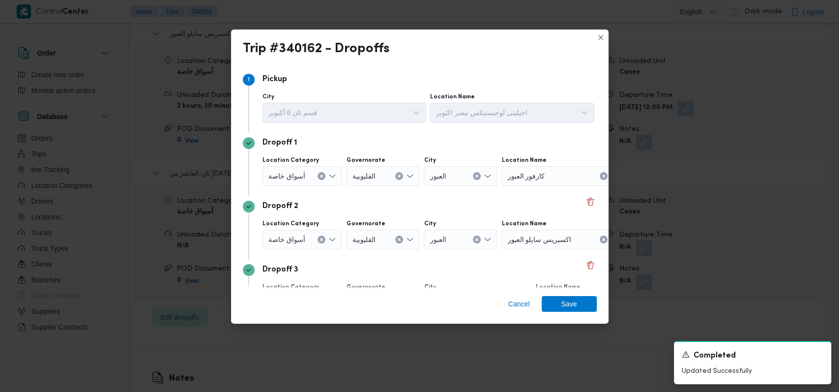
click at [400, 176] on icon "Clear input" at bounding box center [399, 176] width 4 height 4
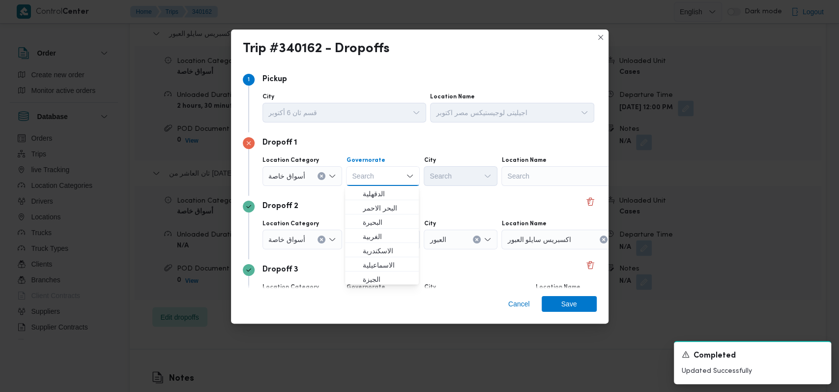
click at [570, 175] on div "Search" at bounding box center [563, 176] width 123 height 20
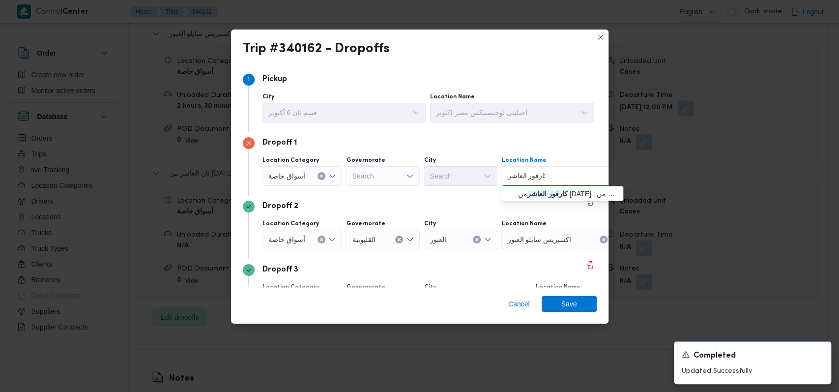
type input "كارفور العاشر"
click at [525, 195] on span "كارفور العاشر من رمضان | كارفور هايبر ماركت العاشر من رمضان | null" at bounding box center [567, 194] width 99 height 12
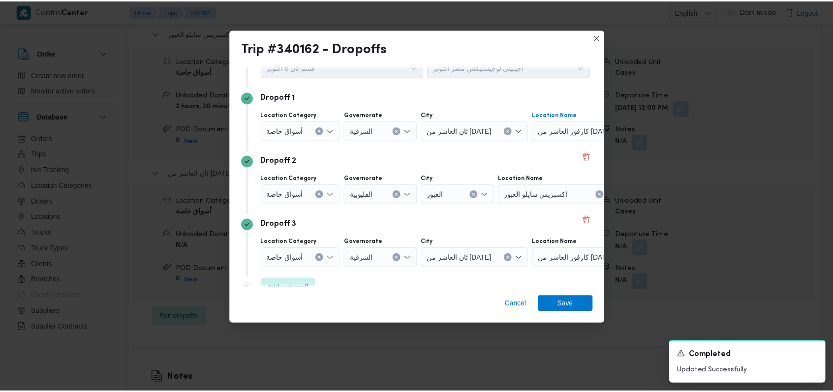
scroll to position [63, 0]
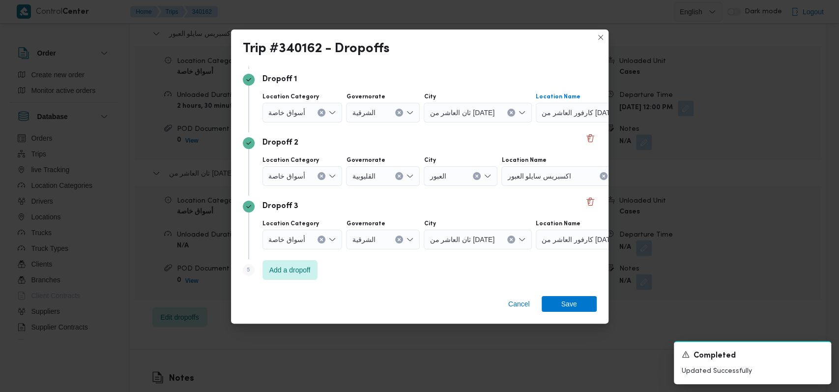
click at [400, 240] on icon "Clear input" at bounding box center [399, 240] width 4 height 4
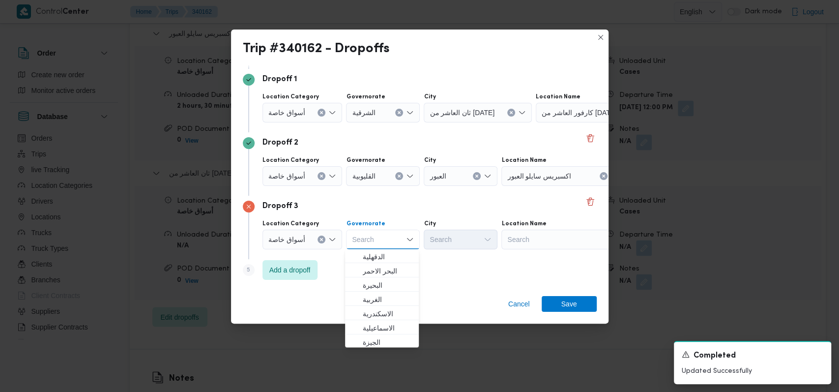
click at [540, 245] on div "Search" at bounding box center [563, 240] width 123 height 20
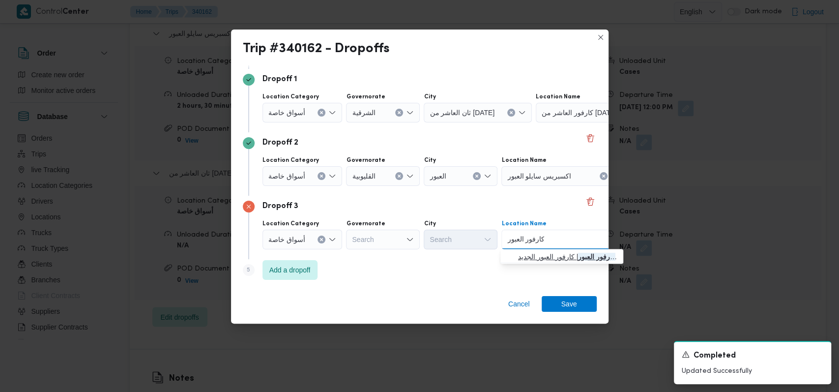
type input "كارفور العبور"
click at [539, 258] on span "كارفور العبور | كارفور العبور الجديد | null" at bounding box center [567, 257] width 99 height 12
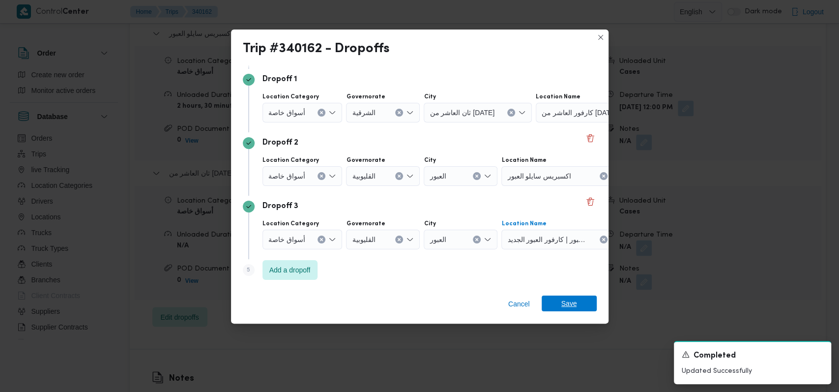
click at [567, 299] on span "Save" at bounding box center [570, 304] width 16 height 16
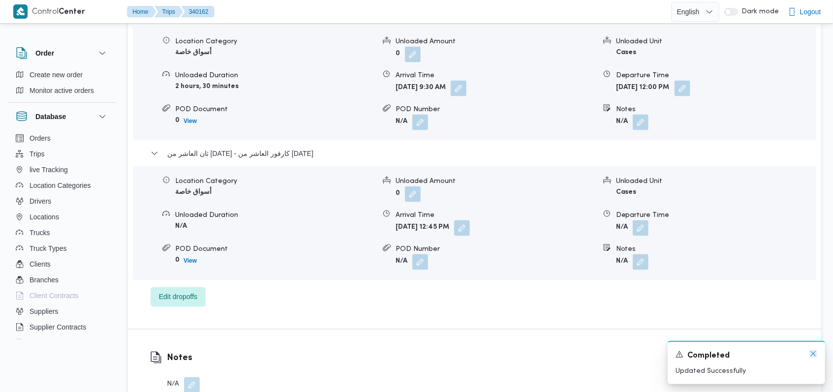
click at [810, 355] on icon "Dismiss toast" at bounding box center [813, 354] width 8 height 8
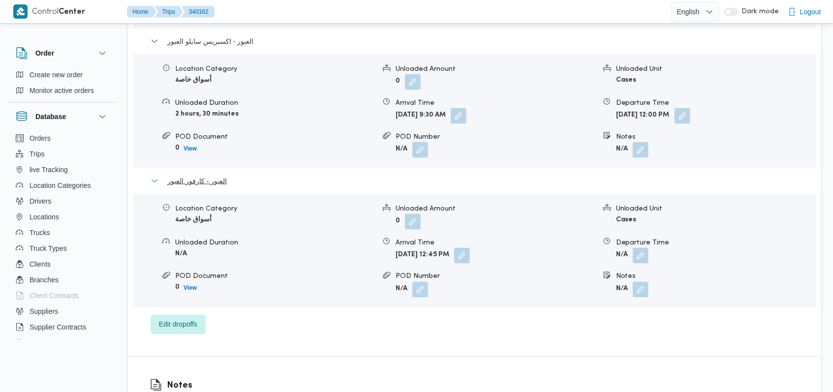
click at [256, 175] on button "العبور - كارفور العبور" at bounding box center [474, 181] width 648 height 12
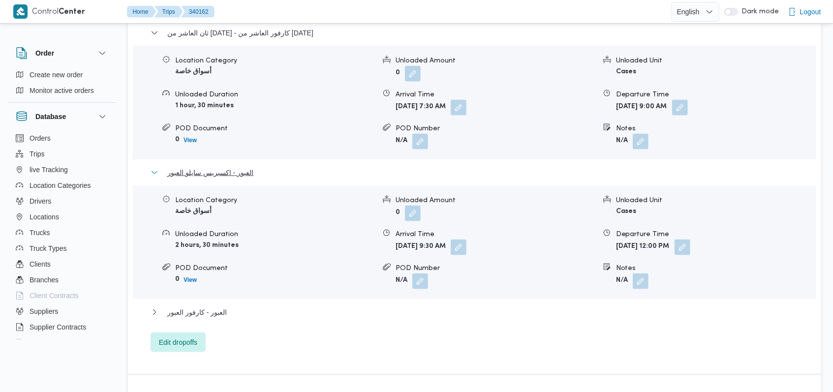
click at [255, 167] on button "العبور - اكسبريس سايلو العبور" at bounding box center [474, 173] width 648 height 12
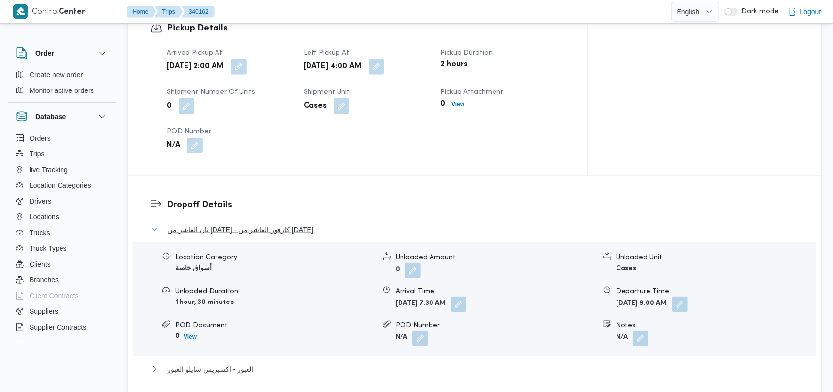
click at [267, 224] on span "ثان العاشر من رمضان - كارفور العاشر من رمضان" at bounding box center [240, 230] width 146 height 12
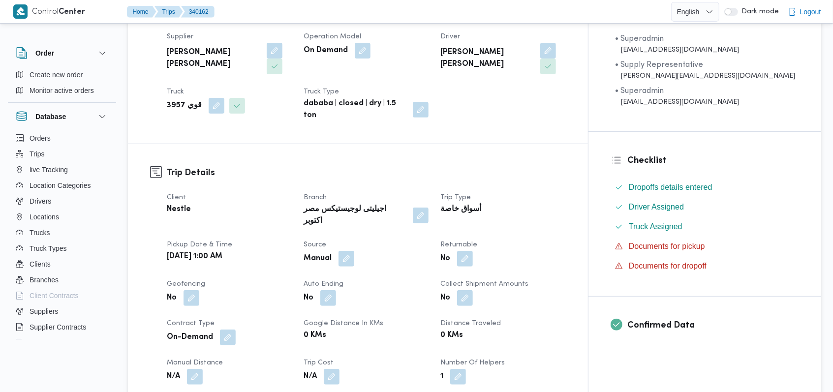
scroll to position [0, 0]
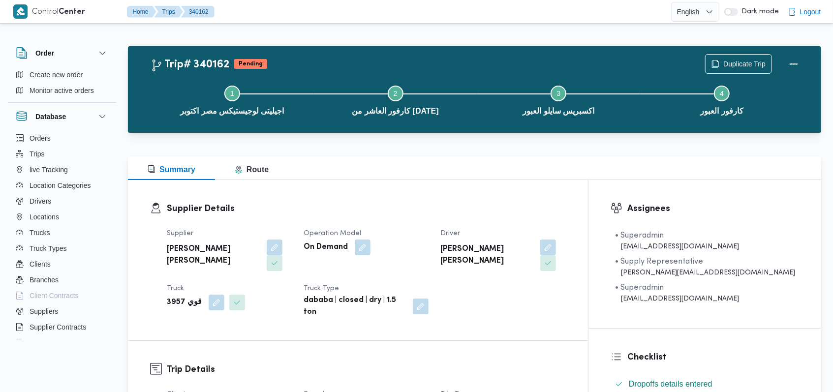
click at [419, 220] on dl "Supplier Details Supplier محمد عبدالرازق امين امام قاسم Operation Model On Dema…" at bounding box center [366, 260] width 399 height 116
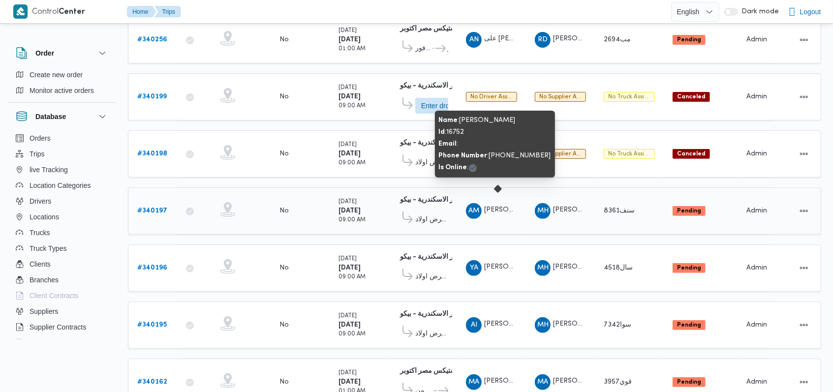
scroll to position [213, 0]
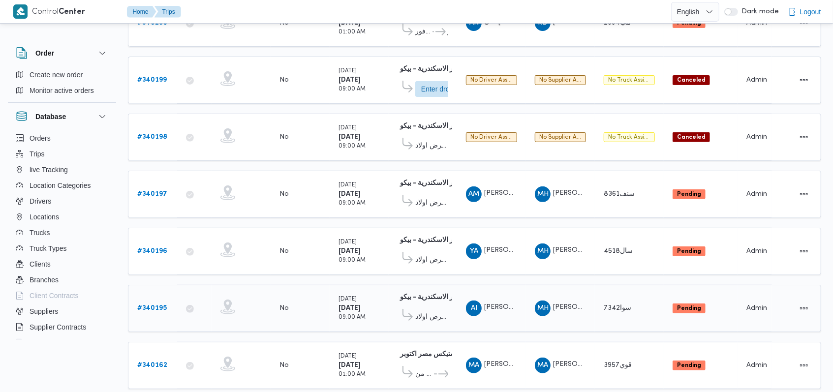
click at [156, 305] on b "# 340195" at bounding box center [152, 308] width 30 height 6
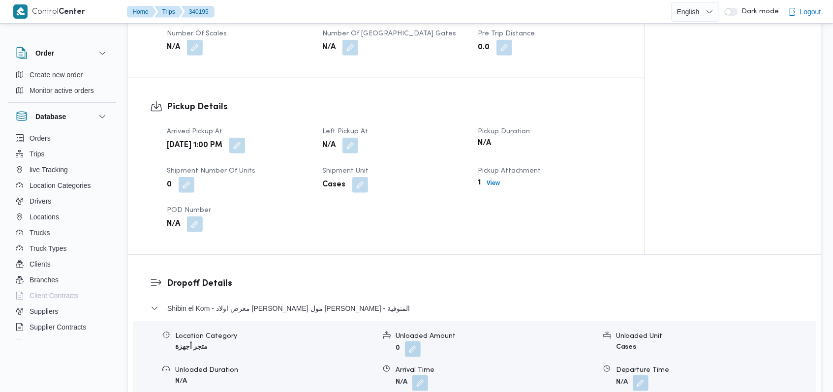
scroll to position [541, 0]
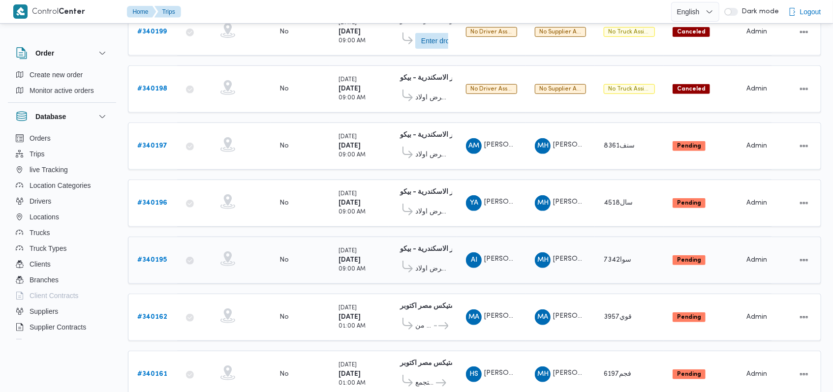
scroll to position [279, 0]
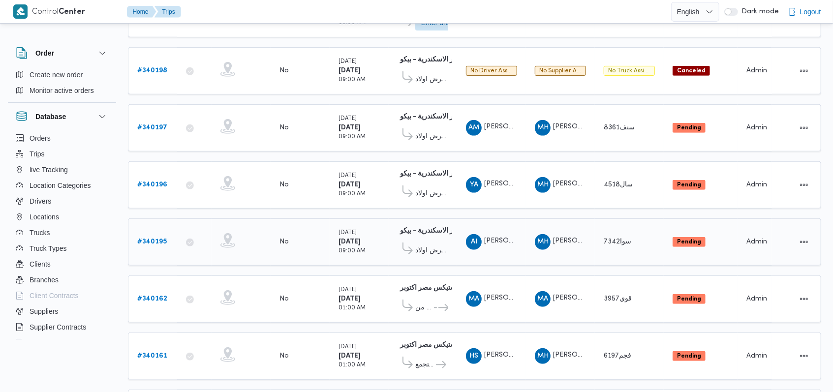
click at [157, 239] on b "# 340195" at bounding box center [152, 242] width 30 height 6
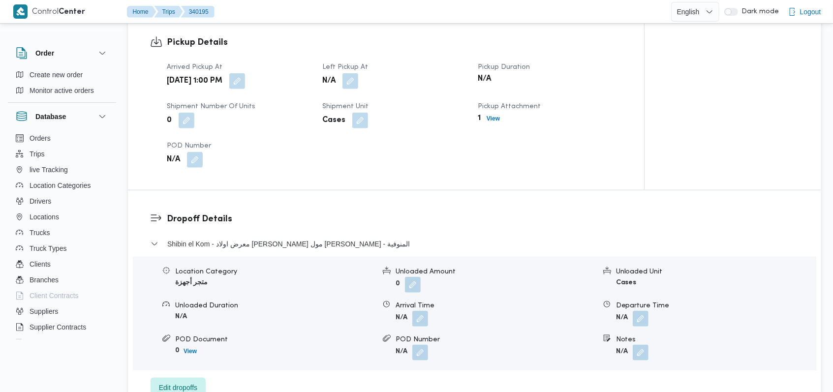
scroll to position [607, 0]
click at [353, 80] on button "button" at bounding box center [350, 80] width 16 height 16
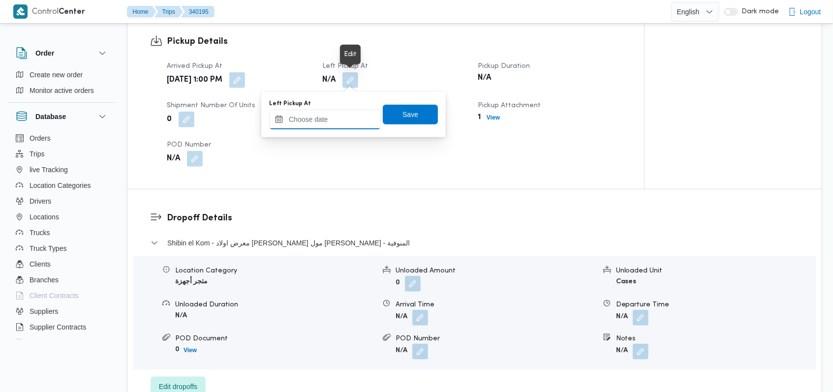
click at [338, 120] on input "Left Pickup At" at bounding box center [325, 120] width 112 height 20
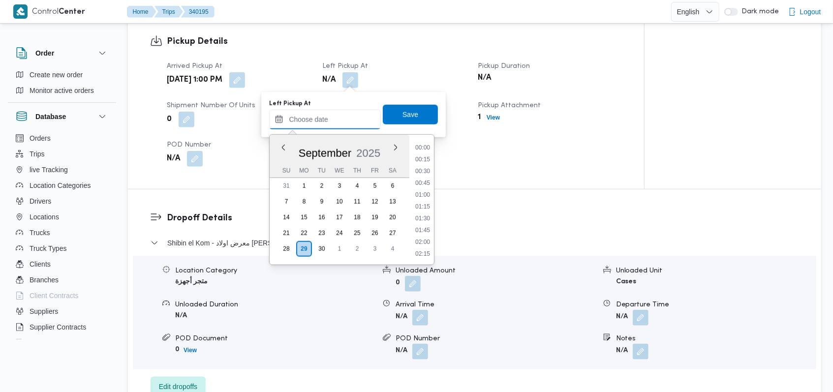
scroll to position [590, 0]
click at [427, 209] on li "13:45" at bounding box center [422, 207] width 23 height 10
type input "29/09/2025 13:45"
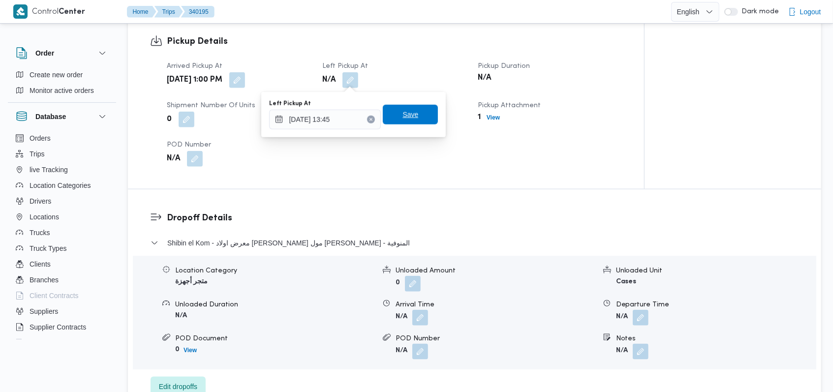
click at [415, 111] on span "Save" at bounding box center [410, 115] width 55 height 20
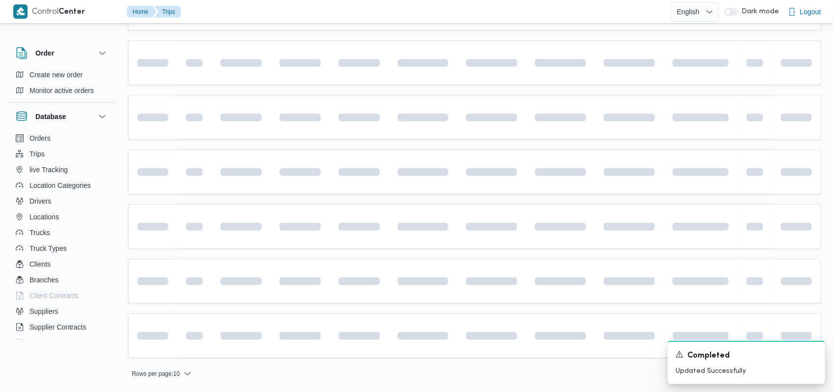
scroll to position [279, 0]
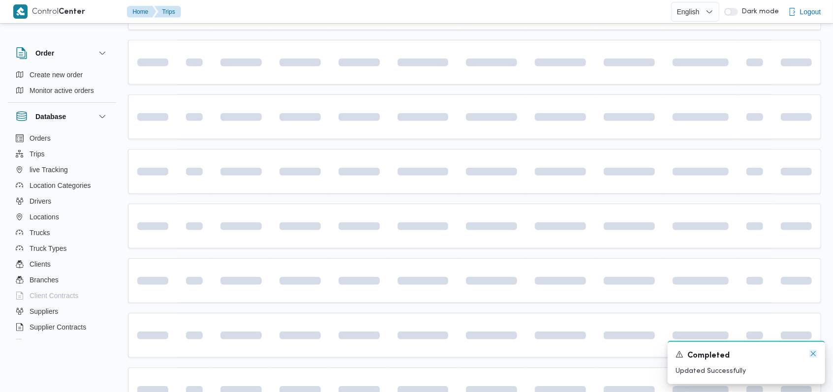
click at [813, 353] on icon "Dismiss toast" at bounding box center [813, 354] width 8 height 8
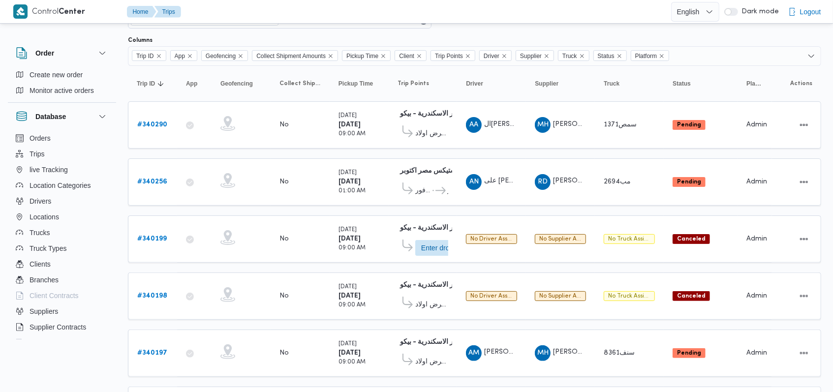
scroll to position [0, 0]
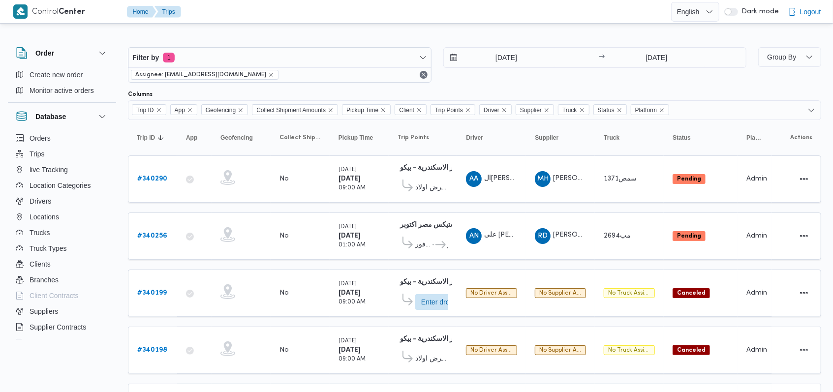
click at [638, 83] on div "Filter by 1 Assignee: mostafa.elrouby@illa.com.eg 29/9/2025 → 29/9/2025" at bounding box center [437, 64] width 630 height 47
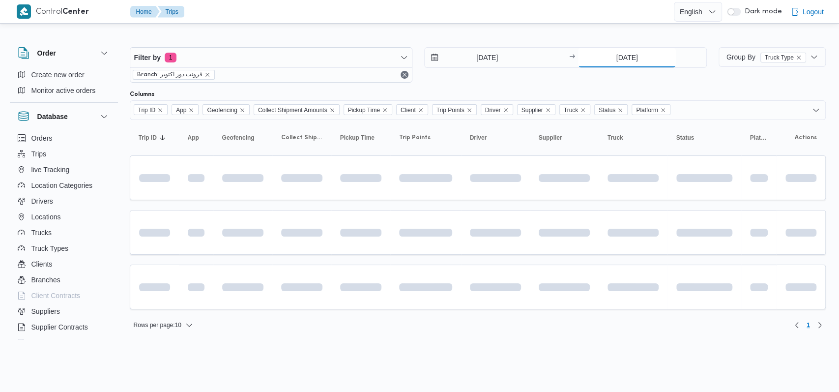
click at [622, 49] on input "[DATE]" at bounding box center [627, 58] width 98 height 20
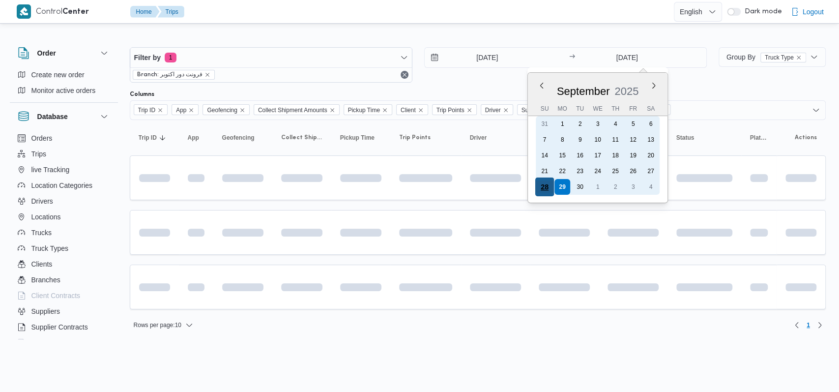
click at [545, 187] on div "28" at bounding box center [545, 187] width 19 height 19
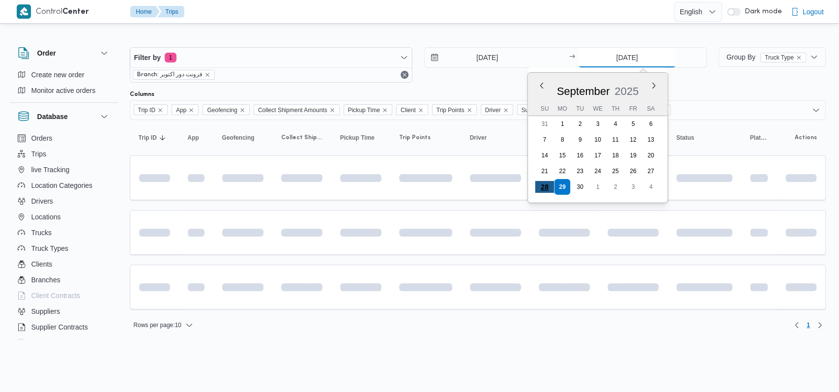
type input "28/9/2025"
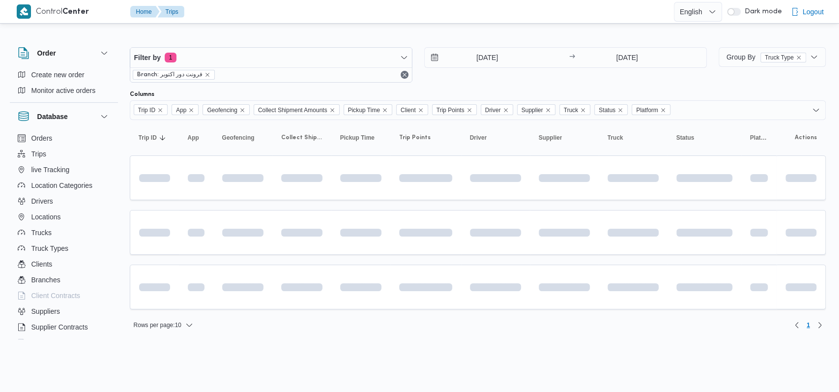
click at [477, 79] on div "28/9/2025 → 28/9/2025" at bounding box center [565, 64] width 283 height 35
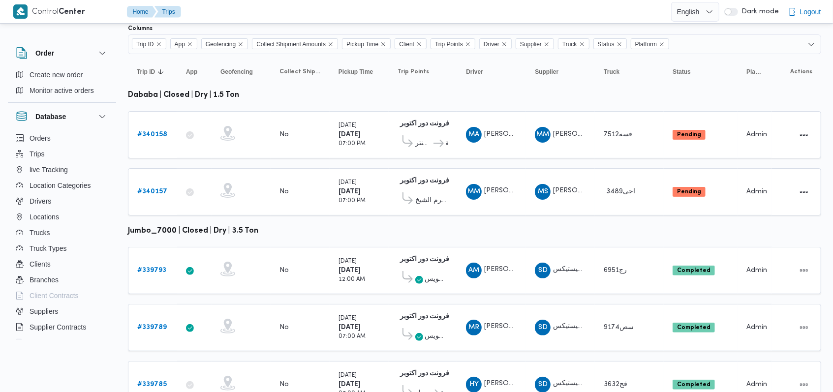
scroll to position [108, 0]
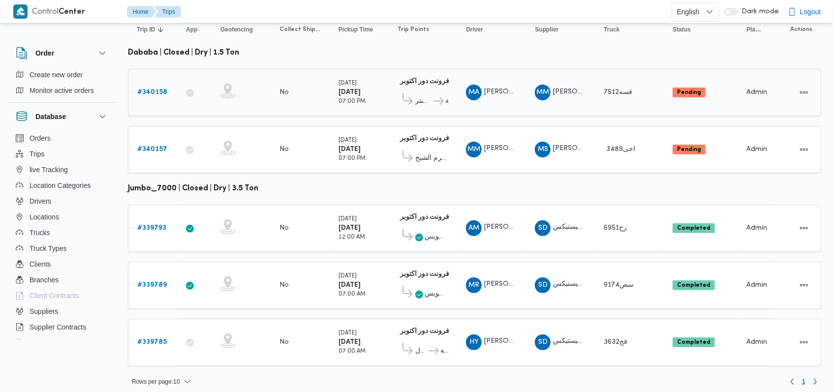
click at [158, 89] on b "# 340158" at bounding box center [152, 92] width 30 height 6
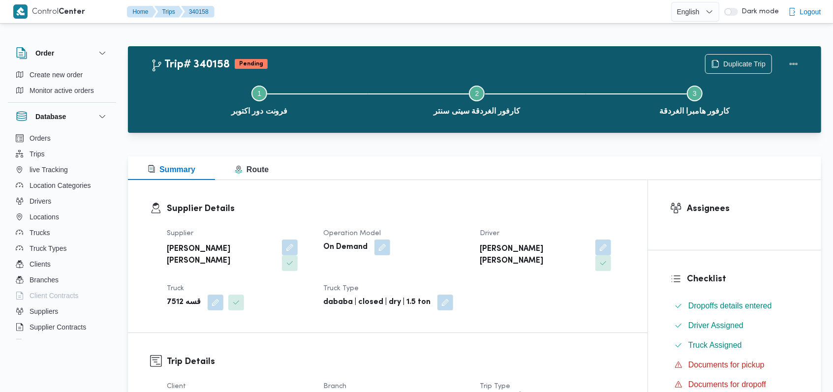
scroll to position [459, 0]
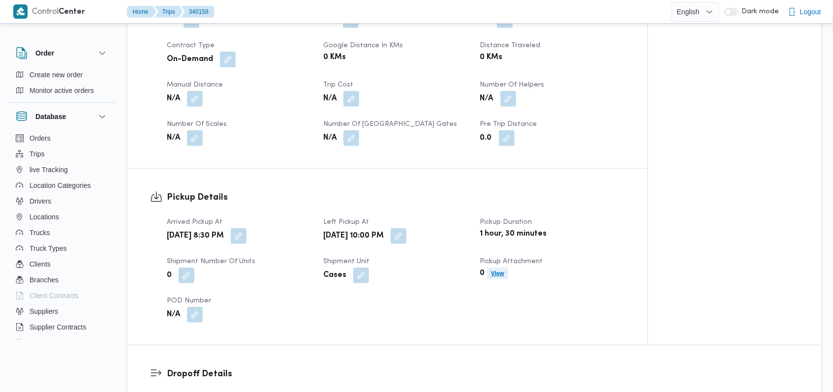
click at [501, 270] on b "View" at bounding box center [497, 273] width 13 height 7
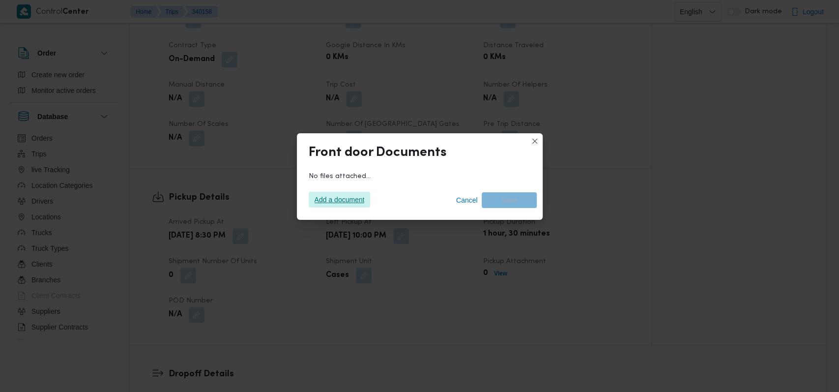
click at [324, 197] on span "Add a document" at bounding box center [340, 200] width 50 height 16
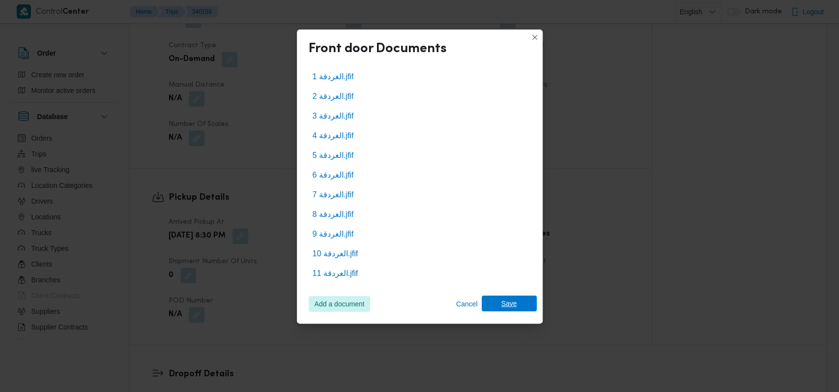
click at [510, 298] on span "Save" at bounding box center [510, 304] width 16 height 16
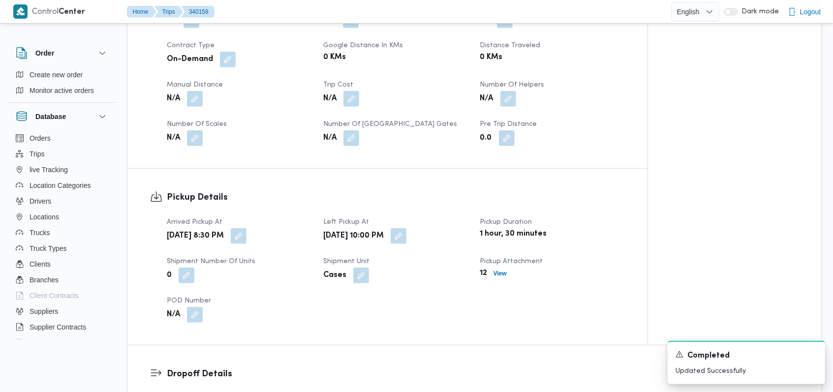
click at [432, 269] on div "Arrived Pickup At Sun, Sep 28, 2025 8:30 PM Left Pickup At Sun, Sep 28, 2025 10…" at bounding box center [396, 269] width 470 height 118
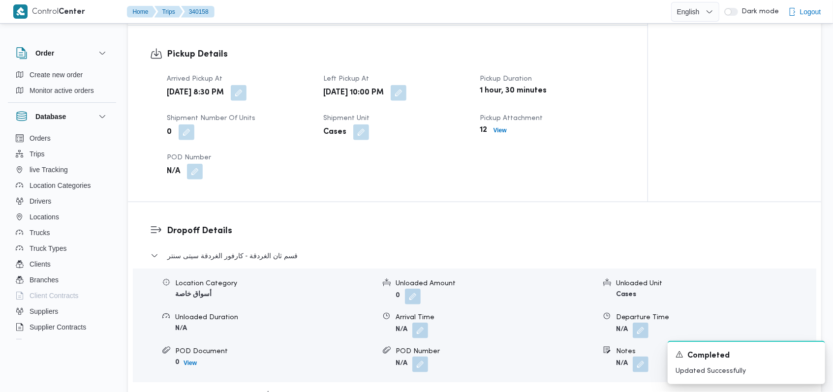
scroll to position [721, 0]
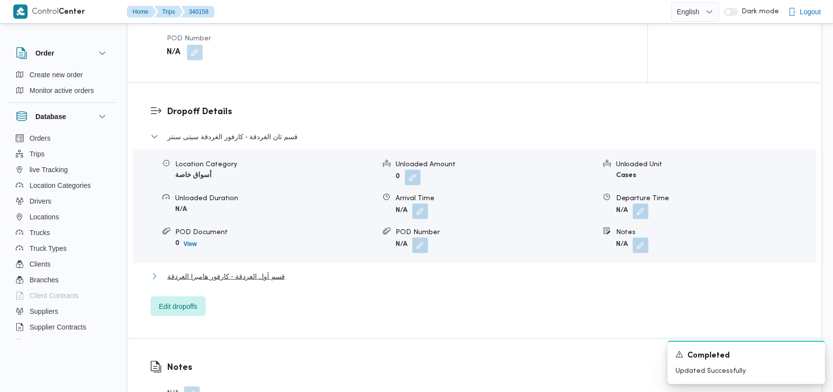
click at [270, 270] on span "قسم أول الغردقة - كارفور هامبرا الغردقة" at bounding box center [226, 276] width 118 height 12
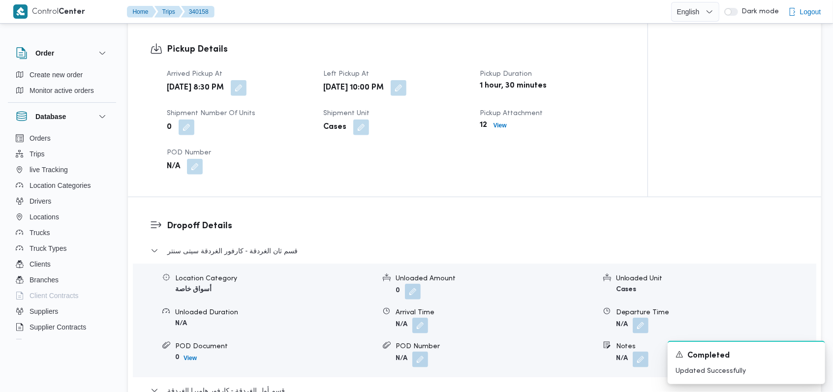
scroll to position [656, 0]
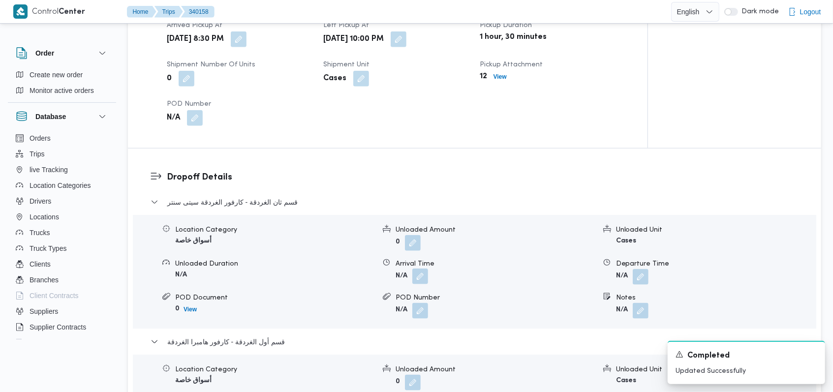
click at [419, 269] on button "button" at bounding box center [420, 277] width 16 height 16
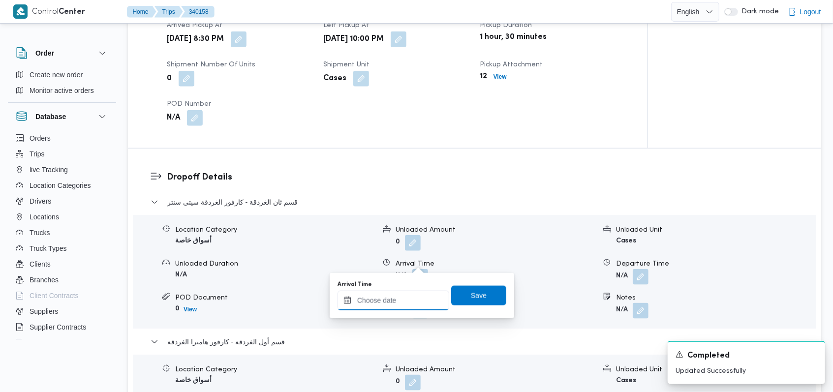
click at [399, 304] on input "Arrival Time" at bounding box center [393, 301] width 112 height 20
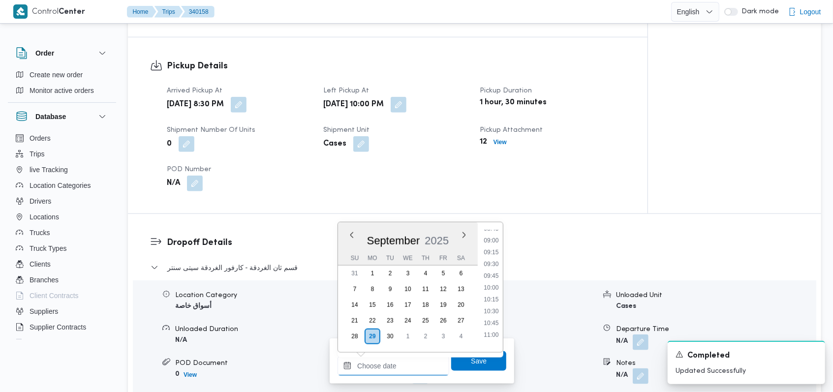
scroll to position [393, 0]
click at [496, 292] on li "09:30" at bounding box center [491, 291] width 23 height 10
type input "29/09/2025 09:30"
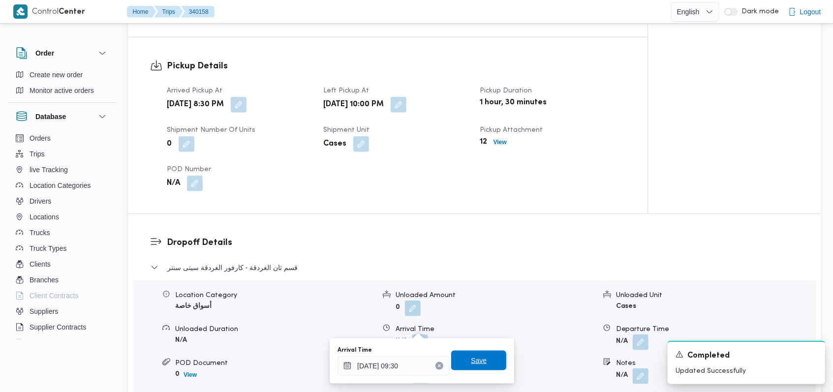
click at [479, 360] on span "Save" at bounding box center [478, 361] width 55 height 20
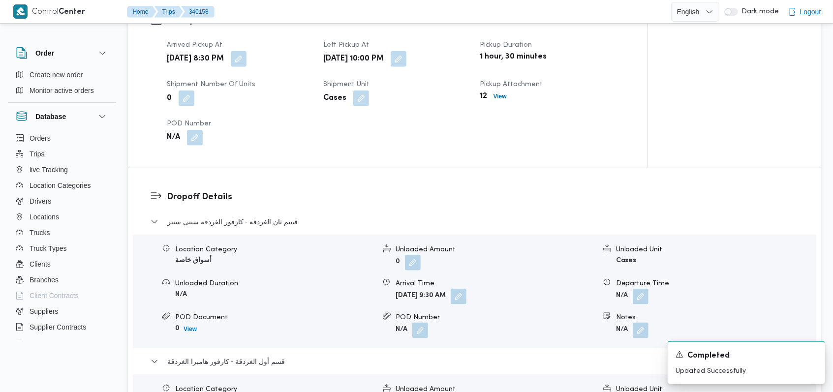
scroll to position [656, 0]
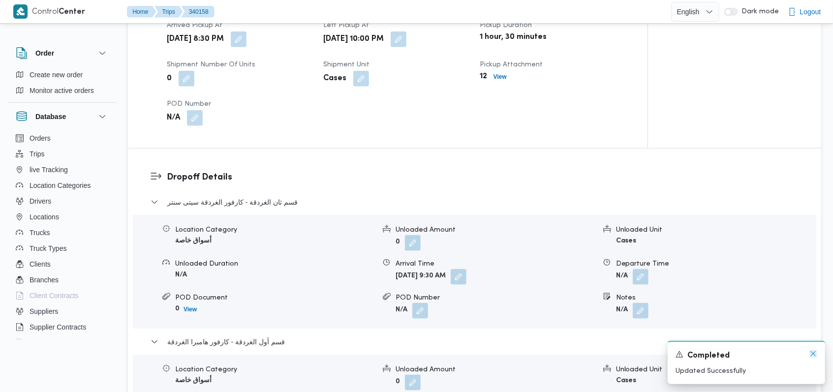
click at [810, 356] on icon "Dismiss toast" at bounding box center [813, 354] width 8 height 8
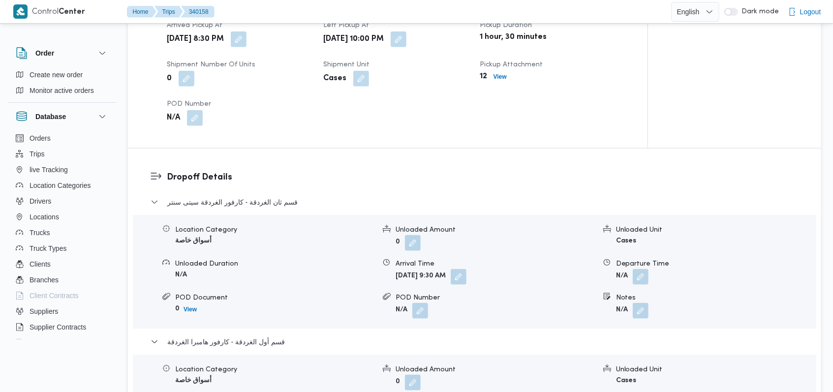
click at [271, 178] on dl "Dropoff Details قسم ثان الغردقة - كارفور الغردقة سيتى سنتر Location Category أس…" at bounding box center [483, 333] width 632 height 325
click at [269, 196] on div "قسم ثان الغردقة - كارفور الغردقة سيتى سنتر" at bounding box center [474, 205] width 648 height 19
click at [274, 196] on span "قسم ثان الغردقة - كارفور الغردقة سيتى سنتر" at bounding box center [232, 202] width 130 height 12
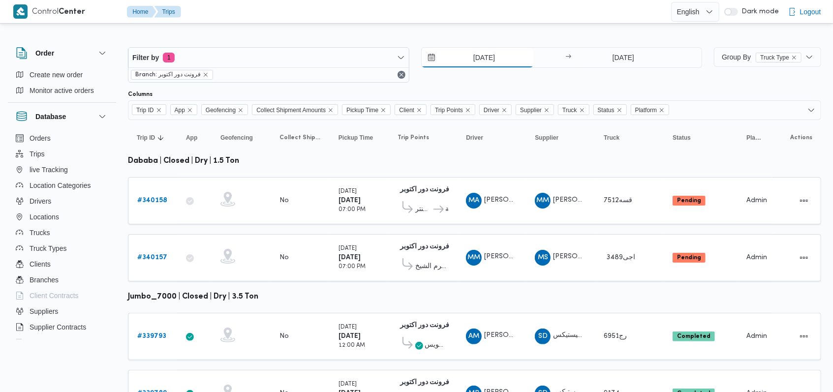
click at [468, 54] on input "28/9/2025" at bounding box center [477, 58] width 112 height 20
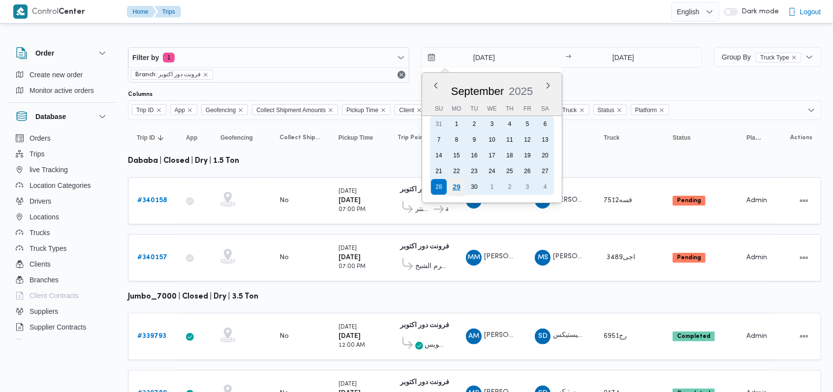
click at [454, 189] on div "29" at bounding box center [456, 187] width 19 height 19
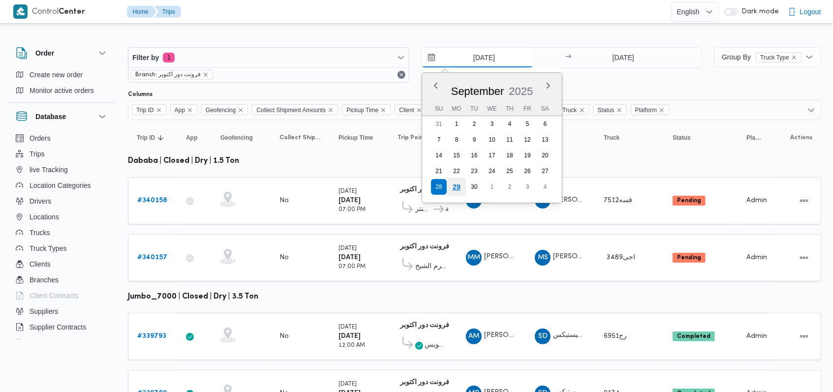
type input "[DATE]"
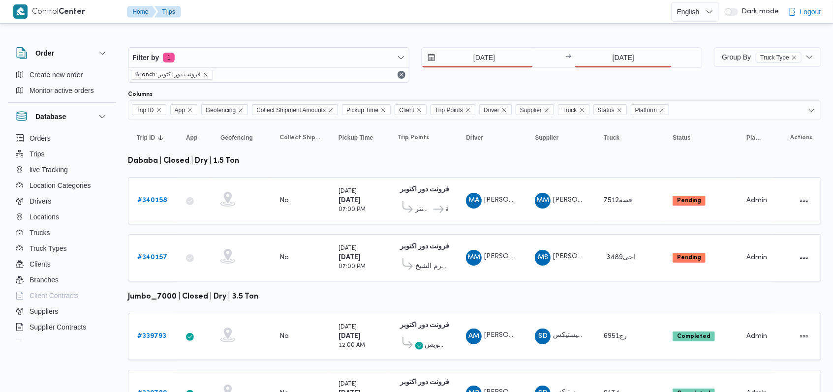
click at [639, 45] on div "Filter by 1 Branch: فرونت دور اكتوبر 29/9/2025 → 28/9/2025" at bounding box center [415, 64] width 586 height 47
click at [630, 57] on input "28/9/2025" at bounding box center [623, 58] width 98 height 20
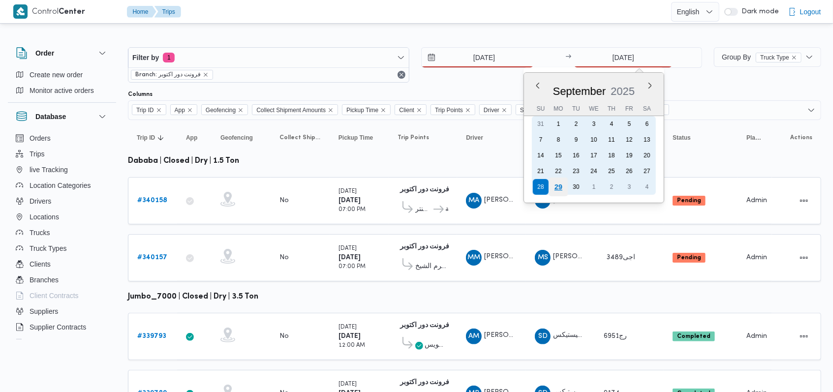
click at [563, 185] on div "29" at bounding box center [558, 187] width 19 height 19
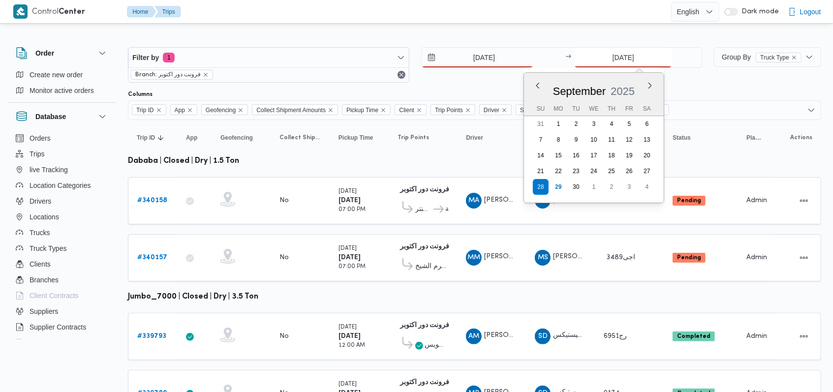
type input "[DATE]"
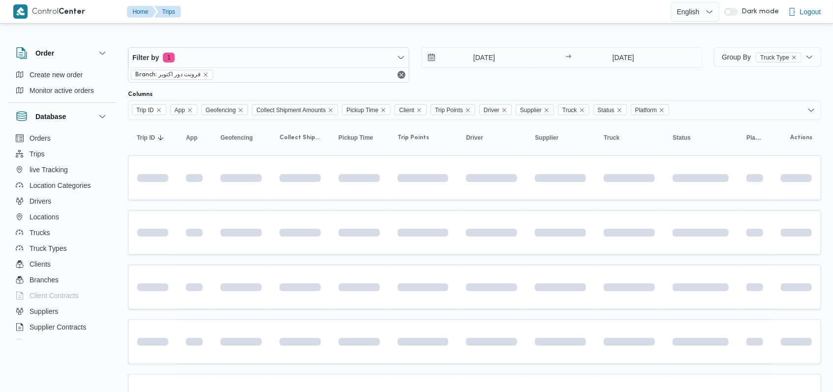
click at [495, 90] on div "Columns" at bounding box center [474, 94] width 693 height 8
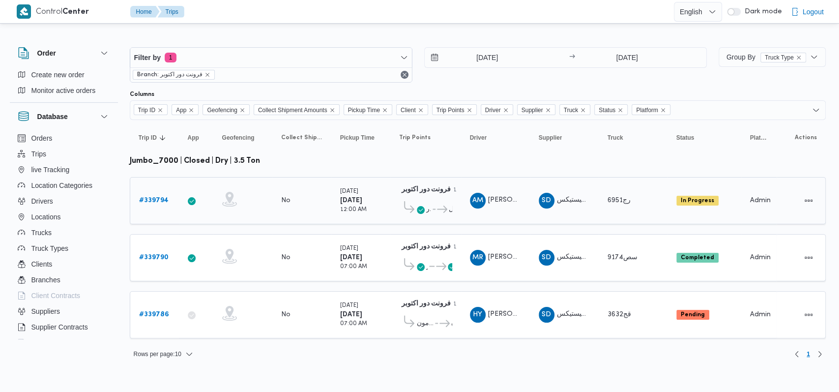
click at [165, 201] on b "# 339794" at bounding box center [154, 200] width 30 height 6
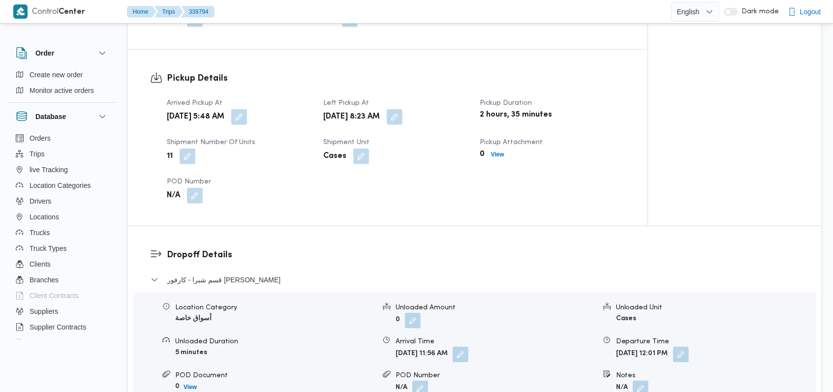
scroll to position [656, 0]
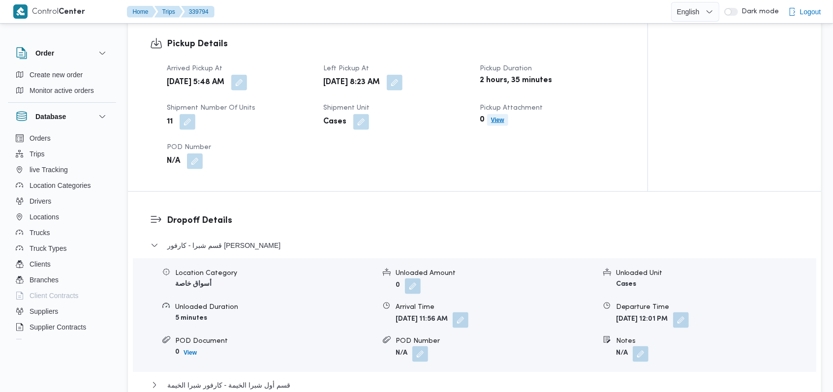
click at [501, 119] on b "View" at bounding box center [497, 120] width 13 height 7
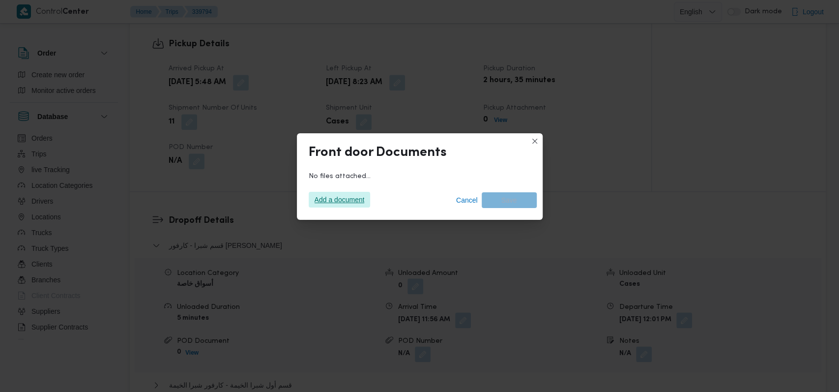
click at [342, 207] on span "Add a document" at bounding box center [340, 200] width 50 height 16
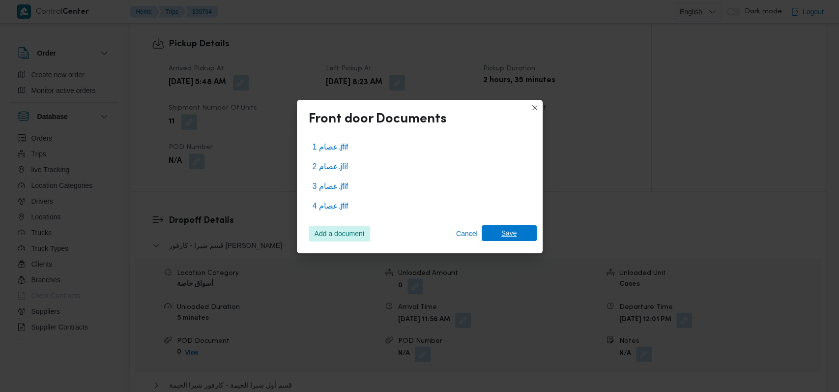
click at [523, 236] on span "Save" at bounding box center [509, 233] width 55 height 16
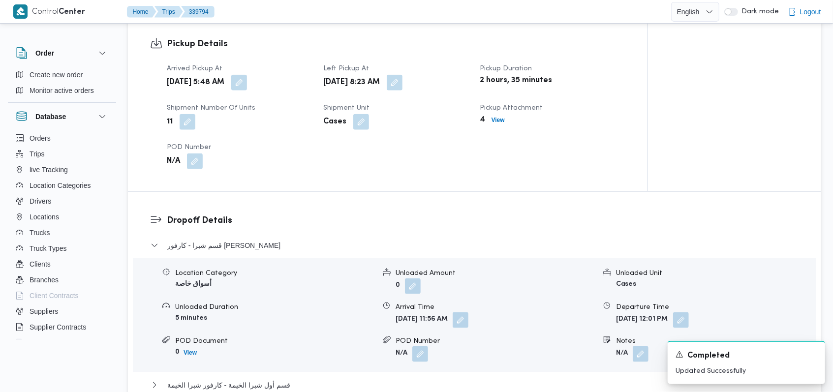
click at [519, 178] on div "Pickup Details Arrived Pickup At Mon, Sep 29, 2025 5:48 AM Left Pickup At Mon, …" at bounding box center [387, 103] width 519 height 176
click at [260, 242] on span "قسم شبرا - كارفور شيكولاني شبرا" at bounding box center [223, 245] width 113 height 12
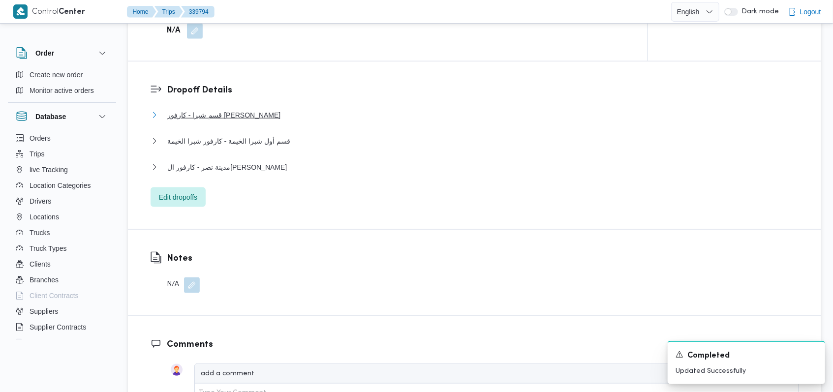
scroll to position [787, 0]
click at [265, 168] on span "مدينة نصر - كارفور الجولف صلاح سالم" at bounding box center [227, 166] width 120 height 12
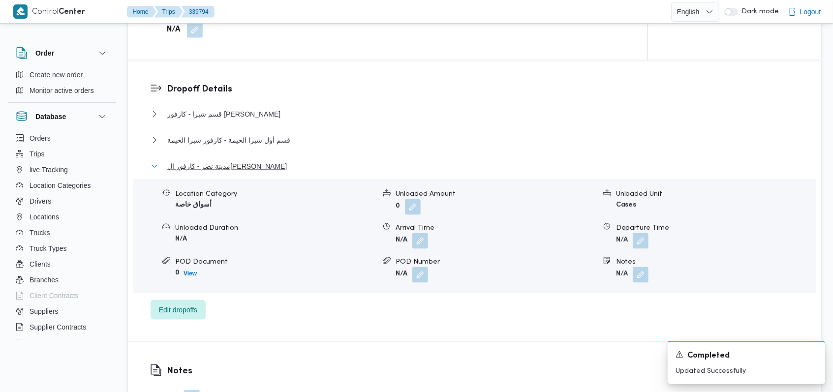
click at [265, 168] on span "مدينة نصر - كارفور الجولف صلاح سالم" at bounding box center [227, 166] width 120 height 12
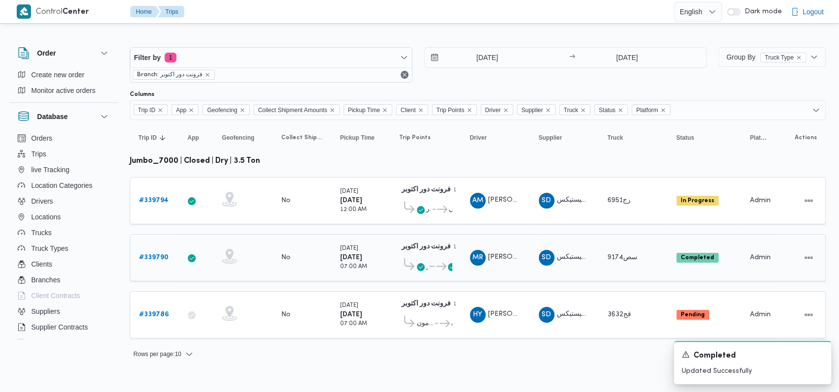
click at [158, 255] on b "# 339790" at bounding box center [154, 257] width 30 height 6
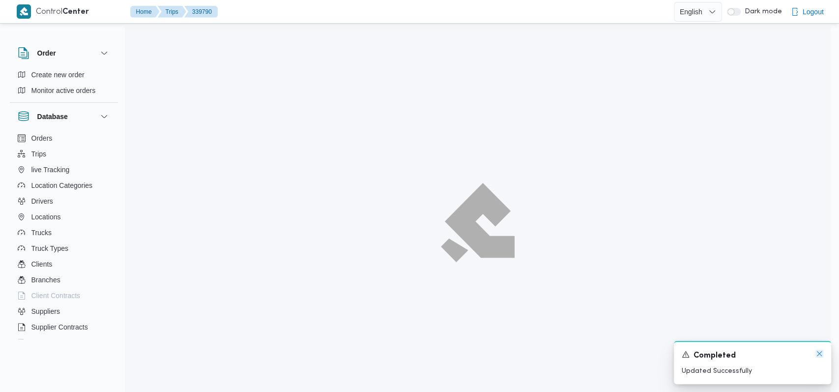
click at [819, 356] on icon "Dismiss toast" at bounding box center [820, 354] width 8 height 8
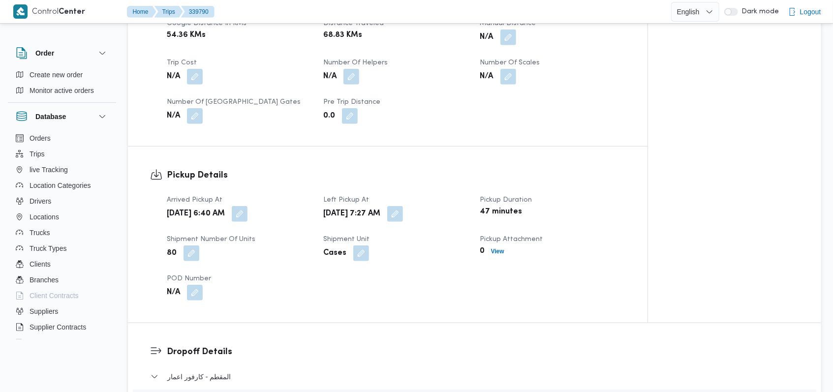
scroll to position [721, 0]
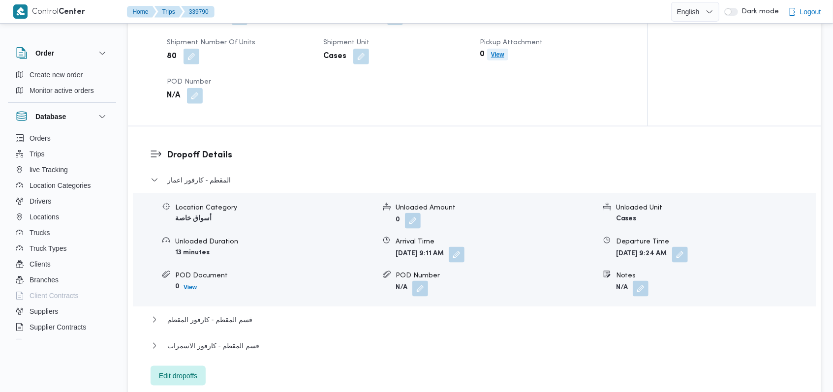
click at [499, 56] on b "View" at bounding box center [497, 54] width 13 height 7
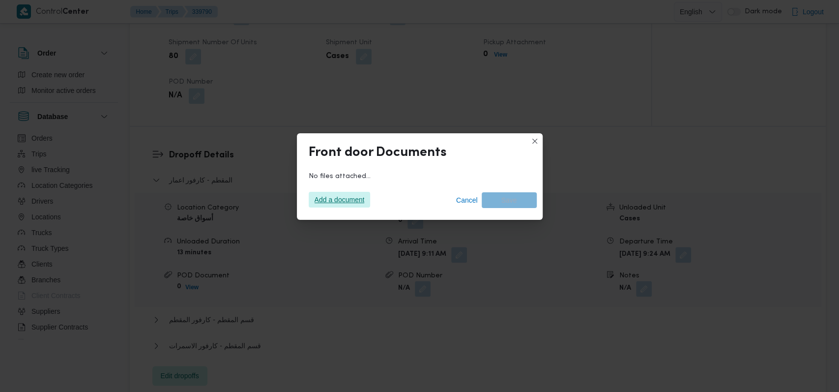
click at [328, 203] on span "Add a document" at bounding box center [340, 200] width 50 height 16
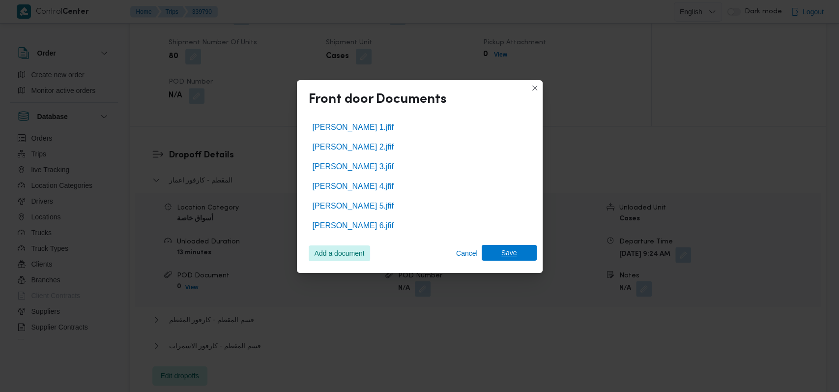
click at [517, 250] on span "Save" at bounding box center [509, 253] width 55 height 16
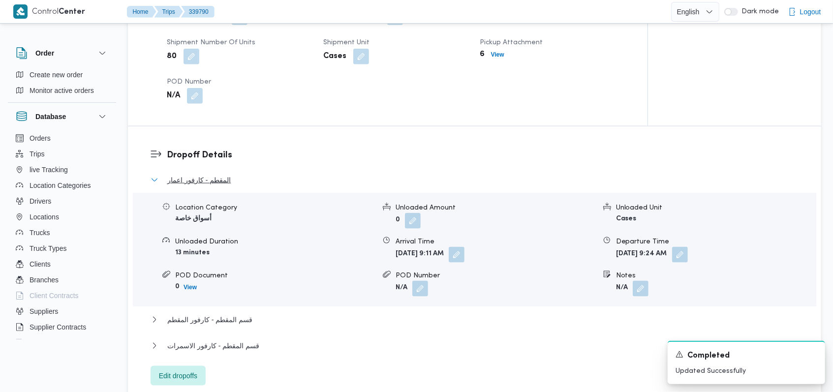
click at [216, 179] on span "المقطم - كارفور اعمار" at bounding box center [198, 180] width 63 height 12
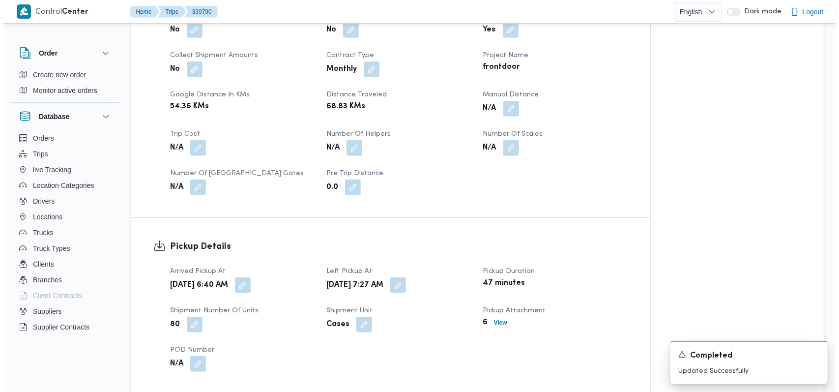
scroll to position [0, 0]
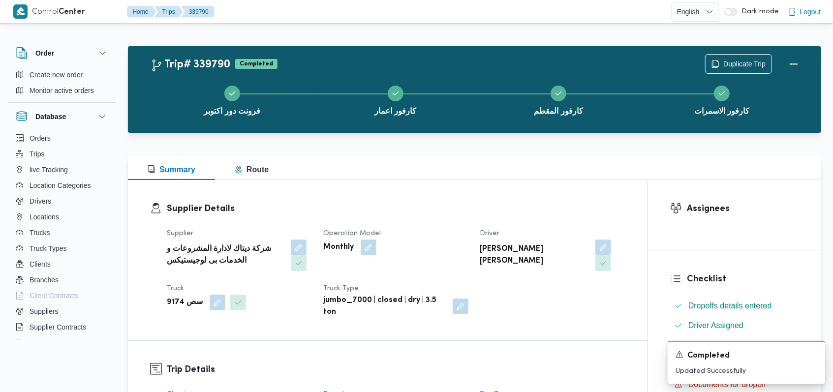
click at [441, 233] on dt "Operation Model" at bounding box center [395, 234] width 145 height 12
